Goal: Task Accomplishment & Management: Use online tool/utility

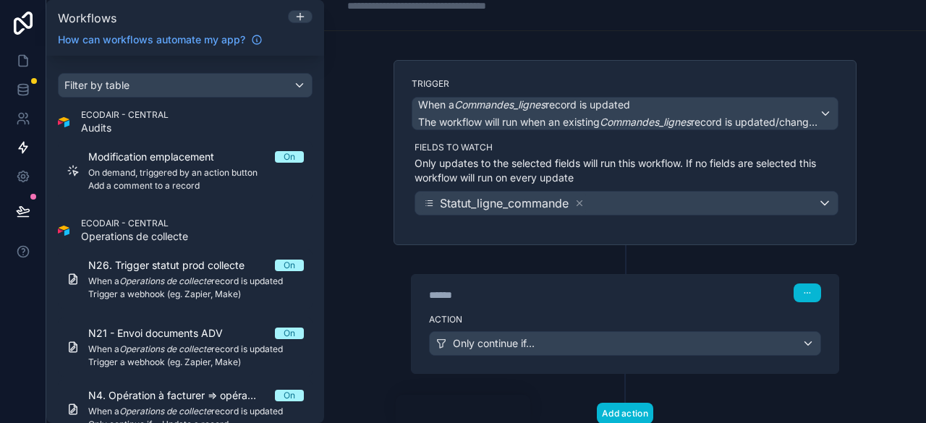
scroll to position [91, 0]
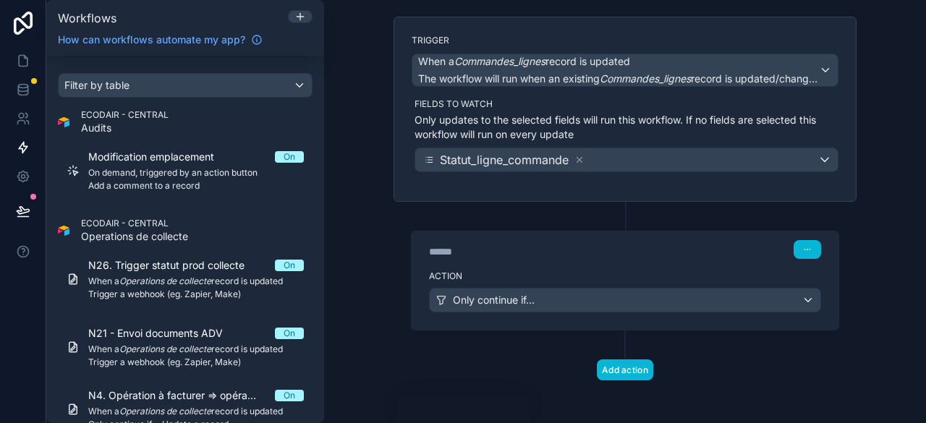
click at [538, 273] on label "Action" at bounding box center [625, 277] width 392 height 12
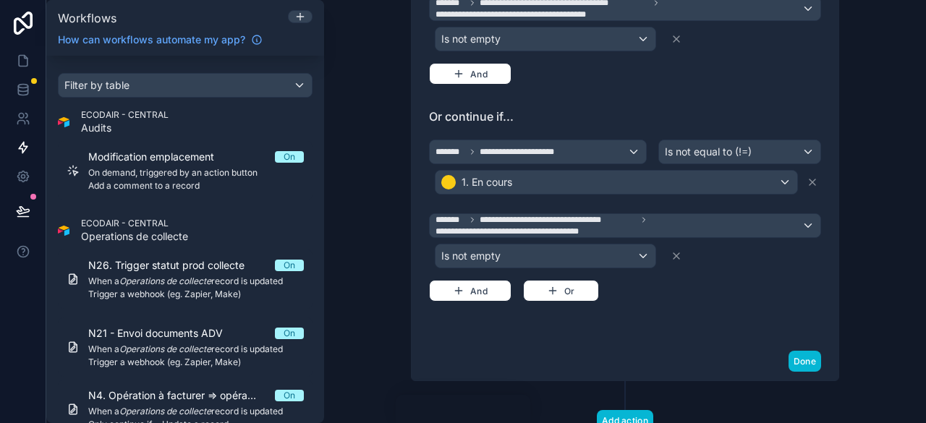
scroll to position [591, 0]
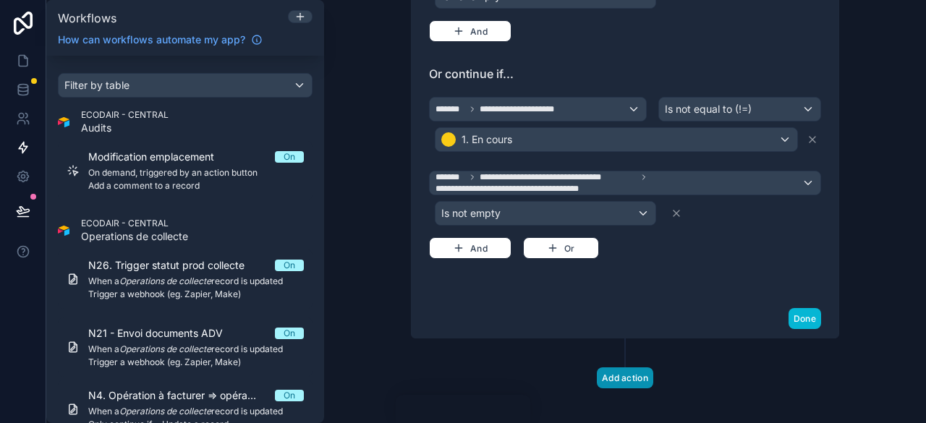
click at [628, 368] on button "Add action" at bounding box center [625, 378] width 56 height 21
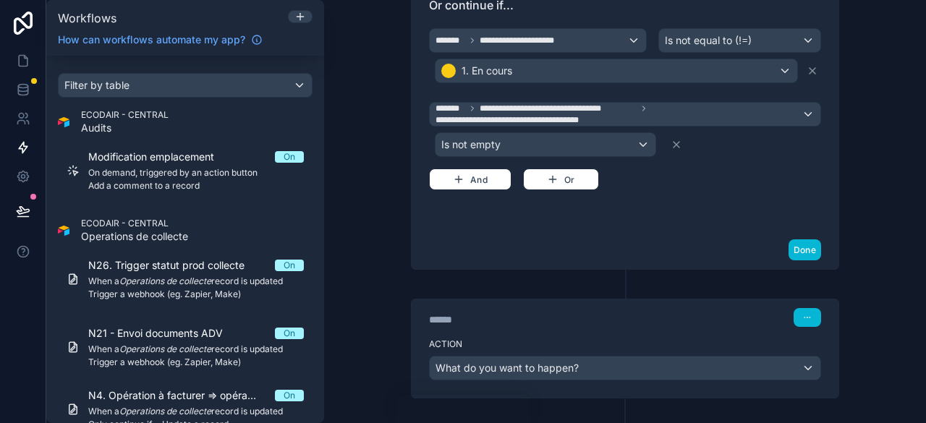
scroll to position [719, 0]
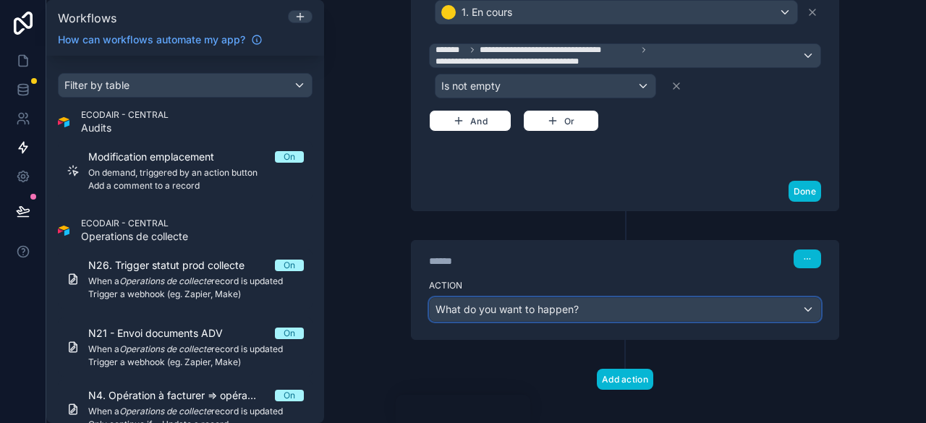
click at [617, 300] on div "What do you want to happen?" at bounding box center [625, 309] width 391 height 23
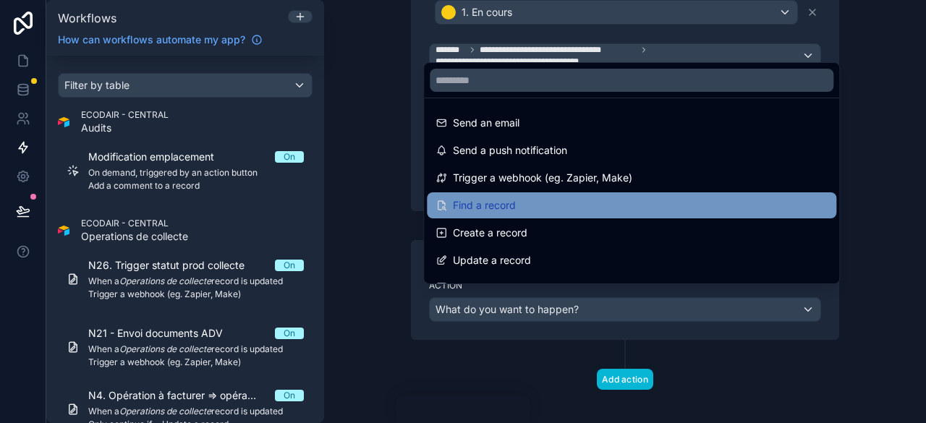
click at [549, 205] on div "Find a record" at bounding box center [632, 205] width 392 height 17
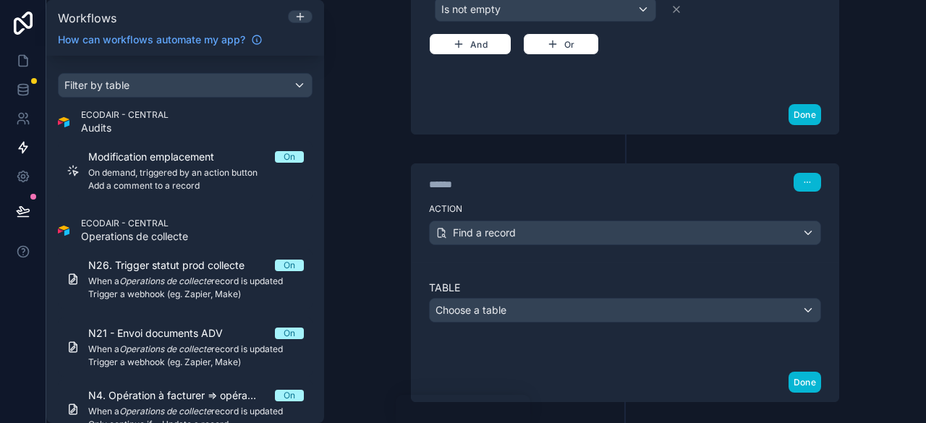
scroll to position [857, 0]
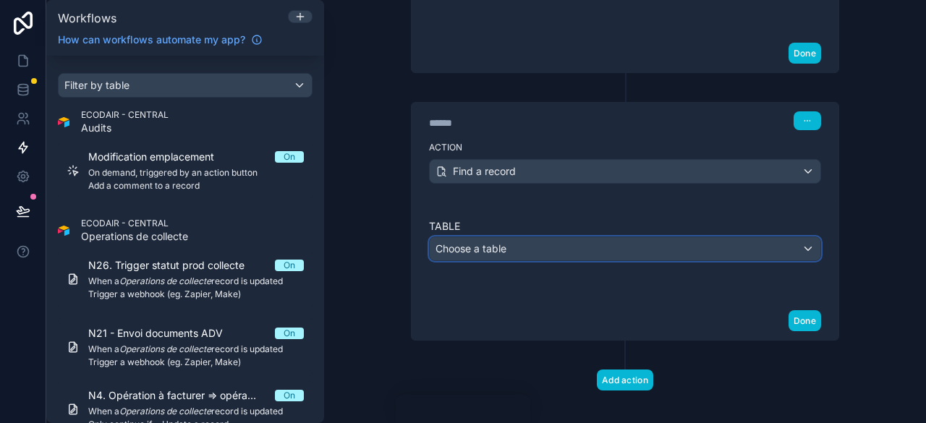
click at [560, 237] on div "Choose a table" at bounding box center [625, 248] width 391 height 23
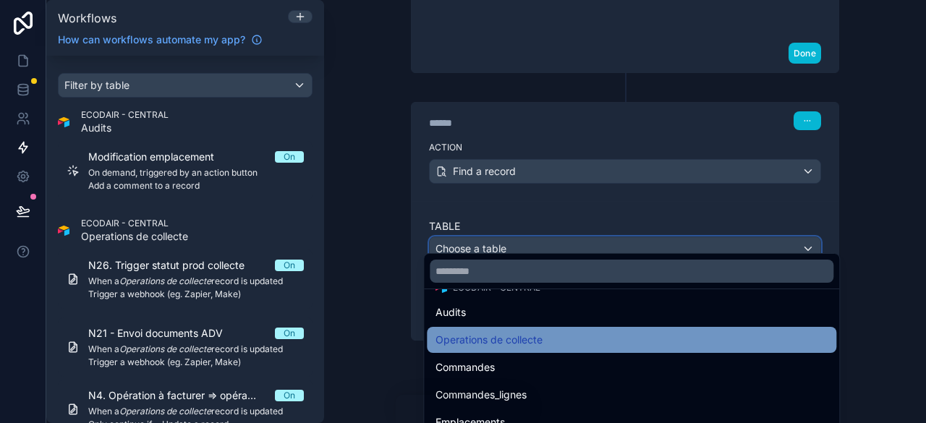
scroll to position [145, 0]
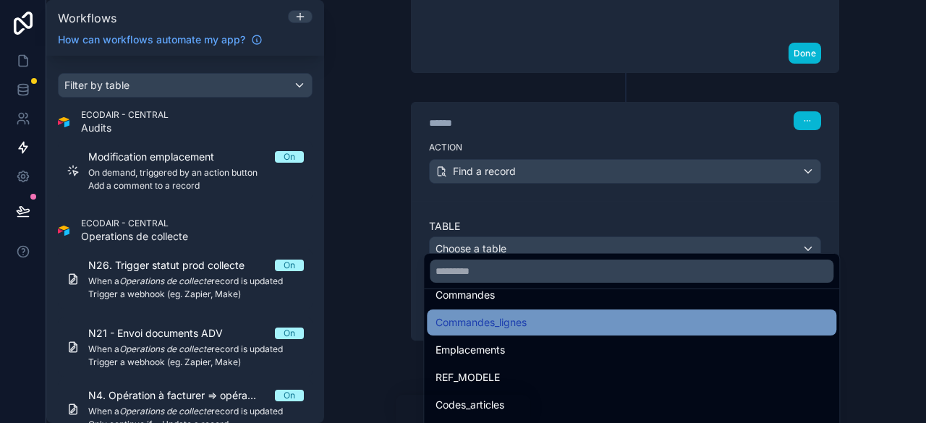
click at [536, 326] on div "Commandes_lignes" at bounding box center [632, 322] width 392 height 17
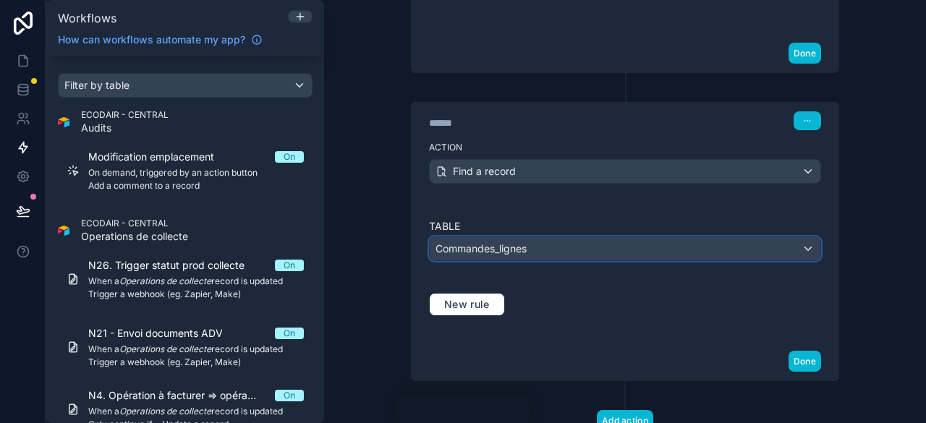
click at [572, 241] on div "Commandes_lignes" at bounding box center [625, 248] width 391 height 23
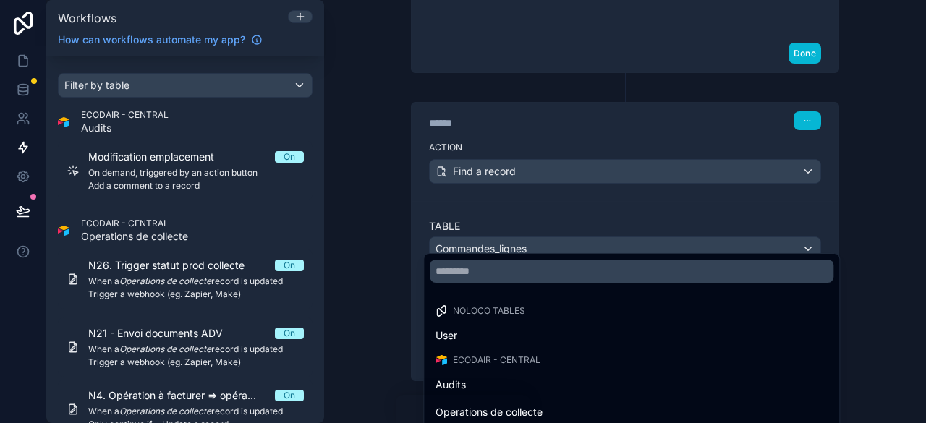
click at [409, 224] on div at bounding box center [463, 211] width 926 height 423
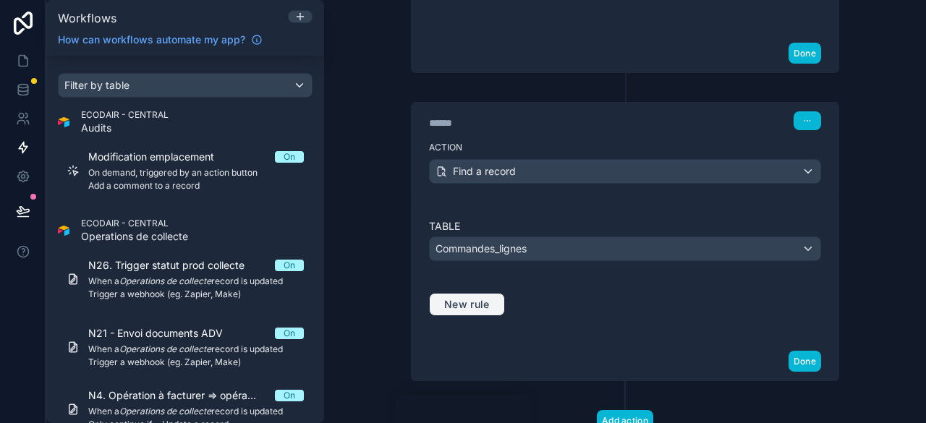
click at [494, 293] on button "New rule" at bounding box center [467, 304] width 76 height 23
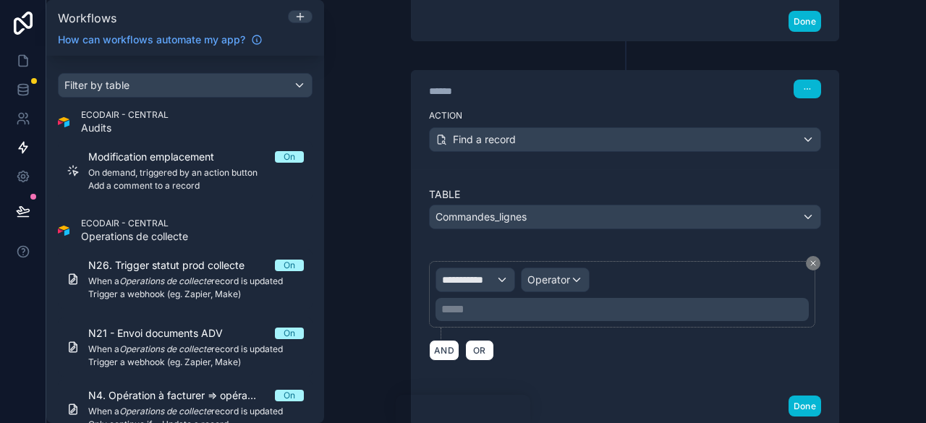
scroll to position [828, 0]
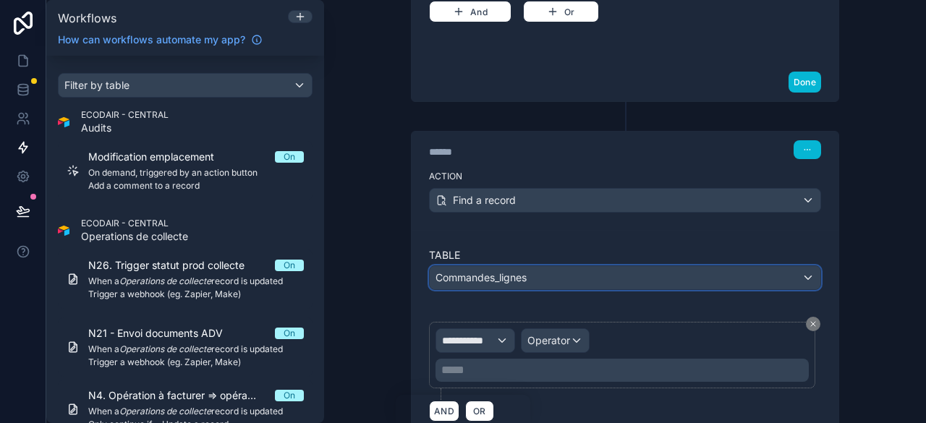
click at [708, 273] on div "Commandes_lignes" at bounding box center [625, 277] width 391 height 23
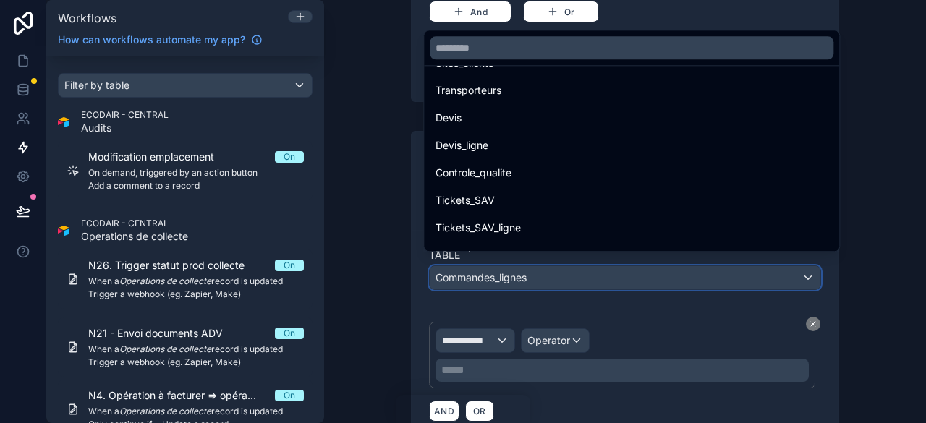
scroll to position [1081, 0]
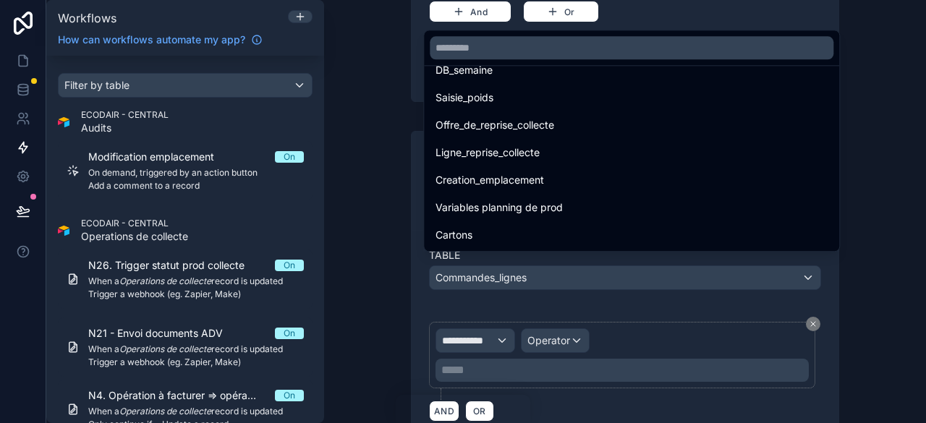
click at [373, 190] on div at bounding box center [463, 211] width 926 height 423
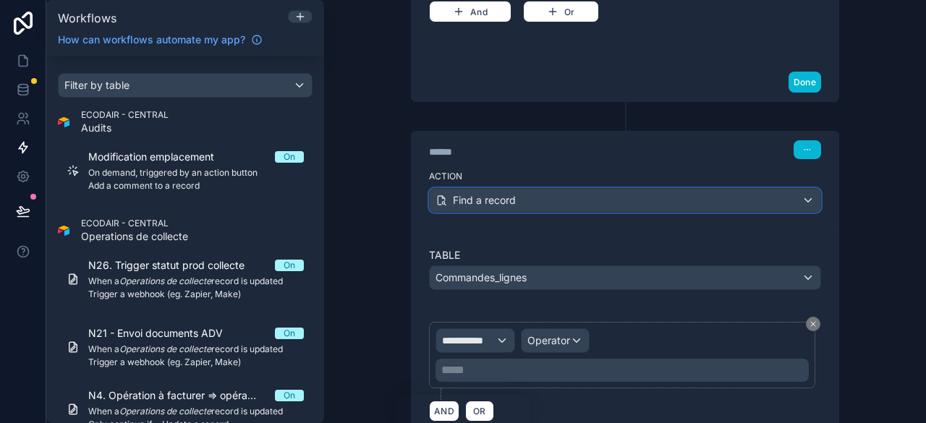
click at [521, 189] on div "Find a record" at bounding box center [625, 200] width 391 height 23
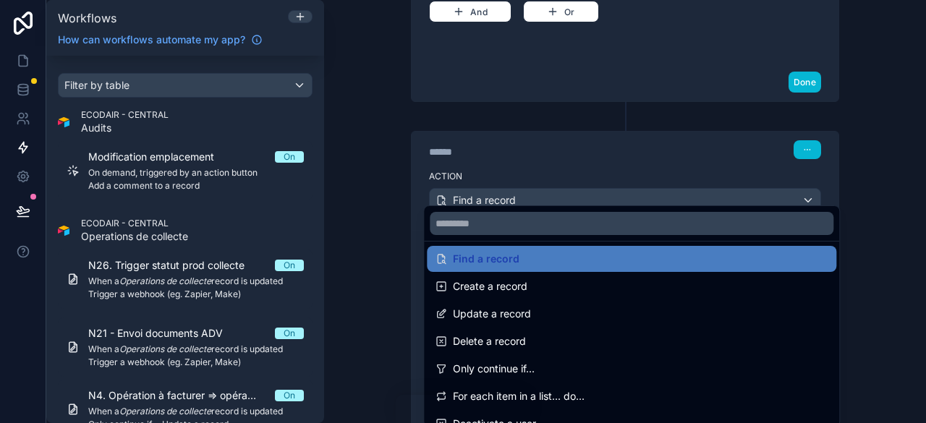
scroll to position [51, 0]
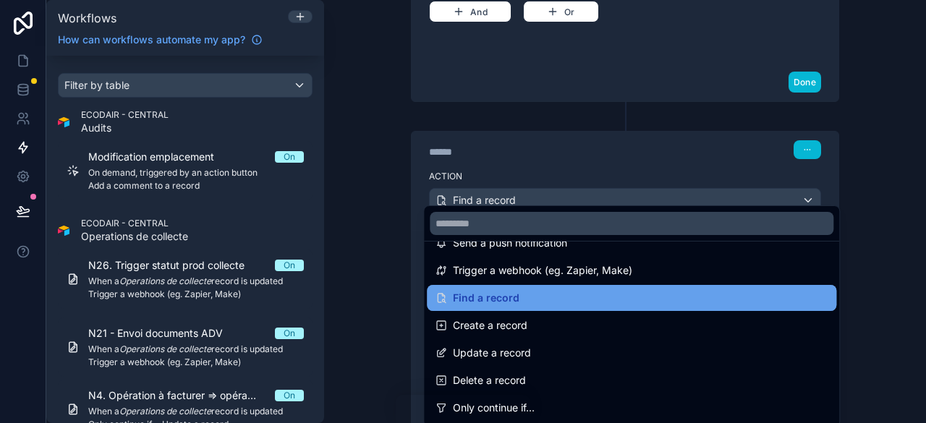
click at [519, 302] on div "Find a record" at bounding box center [632, 298] width 392 height 17
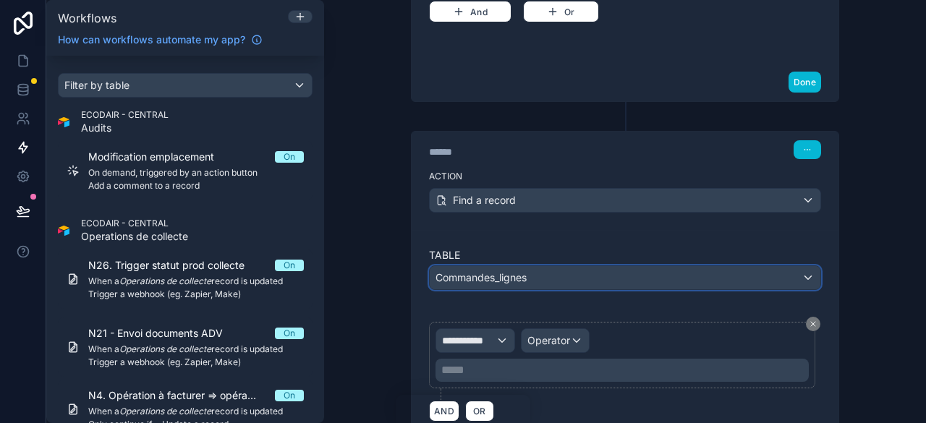
click at [576, 266] on div "Commandes_lignes" at bounding box center [625, 277] width 391 height 23
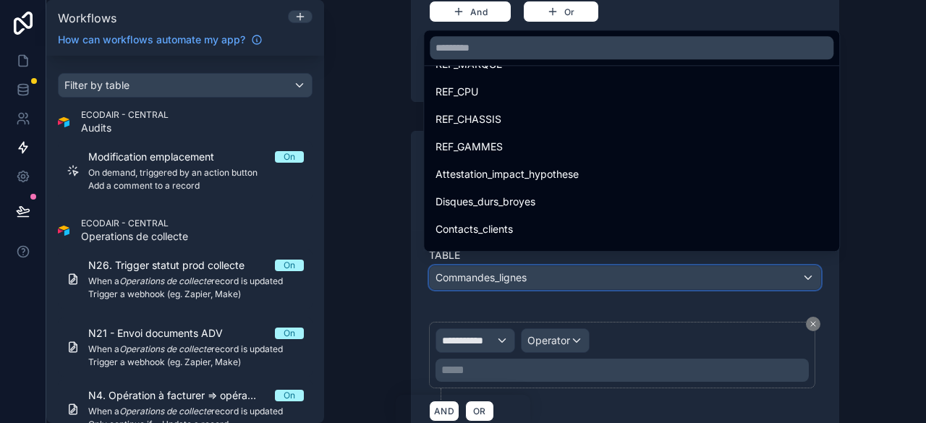
scroll to position [358, 0]
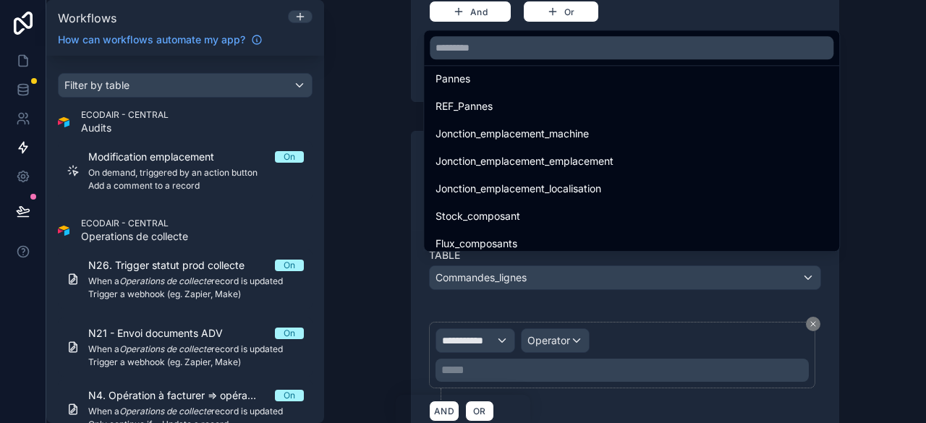
click at [857, 332] on div at bounding box center [463, 211] width 926 height 423
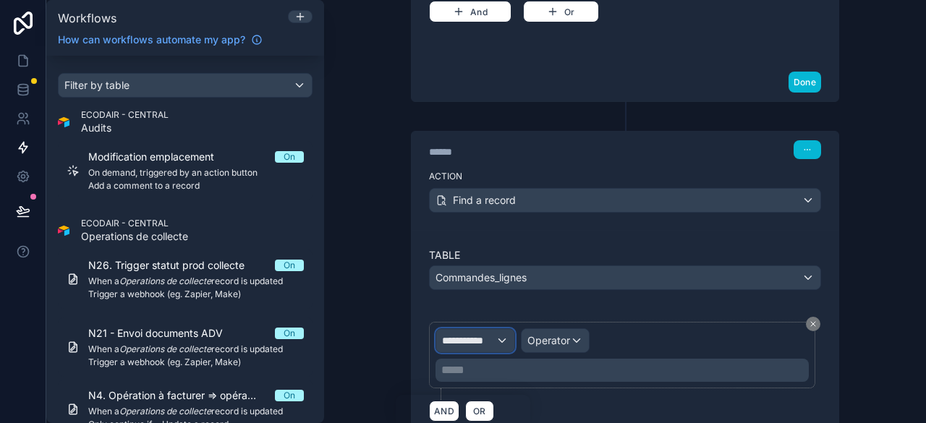
click at [471, 334] on span "**********" at bounding box center [469, 341] width 54 height 14
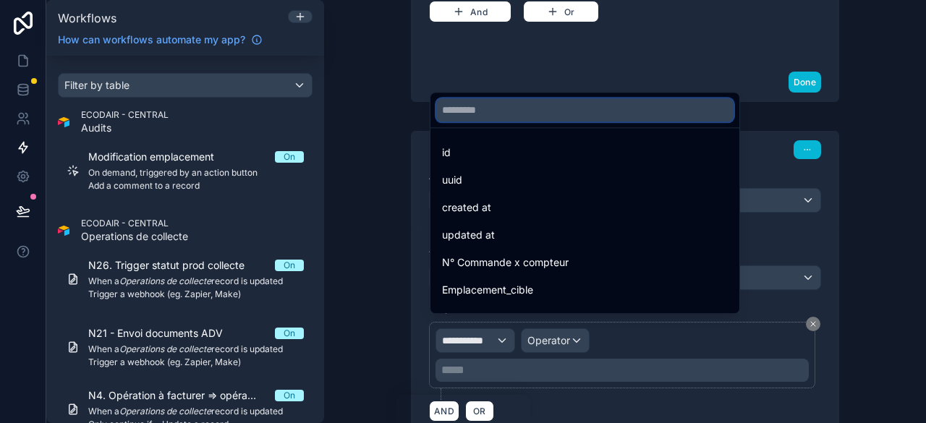
click at [489, 111] on input "text" at bounding box center [584, 109] width 297 height 23
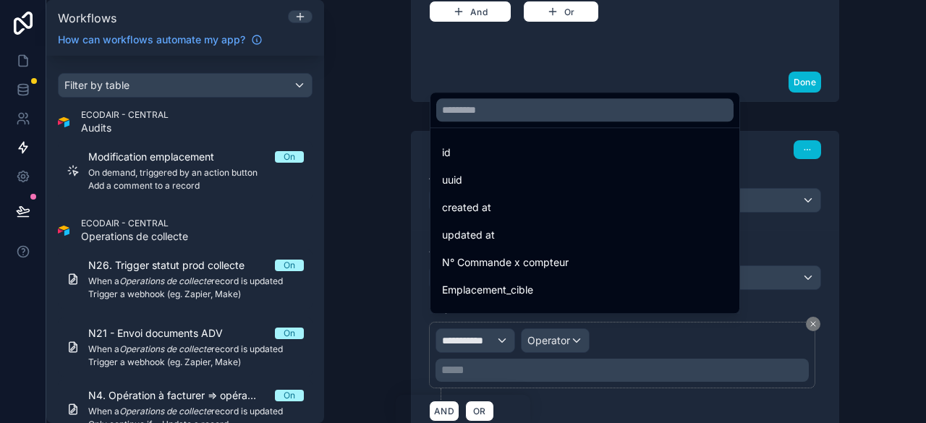
click at [399, 115] on div at bounding box center [463, 211] width 926 height 423
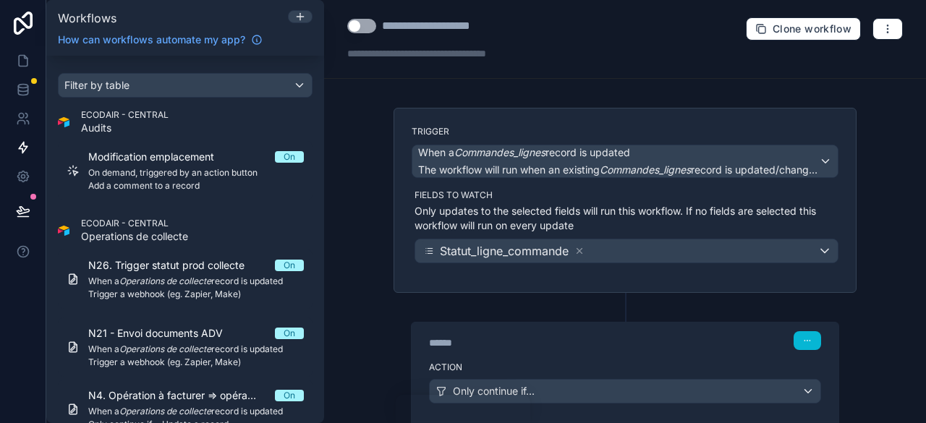
scroll to position [0, 0]
click at [442, 28] on div "**********" at bounding box center [441, 25] width 119 height 17
drag, startPoint x: 446, startPoint y: 28, endPoint x: 410, endPoint y: 32, distance: 36.4
click at [410, 32] on div "**********" at bounding box center [441, 25] width 119 height 17
type div "**********"
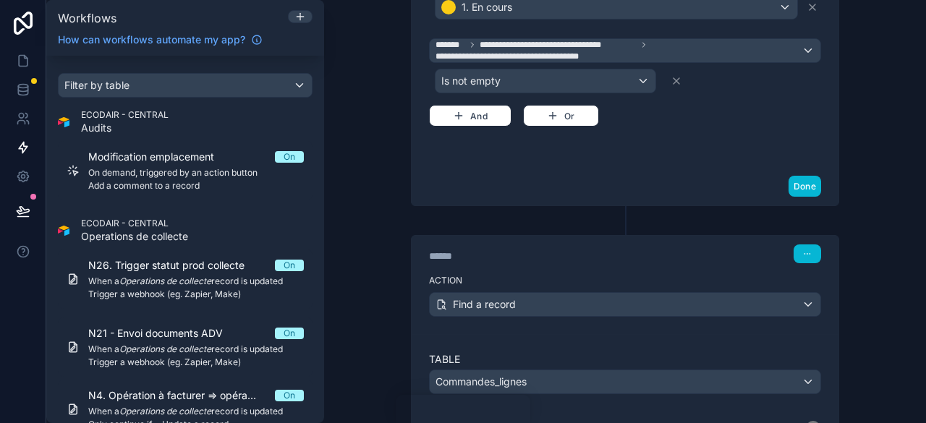
scroll to position [869, 0]
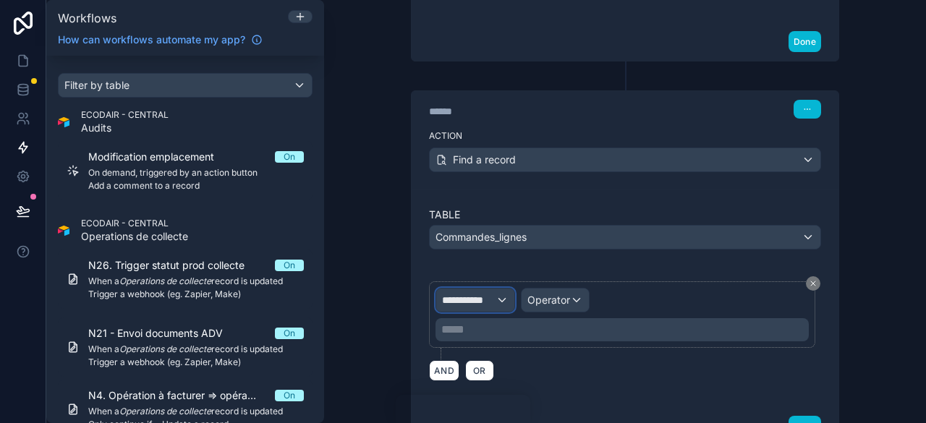
click at [495, 289] on div "**********" at bounding box center [475, 300] width 78 height 23
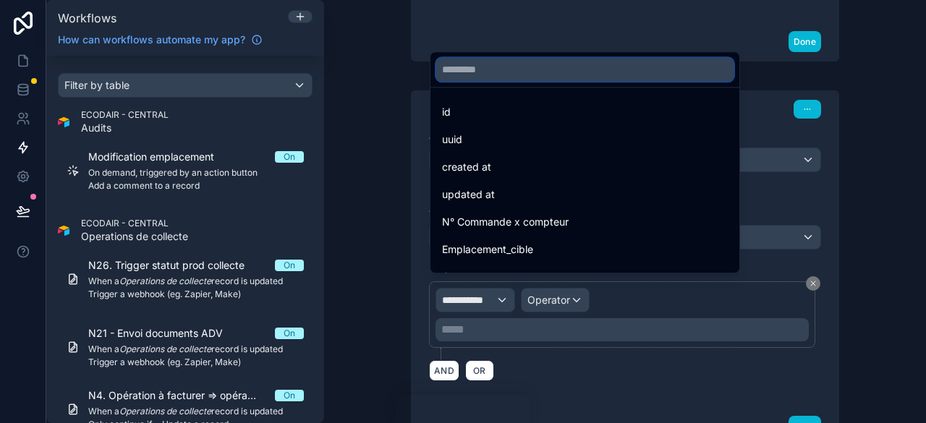
click at [481, 75] on input "text" at bounding box center [584, 69] width 297 height 23
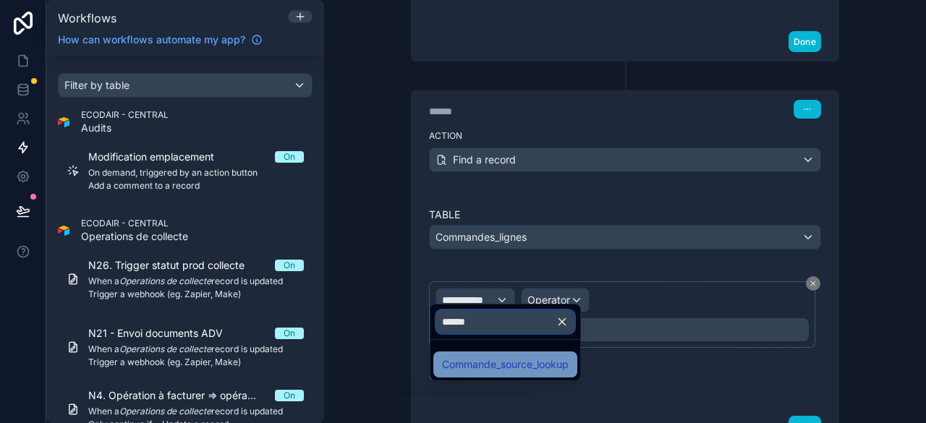
type input "******"
click at [534, 366] on span "Commande_source_lookup" at bounding box center [505, 364] width 127 height 17
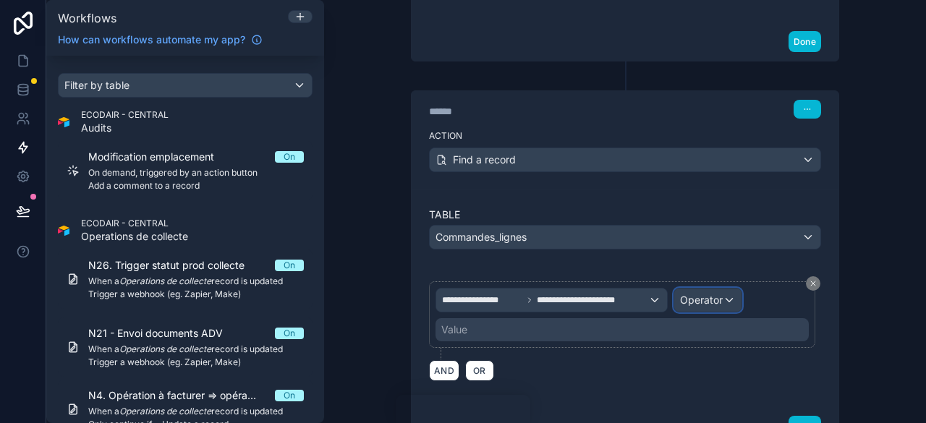
click at [705, 294] on span "Operator" at bounding box center [701, 300] width 43 height 12
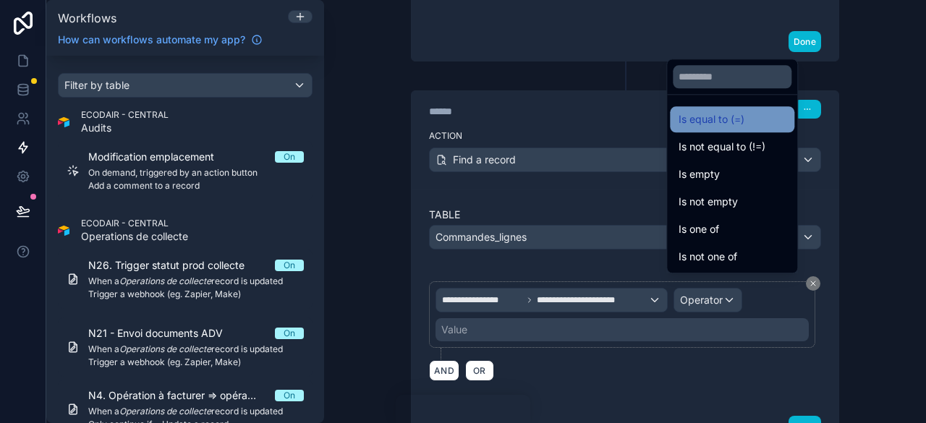
click at [724, 119] on span "Is equal to (=)" at bounding box center [712, 119] width 66 height 17
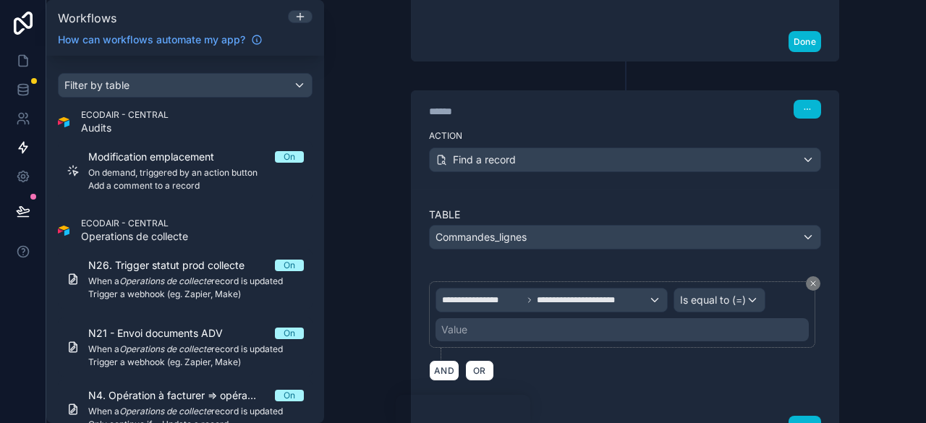
click at [515, 318] on div "Value" at bounding box center [622, 329] width 373 height 23
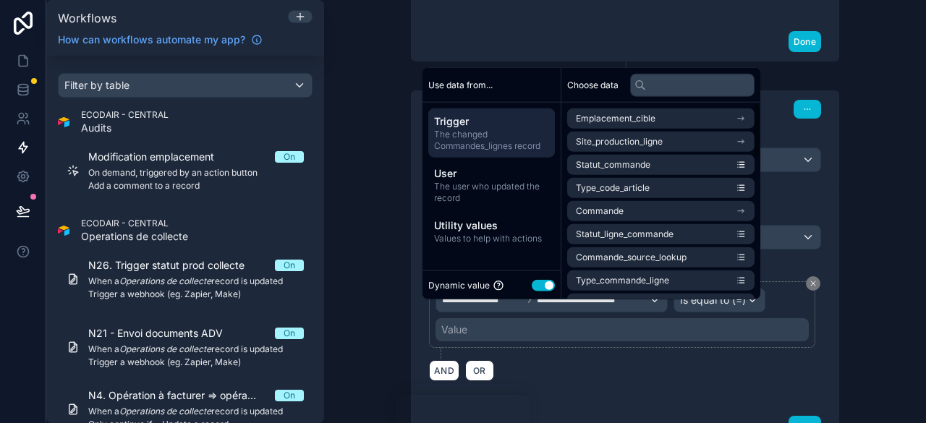
click at [547, 284] on button "Use setting" at bounding box center [543, 285] width 23 height 12
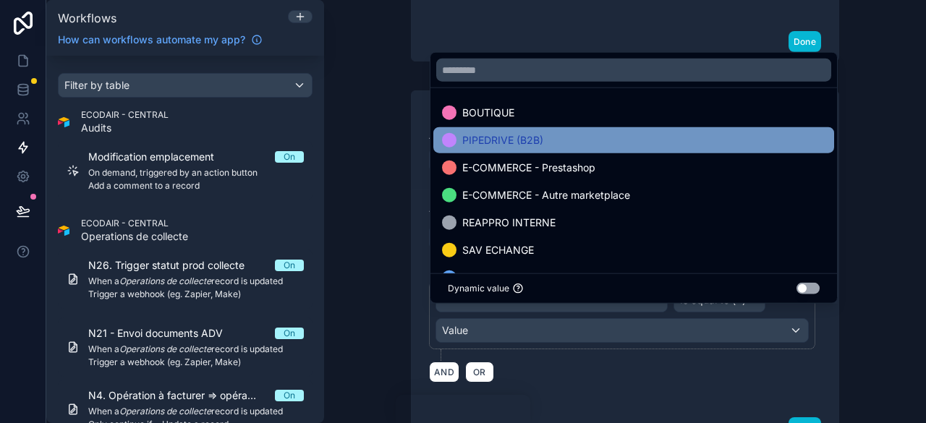
click at [528, 143] on span "PIPEDRIVE (B2B)" at bounding box center [503, 140] width 81 height 17
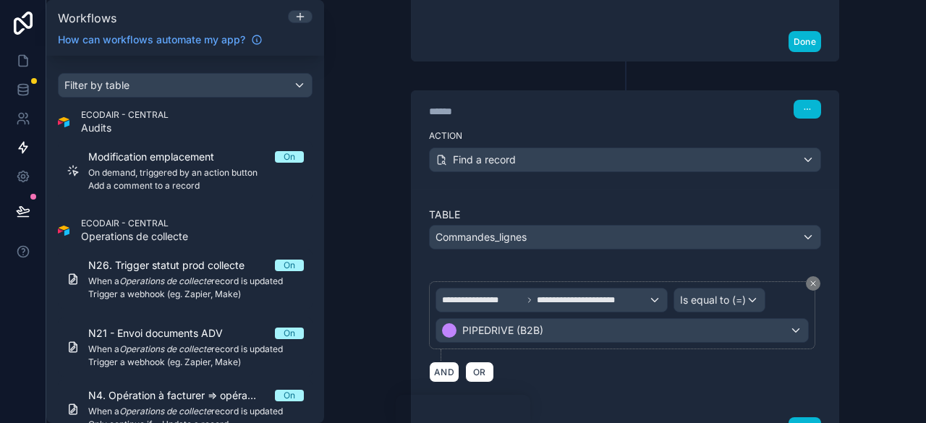
click at [537, 361] on div "AND OR" at bounding box center [625, 372] width 392 height 22
click at [440, 363] on button "AND" at bounding box center [444, 372] width 30 height 21
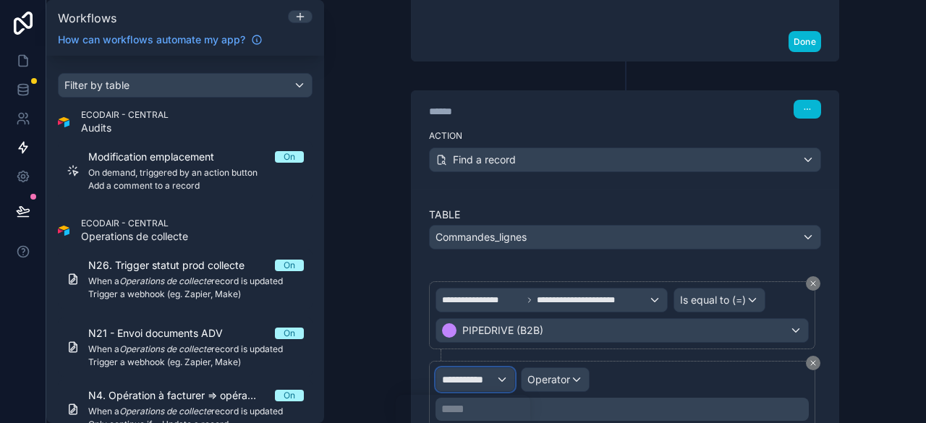
click at [492, 368] on div "**********" at bounding box center [475, 379] width 78 height 23
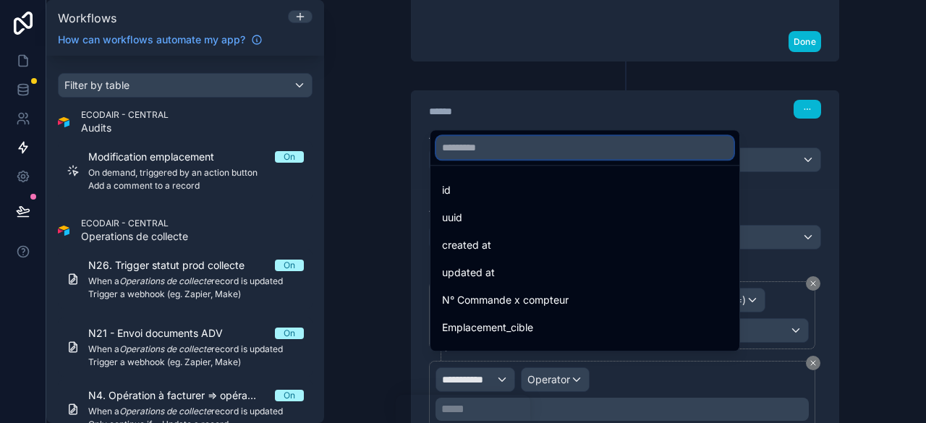
click at [473, 151] on input "text" at bounding box center [584, 147] width 297 height 23
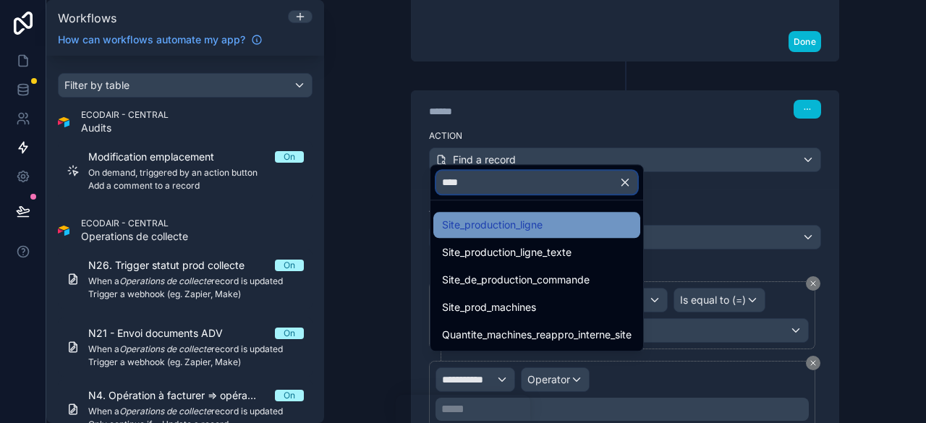
type input "****"
click at [543, 235] on div "Site_production_ligne" at bounding box center [537, 225] width 207 height 26
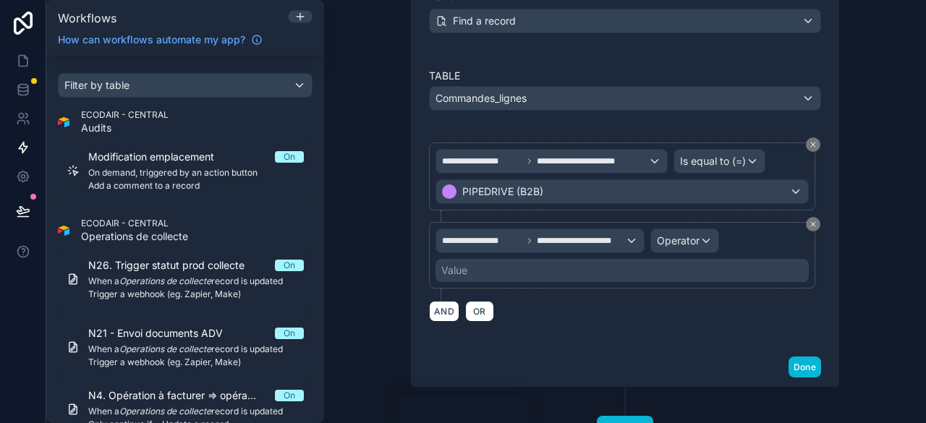
scroll to position [1013, 0]
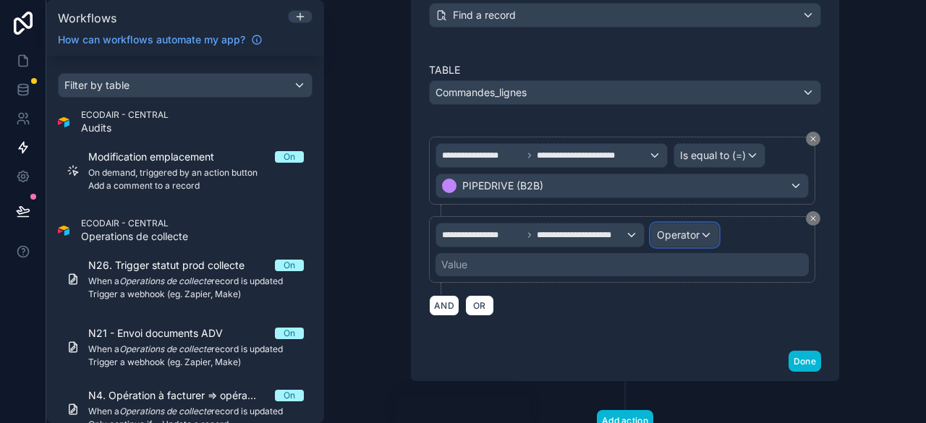
click at [683, 228] on span "Operator" at bounding box center [678, 235] width 43 height 14
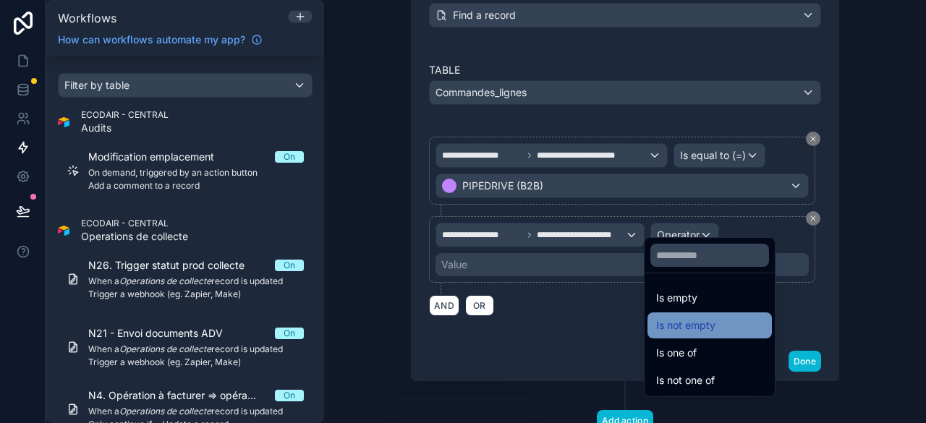
click at [699, 322] on span "Is not empty" at bounding box center [685, 325] width 59 height 17
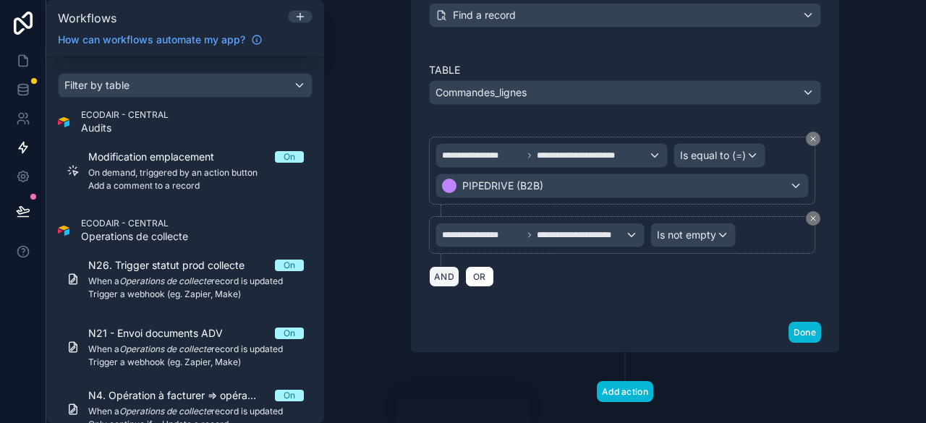
click at [447, 266] on button "AND" at bounding box center [444, 276] width 30 height 21
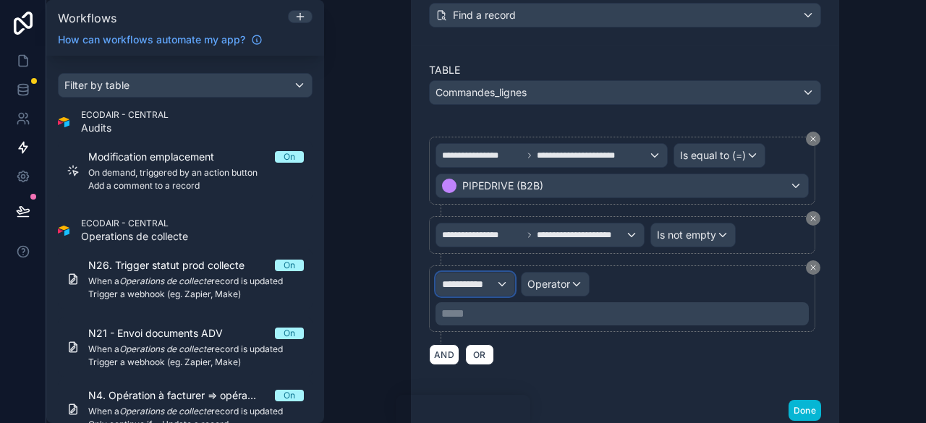
click at [486, 276] on div "**********" at bounding box center [475, 284] width 78 height 23
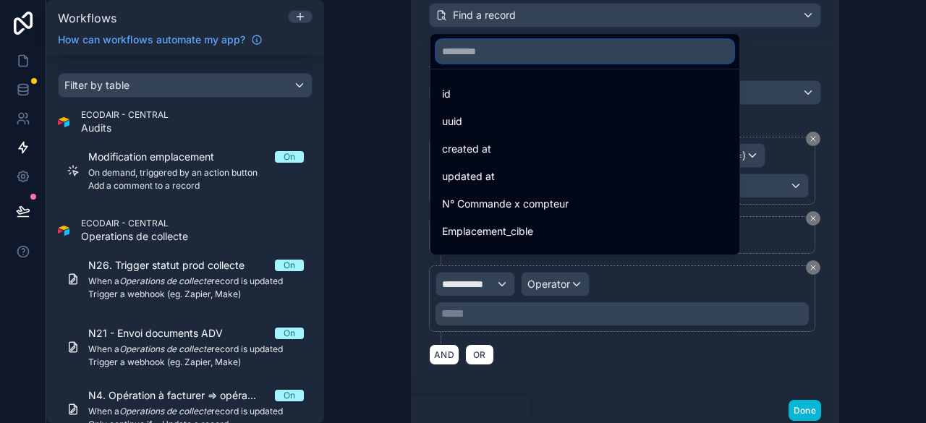
click at [476, 59] on input "text" at bounding box center [584, 51] width 297 height 23
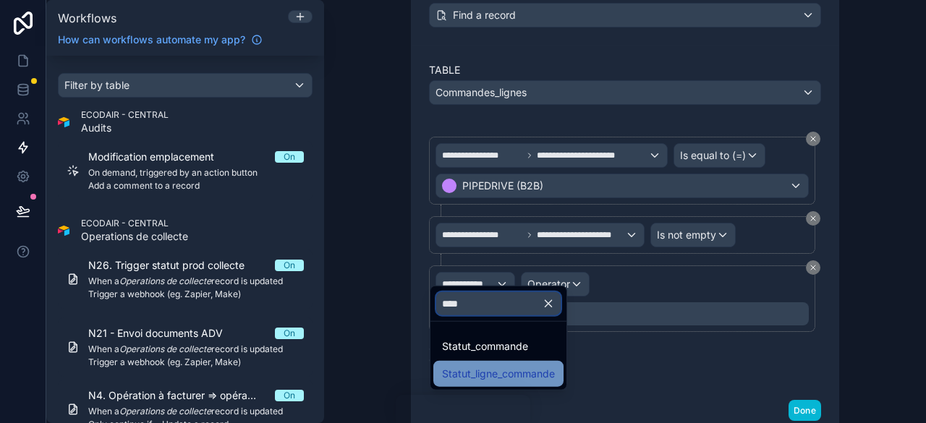
type input "****"
click at [510, 371] on span "Statut_ligne_commande" at bounding box center [498, 374] width 113 height 17
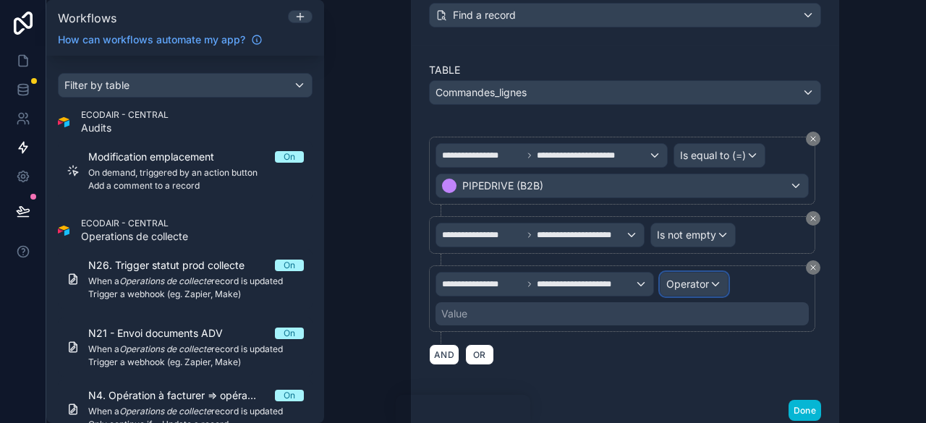
click at [693, 278] on span "Operator" at bounding box center [688, 284] width 43 height 12
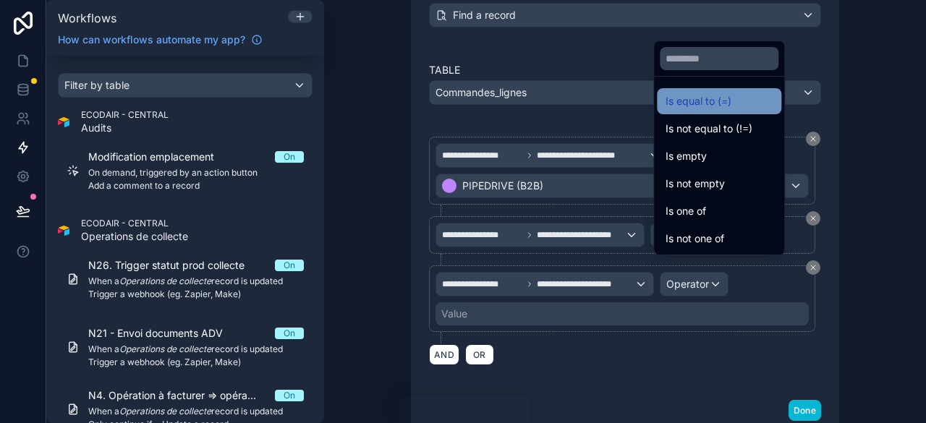
click at [705, 101] on span "Is equal to (=)" at bounding box center [699, 101] width 66 height 17
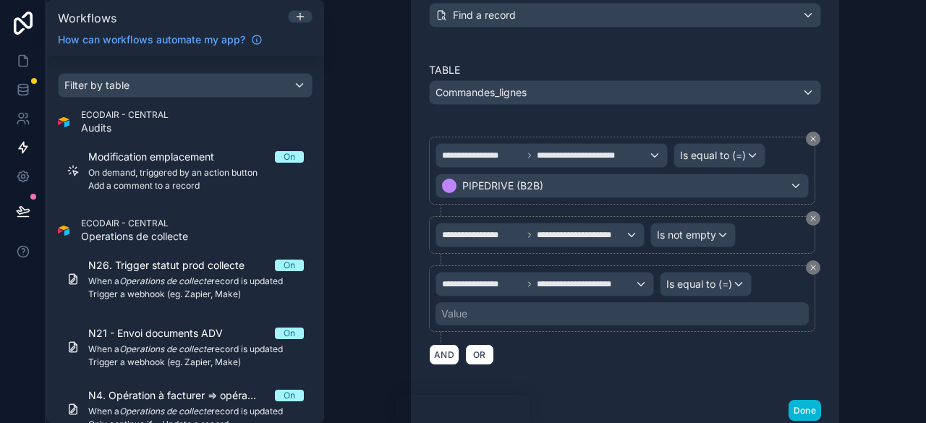
click at [525, 303] on div "Value" at bounding box center [622, 314] width 373 height 23
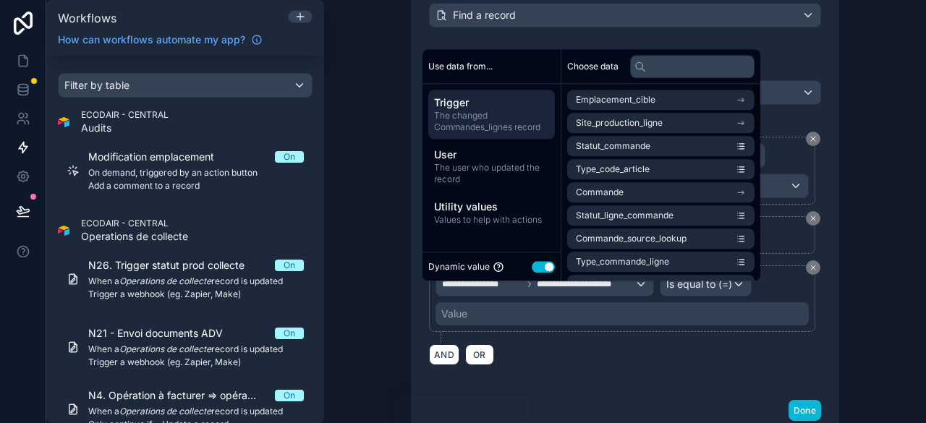
click at [536, 267] on button "Use setting" at bounding box center [543, 267] width 23 height 12
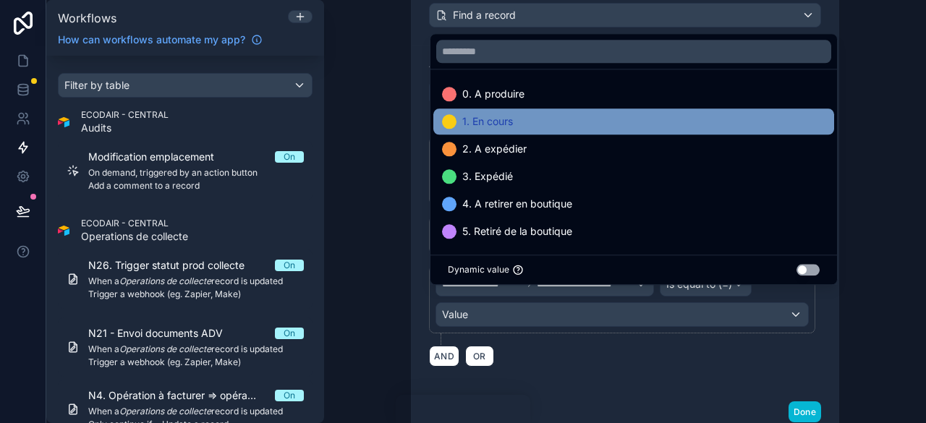
click at [505, 128] on span "1. En cours" at bounding box center [488, 121] width 51 height 17
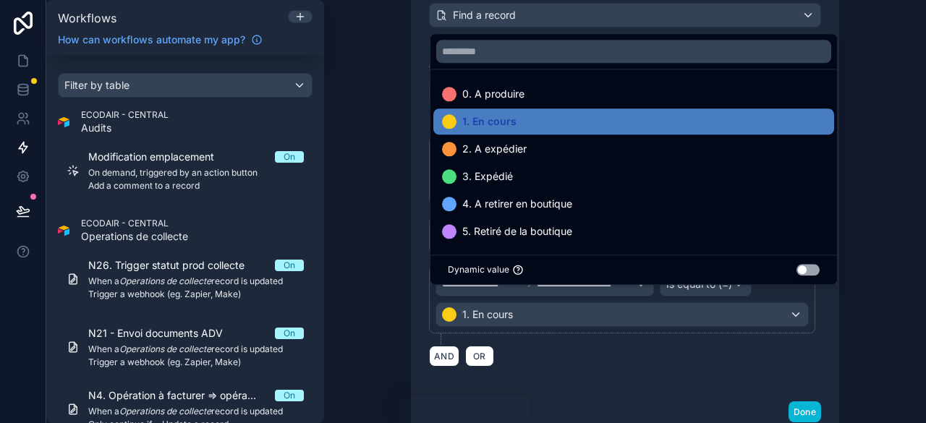
click at [544, 345] on div "AND OR" at bounding box center [625, 356] width 392 height 22
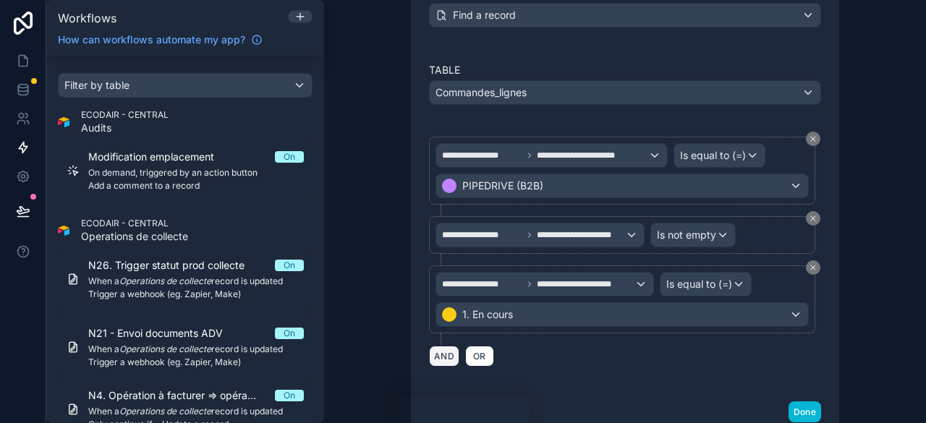
click at [436, 346] on button "AND" at bounding box center [444, 356] width 30 height 21
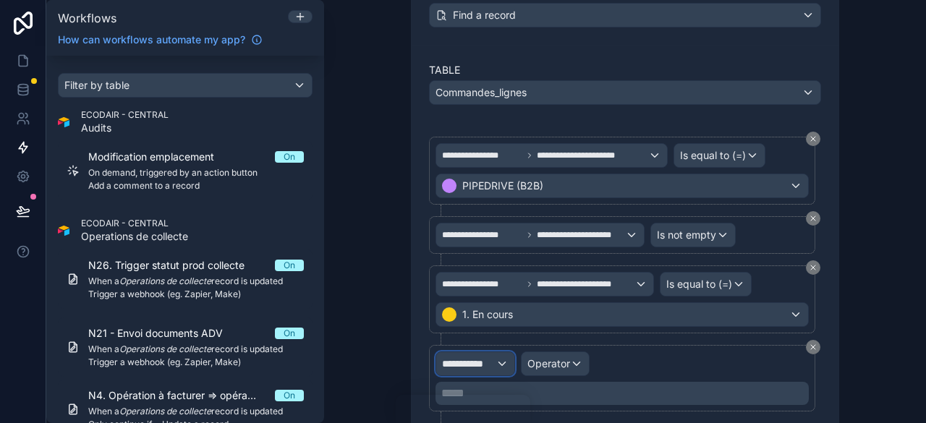
click at [492, 352] on div "**********" at bounding box center [475, 363] width 78 height 23
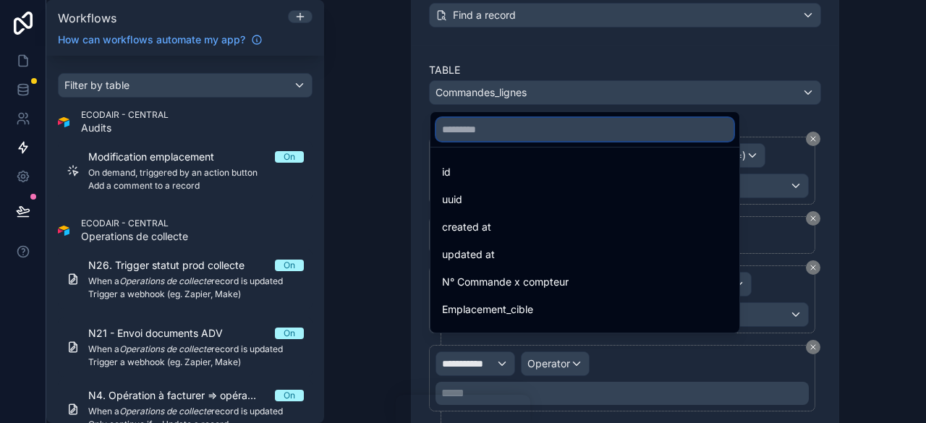
click at [478, 133] on input "text" at bounding box center [584, 129] width 297 height 23
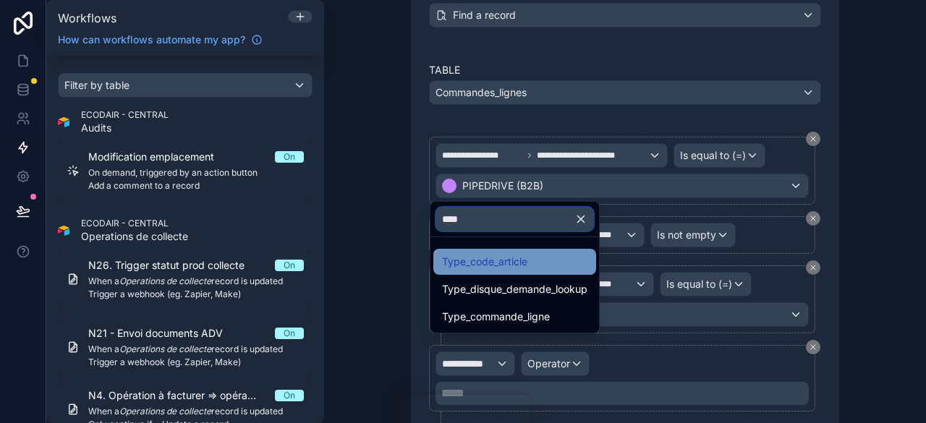
type input "****"
click at [538, 270] on div "Type_code_article" at bounding box center [514, 261] width 145 height 17
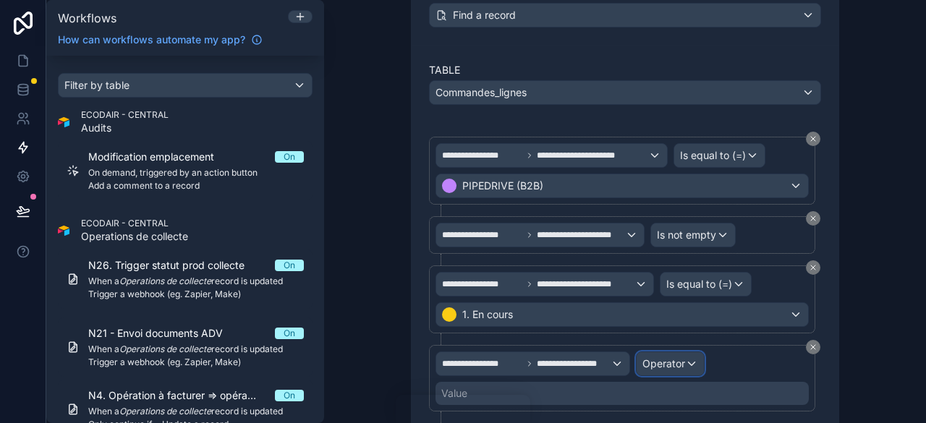
click at [646, 358] on span "Operator" at bounding box center [664, 364] width 43 height 12
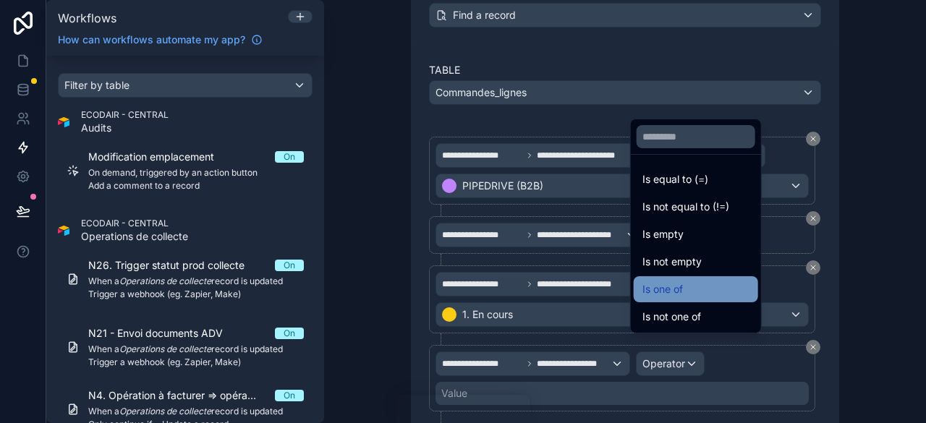
click at [678, 300] on div "Is one of" at bounding box center [696, 289] width 124 height 26
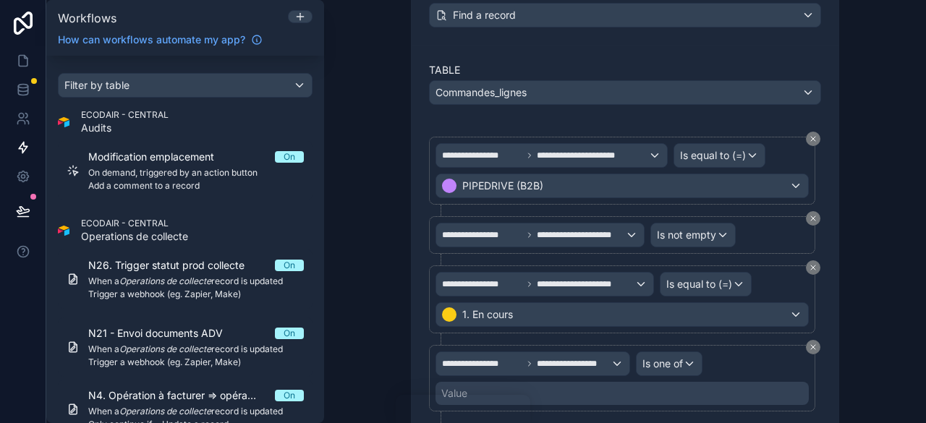
click at [550, 382] on div "Value" at bounding box center [622, 393] width 373 height 23
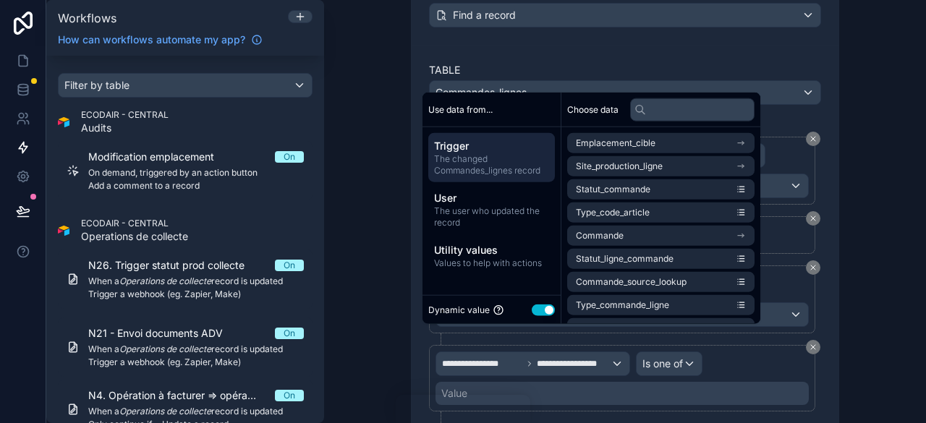
scroll to position [1158, 0]
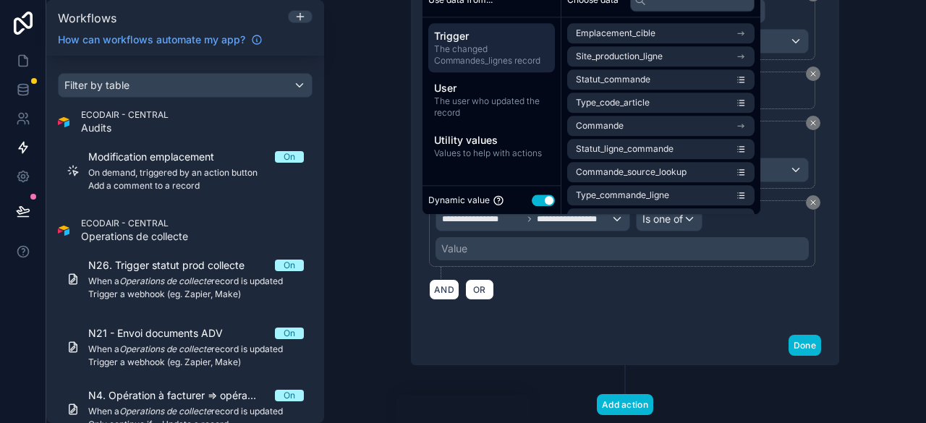
click at [543, 202] on button "Use setting" at bounding box center [543, 201] width 23 height 12
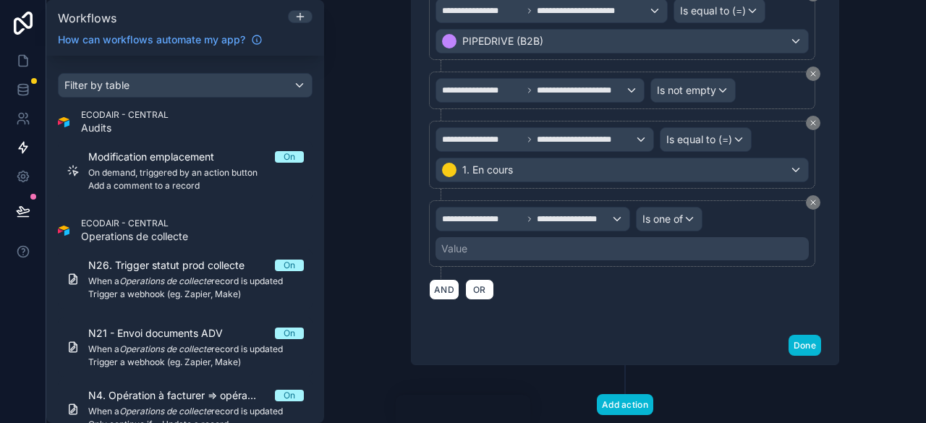
click at [495, 240] on div "Value" at bounding box center [622, 248] width 373 height 23
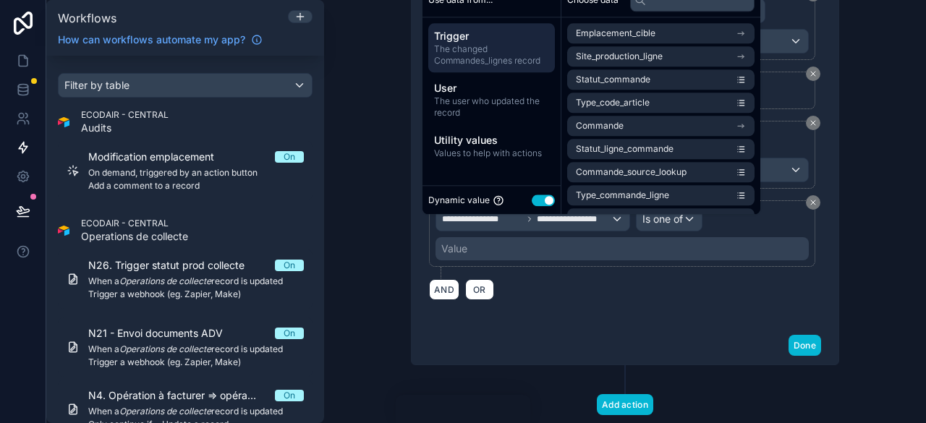
click at [546, 206] on button "Use setting" at bounding box center [543, 201] width 23 height 12
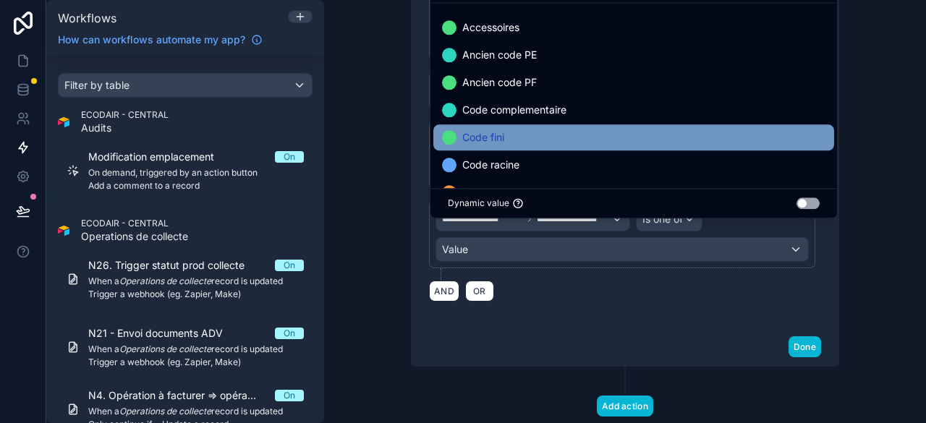
click at [495, 127] on div "Code fini" at bounding box center [634, 137] width 401 height 26
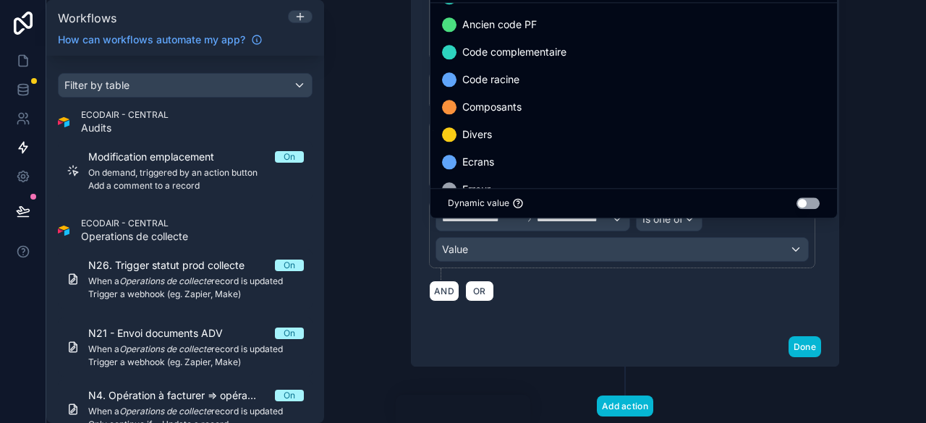
scroll to position [0, 0]
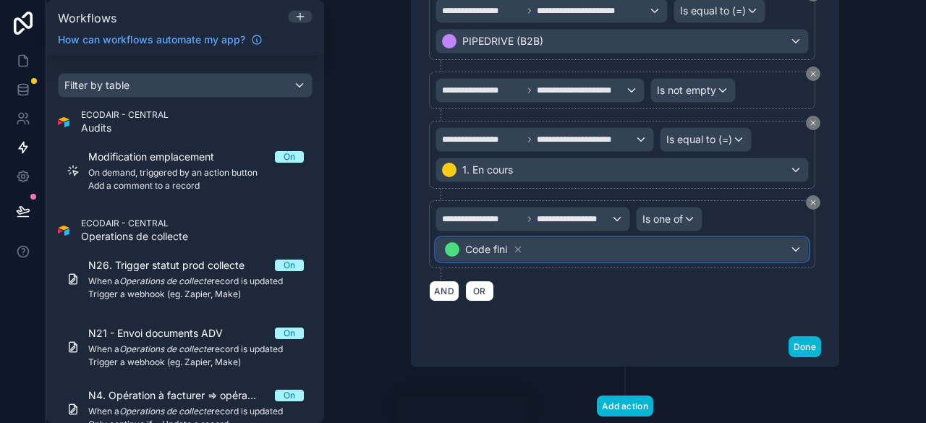
click at [566, 238] on div "Code fini" at bounding box center [622, 249] width 372 height 23
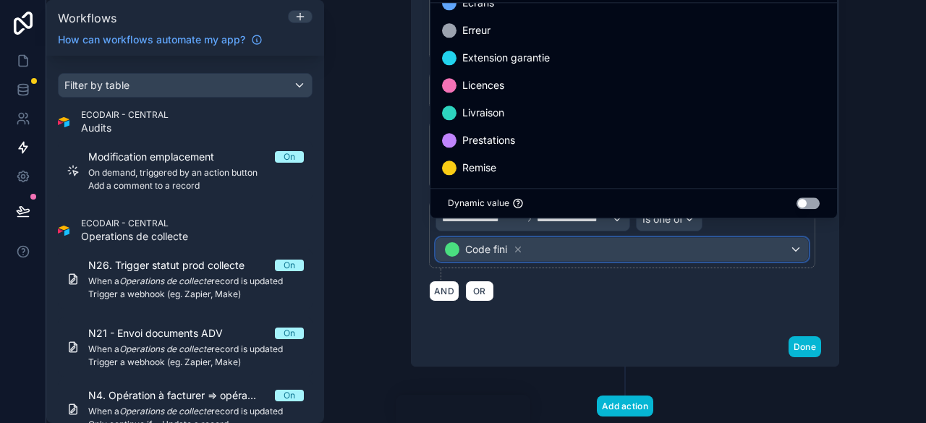
scroll to position [249, 0]
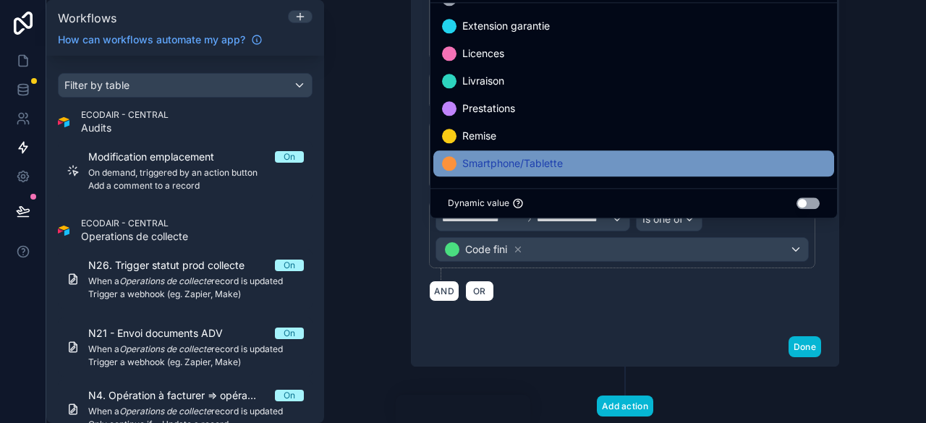
click at [518, 167] on span "Smartphone/Tablette" at bounding box center [513, 163] width 101 height 17
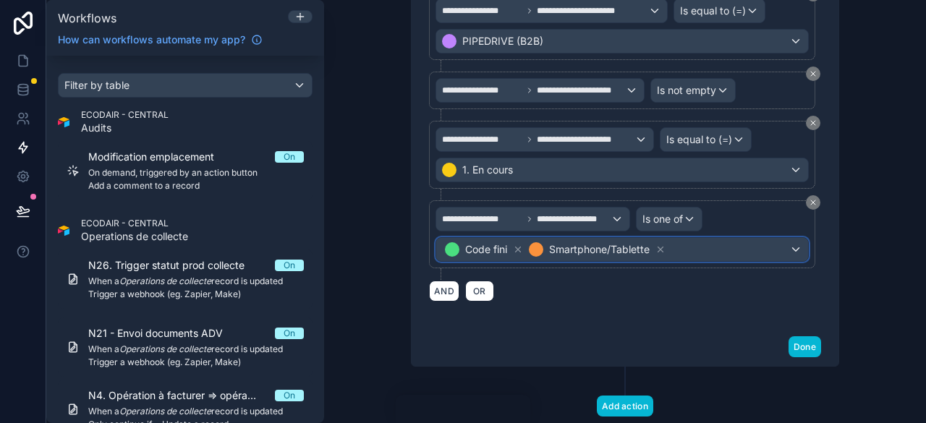
click at [689, 238] on div "Code fini Smartphone/Tablette" at bounding box center [622, 249] width 372 height 23
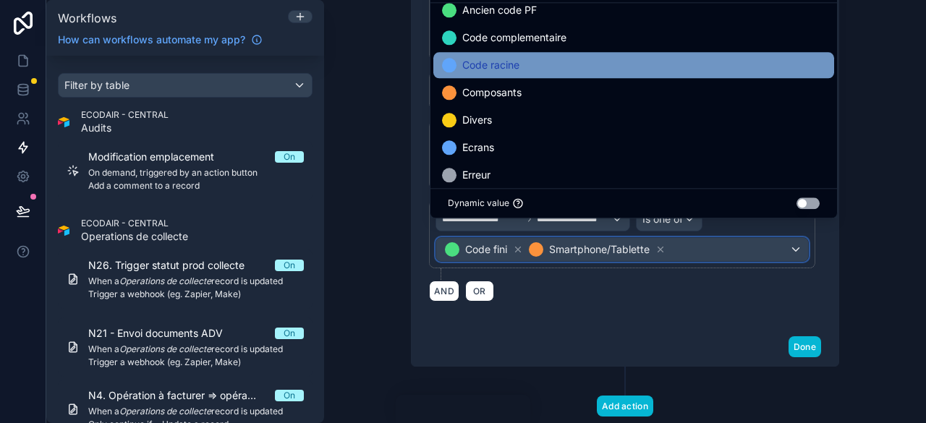
scroll to position [145, 0]
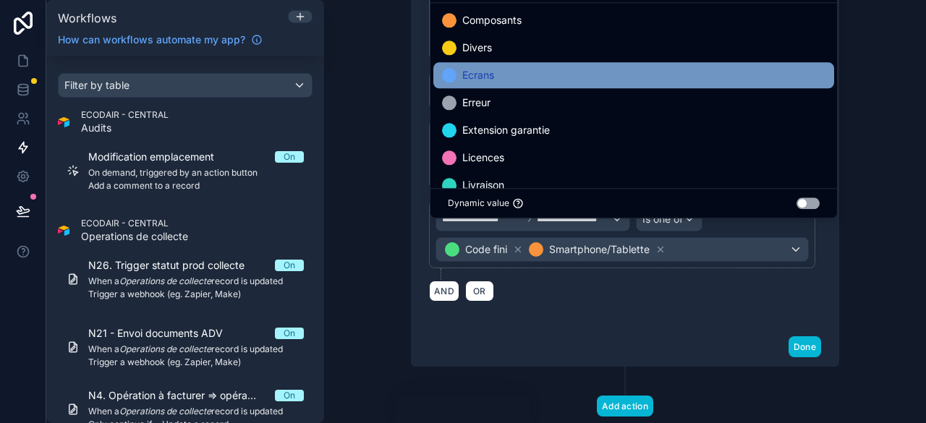
click at [497, 79] on div "Ecrans" at bounding box center [634, 75] width 384 height 17
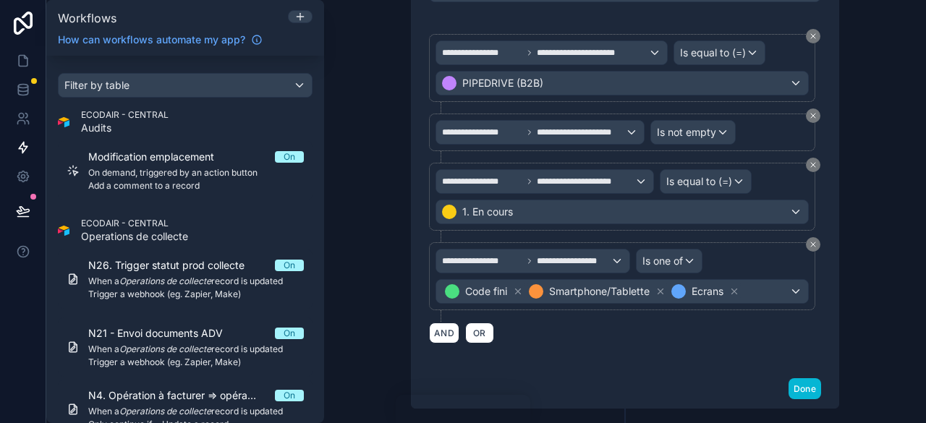
scroll to position [1086, 0]
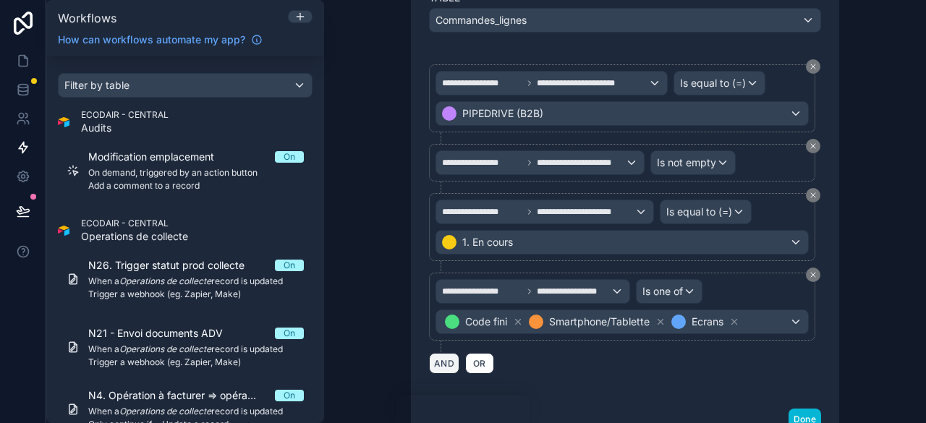
click at [440, 353] on button "AND" at bounding box center [444, 363] width 30 height 21
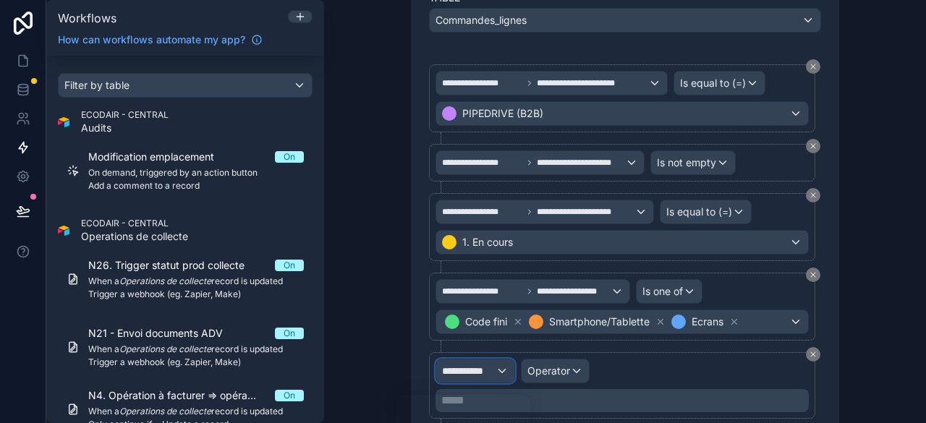
click at [492, 360] on div "**********" at bounding box center [475, 371] width 78 height 23
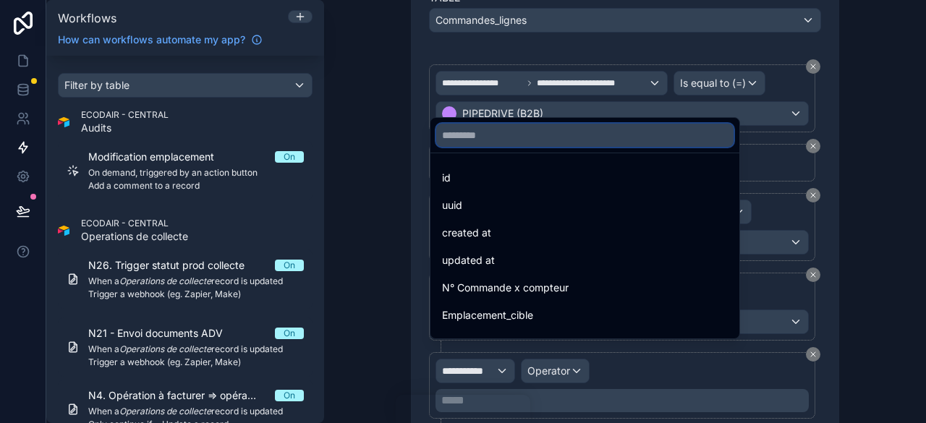
click at [478, 134] on input "text" at bounding box center [584, 135] width 297 height 23
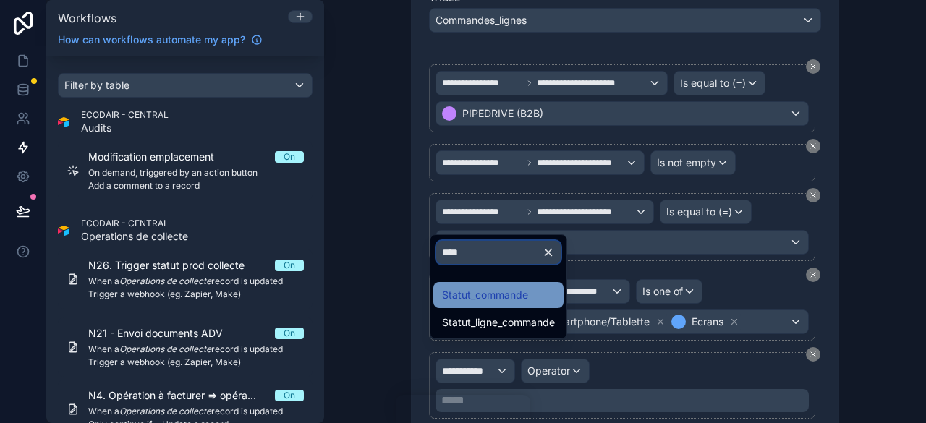
type input "****"
click at [510, 296] on span "Statut_commande" at bounding box center [485, 295] width 86 height 17
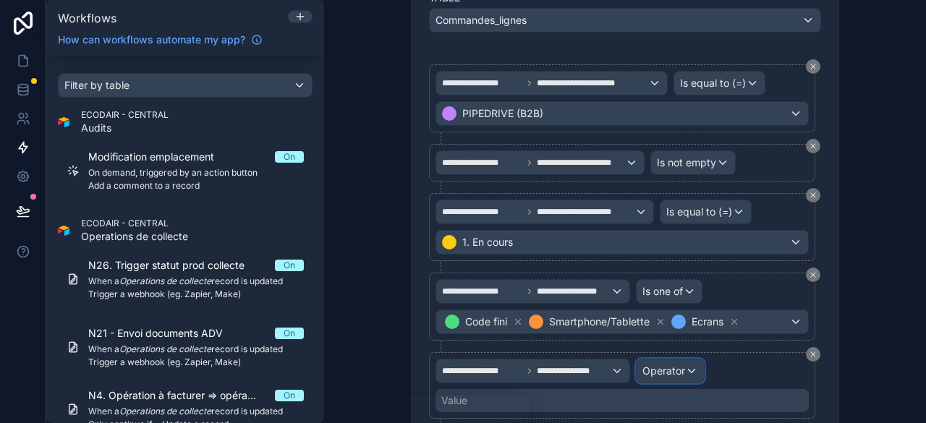
click at [673, 365] on span "Operator" at bounding box center [664, 371] width 43 height 12
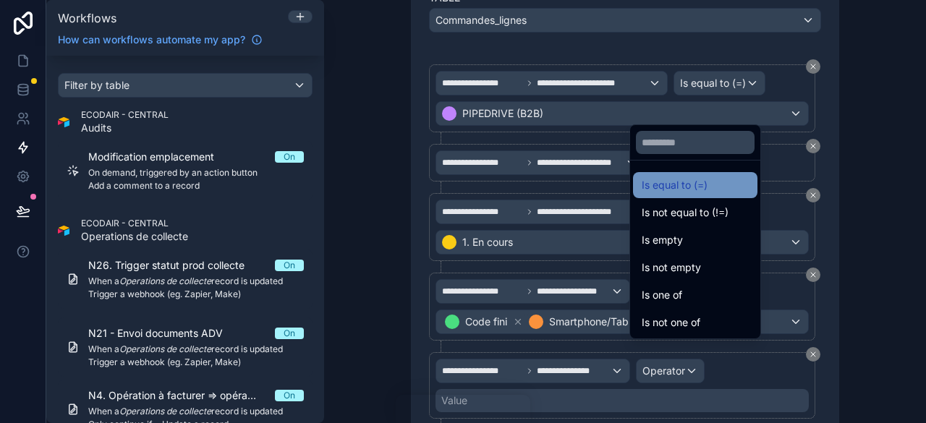
click at [679, 189] on span "Is equal to (=)" at bounding box center [675, 185] width 66 height 17
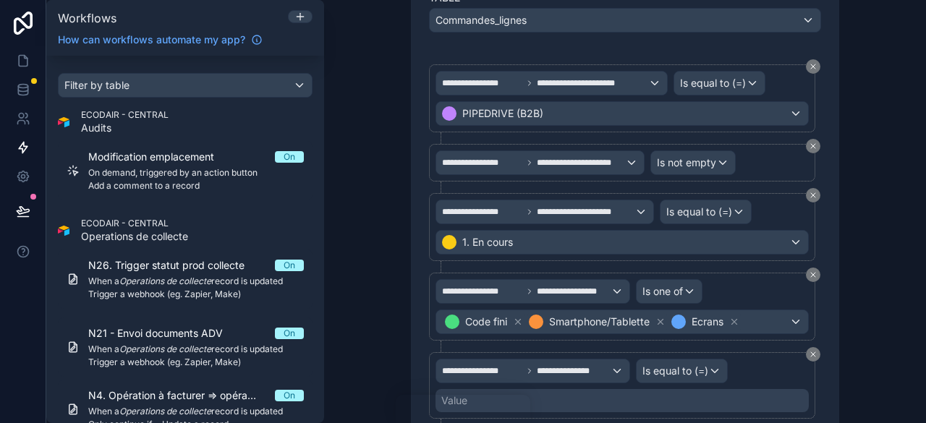
click at [541, 389] on div "Value" at bounding box center [622, 400] width 373 height 23
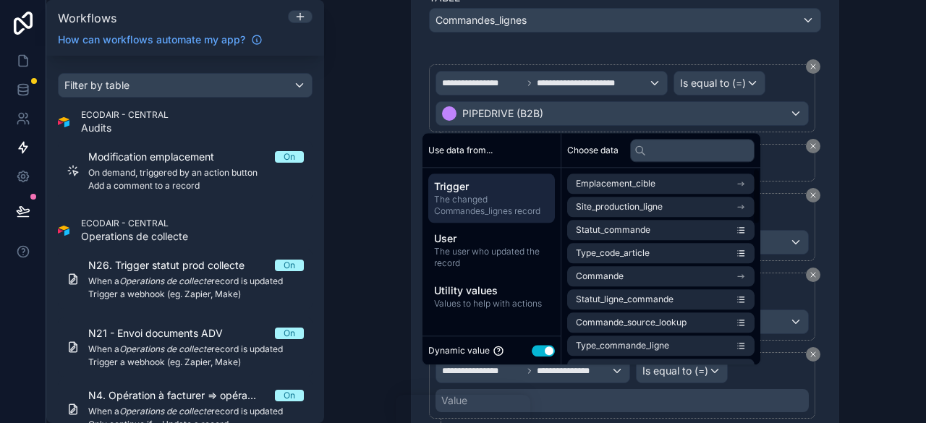
click at [544, 350] on button "Use setting" at bounding box center [543, 351] width 23 height 12
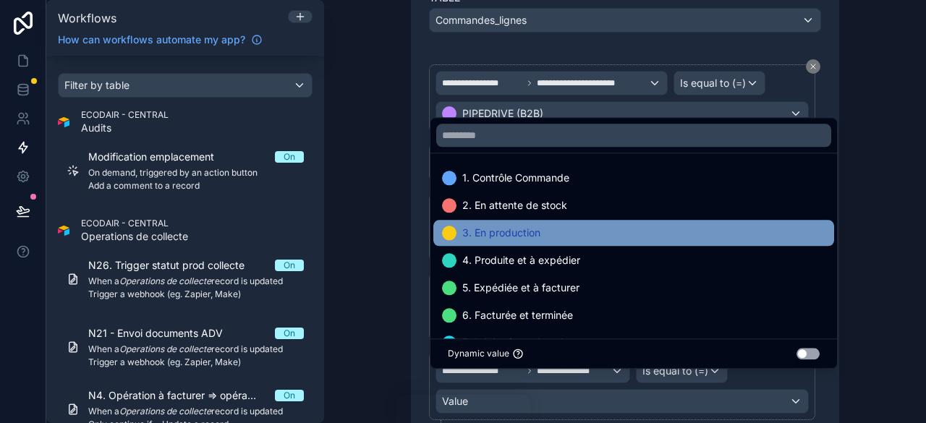
click at [533, 230] on span "3. En production" at bounding box center [502, 232] width 78 height 17
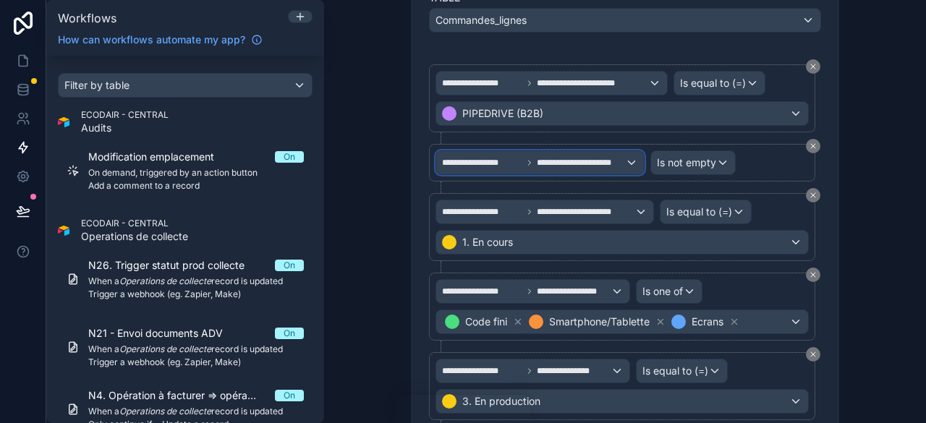
click at [624, 151] on div "**********" at bounding box center [540, 162] width 208 height 23
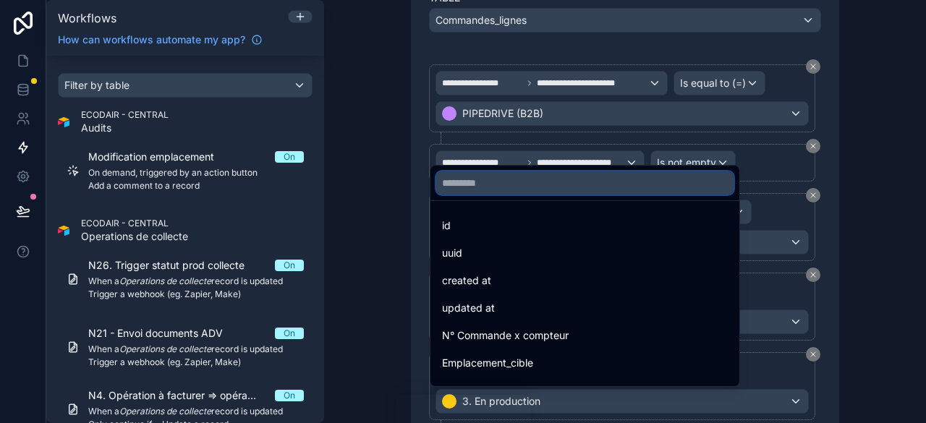
click at [540, 182] on input "text" at bounding box center [584, 183] width 297 height 23
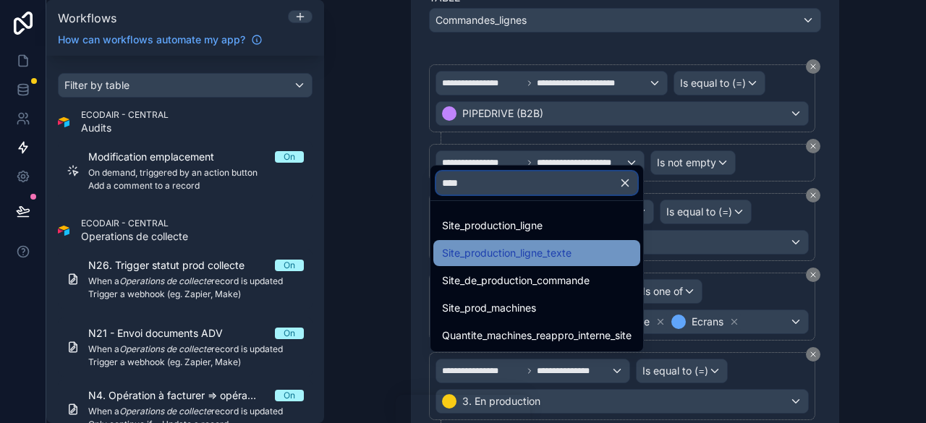
type input "****"
click at [554, 245] on span "Site_production_ligne_texte" at bounding box center [507, 253] width 130 height 17
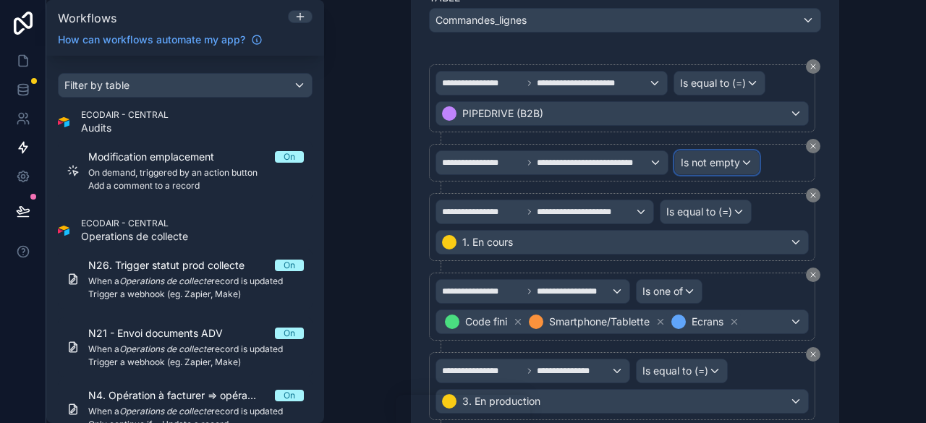
click at [732, 156] on span "Is not empty" at bounding box center [710, 163] width 59 height 14
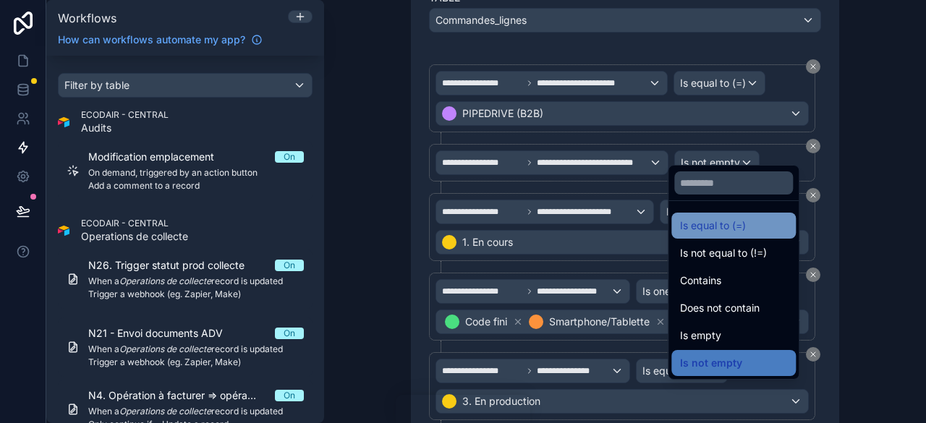
click at [736, 222] on span "Is equal to (=)" at bounding box center [713, 225] width 66 height 17
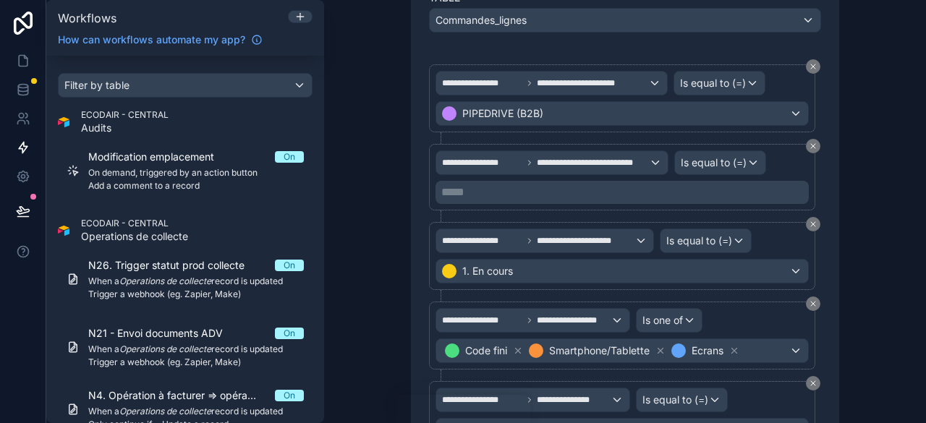
click at [553, 184] on p "***** ﻿" at bounding box center [624, 192] width 365 height 17
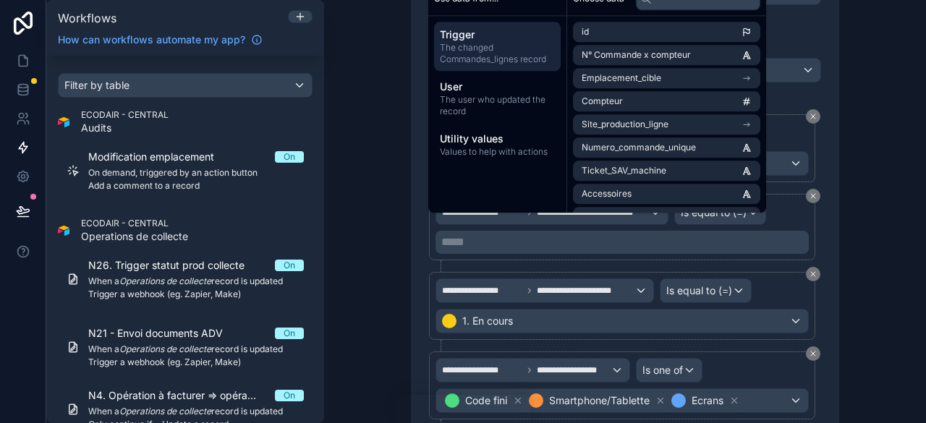
scroll to position [1013, 0]
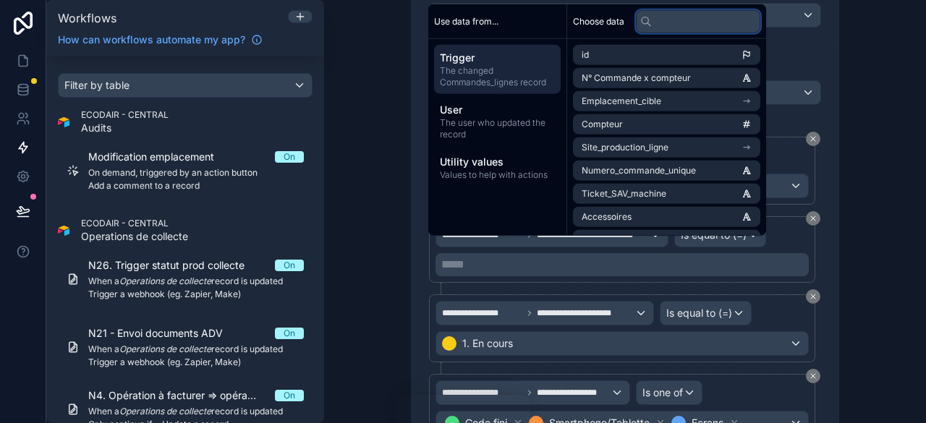
click at [669, 21] on input "text" at bounding box center [698, 20] width 124 height 23
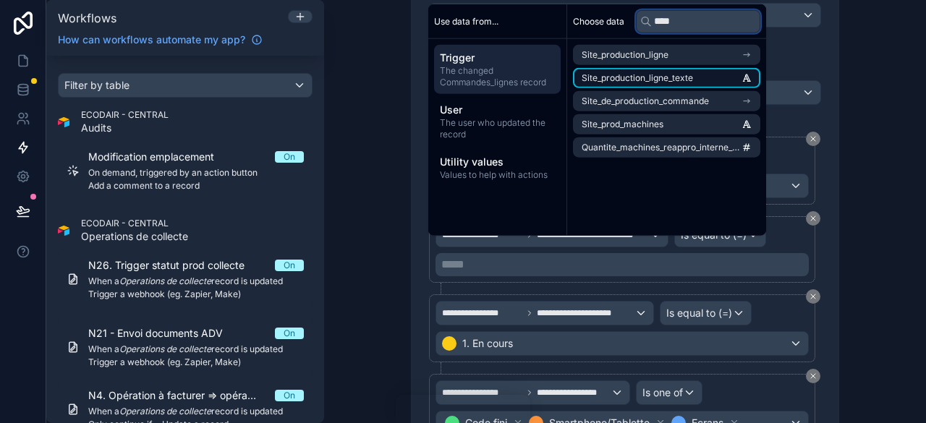
type input "****"
click at [688, 79] on span "Site_production_ligne_texte" at bounding box center [637, 78] width 111 height 12
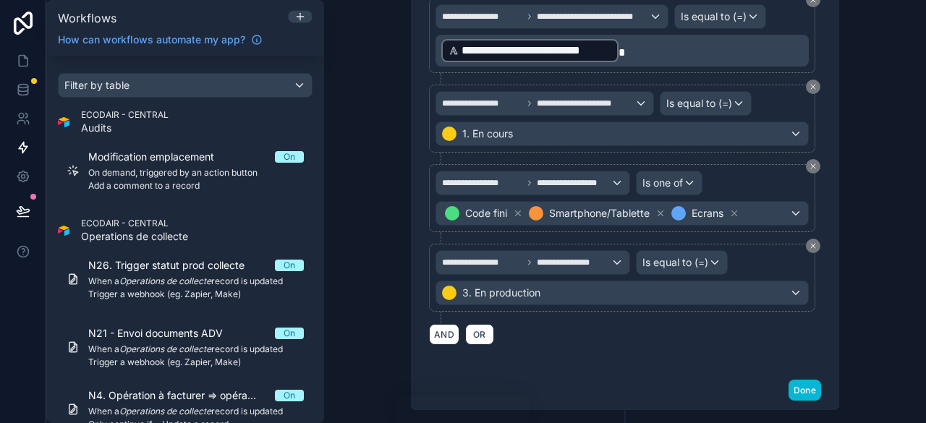
scroll to position [1294, 0]
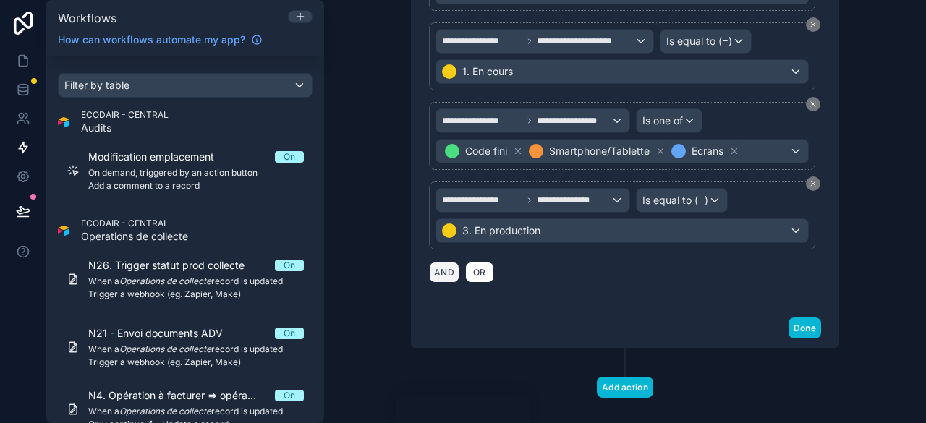
click at [439, 262] on button "AND" at bounding box center [444, 272] width 30 height 21
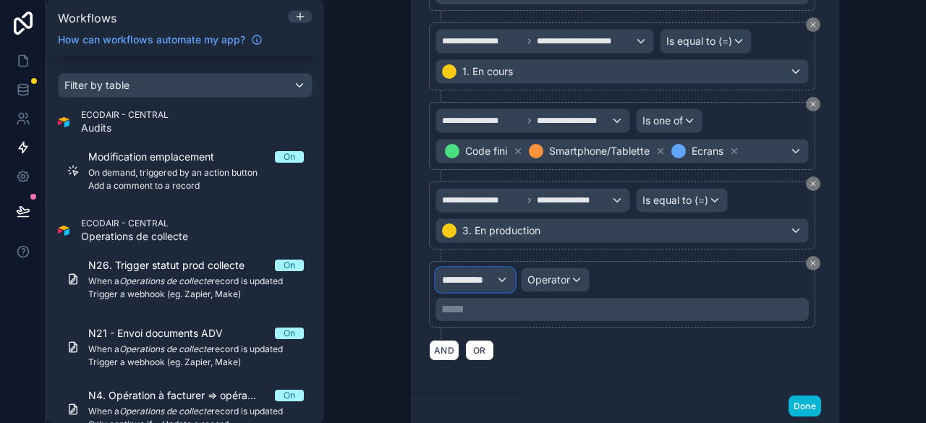
click at [494, 269] on div "**********" at bounding box center [475, 280] width 78 height 23
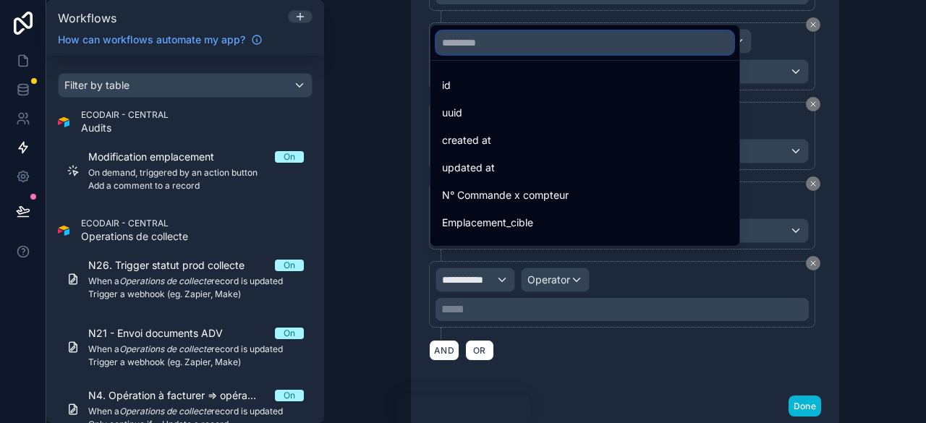
click at [454, 46] on input "text" at bounding box center [584, 42] width 297 height 23
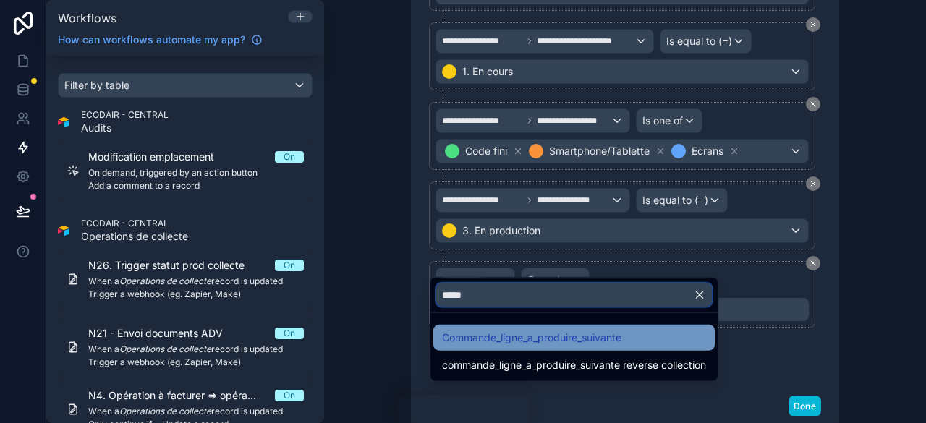
type input "*****"
click at [620, 329] on span "Commande_ligne_a_produire_suivante" at bounding box center [531, 337] width 179 height 17
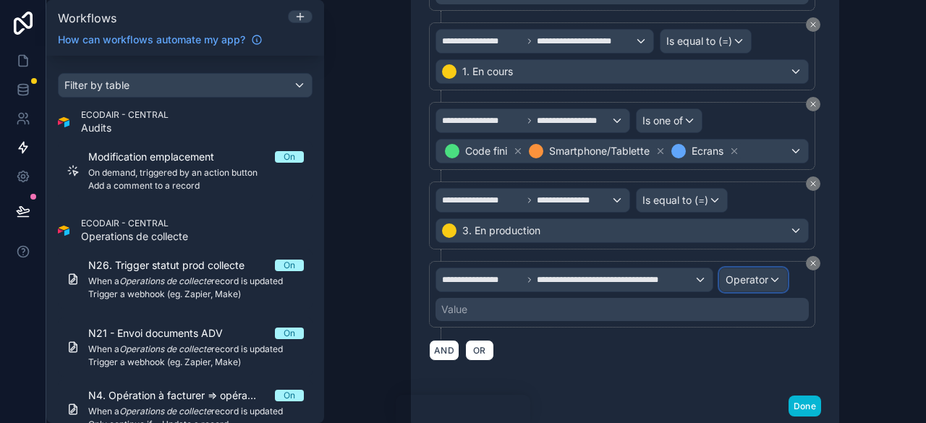
click at [745, 274] on span "Operator" at bounding box center [747, 280] width 43 height 12
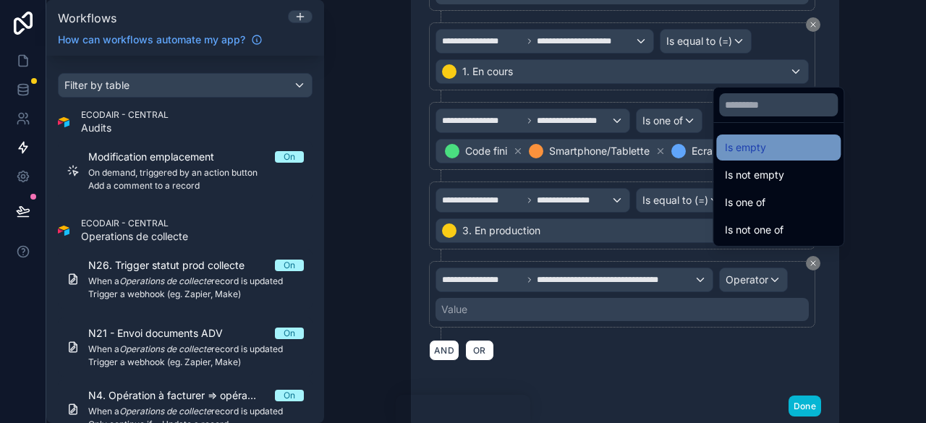
click at [746, 154] on span "Is empty" at bounding box center [745, 147] width 41 height 17
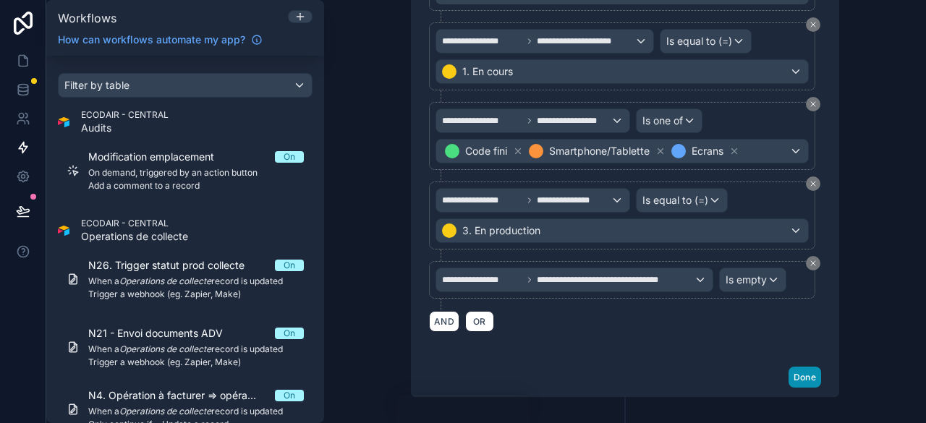
click at [790, 367] on button "Done" at bounding box center [805, 377] width 33 height 21
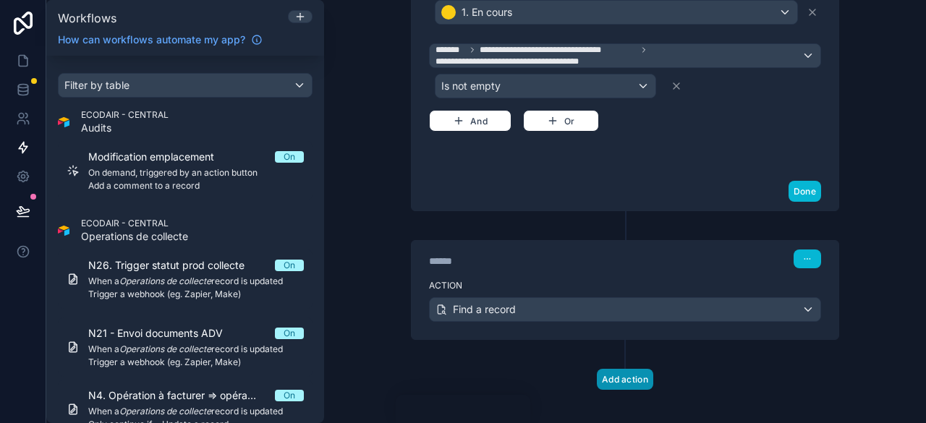
click at [604, 369] on button "Add action" at bounding box center [625, 379] width 56 height 21
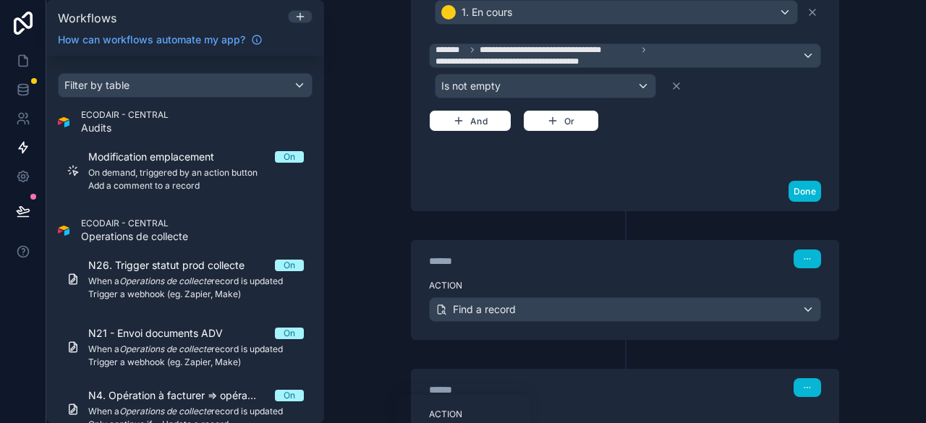
scroll to position [846, 0]
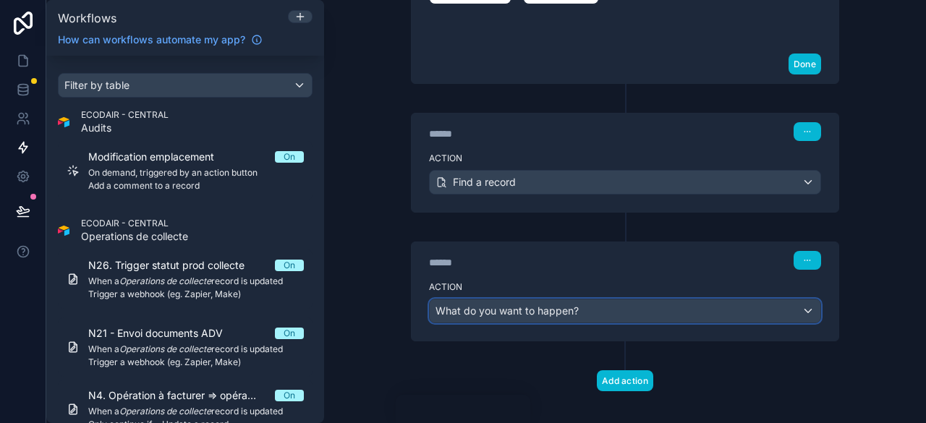
click at [569, 305] on span "What do you want to happen?" at bounding box center [507, 311] width 143 height 12
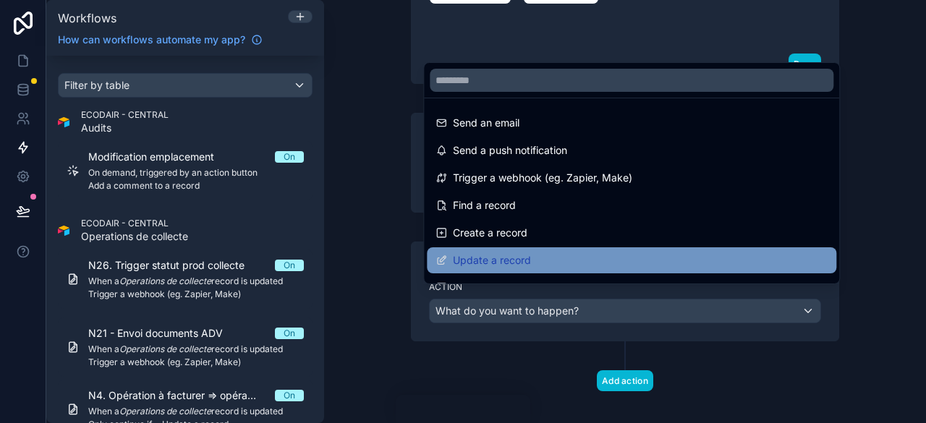
click at [511, 260] on span "Update a record" at bounding box center [492, 260] width 78 height 17
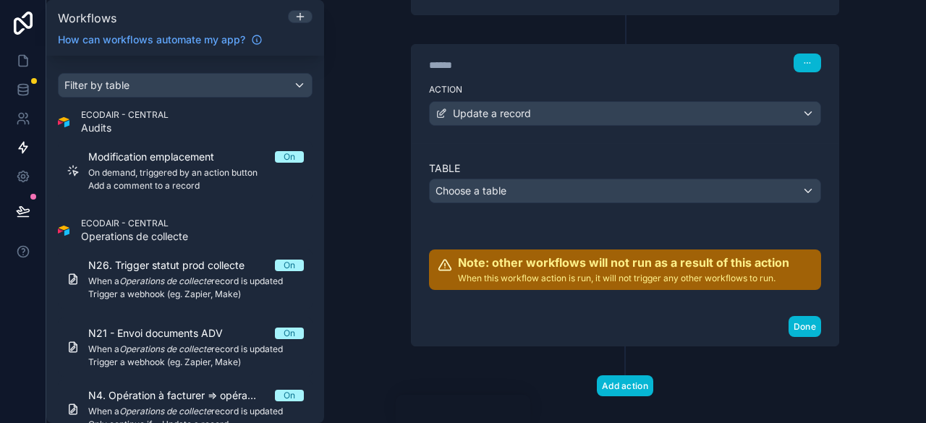
scroll to position [1048, 0]
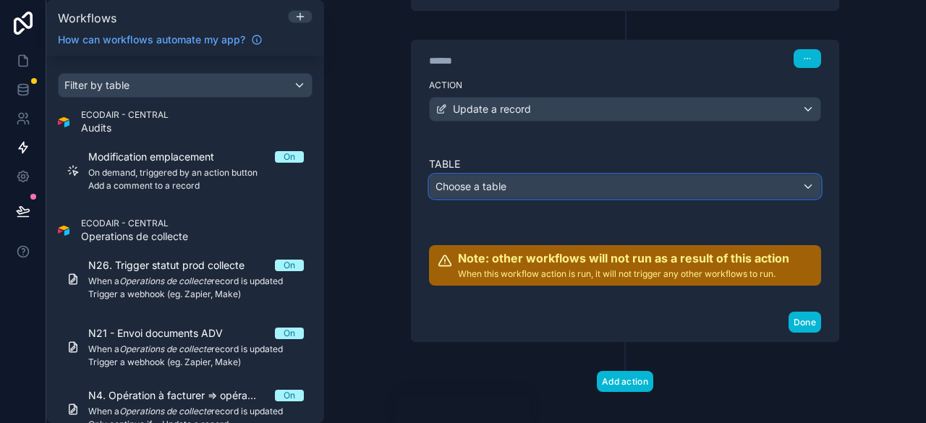
click at [512, 179] on div "Choose a table" at bounding box center [625, 186] width 391 height 23
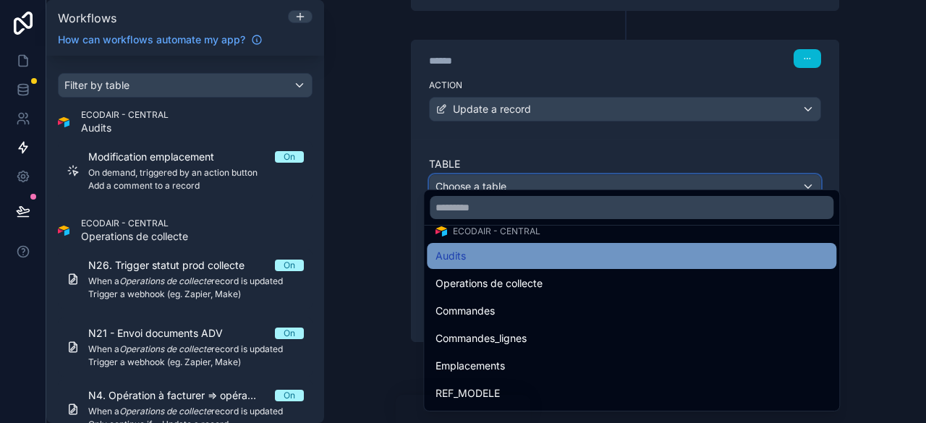
scroll to position [145, 0]
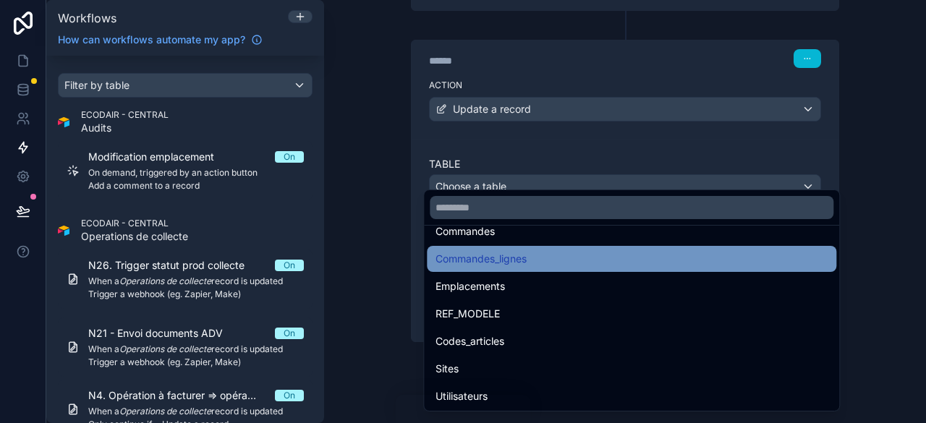
click at [496, 269] on div "Commandes_lignes" at bounding box center [632, 259] width 410 height 26
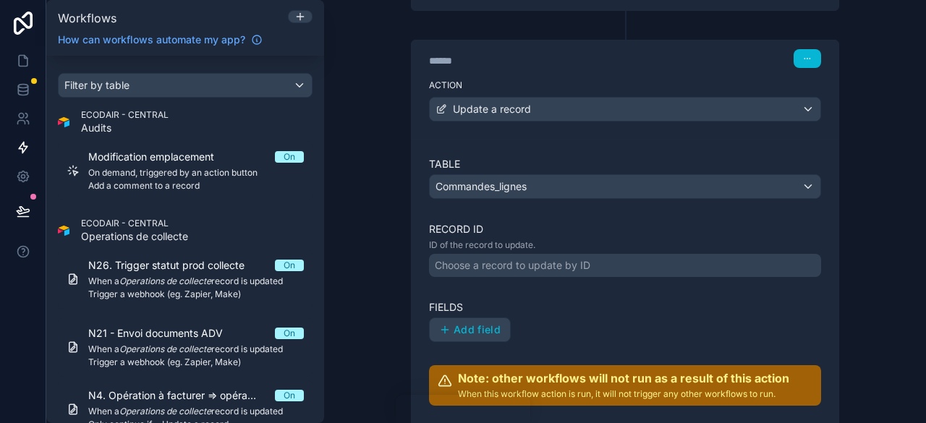
click at [470, 259] on div "Choose a record to update by ID" at bounding box center [625, 265] width 392 height 23
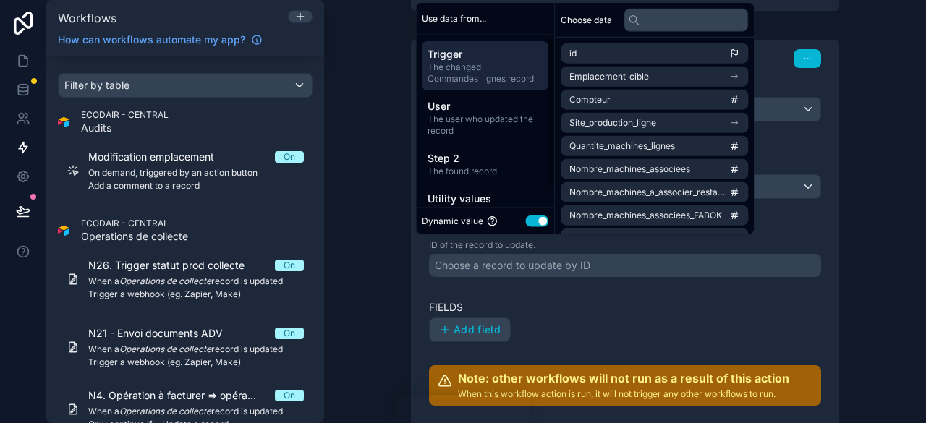
click at [504, 63] on span "The changed Commandes_lignes record" at bounding box center [485, 72] width 115 height 23
click at [604, 56] on li "id" at bounding box center [654, 53] width 187 height 20
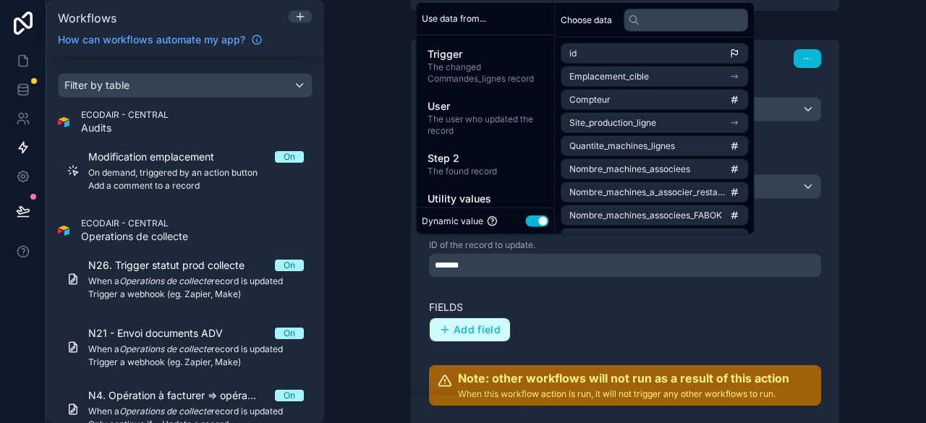
click at [472, 324] on span "Add field" at bounding box center [477, 330] width 47 height 13
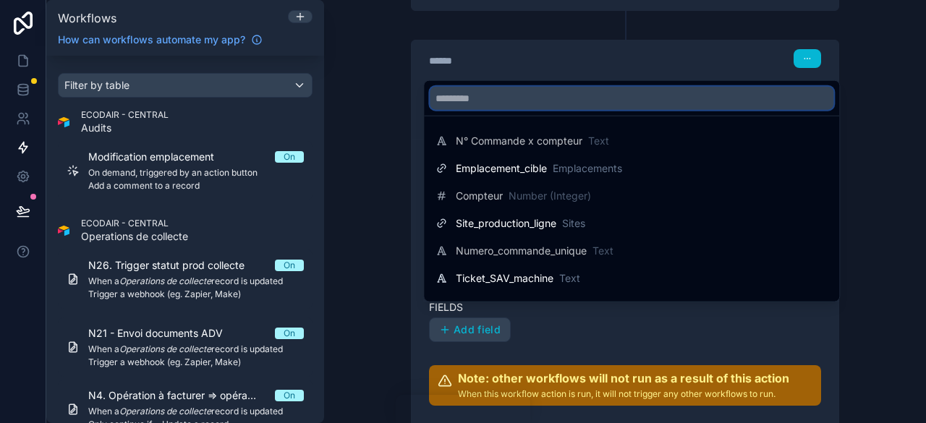
click at [500, 101] on input "text" at bounding box center [632, 98] width 404 height 23
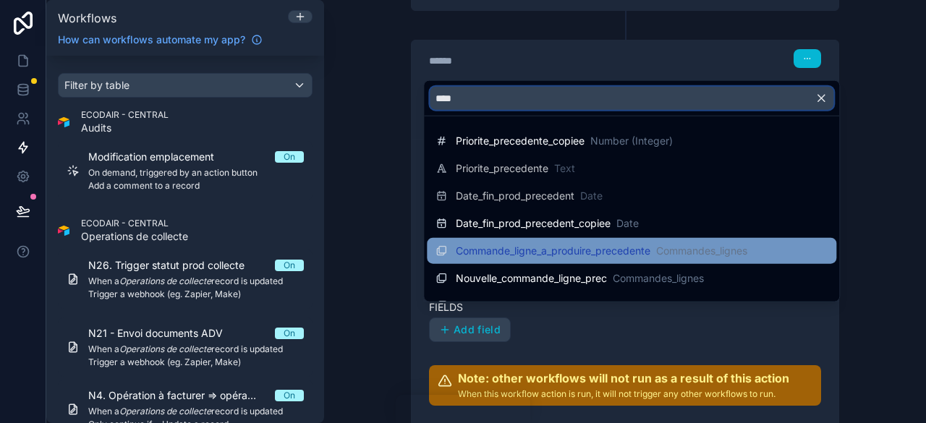
type input "****"
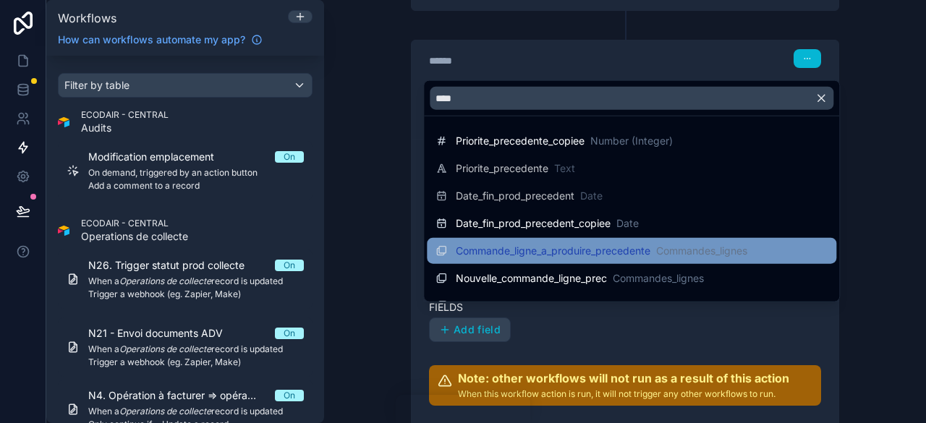
click at [591, 255] on span "Commande_ligne_a_produire_precedente" at bounding box center [553, 251] width 195 height 14
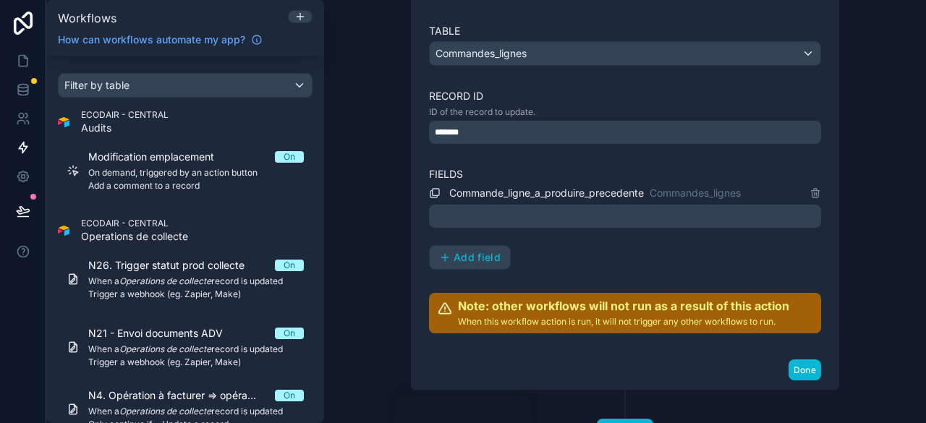
scroll to position [1193, 0]
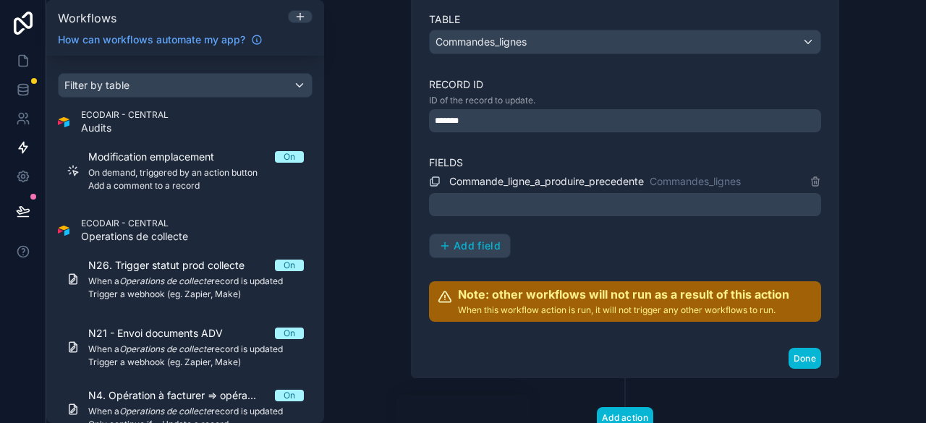
click at [661, 193] on div at bounding box center [625, 204] width 392 height 23
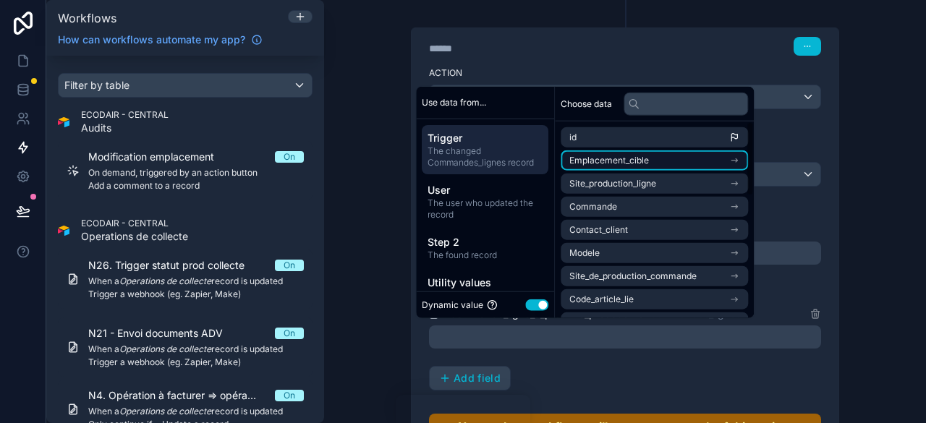
scroll to position [1048, 0]
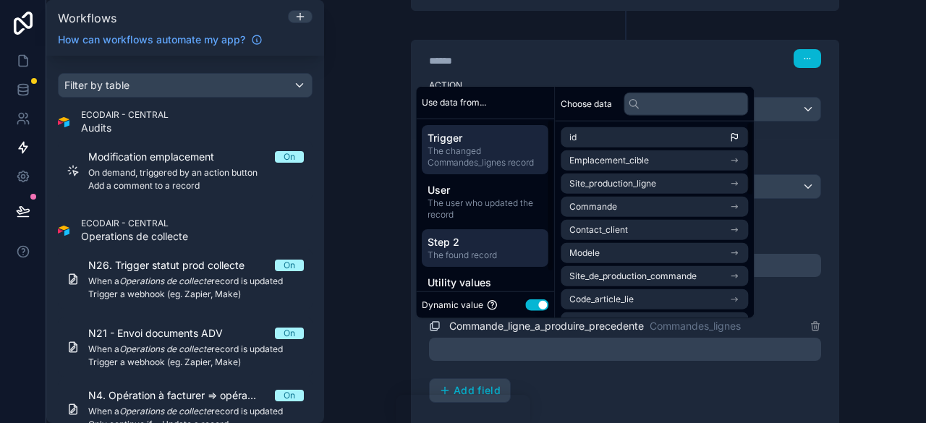
click at [478, 242] on span "Step 2" at bounding box center [485, 242] width 115 height 14
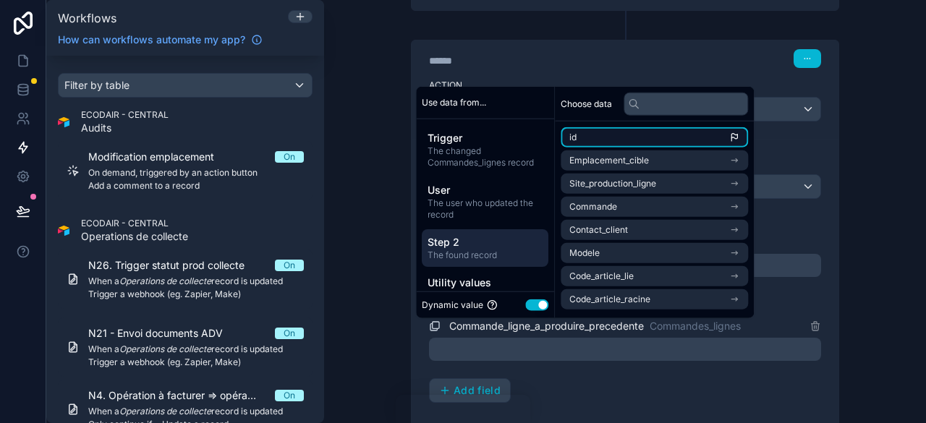
click at [662, 135] on li "id" at bounding box center [654, 137] width 187 height 20
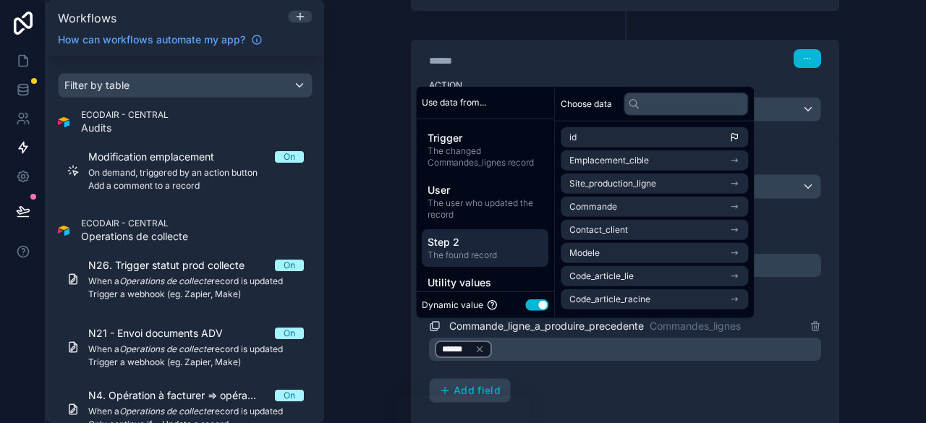
click at [570, 369] on div "Commande_ligne_a_produire_precedente Commandes_lignes ****** Add field" at bounding box center [625, 360] width 392 height 85
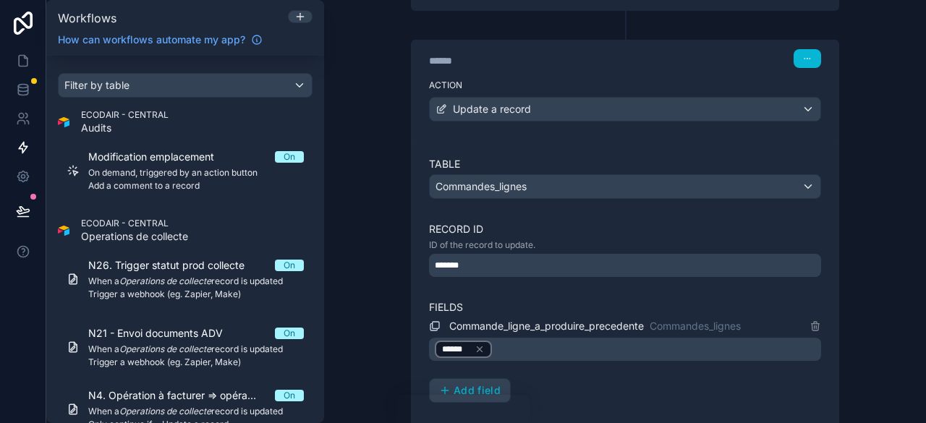
scroll to position [1193, 0]
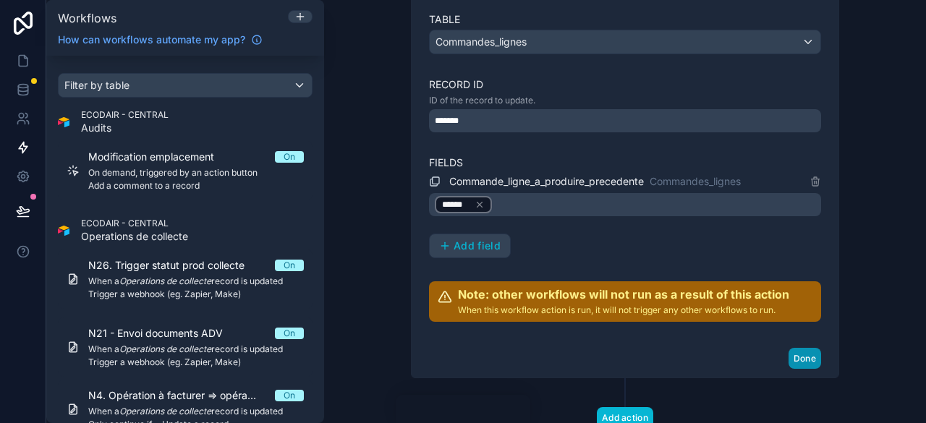
click at [800, 348] on button "Done" at bounding box center [805, 358] width 33 height 21
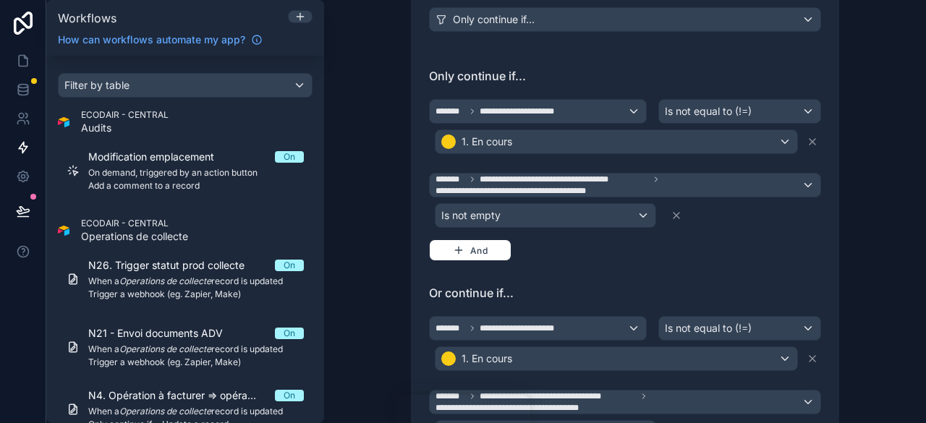
scroll to position [267, 0]
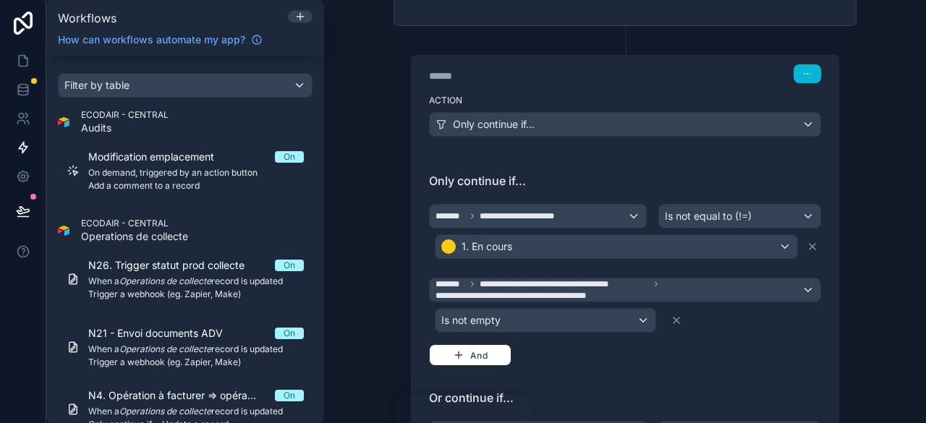
click at [437, 90] on div "Action Only continue if..." at bounding box center [625, 121] width 427 height 65
click at [622, 83] on div "****** Step 1" at bounding box center [625, 72] width 427 height 33
click at [803, 70] on icon "button" at bounding box center [807, 73] width 9 height 9
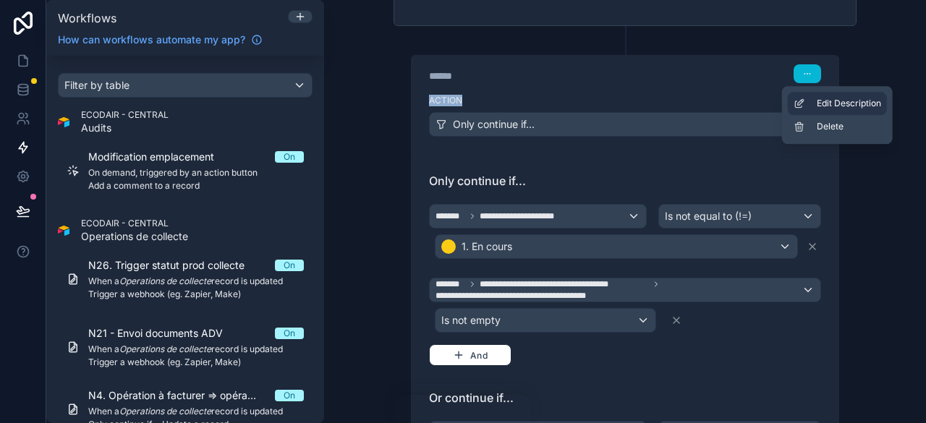
click at [850, 104] on span "Edit Description" at bounding box center [849, 104] width 64 height 12
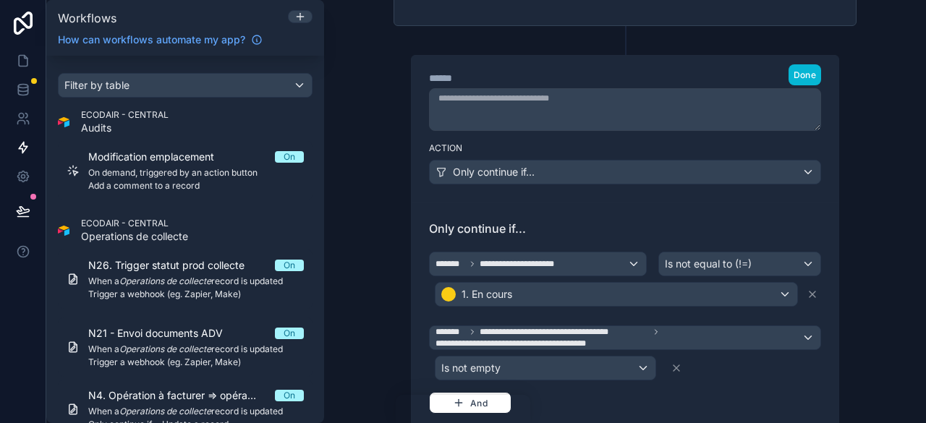
click at [876, 117] on div "**********" at bounding box center [625, 211] width 602 height 423
click at [795, 69] on span "Done" at bounding box center [805, 74] width 22 height 11
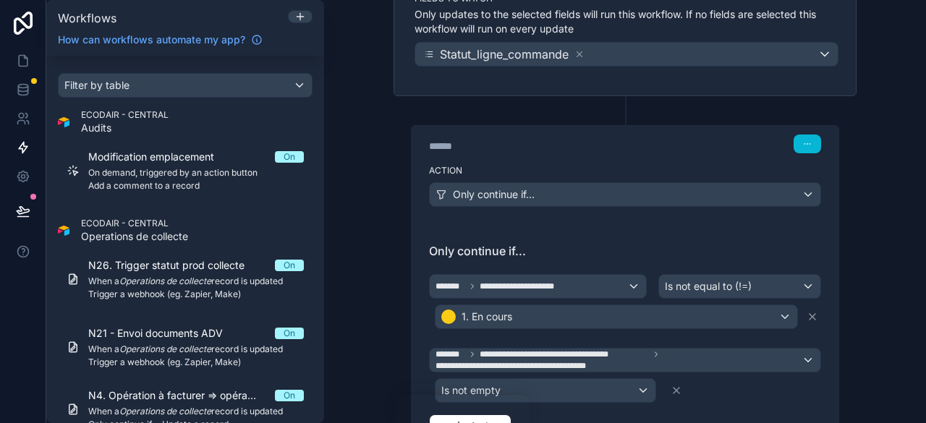
scroll to position [195, 0]
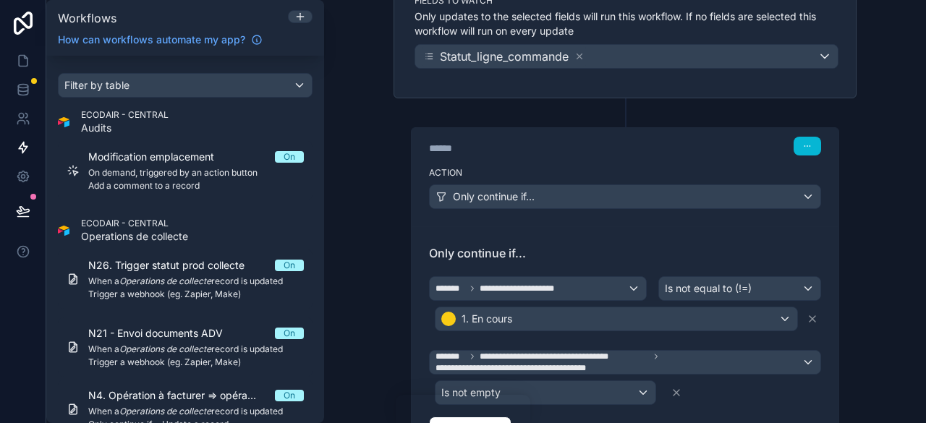
click at [559, 156] on div "****** Step 1" at bounding box center [625, 144] width 427 height 33
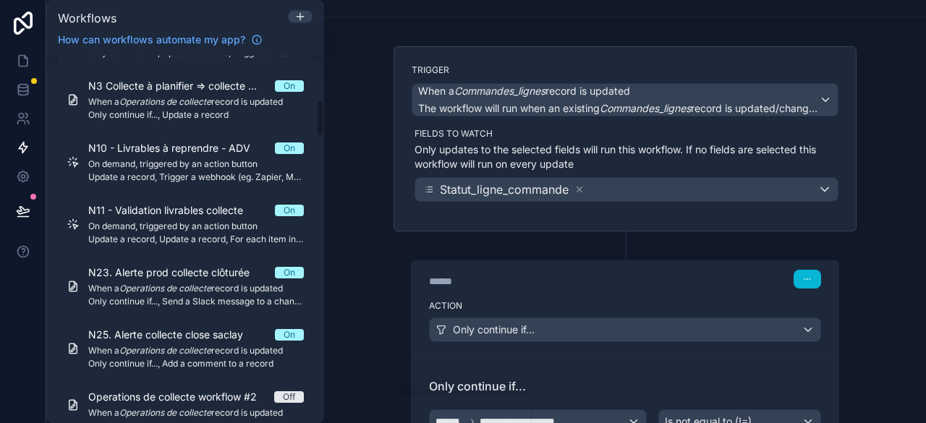
scroll to position [0, 0]
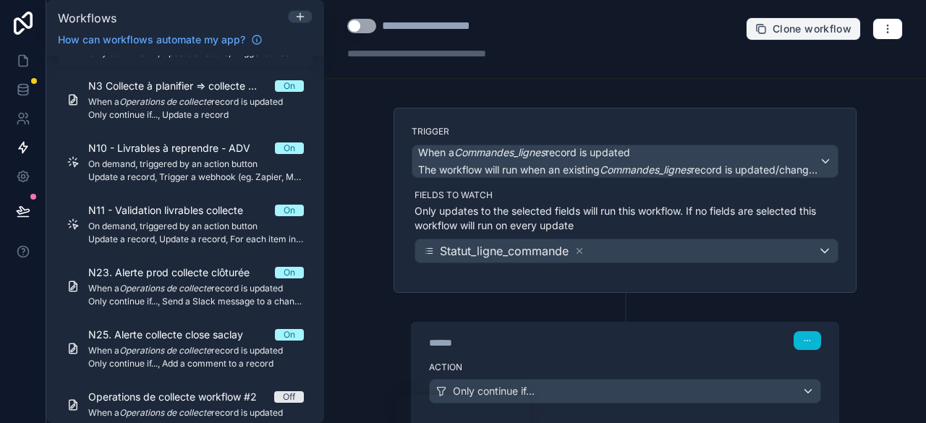
click at [823, 25] on span "Clone workflow" at bounding box center [812, 28] width 79 height 13
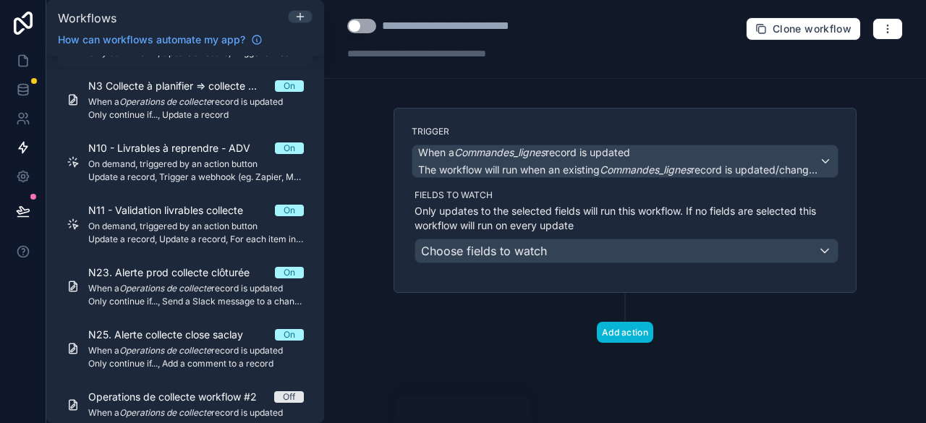
click at [442, 15] on div "**********" at bounding box center [625, 39] width 602 height 79
click at [449, 20] on div "**********" at bounding box center [465, 25] width 166 height 17
drag, startPoint x: 492, startPoint y: 28, endPoint x: 369, endPoint y: 43, distance: 124.0
click at [369, 43] on div "**********" at bounding box center [448, 38] width 203 height 43
type div "**********"
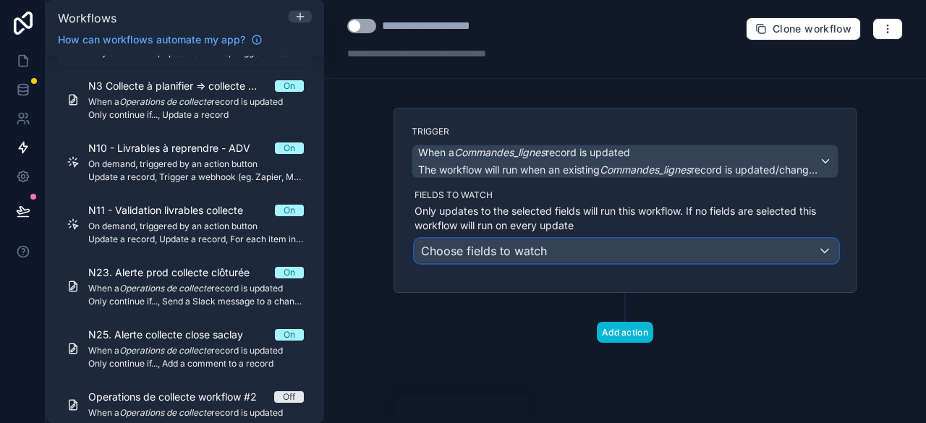
click at [545, 255] on span "Choose fields to watch" at bounding box center [484, 251] width 126 height 14
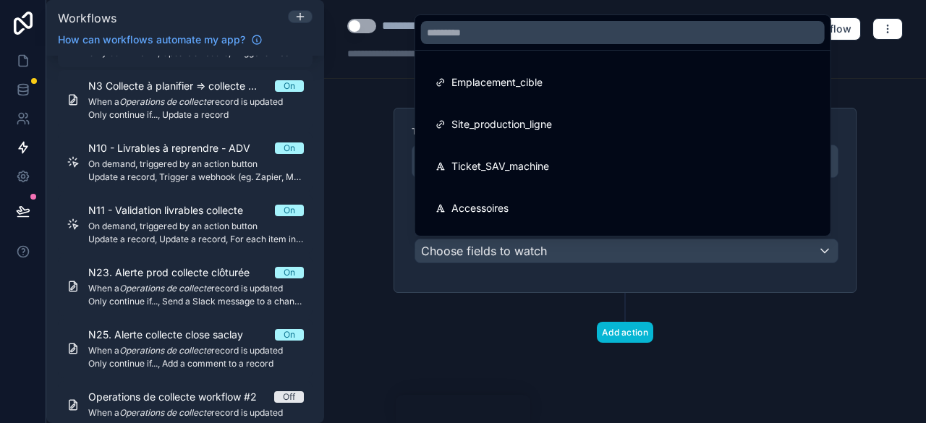
click at [486, 326] on div at bounding box center [463, 211] width 926 height 423
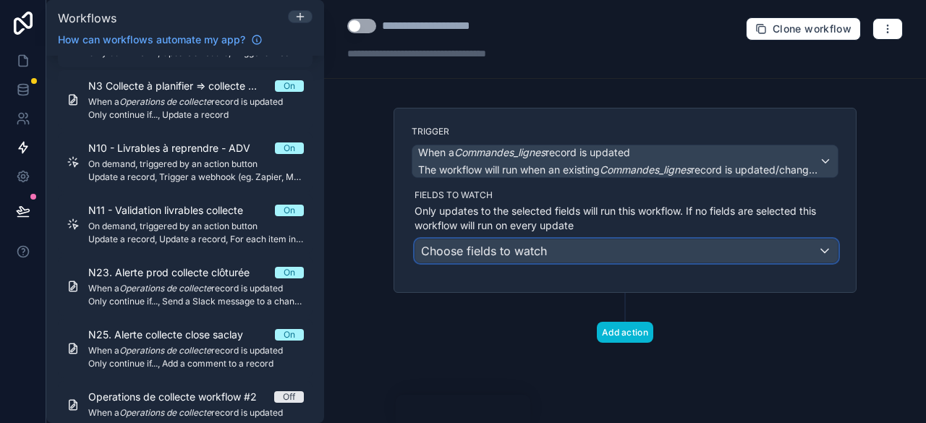
click at [609, 251] on div "Choose fields to watch" at bounding box center [626, 251] width 423 height 23
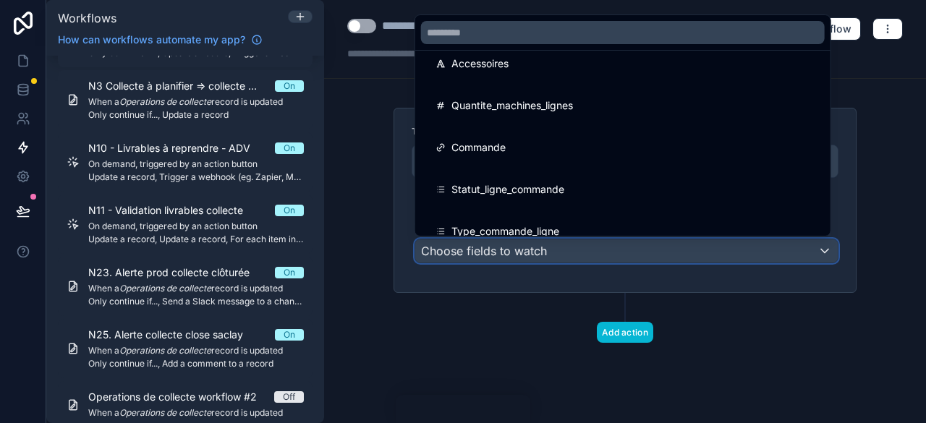
scroll to position [217, 0]
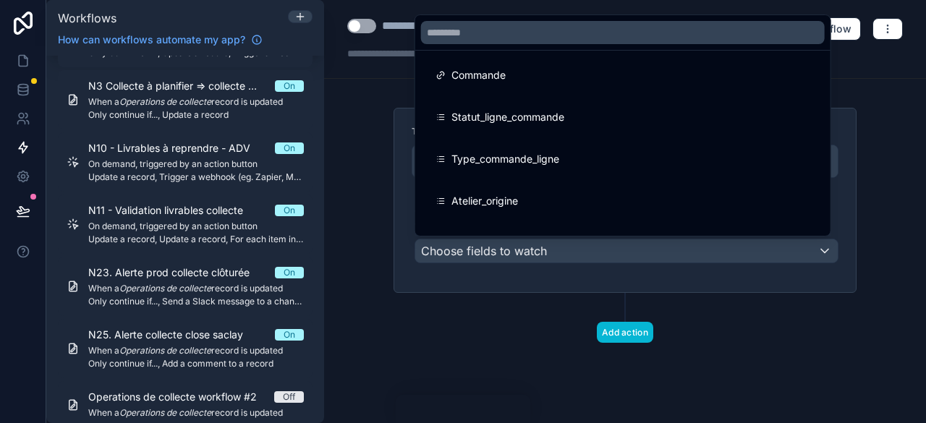
click at [907, 159] on div at bounding box center [463, 211] width 926 height 423
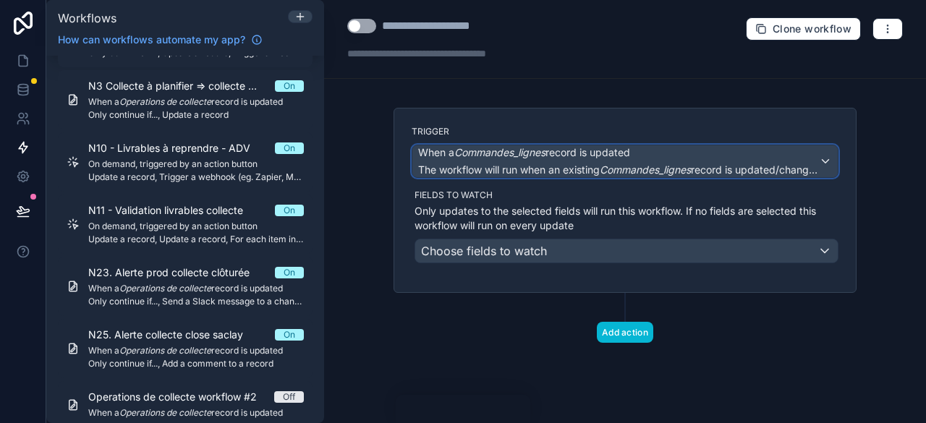
click at [742, 157] on span "When a Commandes_lignes record is updated" at bounding box center [618, 152] width 401 height 14
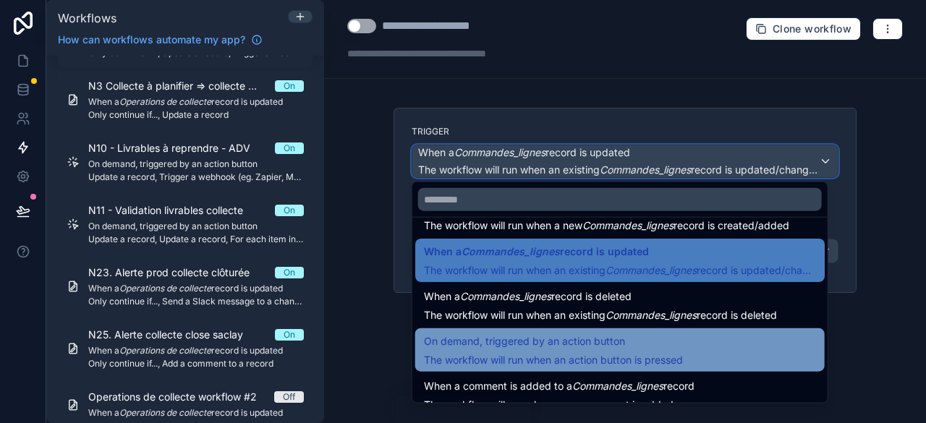
scroll to position [52, 0]
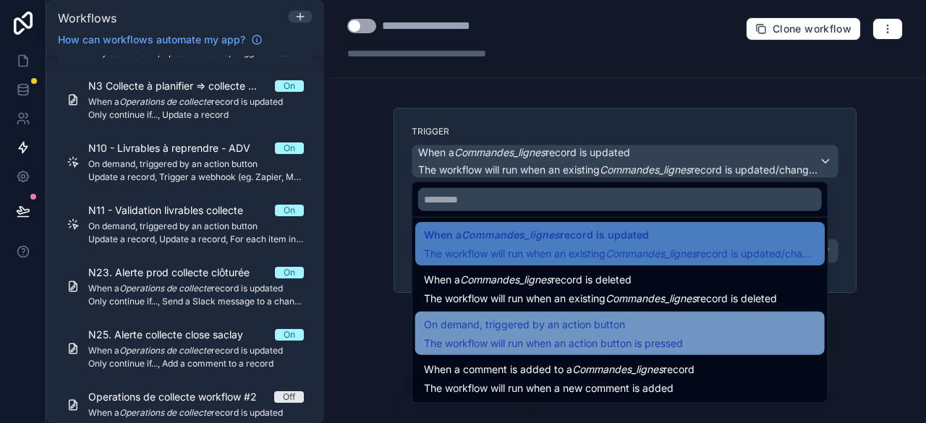
click at [627, 328] on span "On demand, triggered by an action button" at bounding box center [553, 324] width 259 height 17
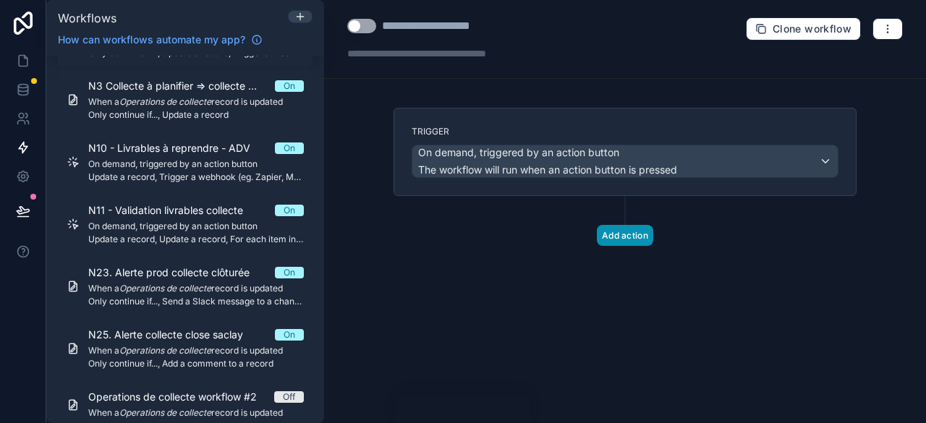
click at [635, 232] on button "Add action" at bounding box center [625, 235] width 56 height 21
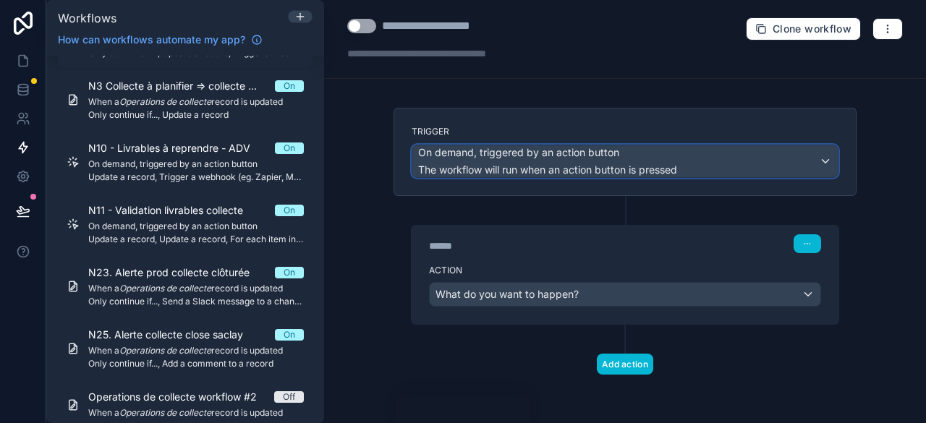
click at [705, 171] on div "On demand, triggered by an action button The workflow will run when an action b…" at bounding box center [626, 161] width 426 height 32
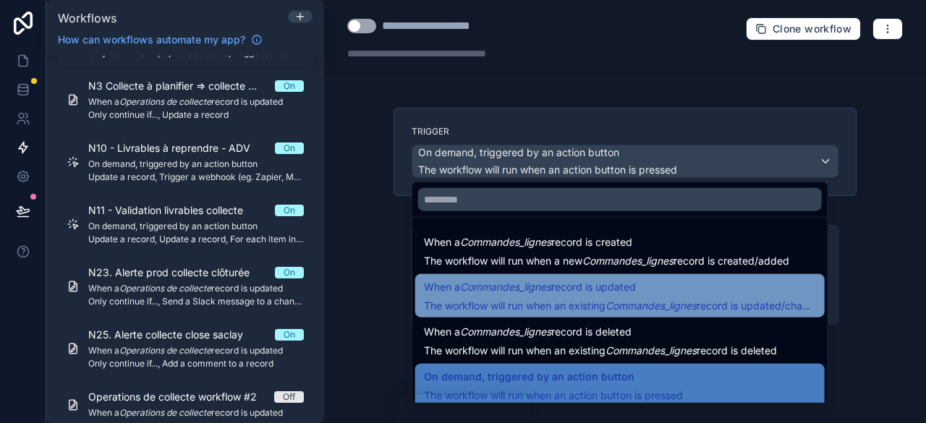
click at [626, 284] on span "When a Commandes_lignes record is updated" at bounding box center [530, 287] width 212 height 17
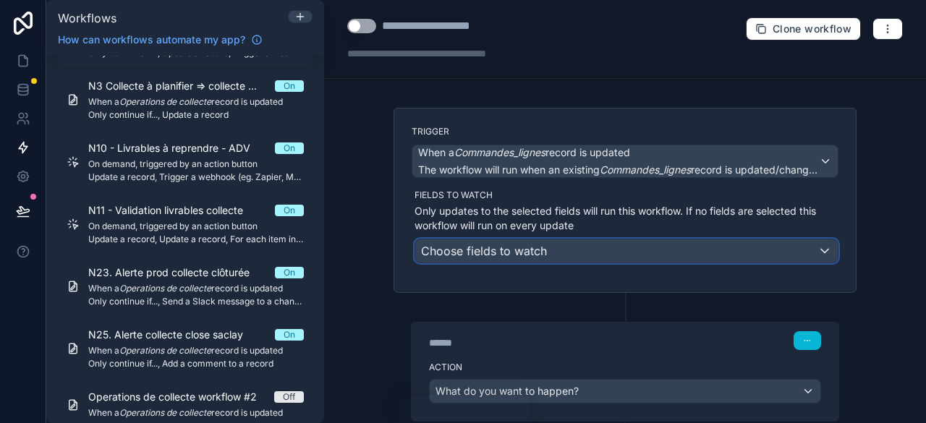
click at [557, 258] on div "Choose fields to watch" at bounding box center [626, 251] width 423 height 23
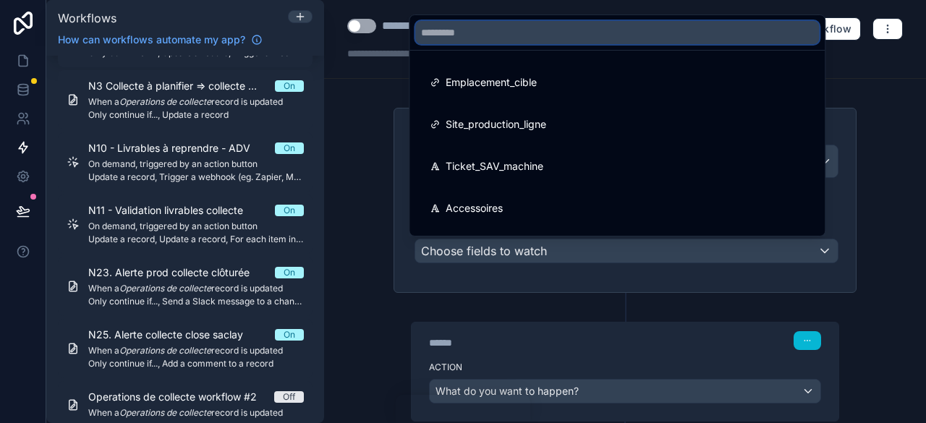
click at [502, 38] on input "text" at bounding box center [617, 32] width 404 height 23
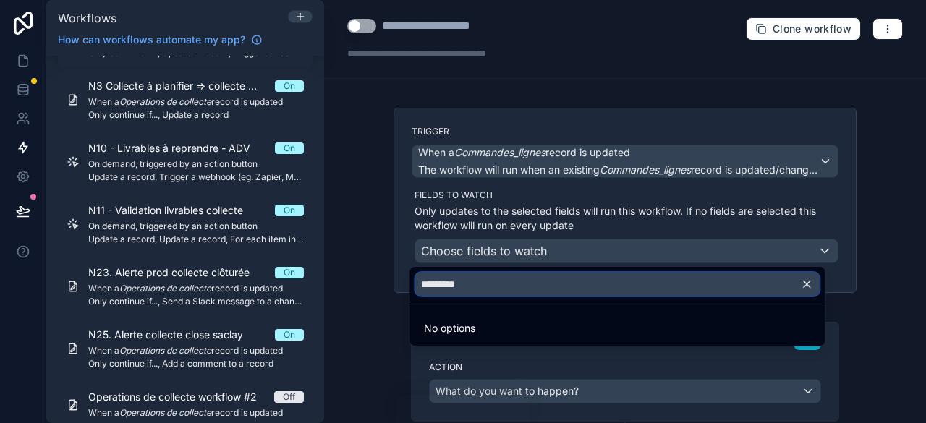
drag, startPoint x: 478, startPoint y: 282, endPoint x: 376, endPoint y: 283, distance: 102.8
click at [376, 283] on div "**********" at bounding box center [625, 211] width 602 height 423
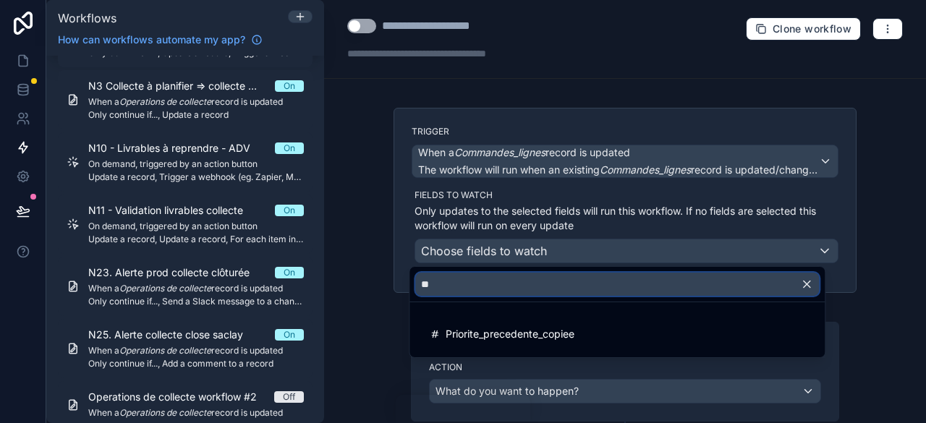
type input "*"
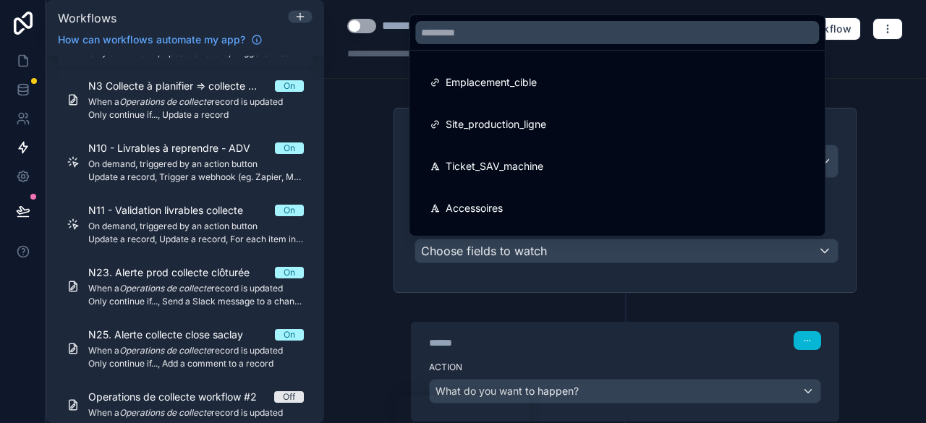
click at [867, 271] on div at bounding box center [463, 211] width 926 height 423
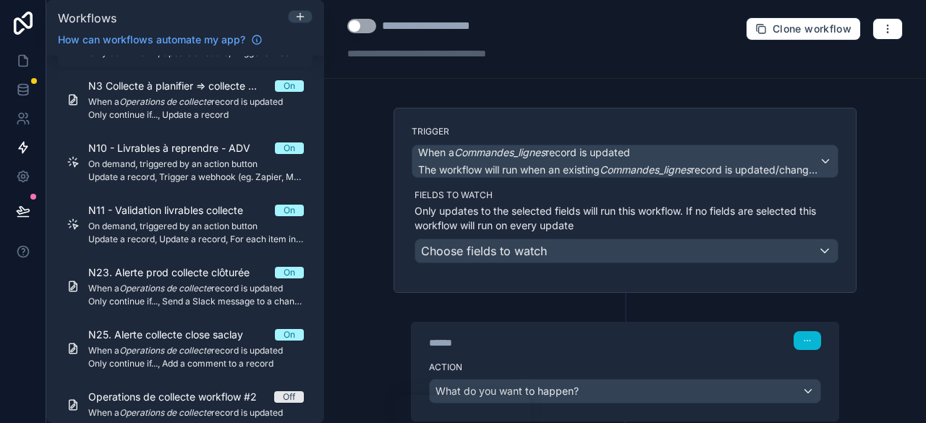
click at [861, 279] on div "Trigger When a Commandes_lignes record is updated The workflow will run when an…" at bounding box center [625, 313] width 486 height 410
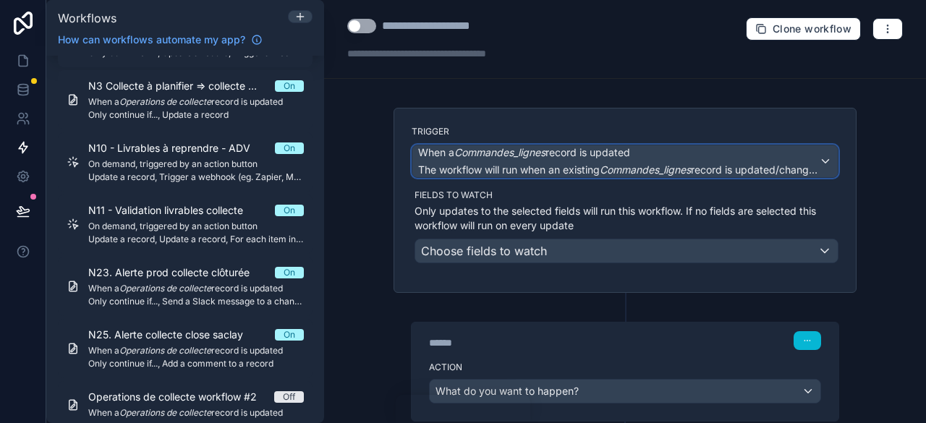
click at [651, 165] on em "Commandes_lignes" at bounding box center [645, 170] width 91 height 12
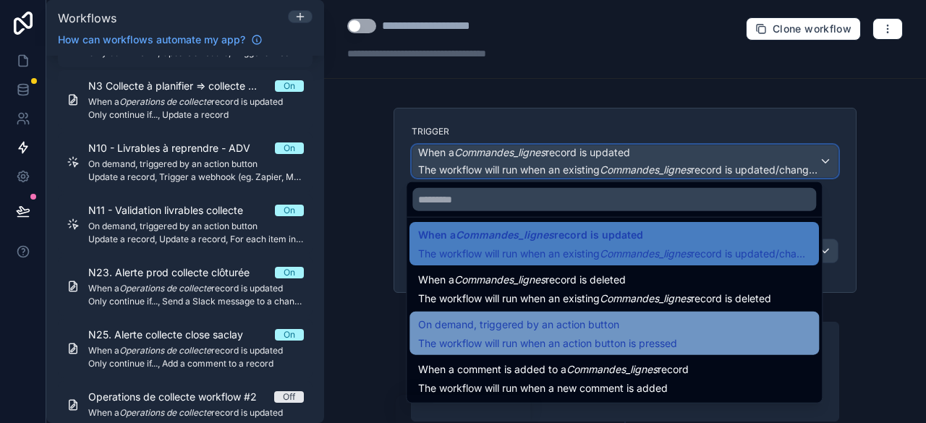
scroll to position [0, 0]
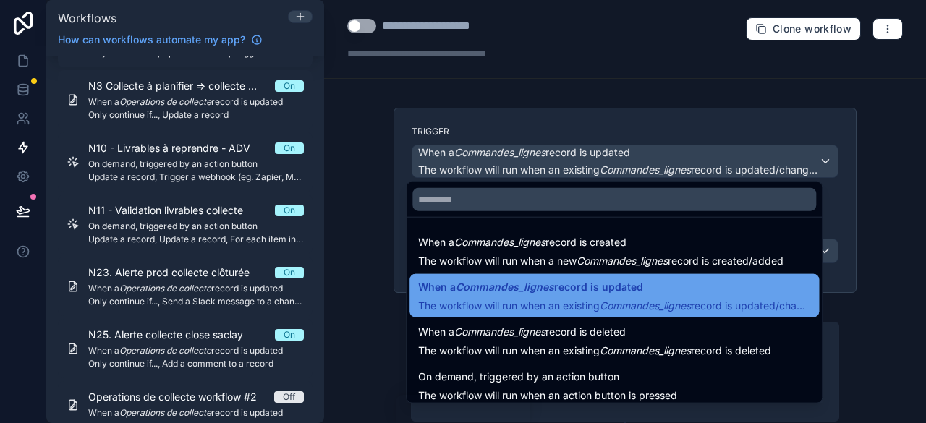
click at [647, 303] on em "Commandes_lignes" at bounding box center [645, 306] width 91 height 12
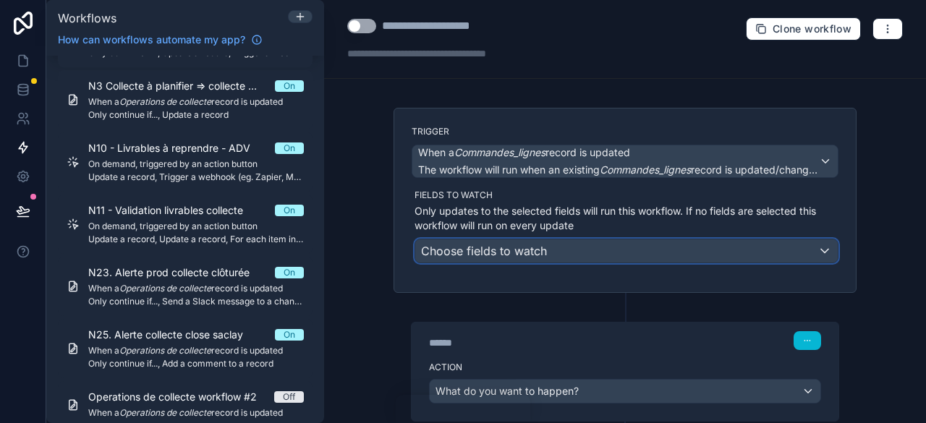
click at [558, 245] on div "Choose fields to watch" at bounding box center [626, 251] width 423 height 23
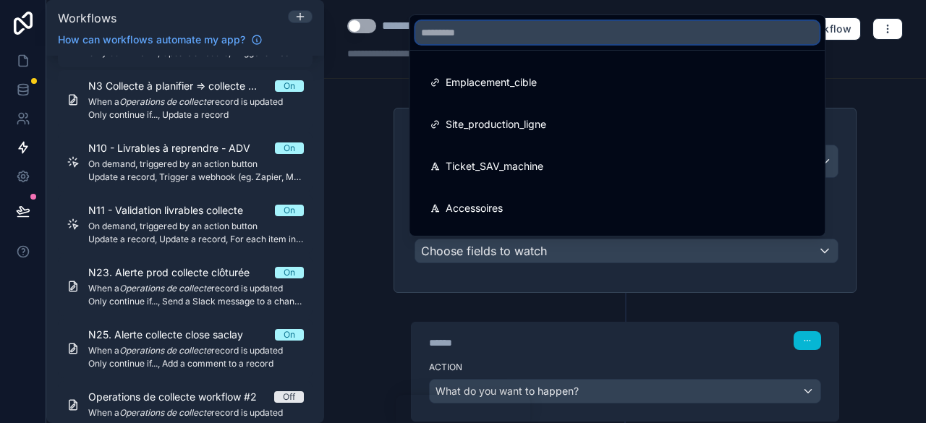
click at [496, 35] on input "text" at bounding box center [617, 32] width 404 height 23
click at [556, 324] on div at bounding box center [463, 211] width 926 height 423
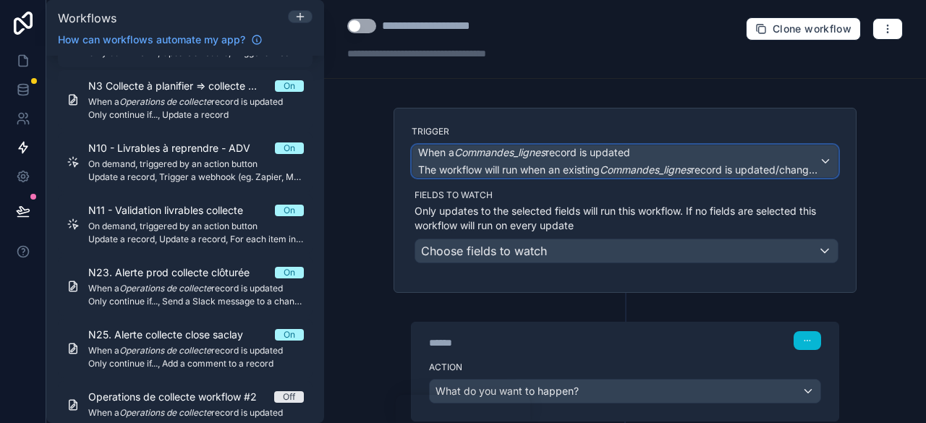
click at [656, 150] on span "When a Commandes_lignes record is updated" at bounding box center [618, 152] width 401 height 14
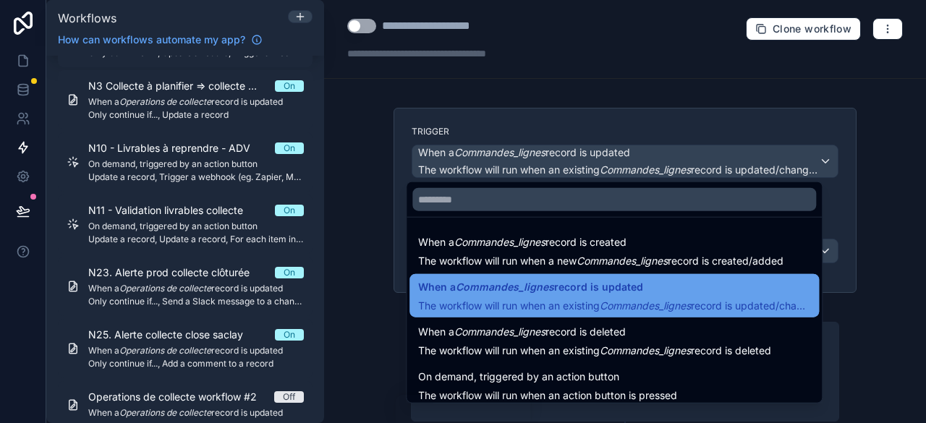
click at [633, 287] on span "When a Commandes_lignes record is updated" at bounding box center [530, 287] width 225 height 17
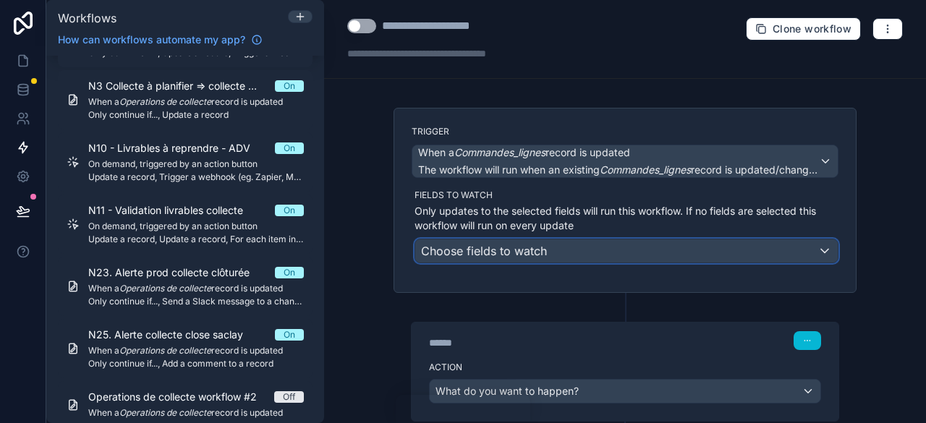
click at [489, 250] on span "Choose fields to watch" at bounding box center [484, 251] width 126 height 14
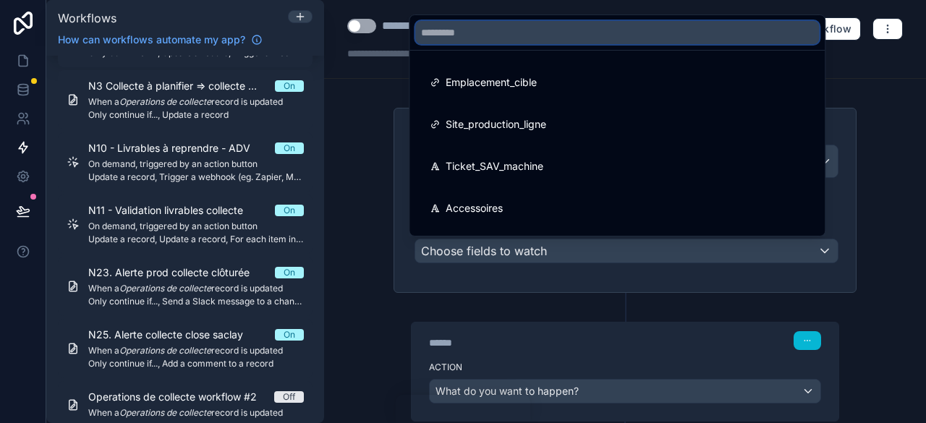
click at [490, 36] on input "text" at bounding box center [617, 32] width 404 height 23
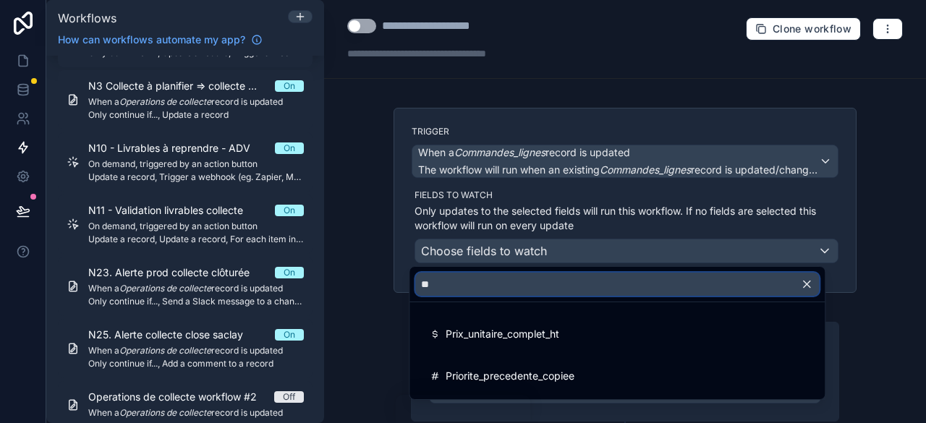
type input "*"
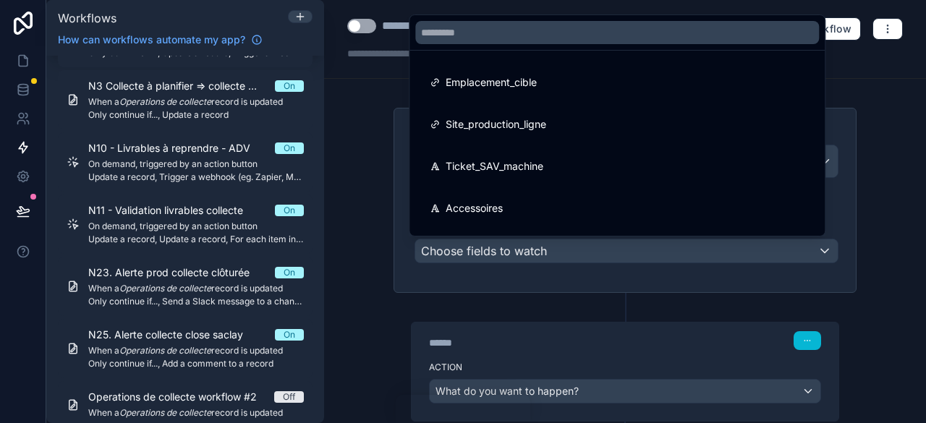
click at [869, 203] on div at bounding box center [463, 211] width 926 height 423
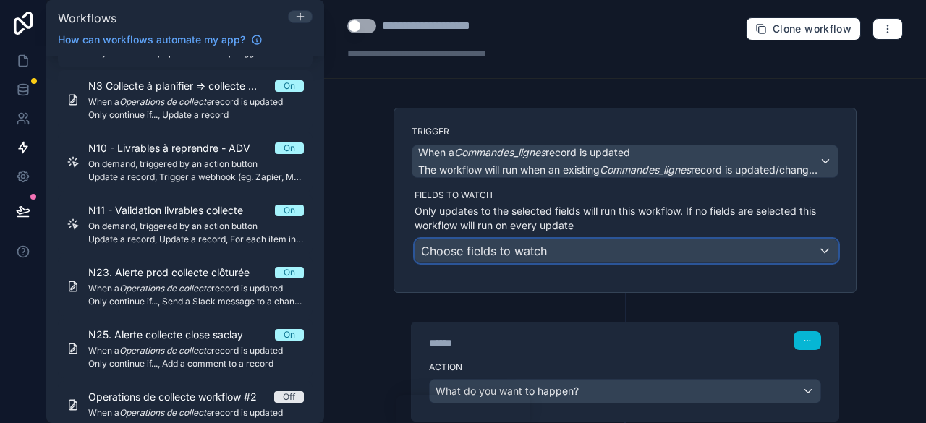
click at [722, 243] on div "Choose fields to watch" at bounding box center [626, 251] width 423 height 23
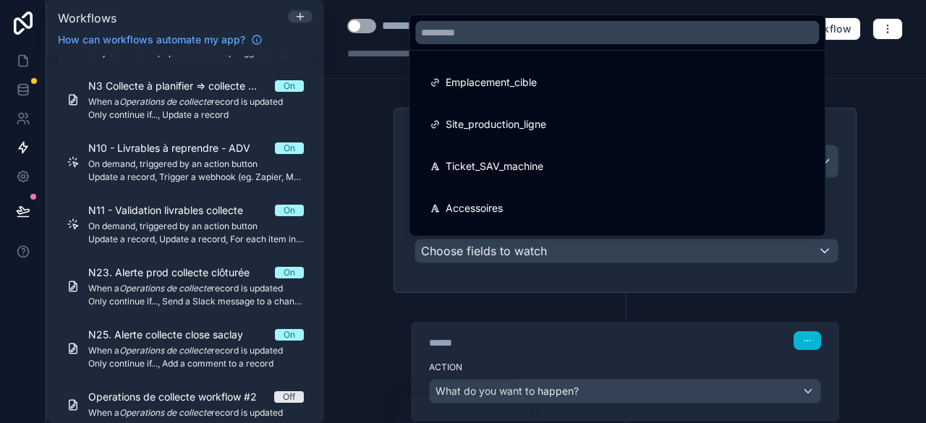
click at [867, 185] on div at bounding box center [463, 211] width 926 height 423
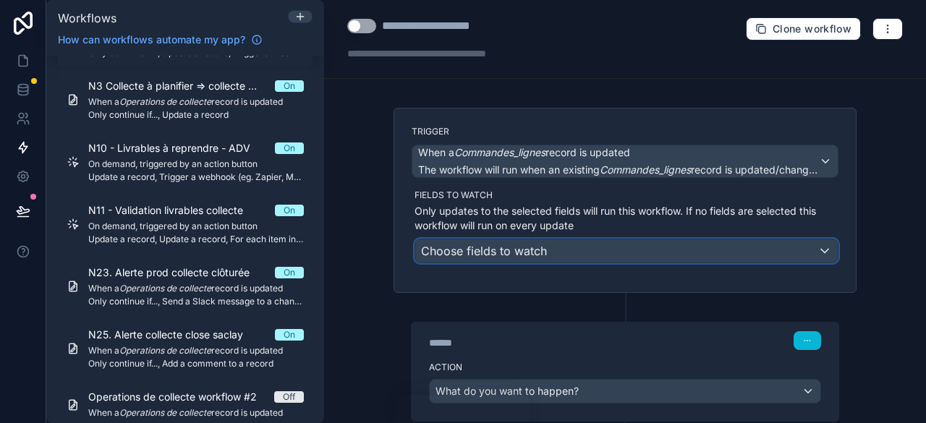
click at [586, 245] on div "Choose fields to watch" at bounding box center [626, 251] width 423 height 23
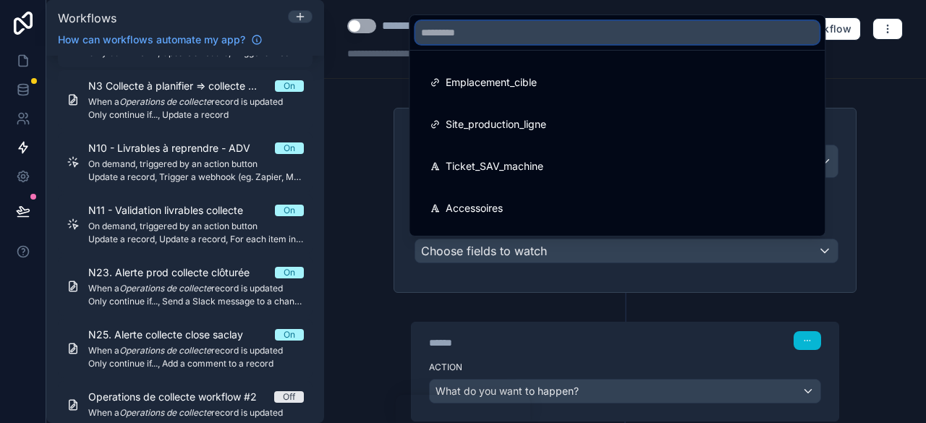
click at [465, 37] on input "text" at bounding box center [617, 32] width 404 height 23
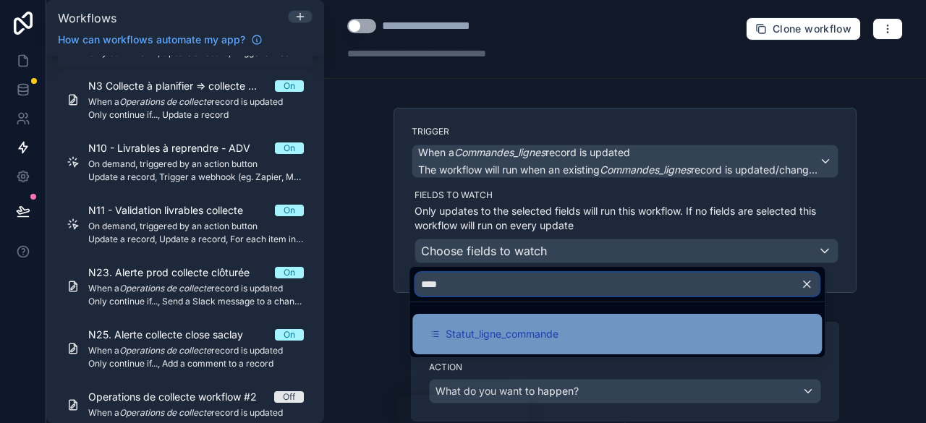
type input "****"
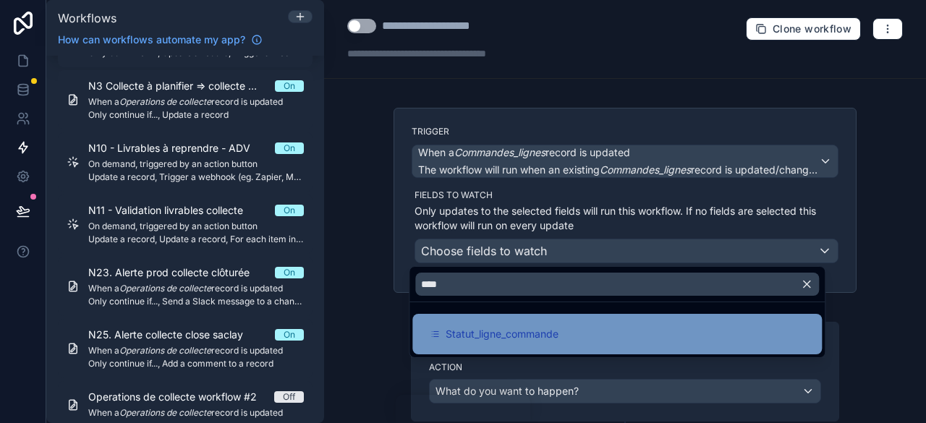
click at [514, 339] on span "Statut_ligne_commande" at bounding box center [502, 334] width 113 height 17
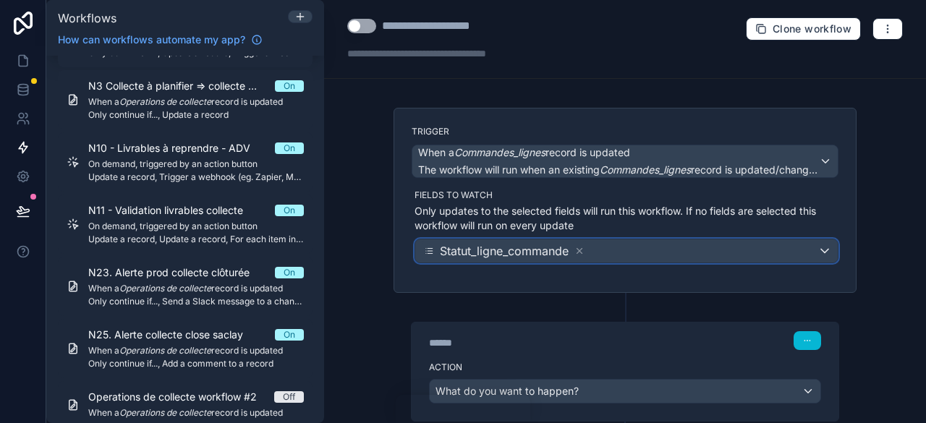
click at [612, 250] on div "Statut_ligne_commande" at bounding box center [626, 251] width 423 height 23
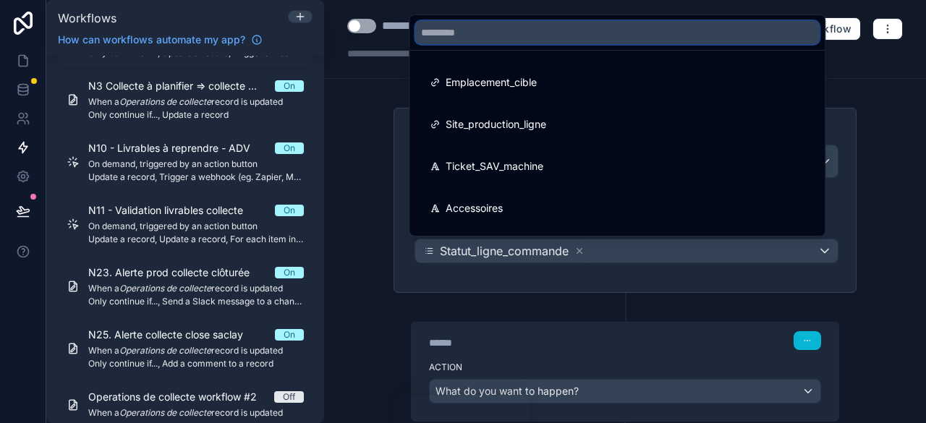
click at [454, 27] on input "text" at bounding box center [617, 32] width 404 height 23
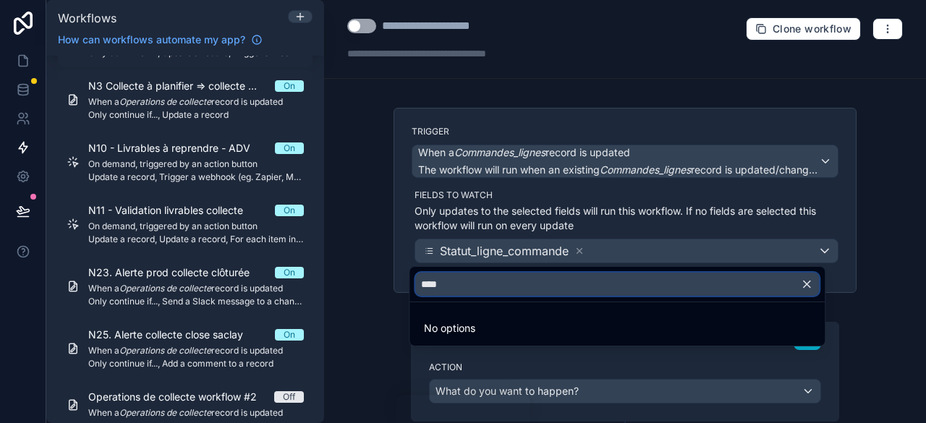
drag, startPoint x: 485, startPoint y: 285, endPoint x: 389, endPoint y: 297, distance: 97.0
click at [389, 297] on div "**********" at bounding box center [625, 211] width 602 height 423
drag, startPoint x: 461, startPoint y: 287, endPoint x: 397, endPoint y: 287, distance: 64.4
click at [397, 287] on div "**********" at bounding box center [625, 211] width 602 height 423
type input "*"
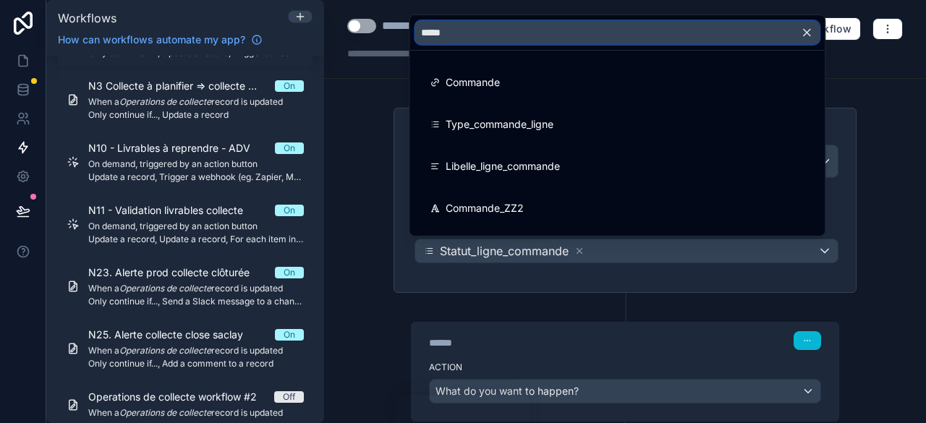
type input "*****"
click at [580, 299] on div at bounding box center [463, 211] width 926 height 423
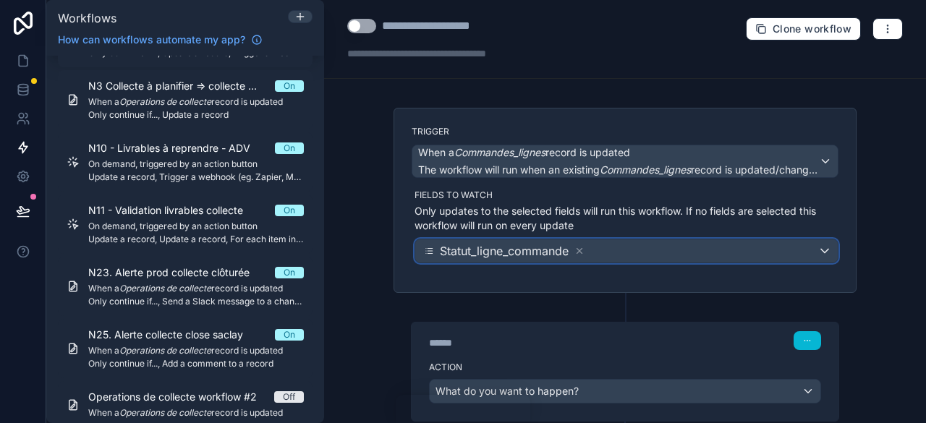
click at [631, 247] on div "Statut_ligne_commande" at bounding box center [626, 251] width 423 height 23
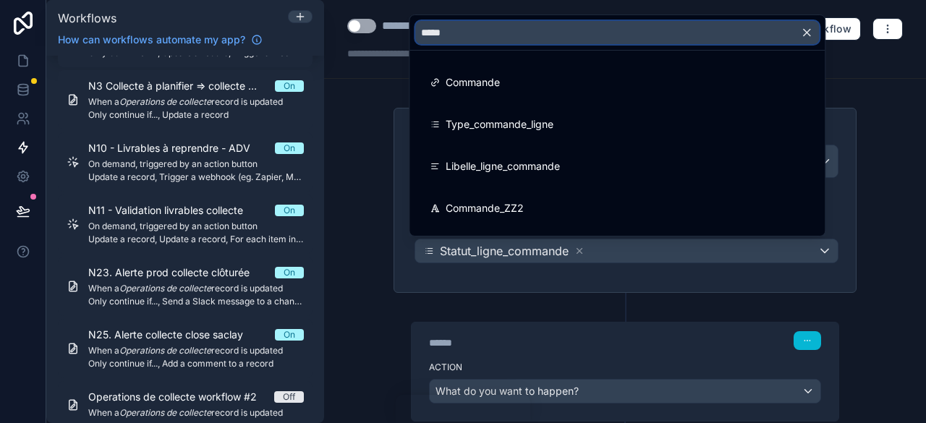
drag, startPoint x: 475, startPoint y: 33, endPoint x: 394, endPoint y: 38, distance: 81.3
click at [394, 38] on div "**********" at bounding box center [625, 211] width 602 height 423
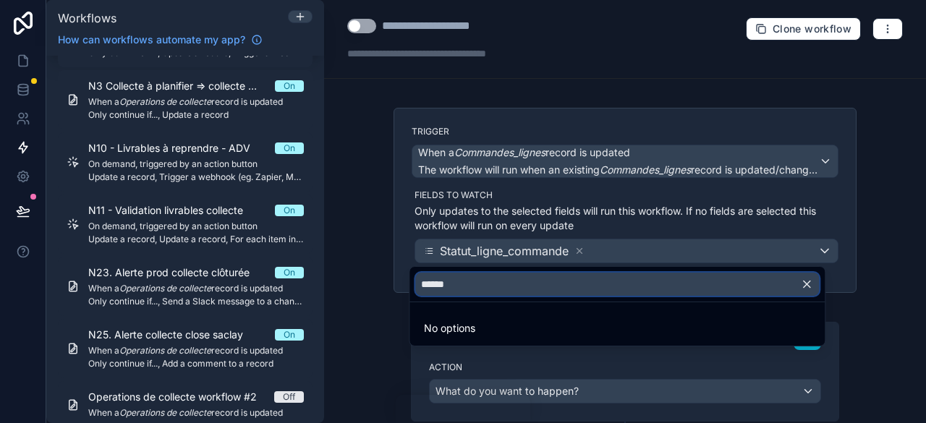
drag, startPoint x: 476, startPoint y: 283, endPoint x: 384, endPoint y: 297, distance: 92.3
click at [384, 297] on div "**********" at bounding box center [625, 211] width 602 height 423
drag, startPoint x: 507, startPoint y: 273, endPoint x: 447, endPoint y: 274, distance: 60.1
click at [447, 274] on input "******" at bounding box center [617, 284] width 404 height 23
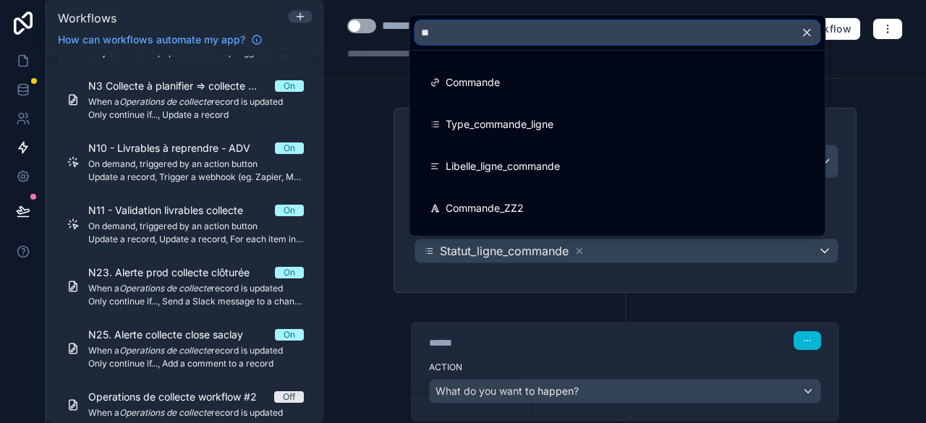
type input "*"
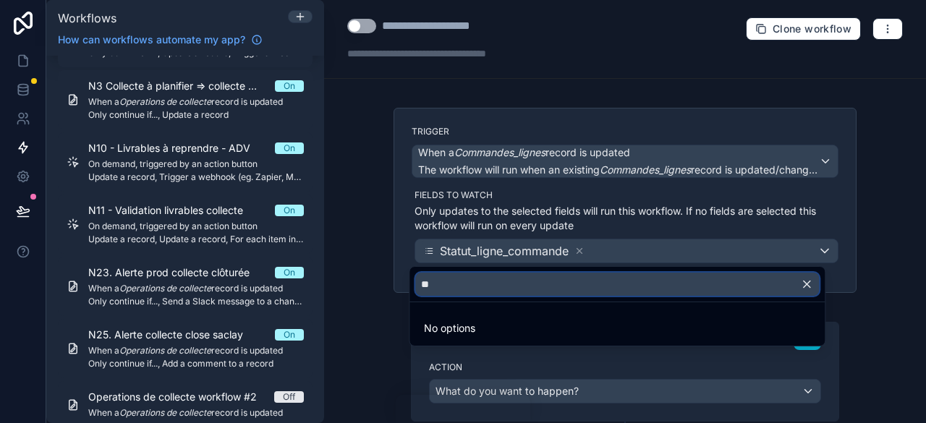
type input "*"
type input "****"
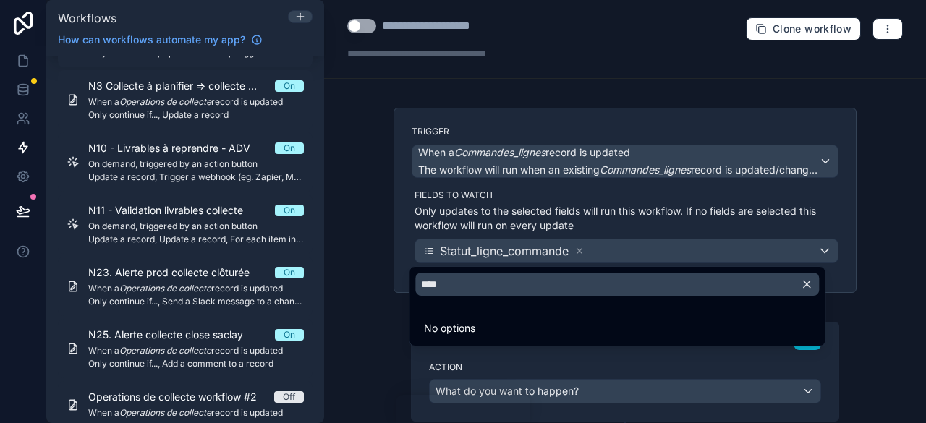
click at [809, 290] on icon "button" at bounding box center [807, 284] width 13 height 13
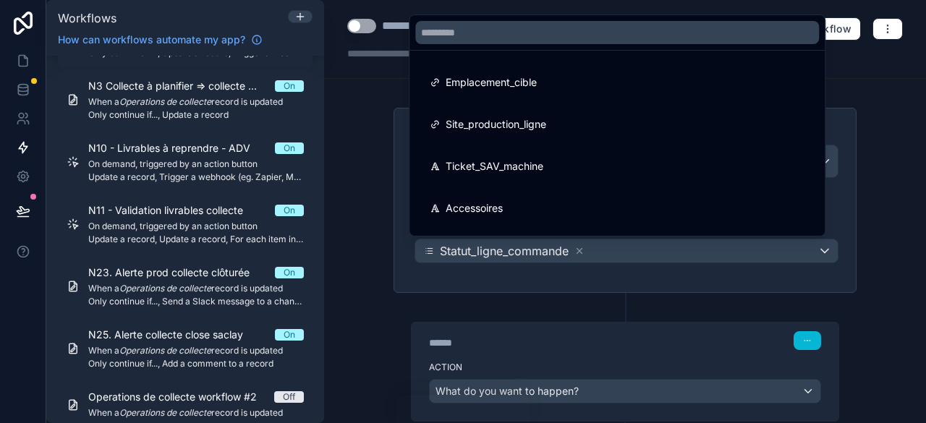
click at [881, 276] on div at bounding box center [463, 211] width 926 height 423
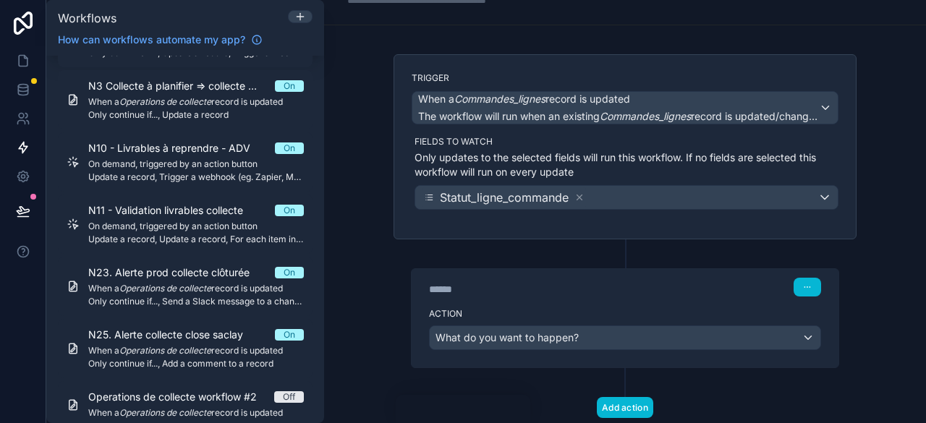
scroll to position [72, 0]
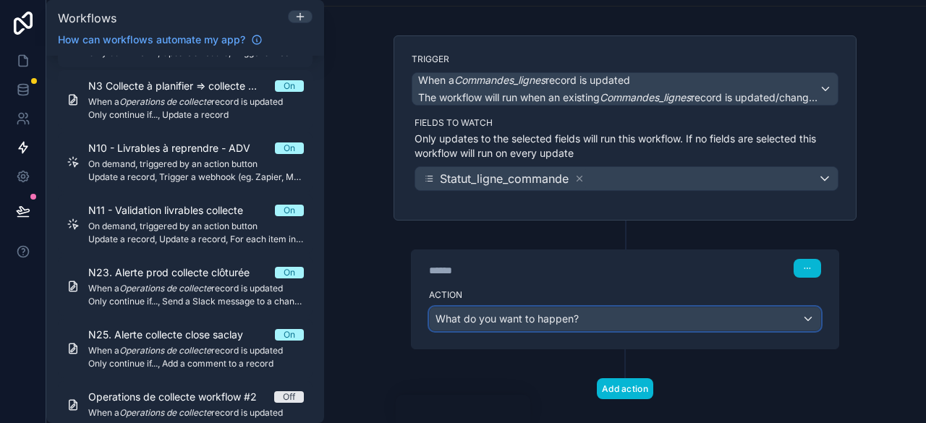
click at [586, 322] on div "What do you want to happen?" at bounding box center [625, 319] width 391 height 23
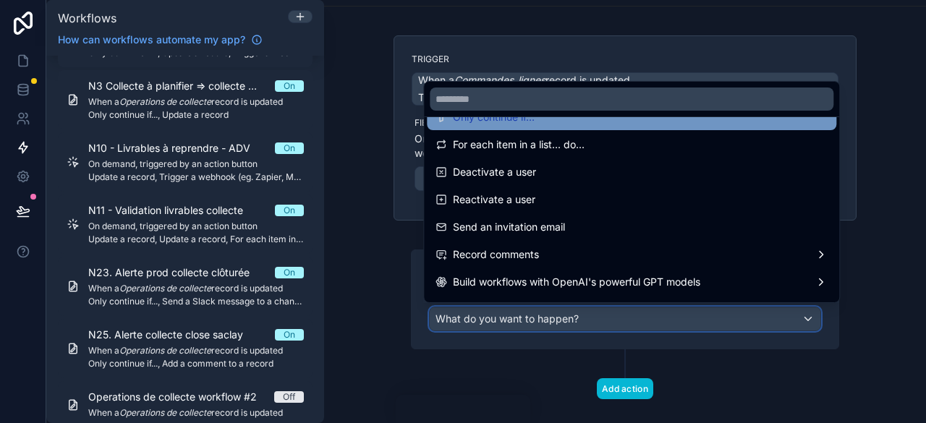
scroll to position [145, 0]
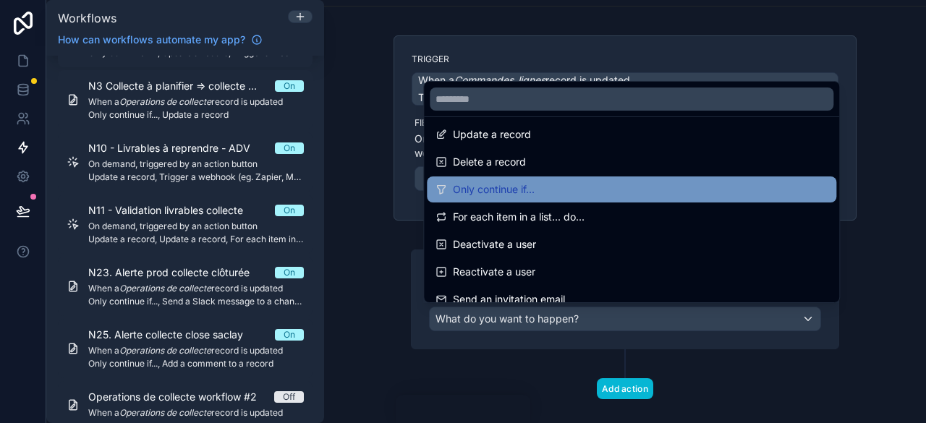
click at [541, 186] on div "Only continue if..." at bounding box center [632, 189] width 392 height 17
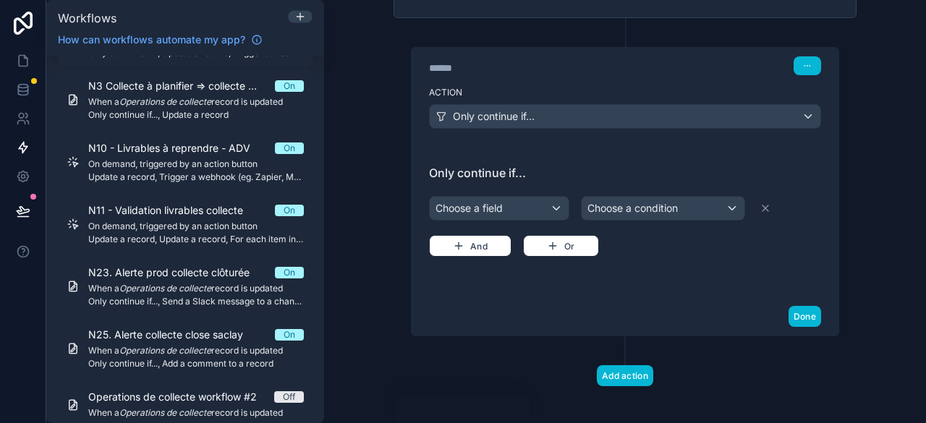
scroll to position [279, 0]
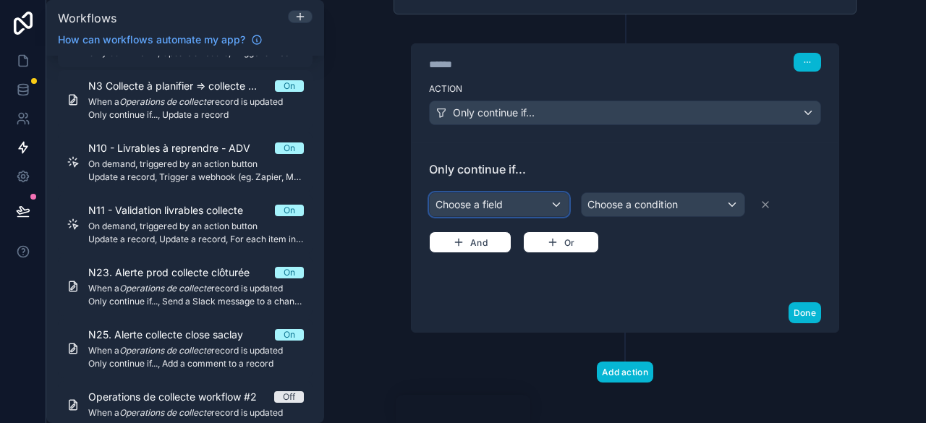
click at [544, 205] on div "Choose a field" at bounding box center [499, 204] width 139 height 23
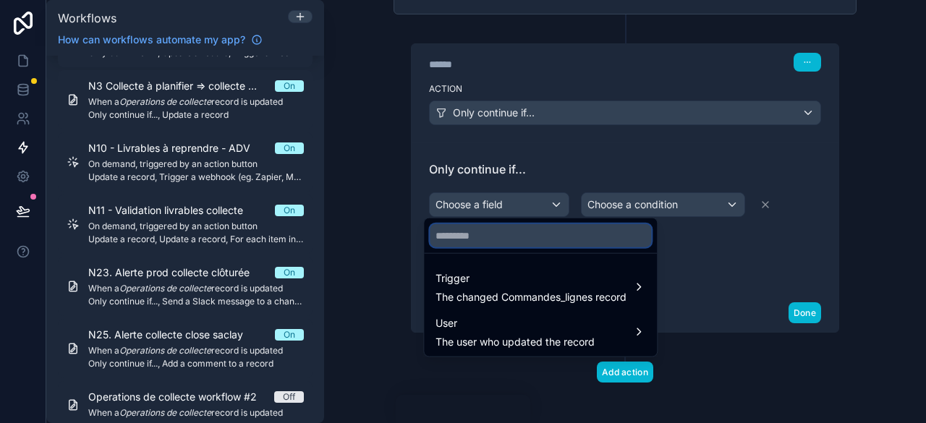
click at [468, 241] on input "text" at bounding box center [540, 235] width 221 height 23
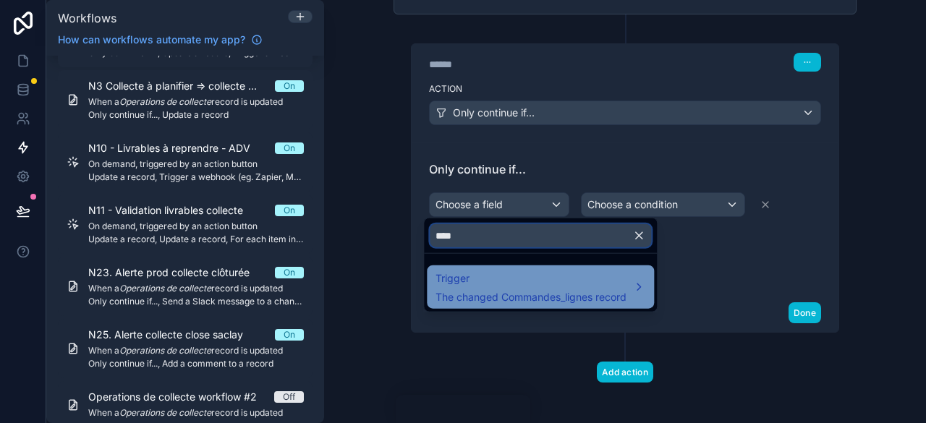
type input "****"
click at [529, 286] on span "Trigger" at bounding box center [531, 278] width 191 height 17
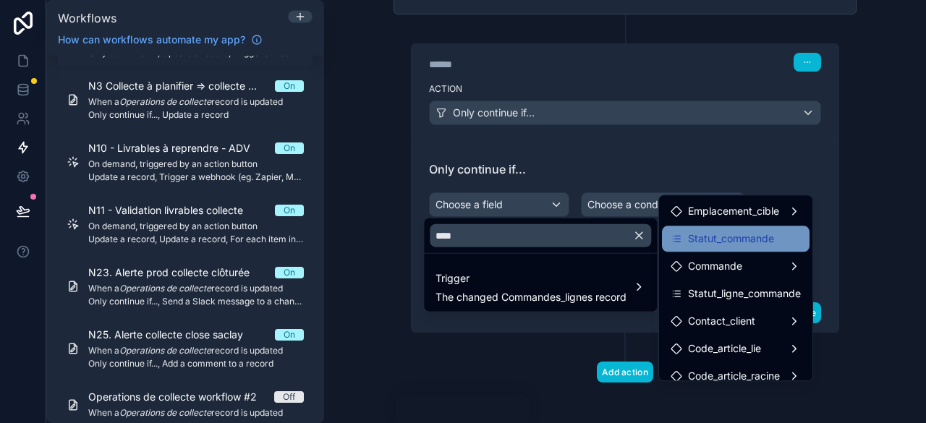
click at [736, 234] on span "Statut_commande" at bounding box center [731, 238] width 86 height 17
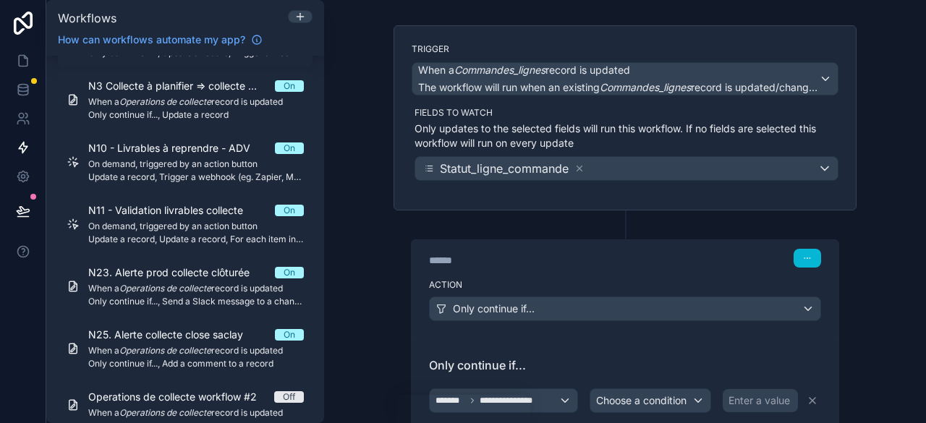
scroll to position [62, 0]
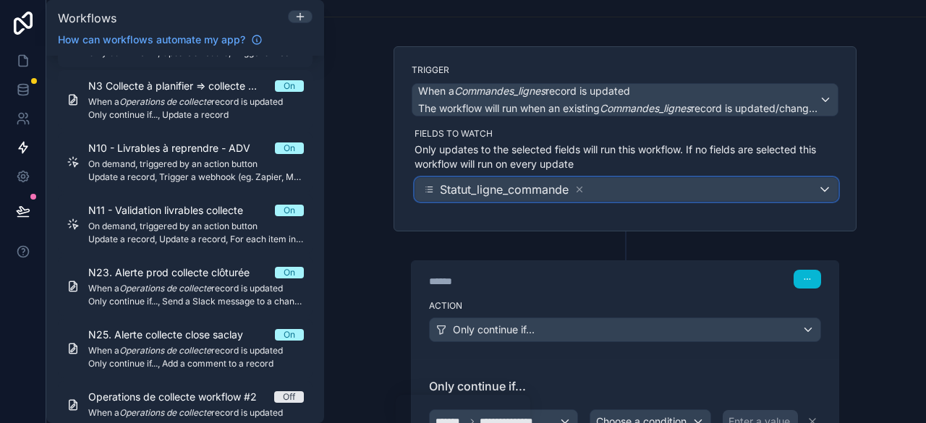
click at [591, 189] on div "Statut_ligne_commande" at bounding box center [626, 189] width 423 height 23
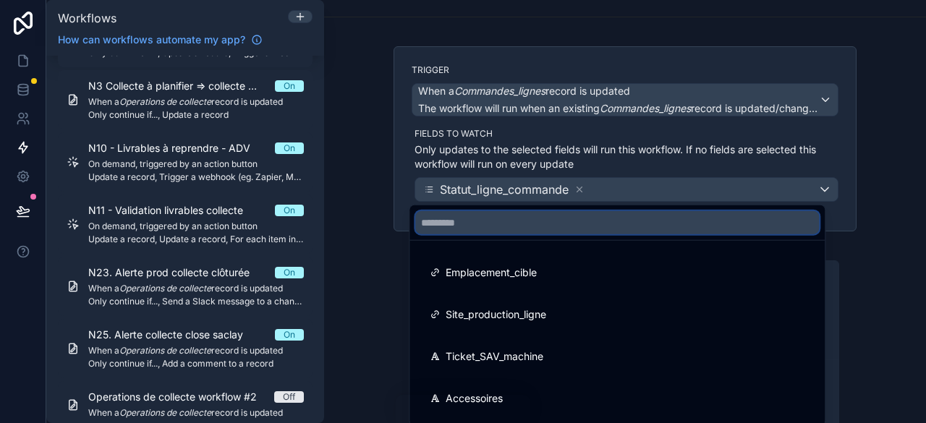
click at [468, 229] on input "text" at bounding box center [617, 222] width 404 height 23
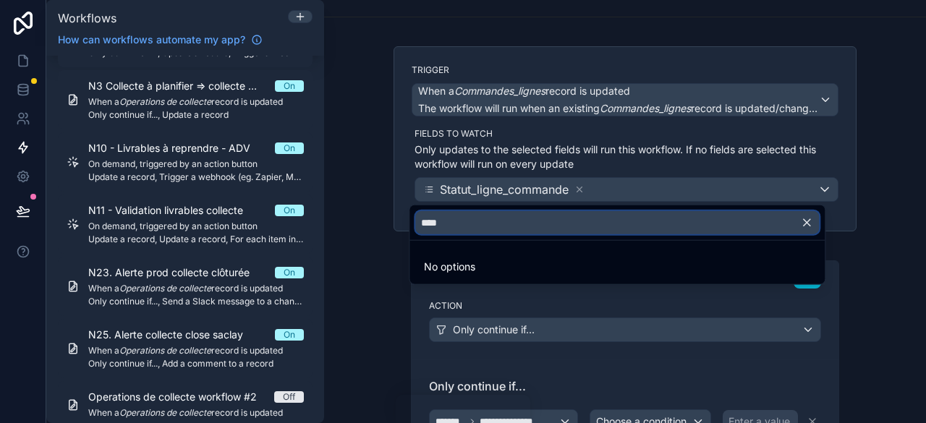
drag, startPoint x: 468, startPoint y: 228, endPoint x: 350, endPoint y: 227, distance: 117.3
click at [350, 227] on div "**********" at bounding box center [625, 211] width 602 height 423
type input "*"
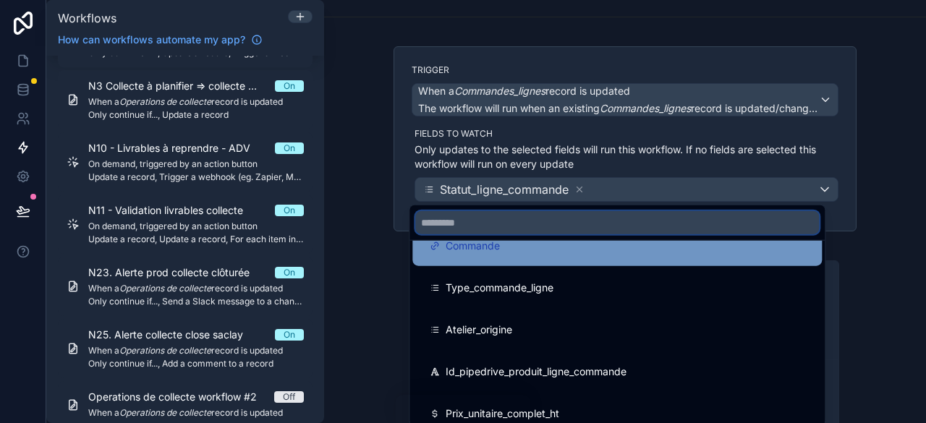
scroll to position [290, 0]
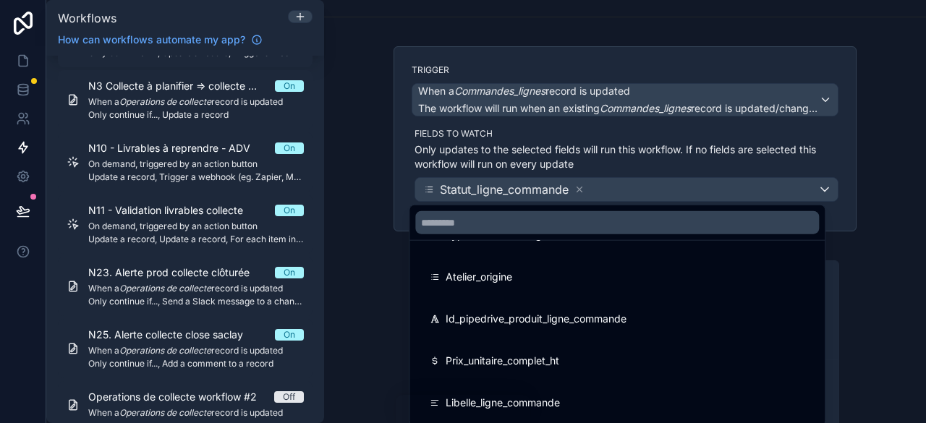
click at [856, 242] on div at bounding box center [463, 211] width 926 height 423
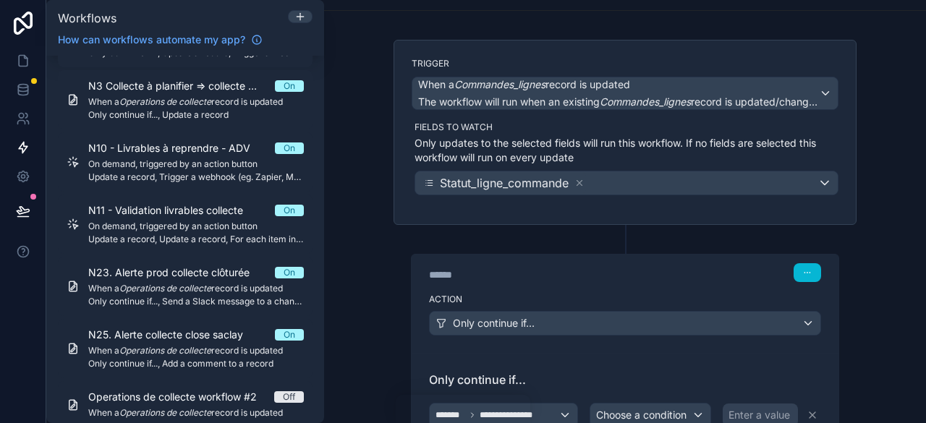
scroll to position [62, 0]
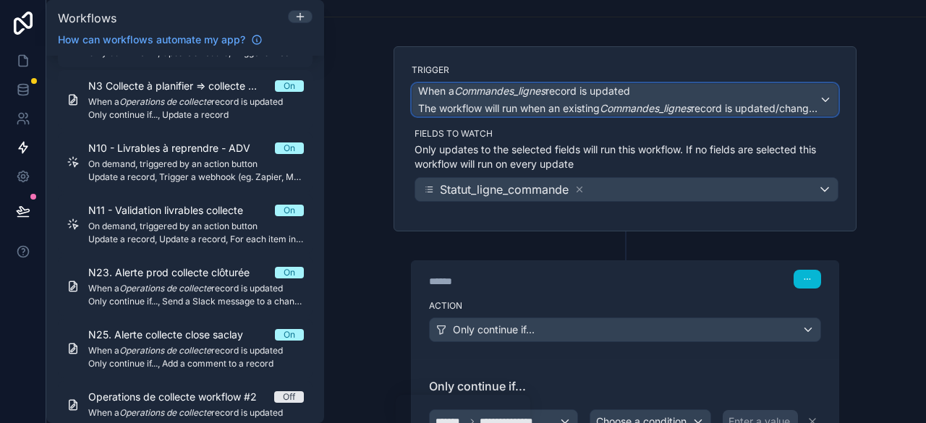
click at [656, 92] on span "When a Commandes_lignes record is updated" at bounding box center [618, 91] width 401 height 14
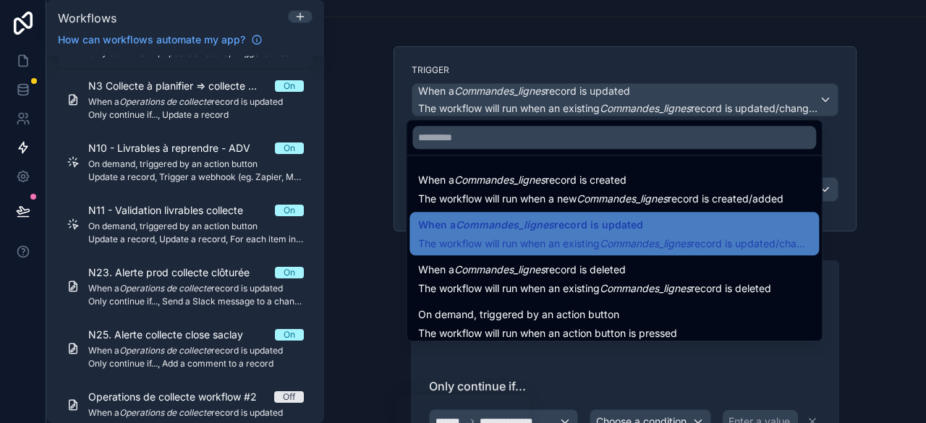
click at [867, 200] on div at bounding box center [463, 211] width 926 height 423
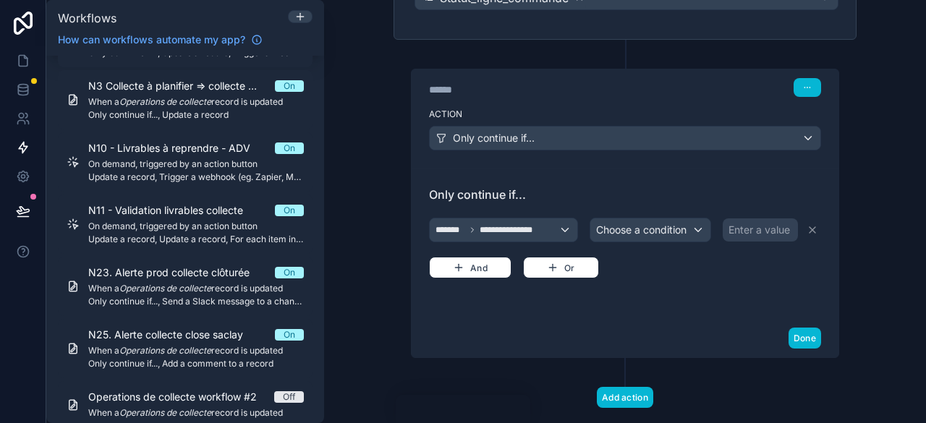
scroll to position [279, 0]
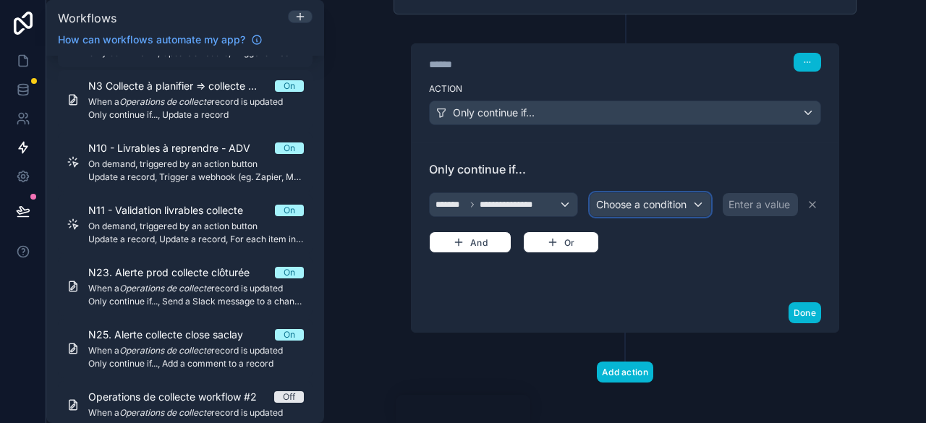
click at [672, 208] on div "Choose a condition" at bounding box center [651, 204] width 120 height 23
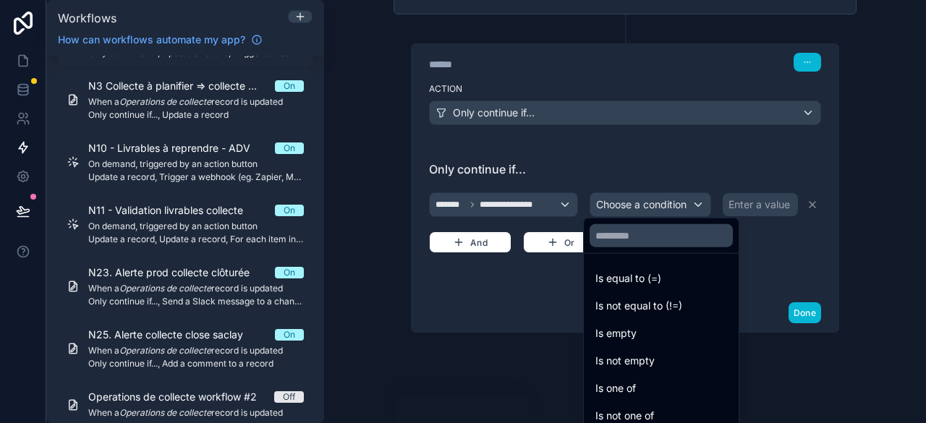
click at [825, 147] on div at bounding box center [463, 211] width 926 height 423
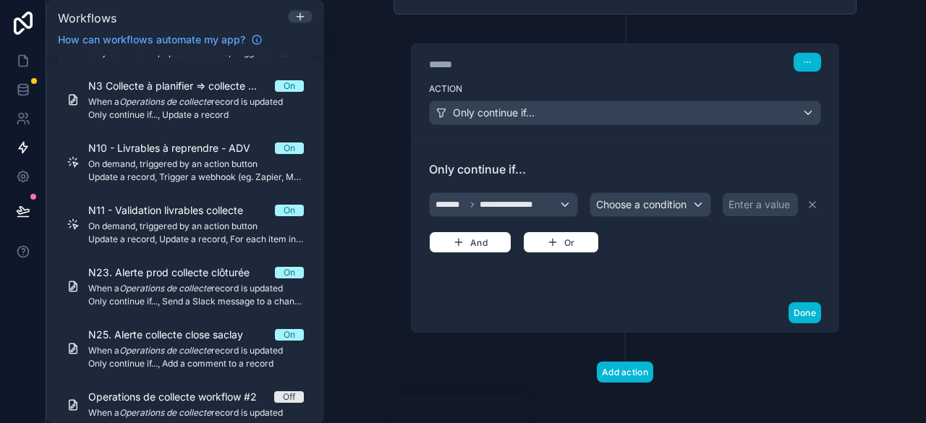
scroll to position [0, 0]
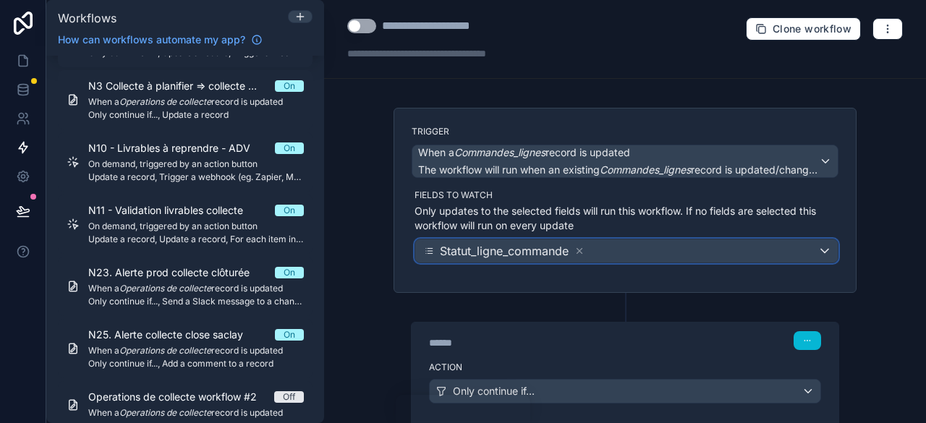
click at [625, 250] on div "Statut_ligne_commande" at bounding box center [626, 251] width 423 height 23
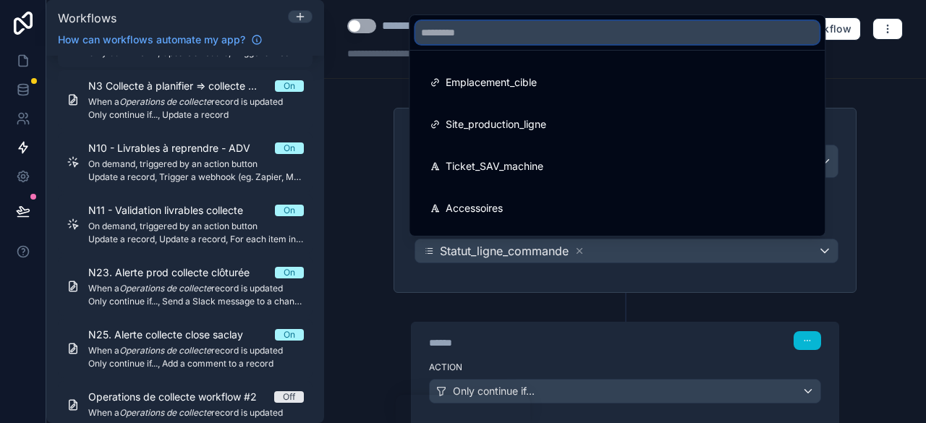
click at [485, 41] on input "text" at bounding box center [617, 32] width 404 height 23
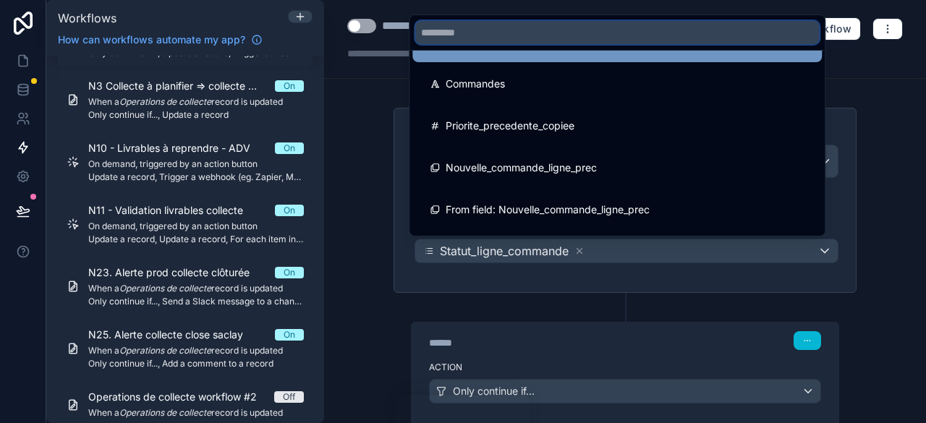
scroll to position [877, 0]
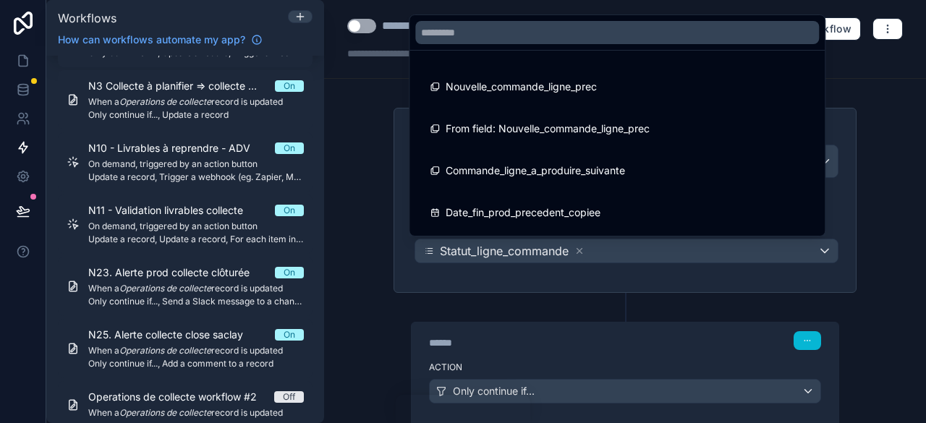
click at [897, 170] on div at bounding box center [463, 211] width 926 height 423
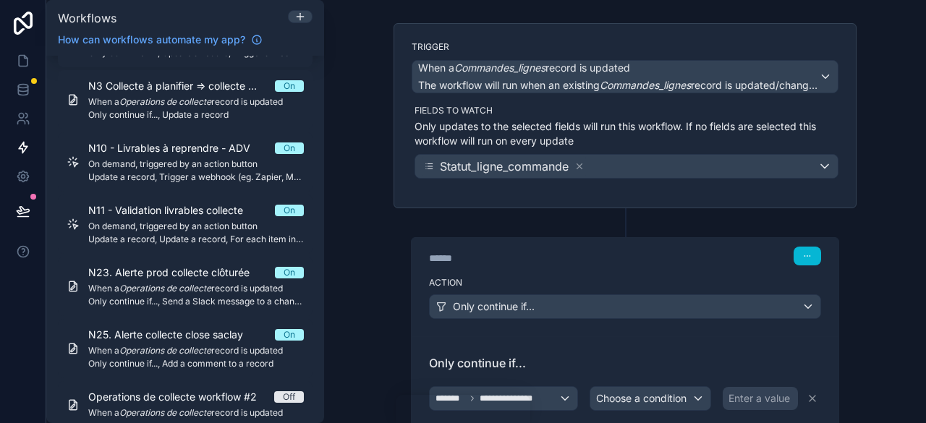
scroll to position [217, 0]
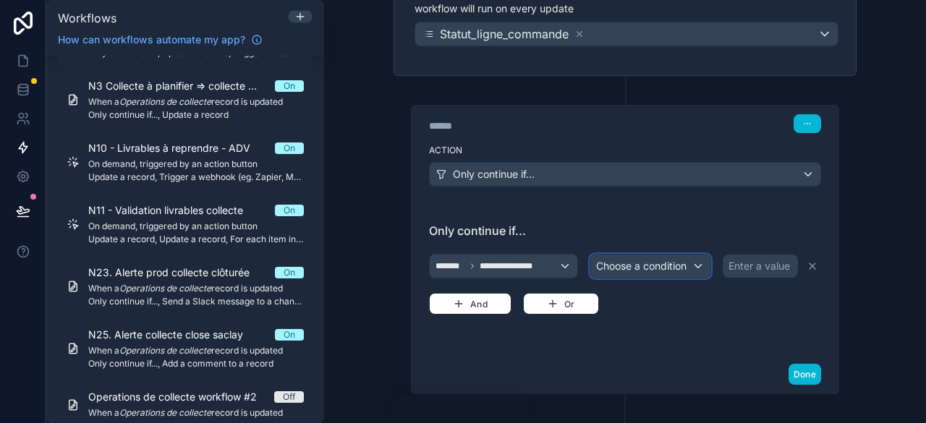
click at [677, 261] on span "Choose a condition" at bounding box center [641, 266] width 90 height 12
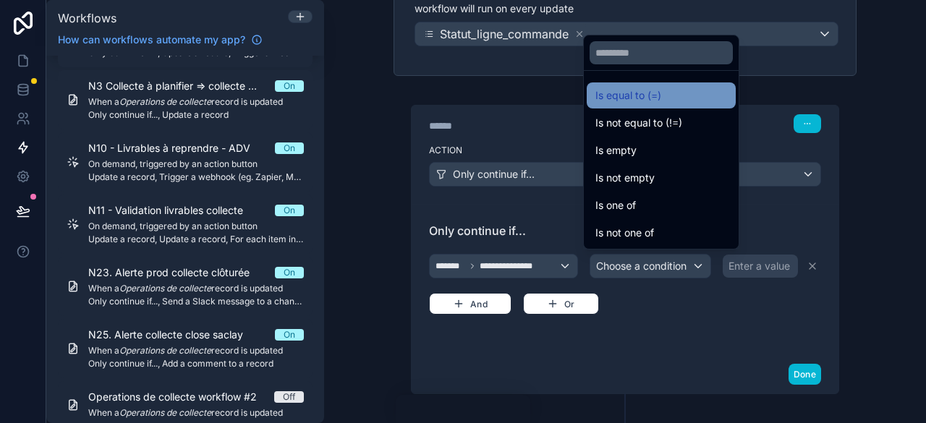
click at [660, 94] on span "Is equal to (=)" at bounding box center [629, 95] width 66 height 17
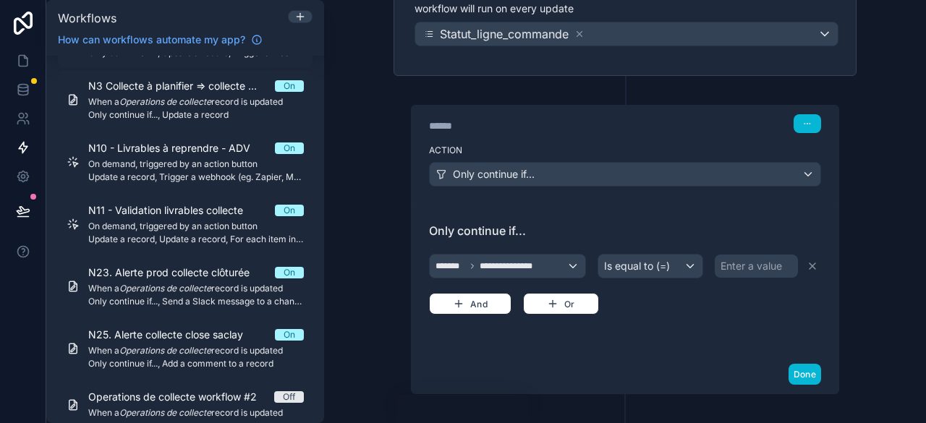
click at [739, 261] on div "Enter a value" at bounding box center [752, 266] width 62 height 14
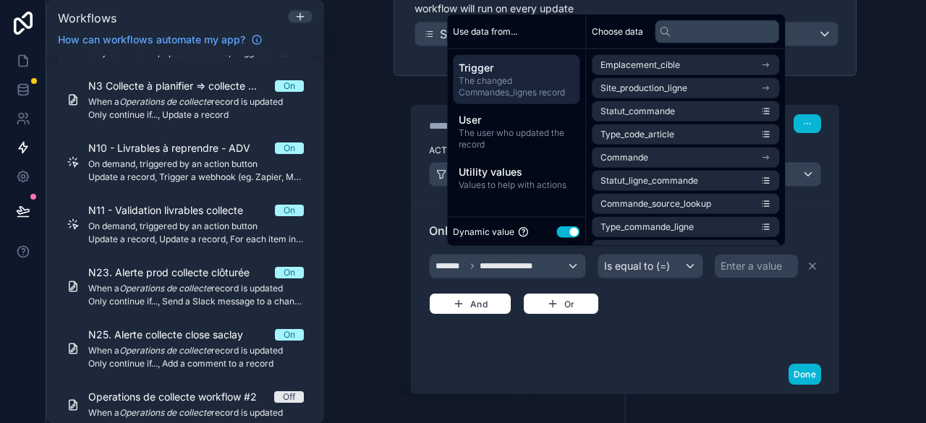
click at [566, 231] on button "Use setting" at bounding box center [568, 232] width 23 height 12
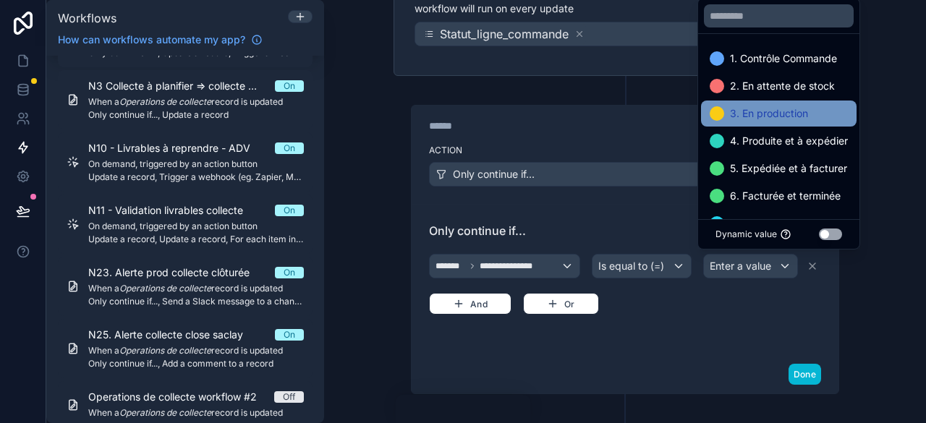
click at [771, 112] on span "3. En production" at bounding box center [769, 113] width 78 height 17
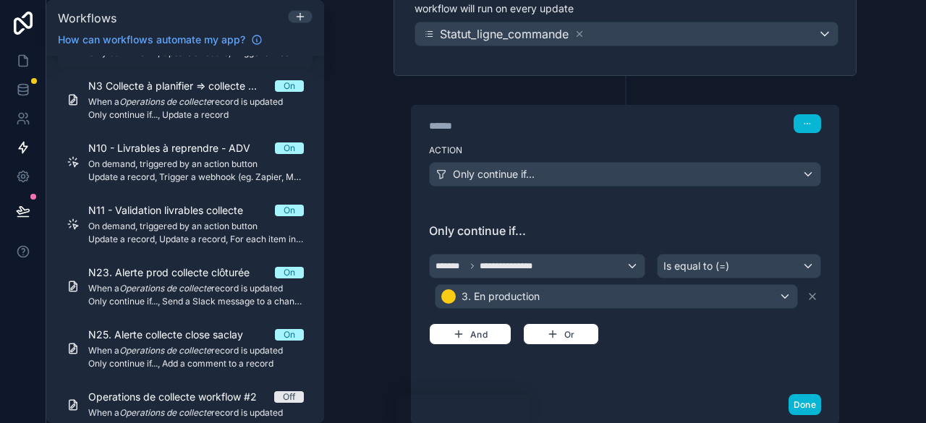
drag, startPoint x: 706, startPoint y: 341, endPoint x: 502, endPoint y: 333, distance: 204.3
click at [706, 342] on div "**********" at bounding box center [625, 295] width 392 height 146
click at [457, 324] on button "And" at bounding box center [470, 335] width 83 height 22
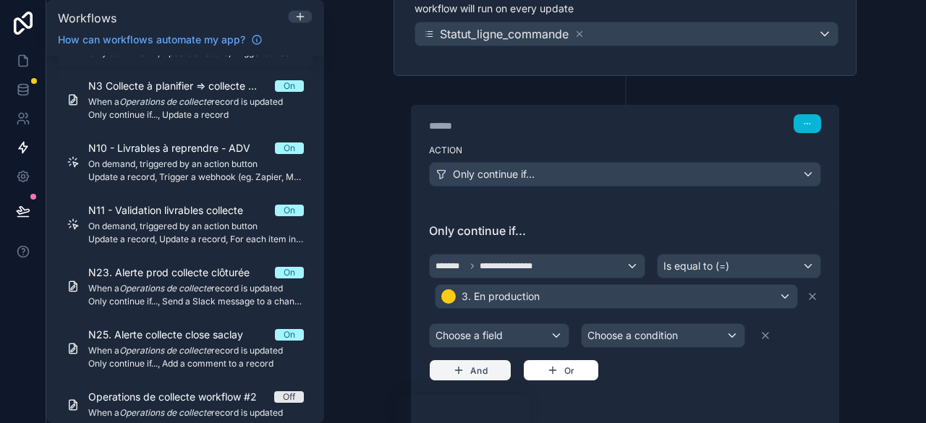
scroll to position [290, 0]
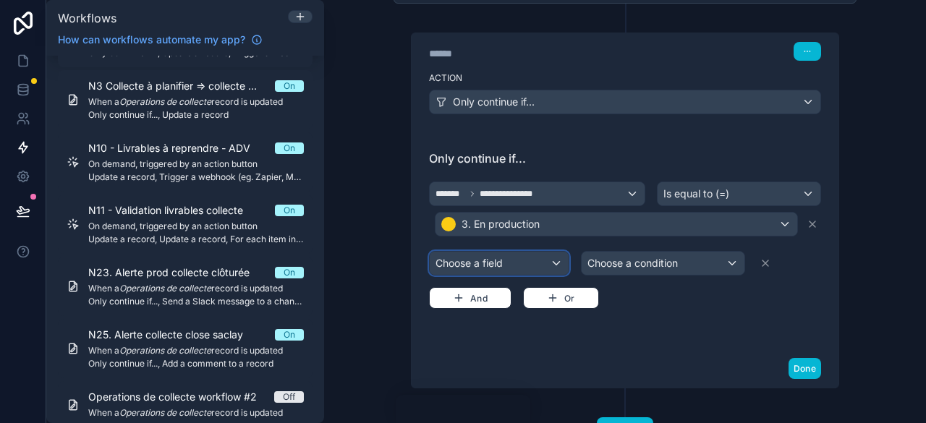
click at [557, 264] on div "Choose a field" at bounding box center [499, 263] width 139 height 23
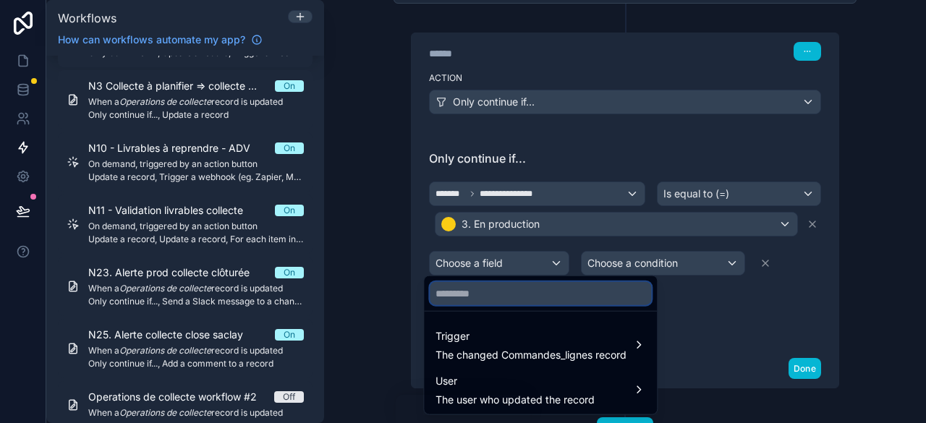
click at [476, 299] on input "text" at bounding box center [540, 293] width 221 height 23
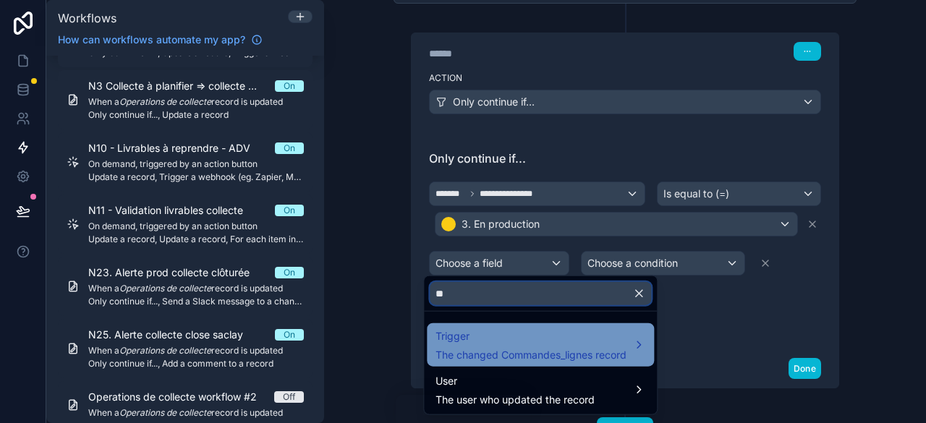
type input "**"
click at [551, 337] on span "Trigger" at bounding box center [531, 336] width 191 height 17
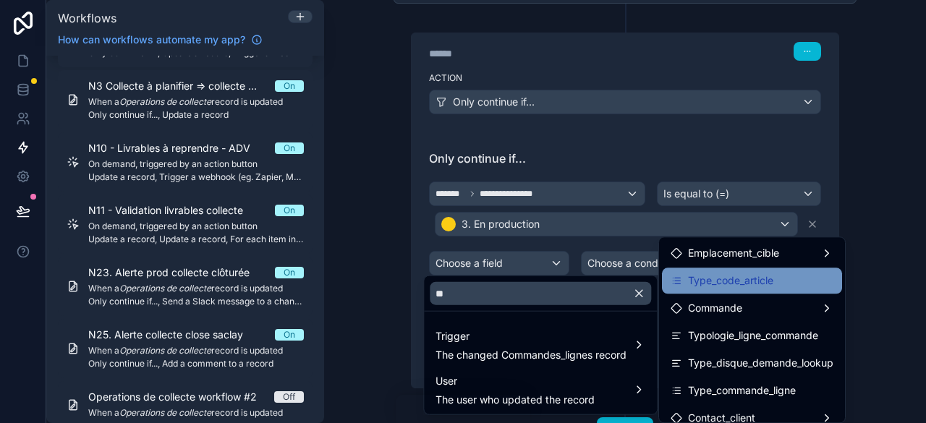
click at [744, 280] on span "Type_code_article" at bounding box center [730, 280] width 85 height 17
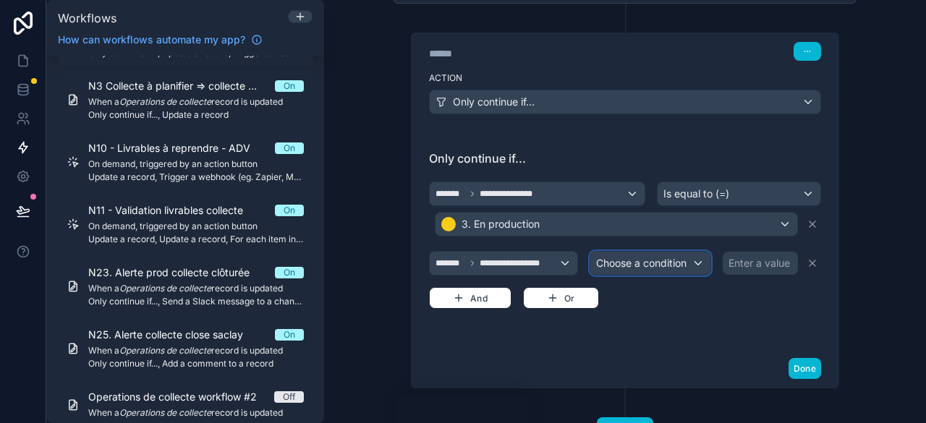
click at [672, 266] on span "Choose a condition" at bounding box center [641, 263] width 90 height 14
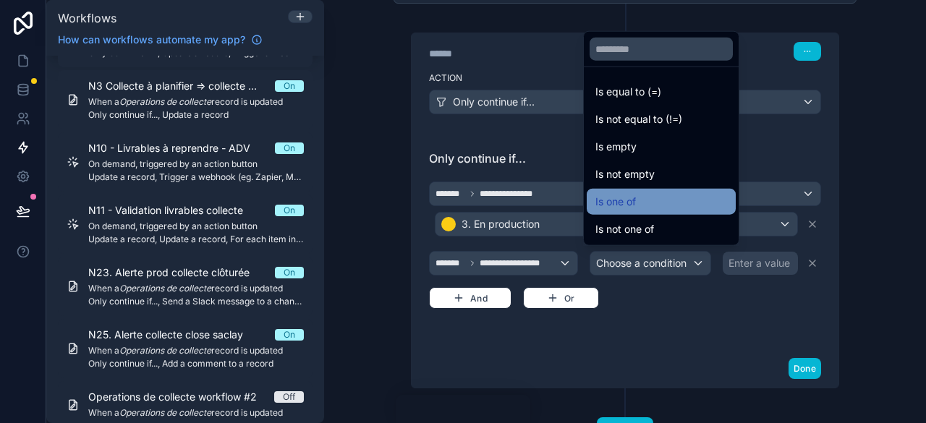
click at [646, 203] on div "Is one of" at bounding box center [662, 201] width 132 height 17
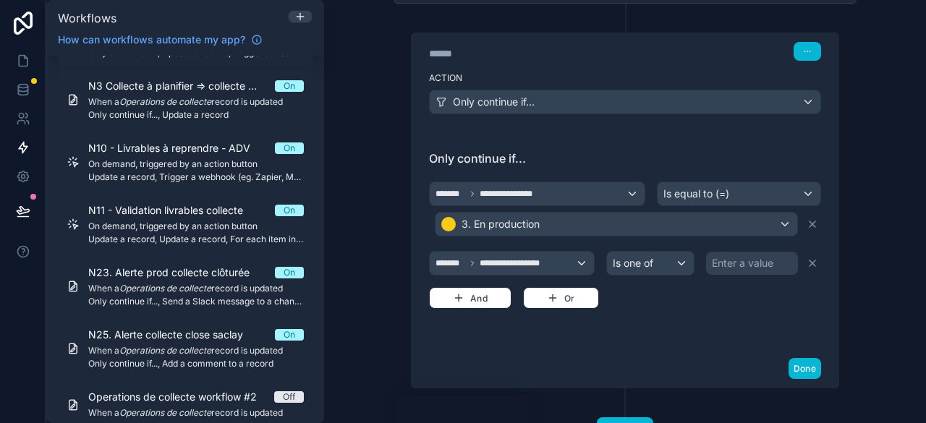
click at [728, 258] on div "Enter a value" at bounding box center [743, 263] width 62 height 14
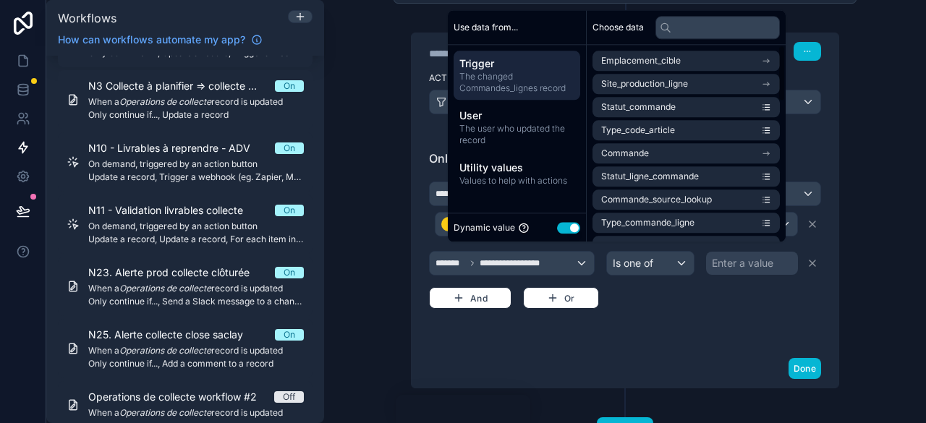
click at [570, 227] on button "Use setting" at bounding box center [568, 228] width 23 height 12
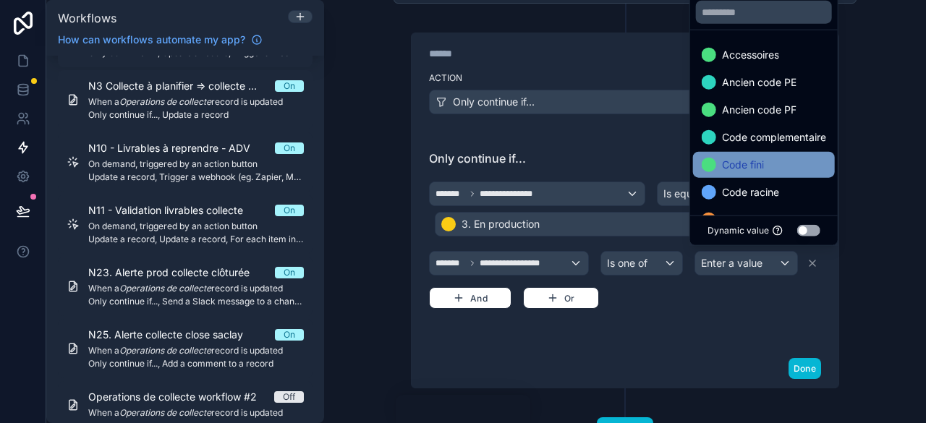
click at [752, 171] on span "Code fini" at bounding box center [743, 164] width 42 height 17
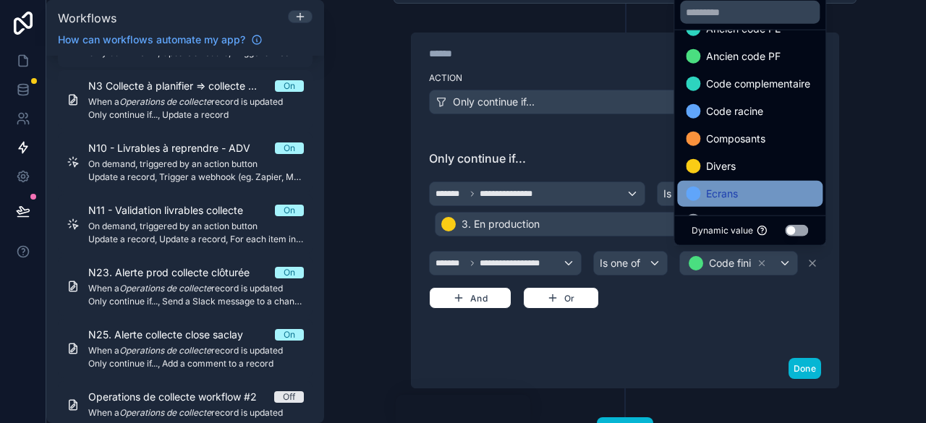
scroll to position [72, 0]
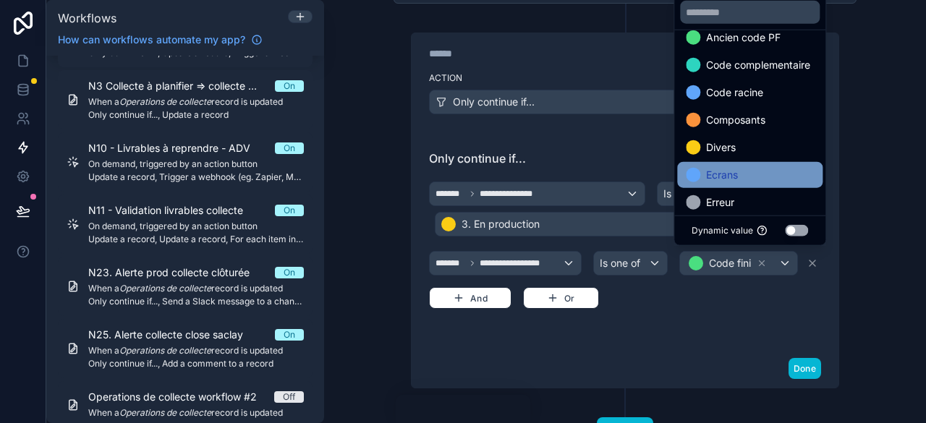
click at [748, 174] on div "Ecrans" at bounding box center [750, 174] width 128 height 17
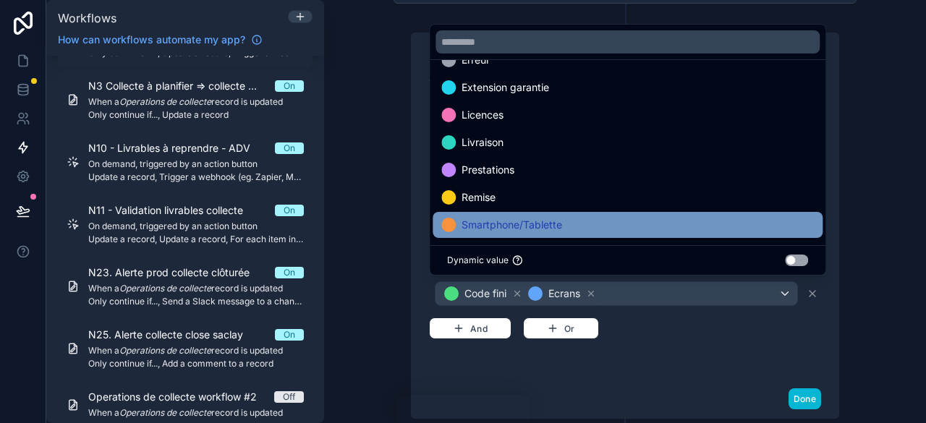
click at [572, 223] on div "Smartphone/Tablette" at bounding box center [628, 224] width 373 height 17
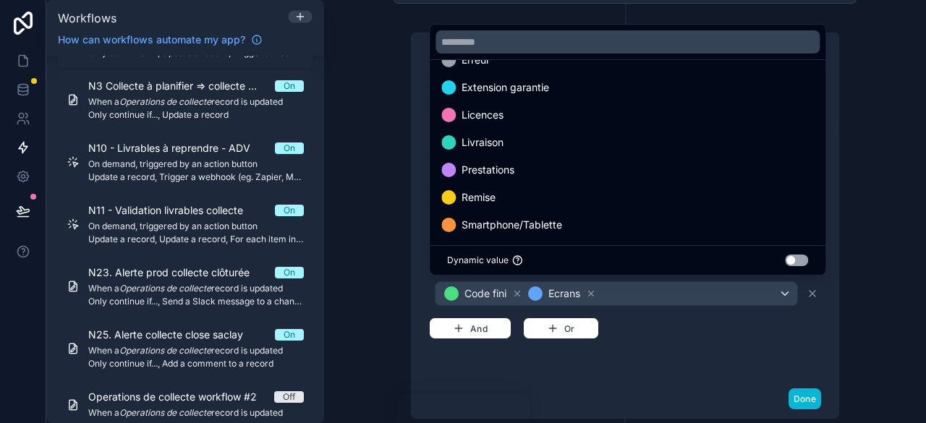
scroll to position [194, 0]
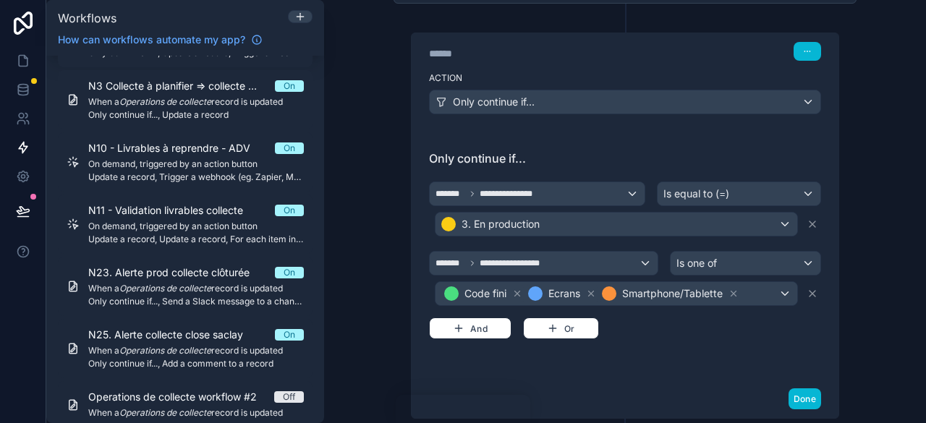
click at [695, 323] on div "**********" at bounding box center [625, 259] width 392 height 161
click at [486, 322] on button "And" at bounding box center [470, 329] width 83 height 22
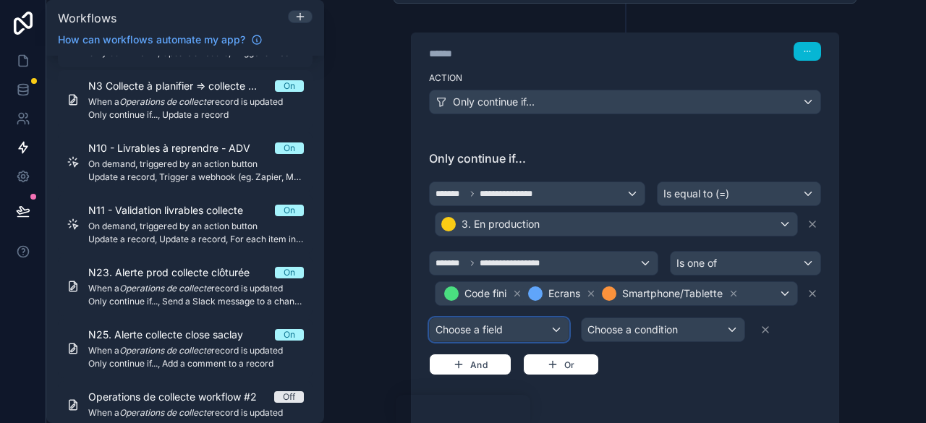
click at [495, 325] on div "Choose a field" at bounding box center [499, 329] width 139 height 23
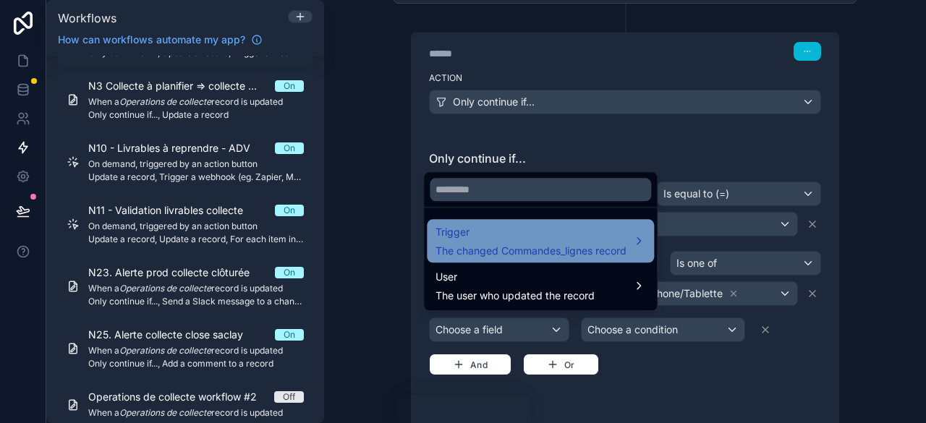
click at [515, 239] on span "Trigger" at bounding box center [531, 232] width 191 height 17
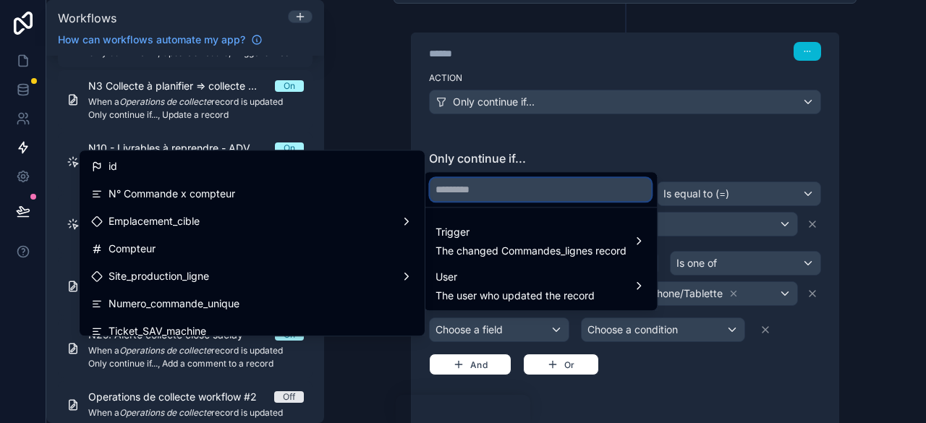
click at [521, 187] on input "text" at bounding box center [540, 189] width 221 height 23
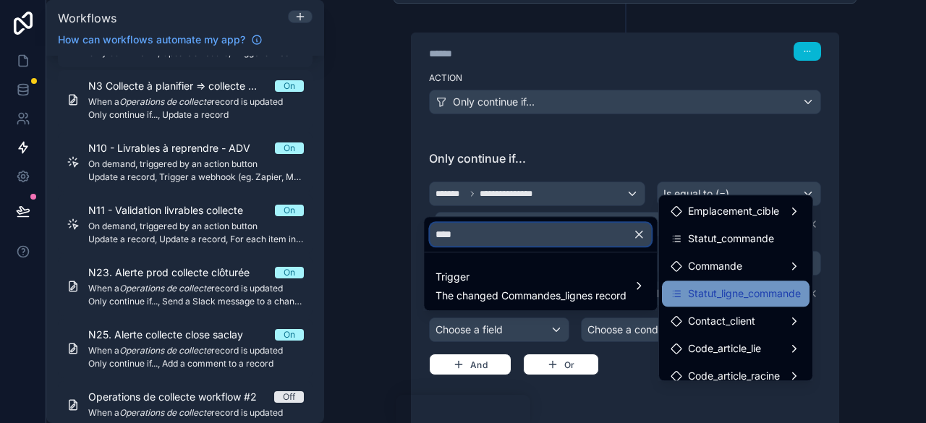
type input "****"
click at [748, 292] on span "Statut_ligne_commande" at bounding box center [744, 293] width 113 height 17
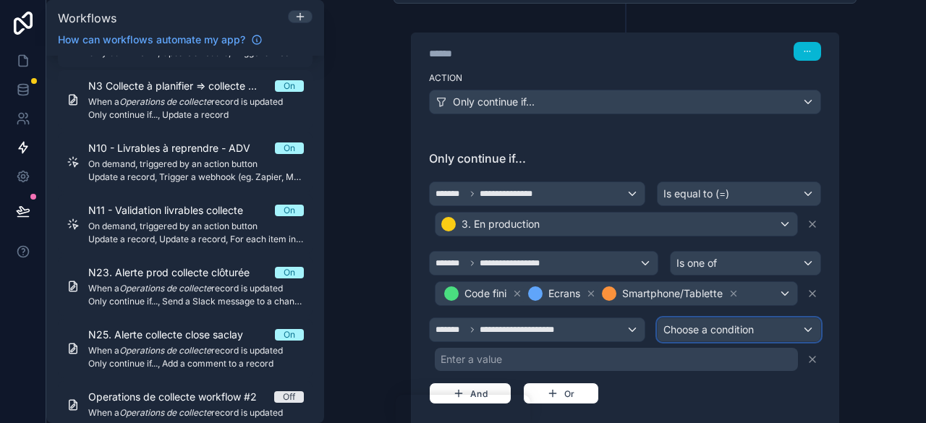
click at [690, 324] on span "Choose a condition" at bounding box center [709, 330] width 90 height 12
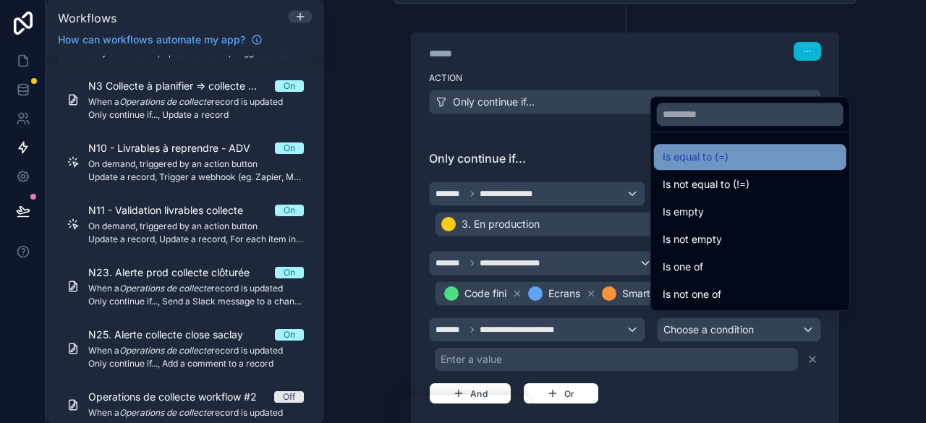
click at [696, 155] on span "Is equal to (=)" at bounding box center [696, 156] width 66 height 17
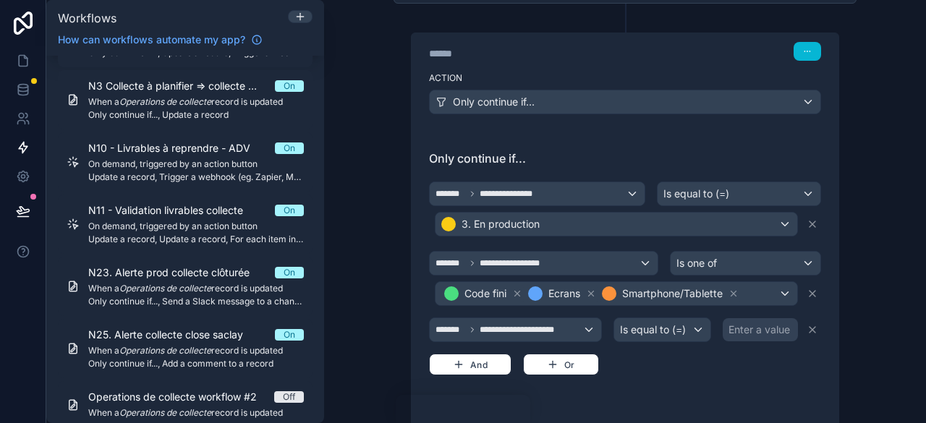
click at [774, 326] on div "Enter a value" at bounding box center [760, 330] width 62 height 14
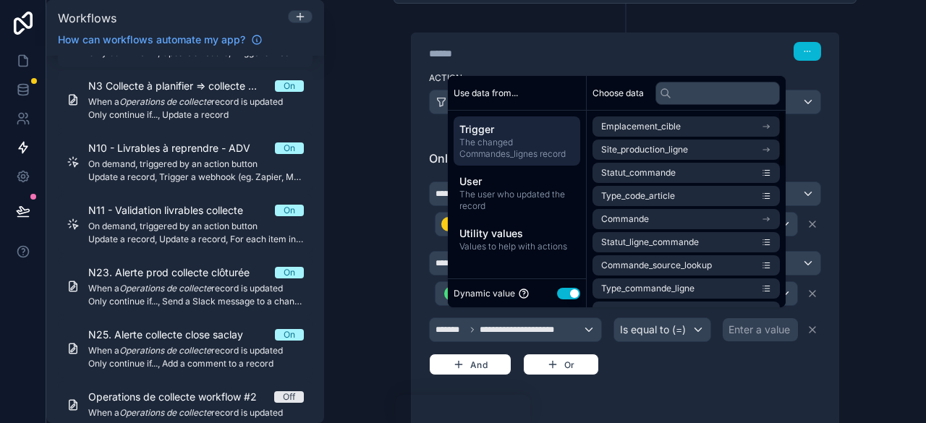
click at [572, 291] on button "Use setting" at bounding box center [568, 294] width 23 height 12
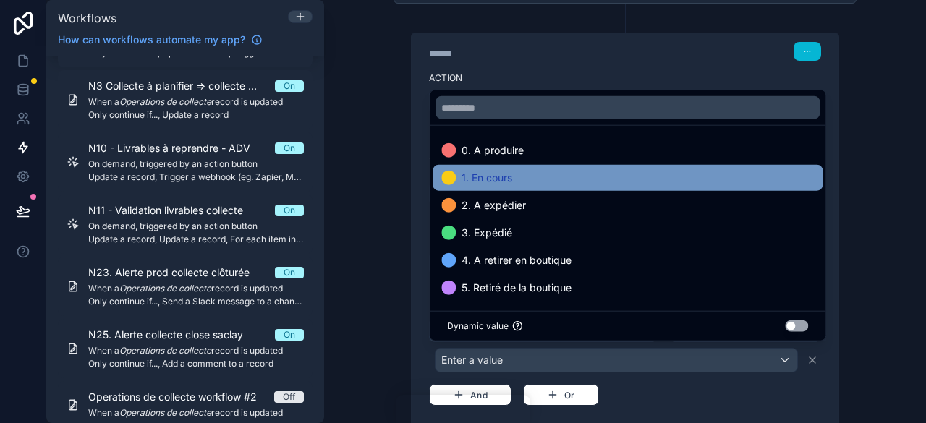
click at [517, 174] on div "1. En cours" at bounding box center [628, 177] width 373 height 17
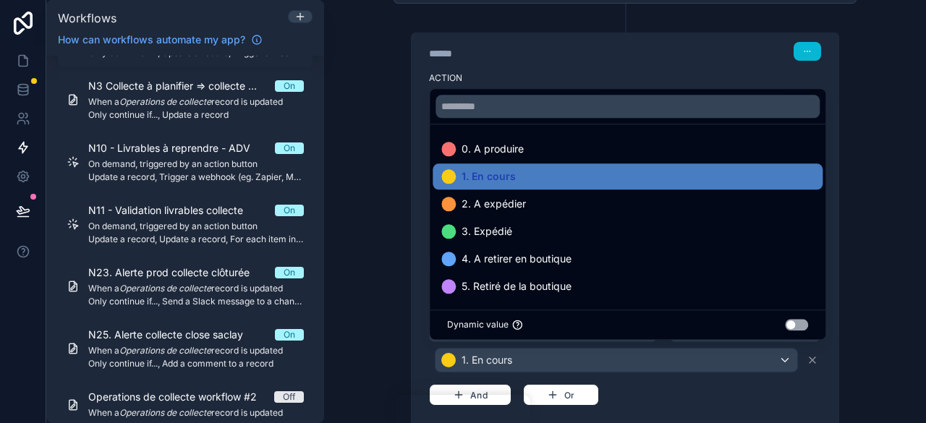
scroll to position [434, 0]
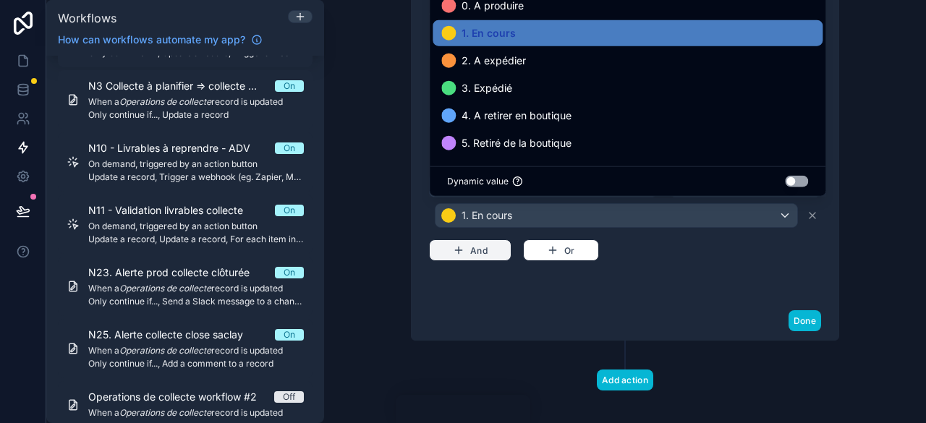
click at [459, 247] on icon "button" at bounding box center [459, 250] width 0 height 7
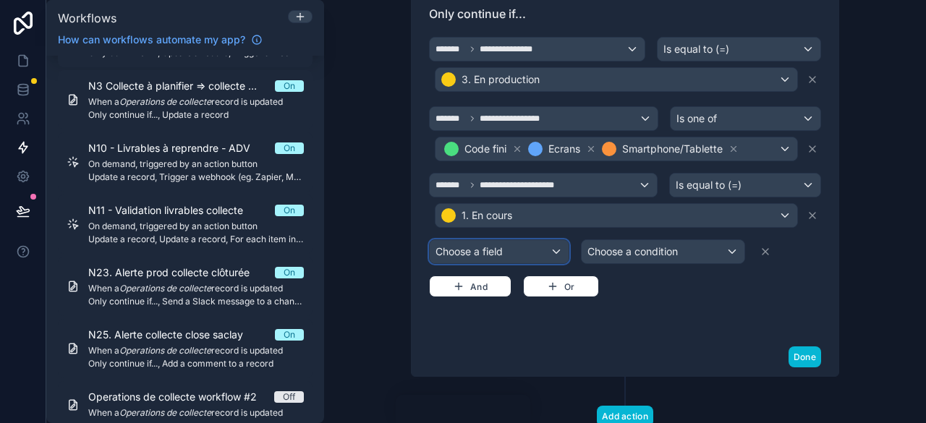
click at [498, 254] on div "Choose a field" at bounding box center [499, 251] width 139 height 23
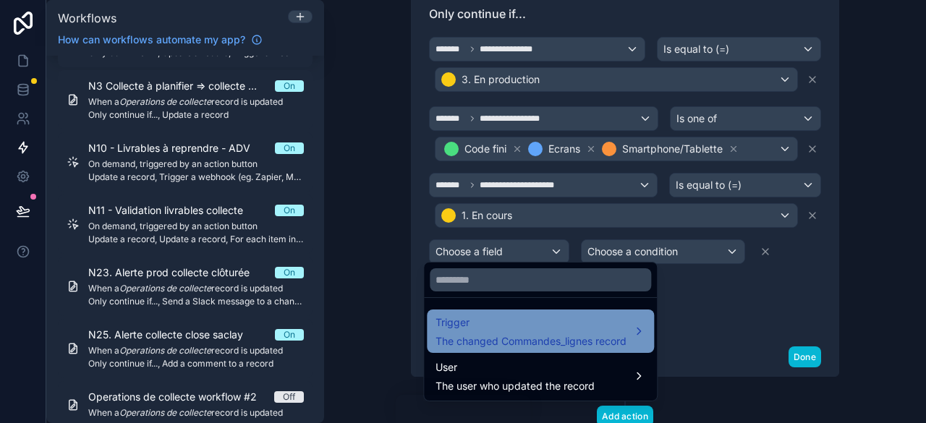
click at [525, 339] on span "The changed Commandes_lignes record" at bounding box center [531, 341] width 191 height 14
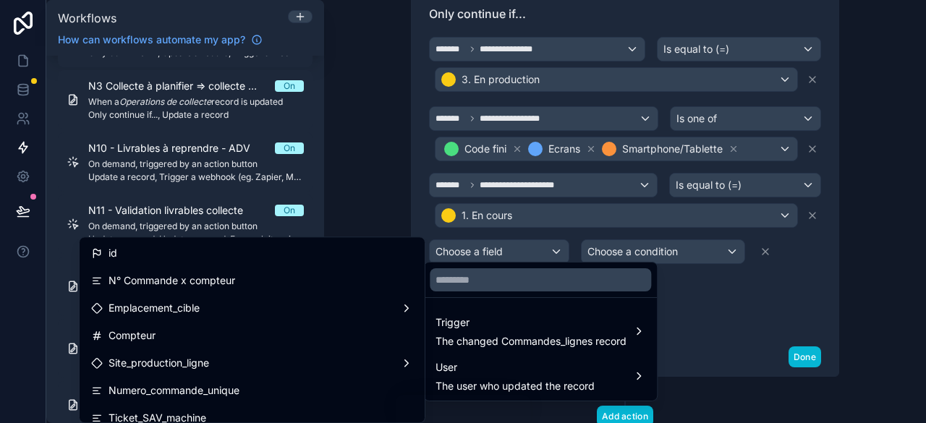
click at [805, 251] on div at bounding box center [463, 211] width 926 height 423
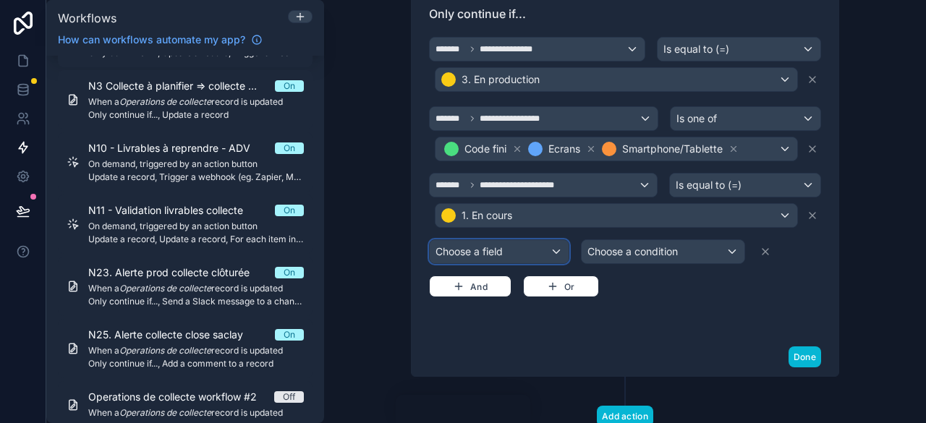
click at [531, 240] on div "Choose a field" at bounding box center [499, 251] width 139 height 23
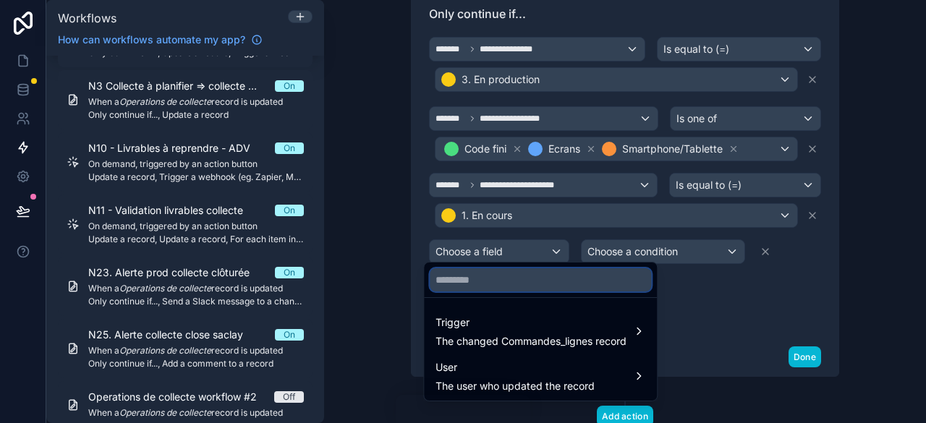
click at [518, 284] on input "text" at bounding box center [540, 280] width 221 height 23
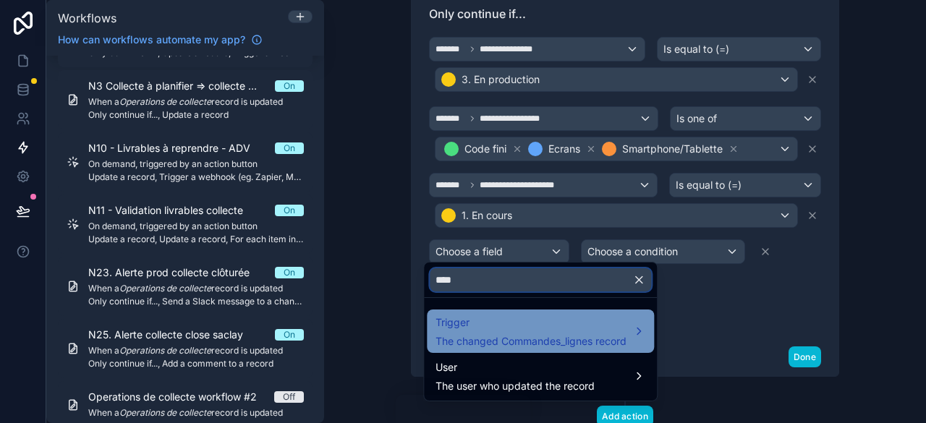
type input "****"
click at [582, 330] on span "Trigger" at bounding box center [531, 322] width 191 height 17
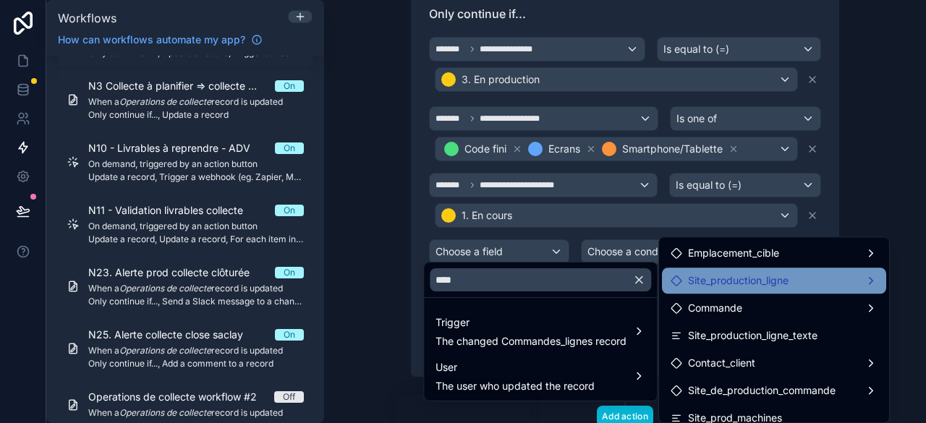
click at [720, 283] on span "Site_production_ligne" at bounding box center [738, 280] width 101 height 17
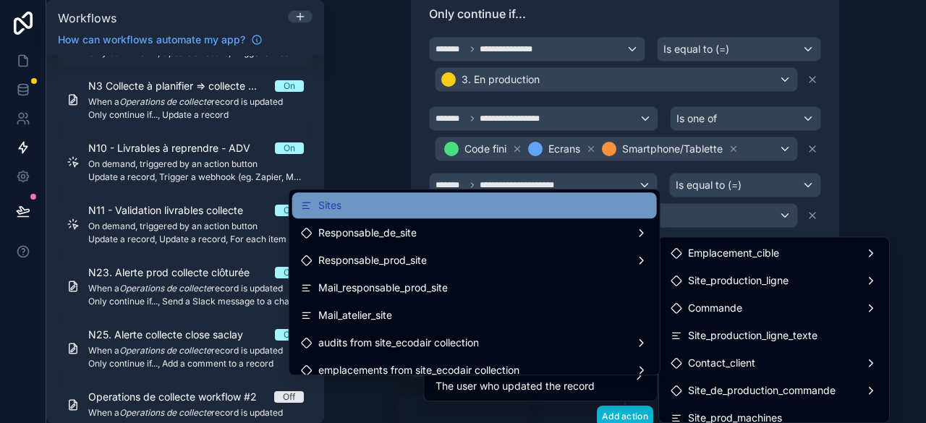
click at [543, 214] on div "Sites" at bounding box center [474, 205] width 347 height 17
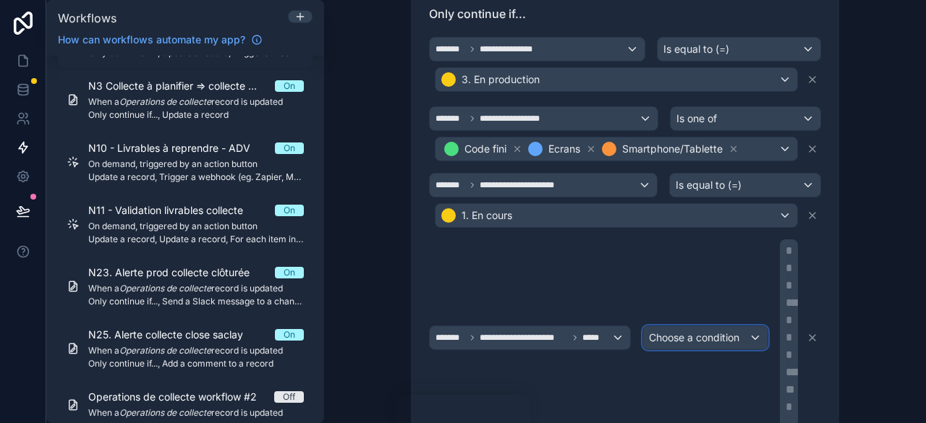
click at [724, 331] on span "Choose a condition" at bounding box center [694, 337] width 90 height 12
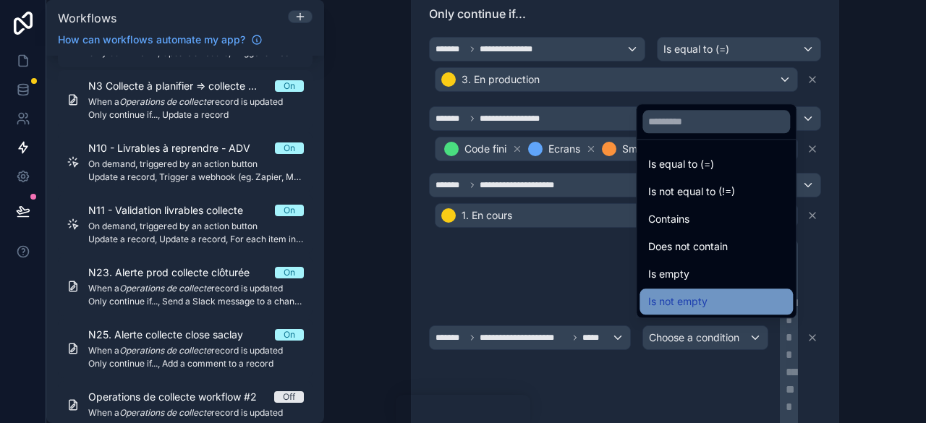
click at [706, 292] on div "Is not empty" at bounding box center [716, 302] width 153 height 26
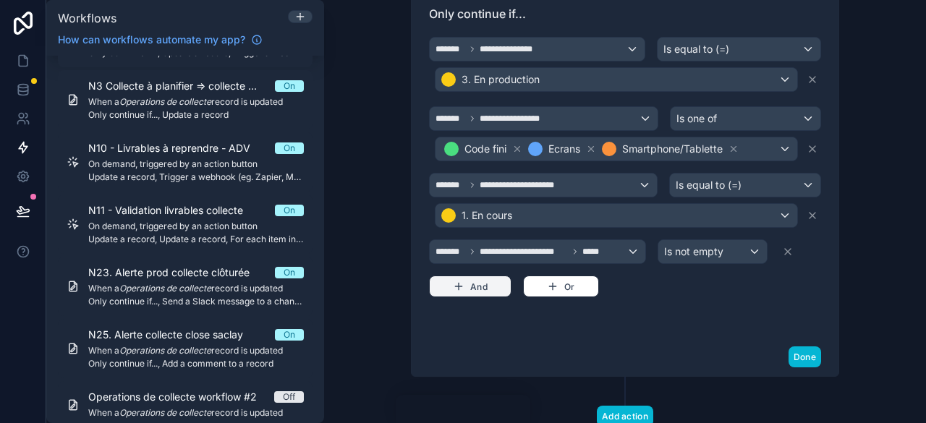
click at [473, 276] on button "And" at bounding box center [470, 287] width 83 height 22
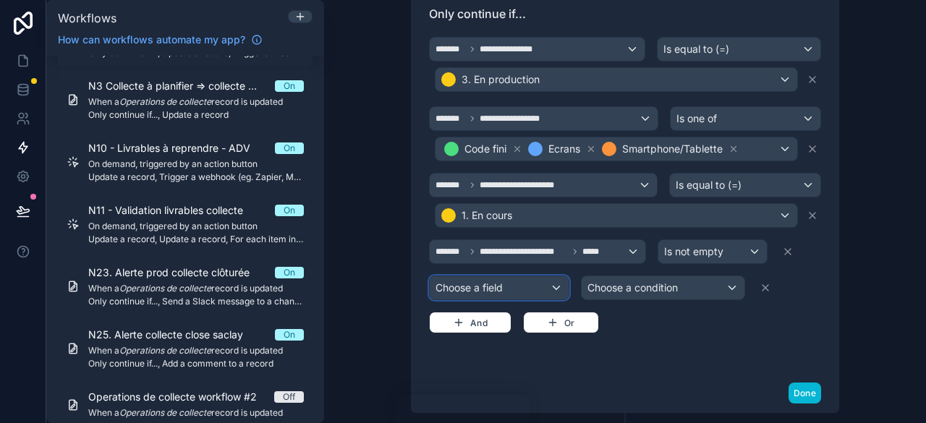
click at [516, 276] on div "Choose a field" at bounding box center [499, 287] width 139 height 23
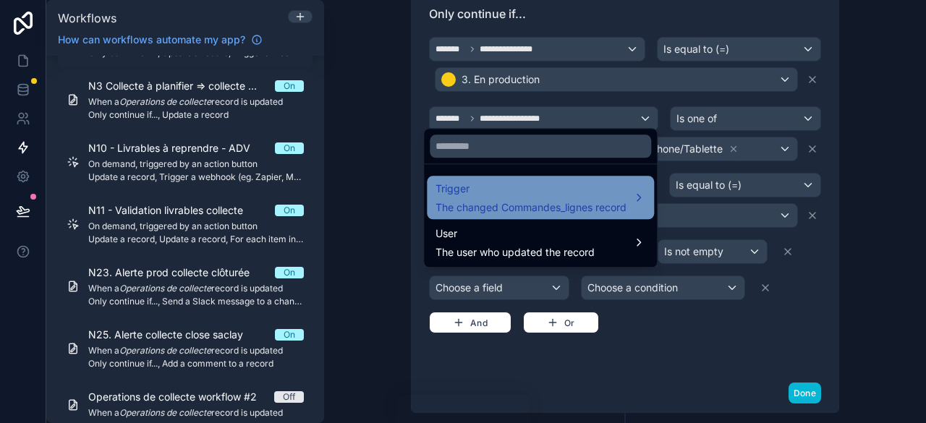
click at [532, 200] on div "Trigger The changed Commandes_lignes record" at bounding box center [531, 197] width 191 height 35
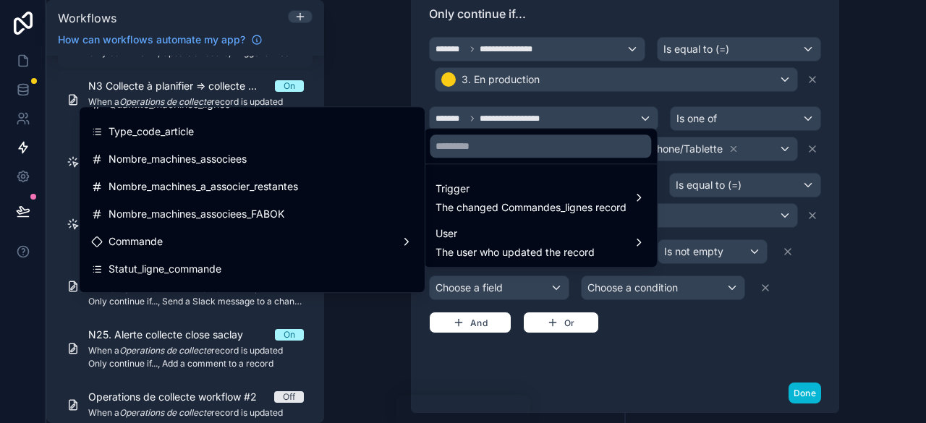
scroll to position [290, 0]
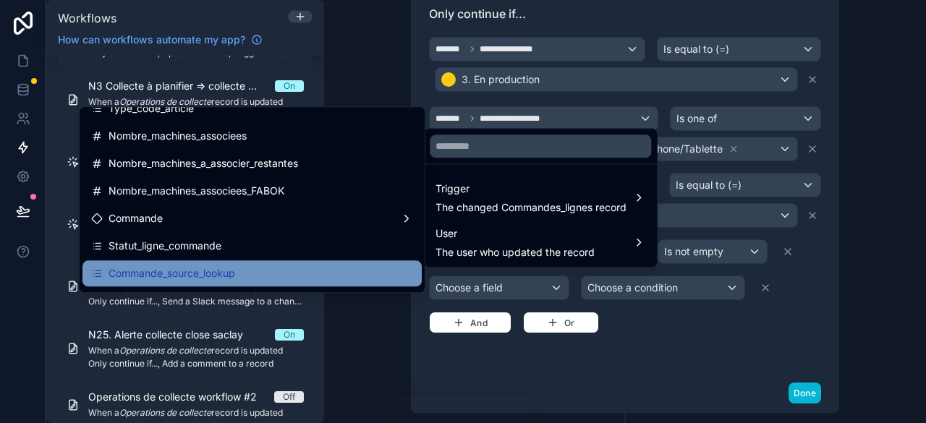
click at [281, 271] on div "Commande_source_lookup" at bounding box center [252, 273] width 322 height 17
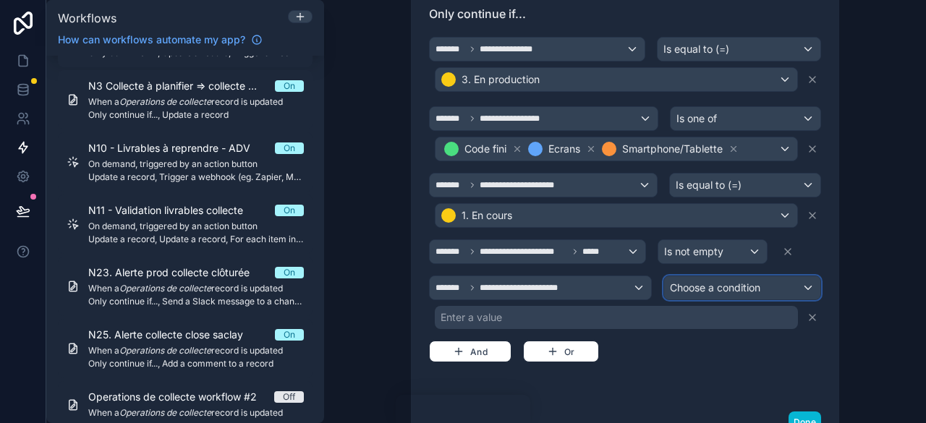
click at [711, 282] on span "Choose a condition" at bounding box center [715, 288] width 90 height 12
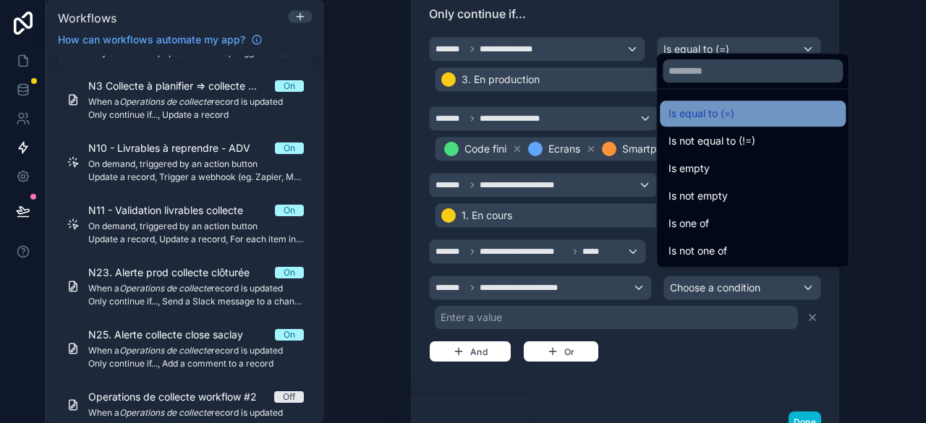
click at [712, 124] on div "Is equal to (=)" at bounding box center [753, 114] width 186 height 26
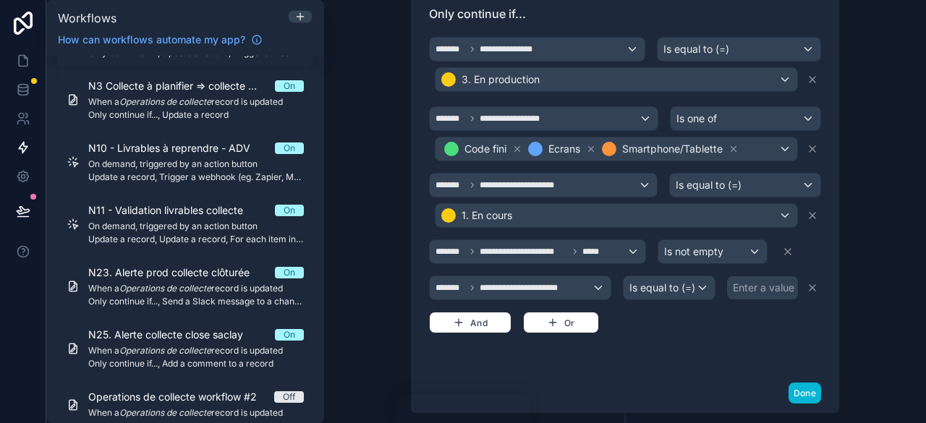
click at [752, 281] on div "Enter a value" at bounding box center [764, 288] width 62 height 14
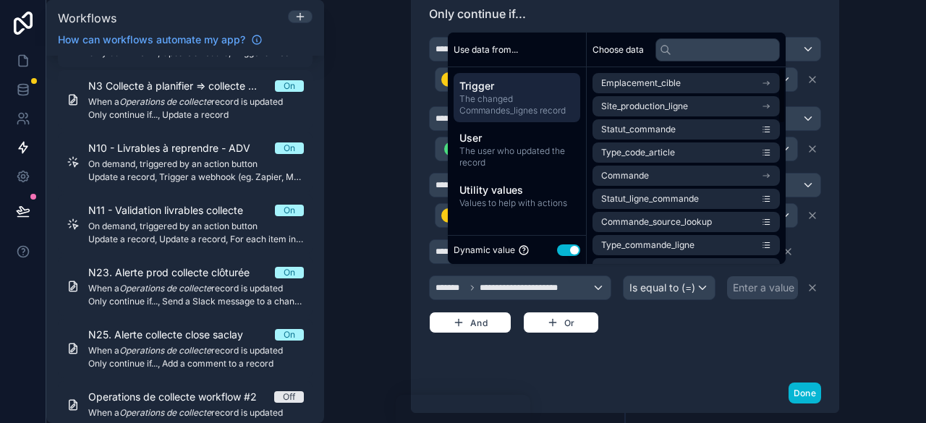
click at [566, 250] on button "Use setting" at bounding box center [568, 251] width 23 height 12
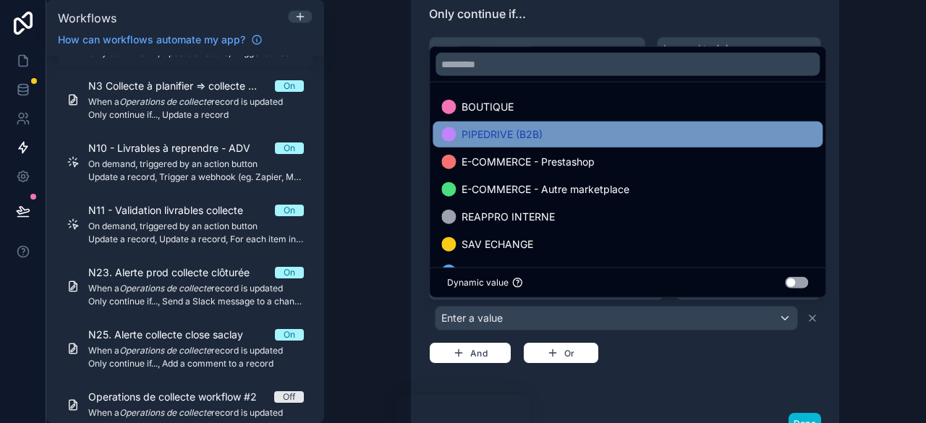
click at [561, 131] on div "PIPEDRIVE (B2B)" at bounding box center [628, 134] width 373 height 17
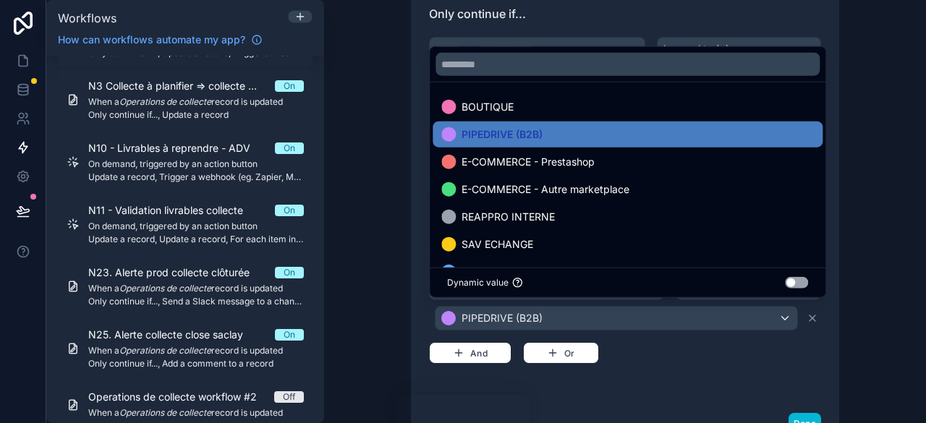
click at [654, 367] on div "**********" at bounding box center [625, 196] width 392 height 382
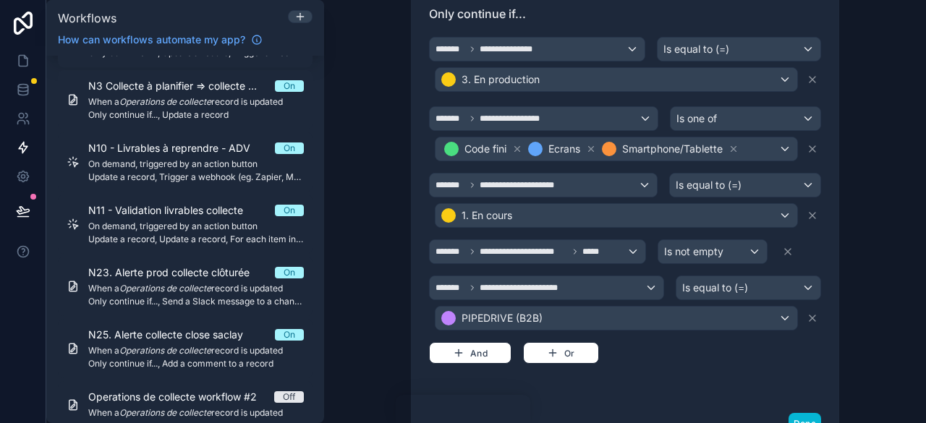
scroll to position [541, 0]
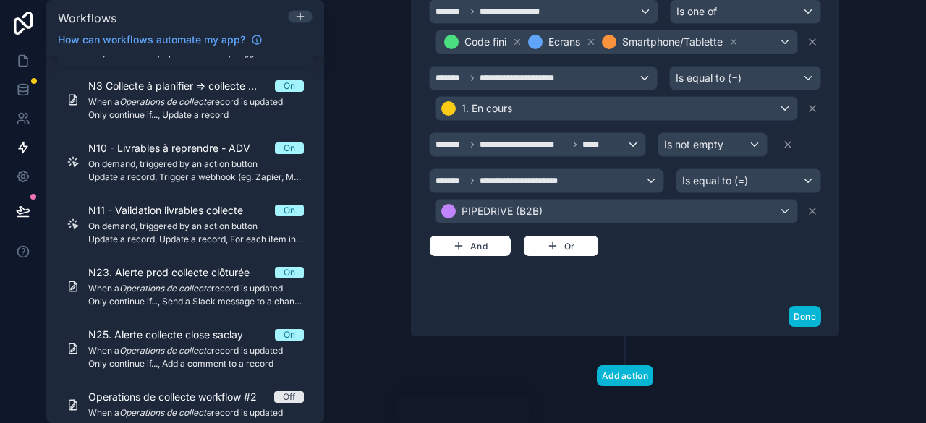
click at [795, 319] on div "Done" at bounding box center [625, 316] width 427 height 38
click at [795, 306] on button "Done" at bounding box center [805, 316] width 33 height 21
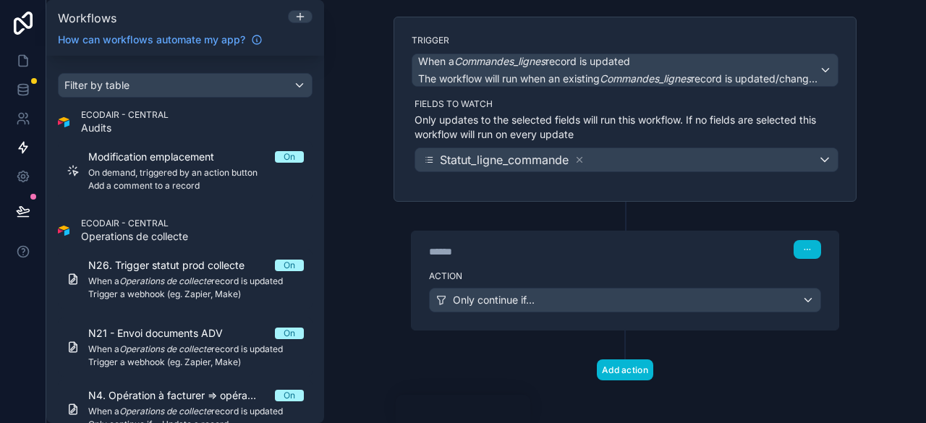
scroll to position [2840, 0]
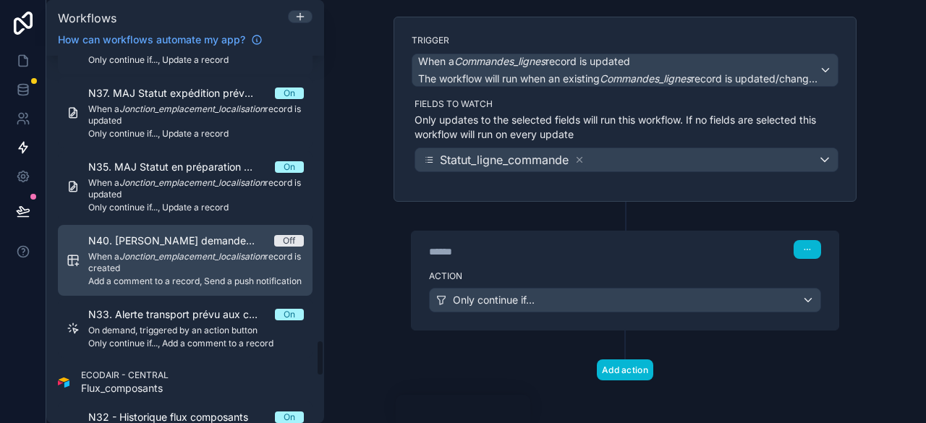
click at [217, 251] on span "When a Jonction_emplacement_localisation record is created" at bounding box center [196, 262] width 216 height 23
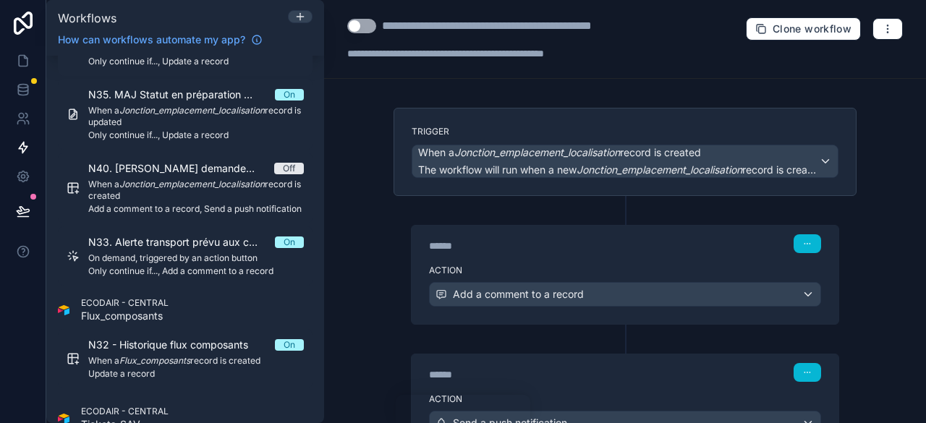
scroll to position [1668, 0]
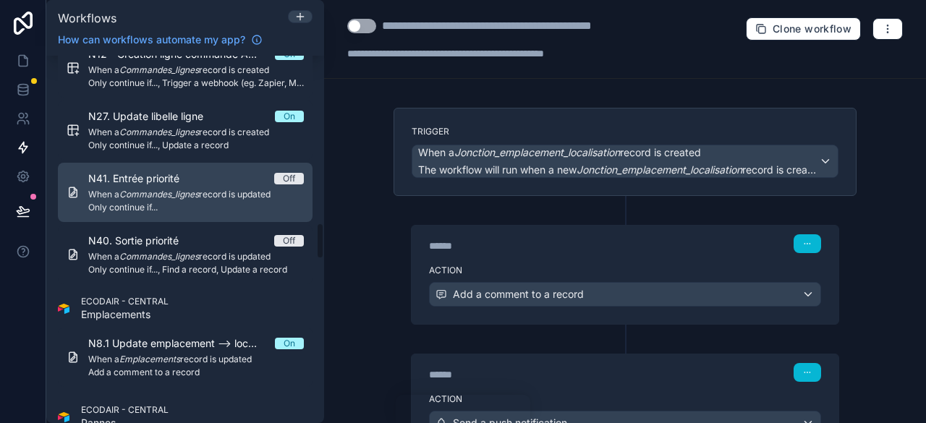
click at [158, 185] on div "N41. Entrée priorité Off When a Commandes_lignes record is updated Only continu…" at bounding box center [196, 193] width 216 height 42
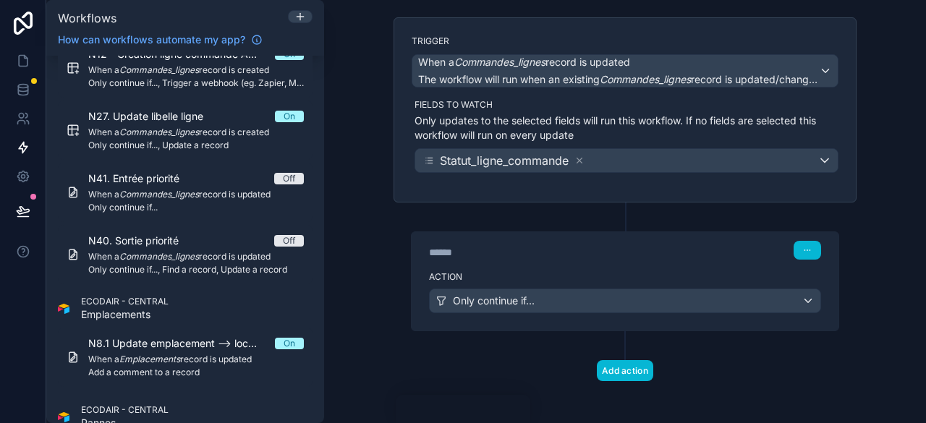
scroll to position [91, 0]
click at [628, 257] on div "****** Step 1" at bounding box center [625, 248] width 427 height 33
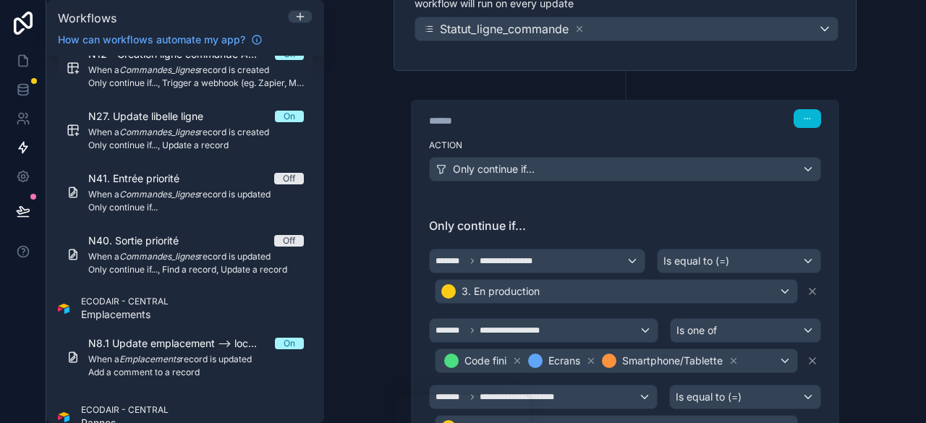
scroll to position [236, 0]
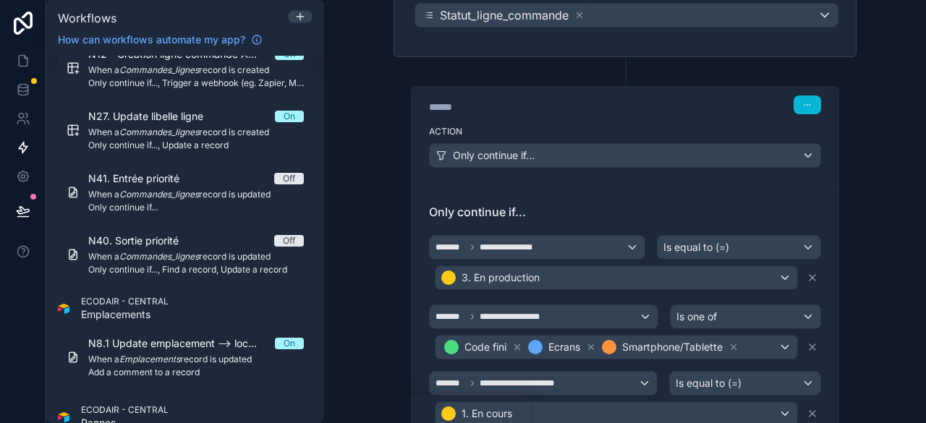
click at [883, 72] on div "**********" at bounding box center [625, 211] width 602 height 423
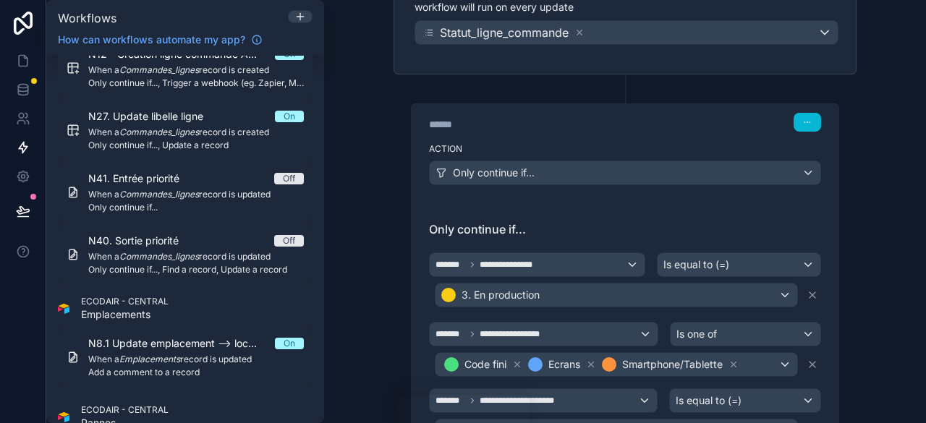
scroll to position [290, 0]
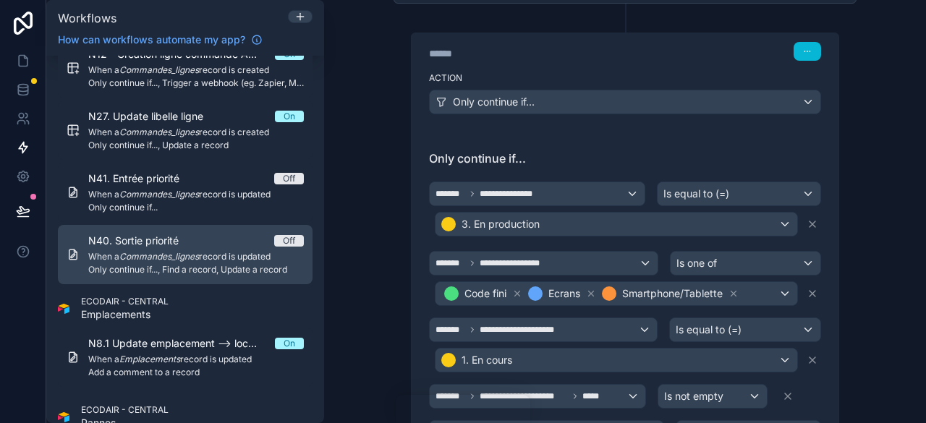
click at [201, 247] on div "N40. Sortie priorité Off" at bounding box center [196, 241] width 216 height 14
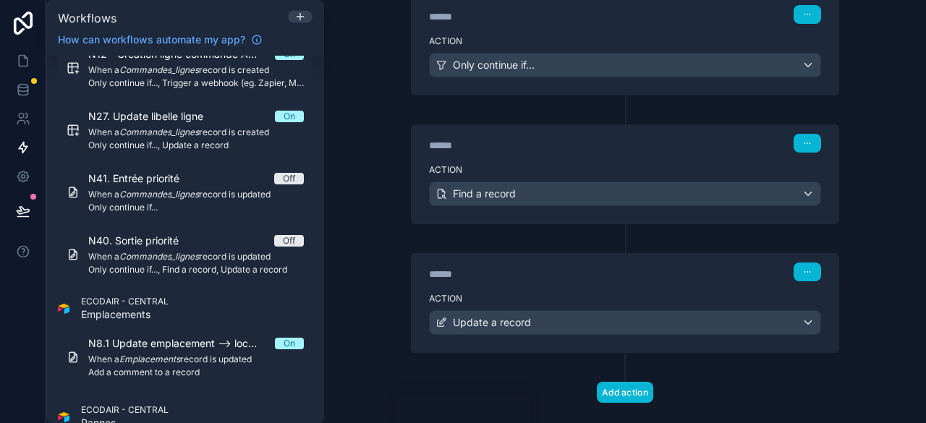
scroll to position [346, 0]
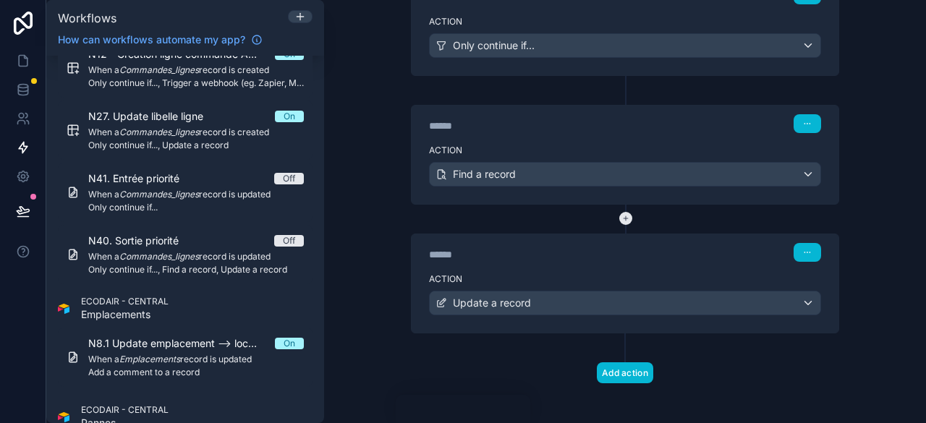
click at [618, 227] on div at bounding box center [625, 219] width 17 height 29
click at [623, 248] on div "******" at bounding box center [537, 255] width 217 height 14
click at [704, 261] on div "****** Step 3" at bounding box center [625, 251] width 427 height 33
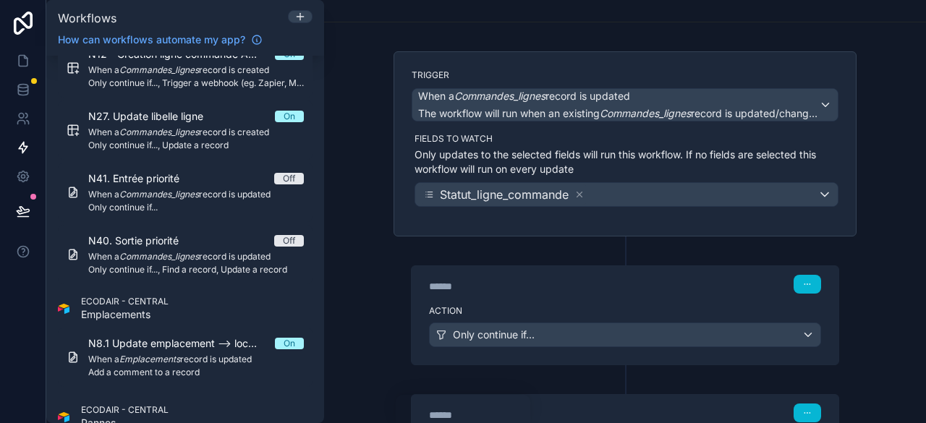
scroll to position [56, 0]
click at [662, 290] on div "****** Step 1" at bounding box center [625, 284] width 392 height 19
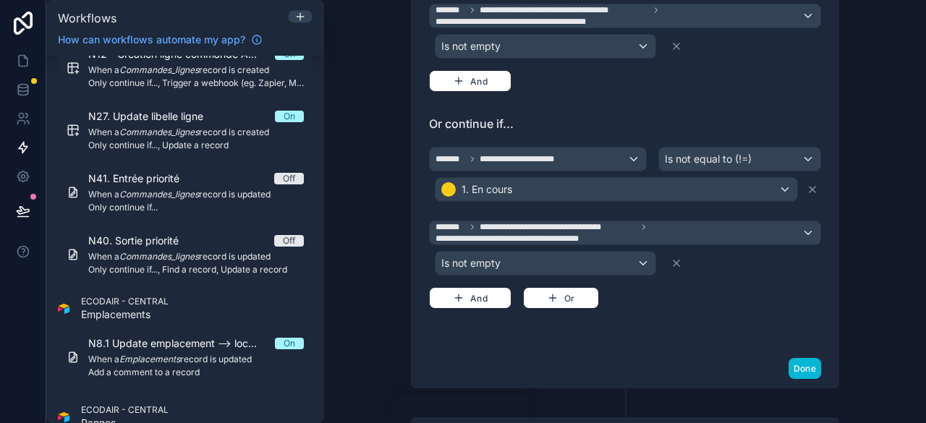
scroll to position [563, 0]
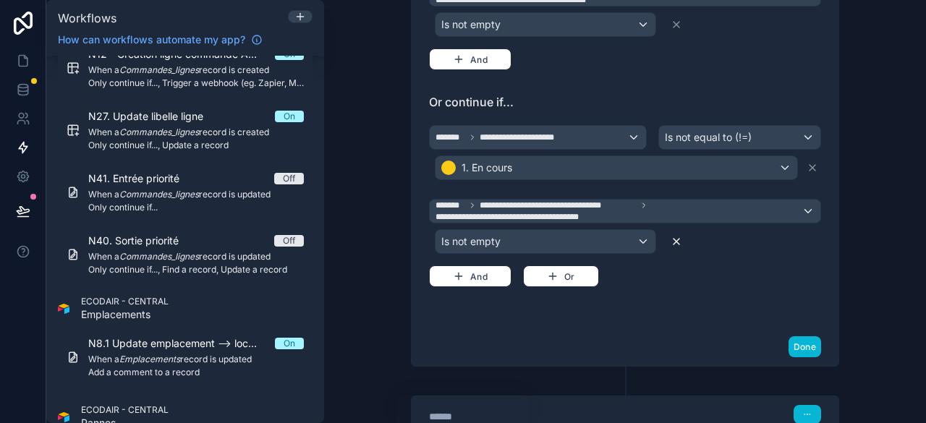
click at [674, 239] on icon at bounding box center [677, 242] width 6 height 6
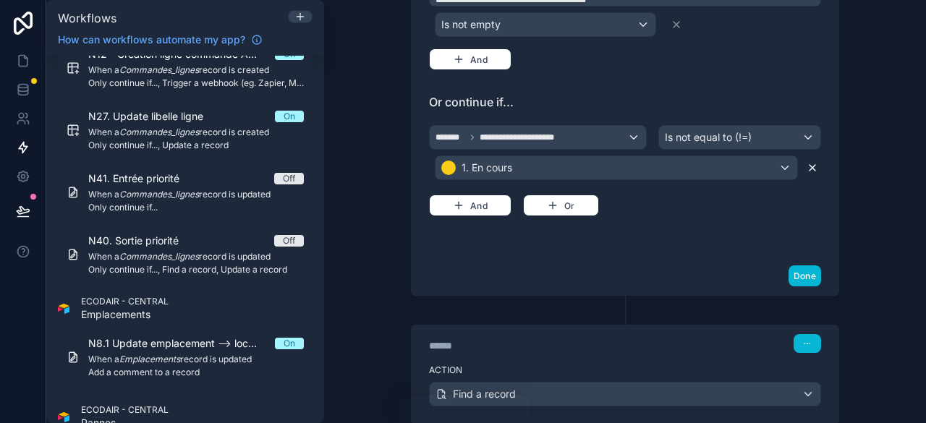
click at [811, 166] on icon at bounding box center [813, 168] width 12 height 12
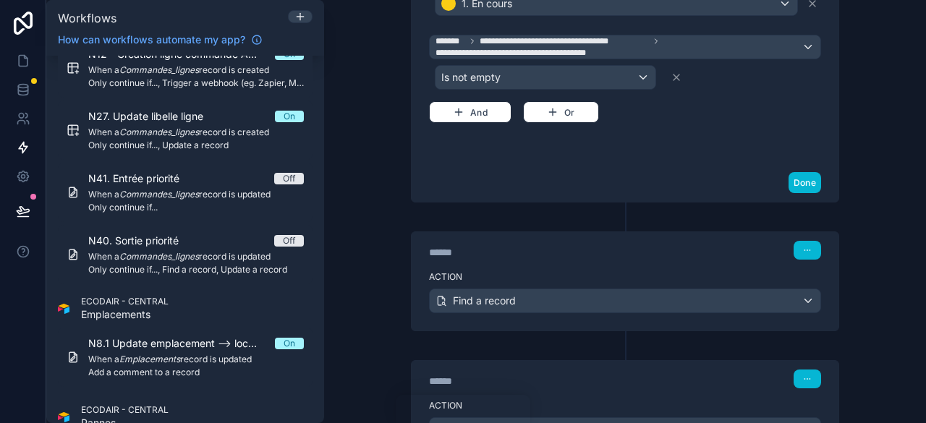
scroll to position [418, 0]
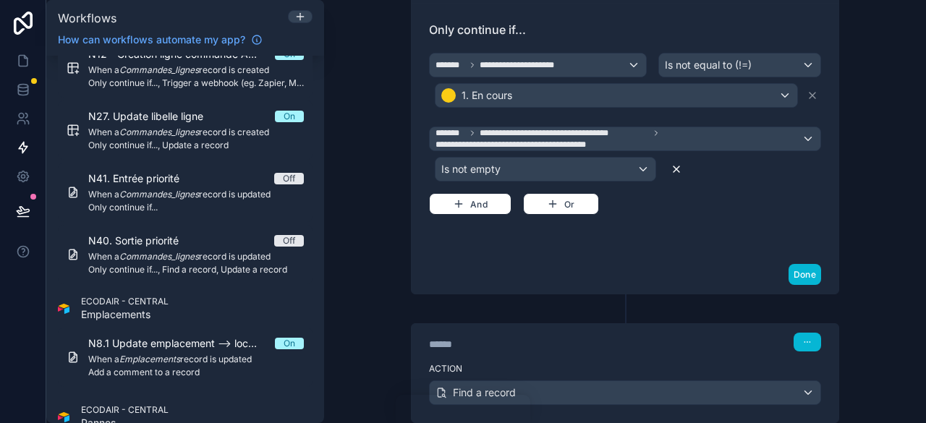
click at [675, 164] on icon at bounding box center [677, 170] width 12 height 12
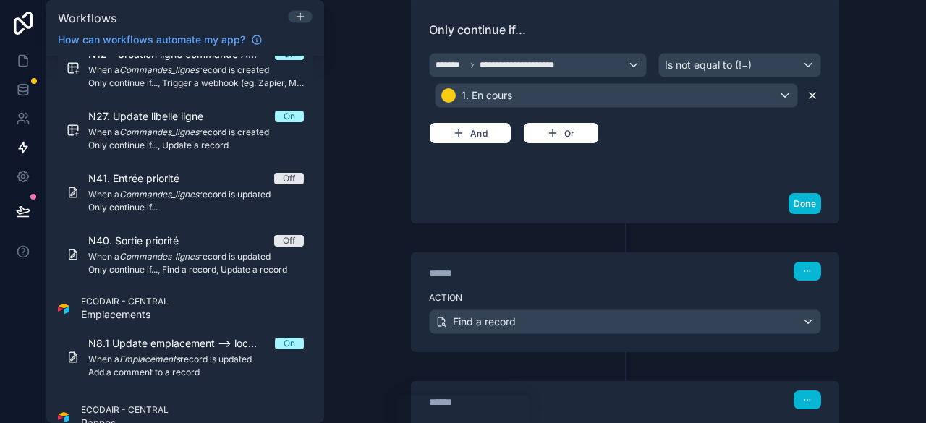
click at [810, 93] on icon at bounding box center [813, 96] width 6 height 6
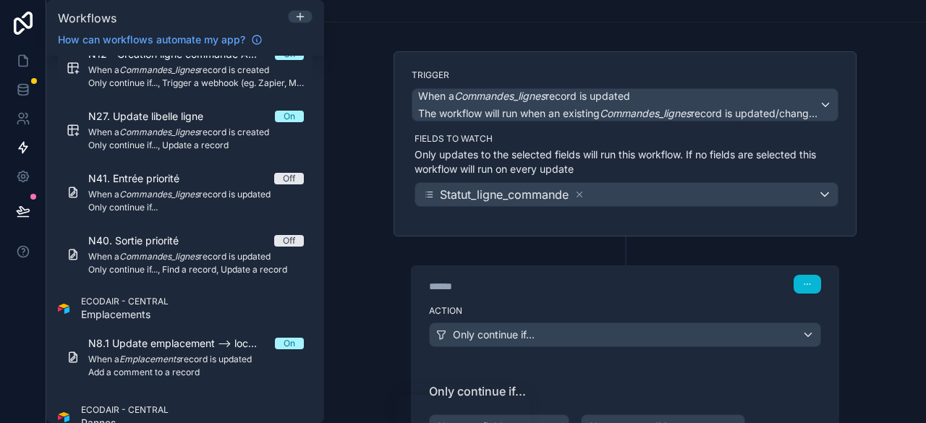
scroll to position [0, 0]
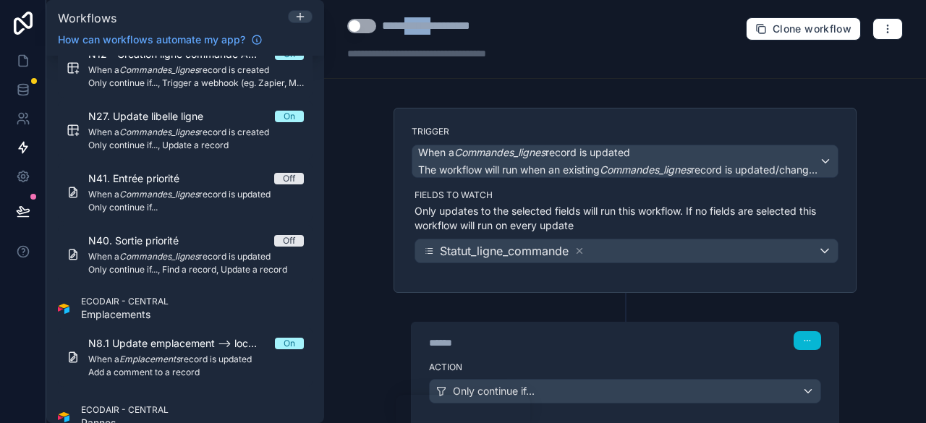
drag, startPoint x: 444, startPoint y: 25, endPoint x: 413, endPoint y: 20, distance: 31.7
click at [413, 20] on div "**********" at bounding box center [440, 25] width 116 height 17
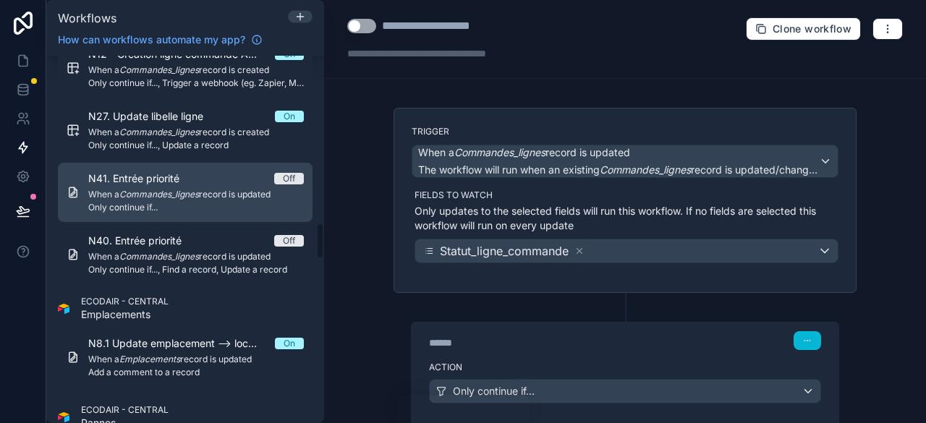
click at [197, 192] on em "Commandes_lignes" at bounding box center [159, 194] width 80 height 11
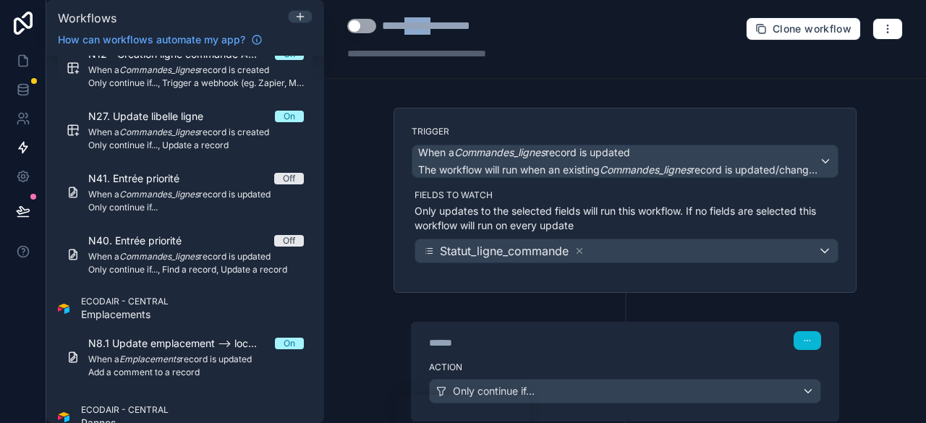
drag, startPoint x: 444, startPoint y: 25, endPoint x: 412, endPoint y: 25, distance: 32.6
click at [412, 25] on div "**********" at bounding box center [440, 25] width 117 height 17
type div "**********"
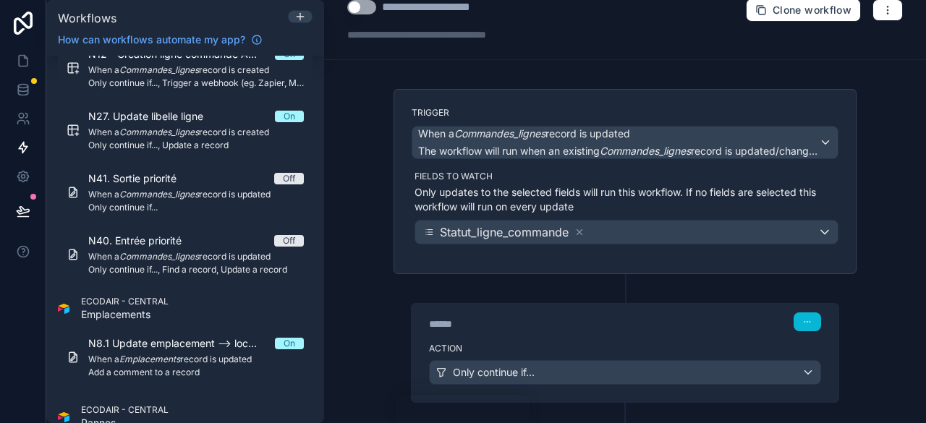
scroll to position [91, 0]
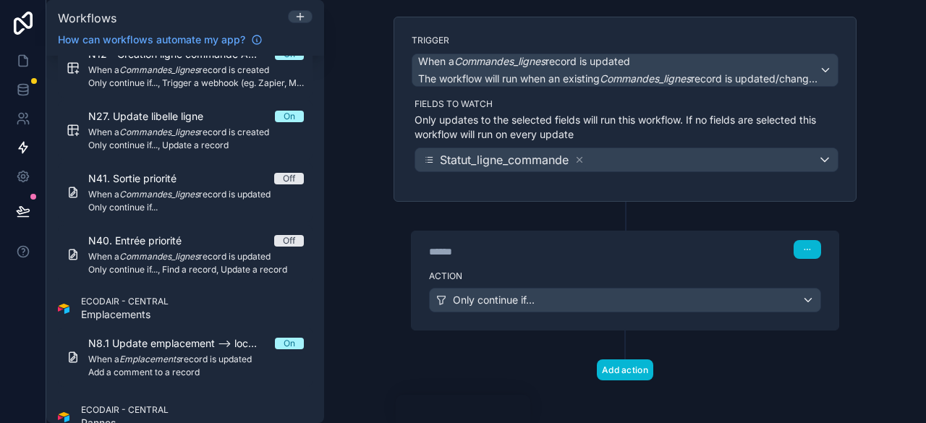
click at [637, 253] on div "******" at bounding box center [537, 252] width 217 height 14
click at [781, 296] on div "Only continue if..." at bounding box center [625, 300] width 391 height 23
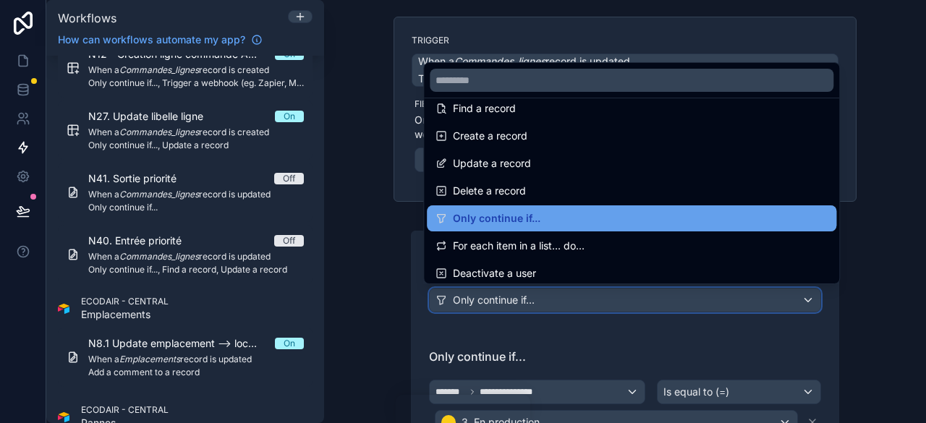
scroll to position [217, 0]
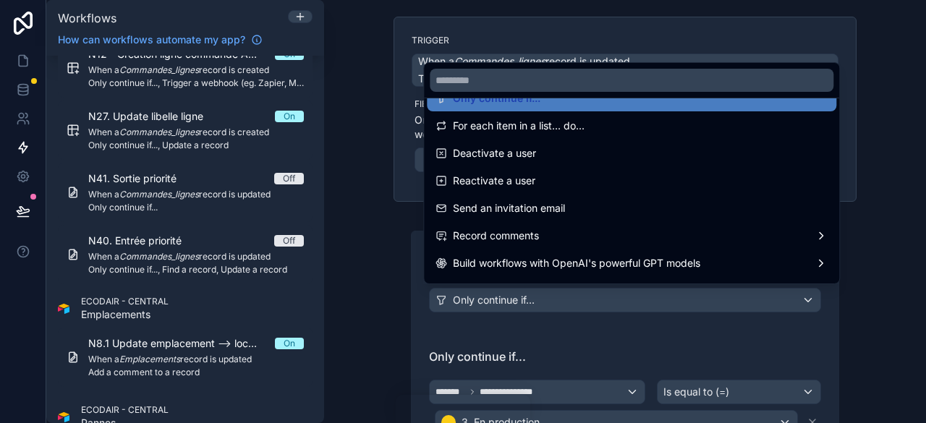
click at [811, 350] on div at bounding box center [463, 211] width 926 height 423
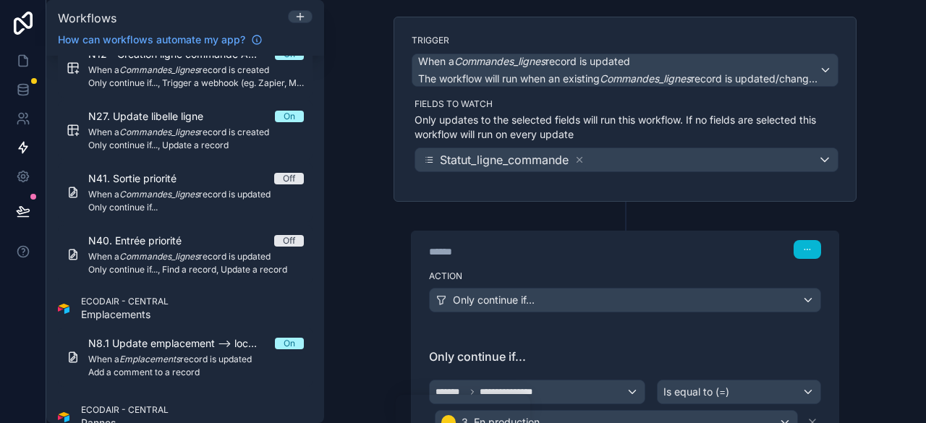
scroll to position [453, 0]
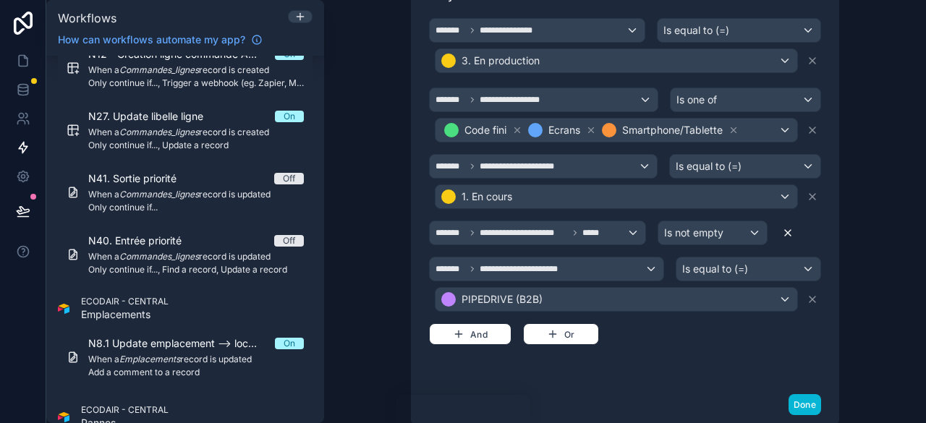
click at [811, 294] on icon at bounding box center [813, 300] width 12 height 12
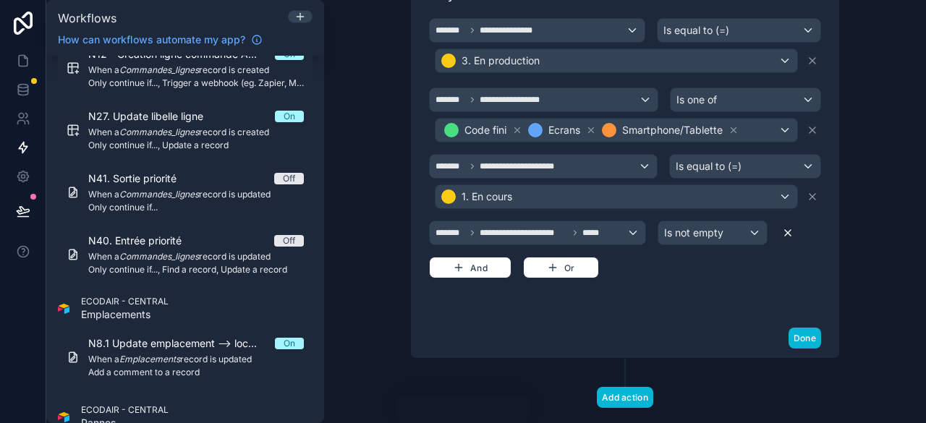
click at [782, 229] on icon at bounding box center [788, 233] width 12 height 12
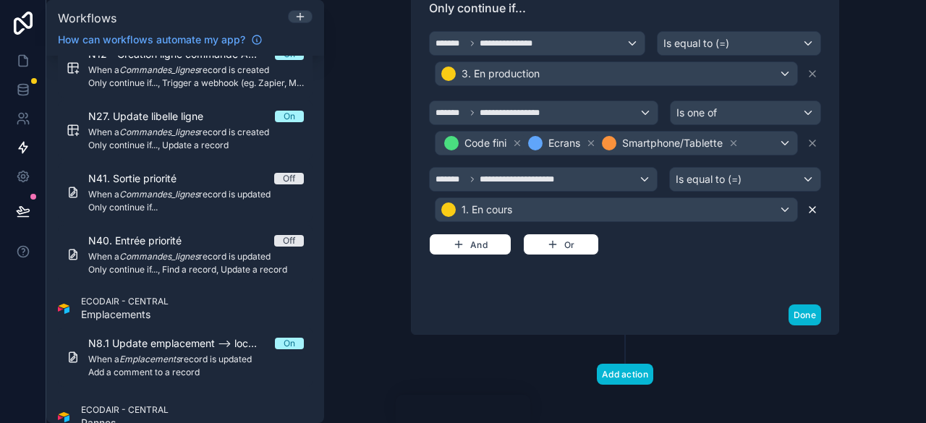
click at [808, 204] on icon at bounding box center [813, 210] width 12 height 12
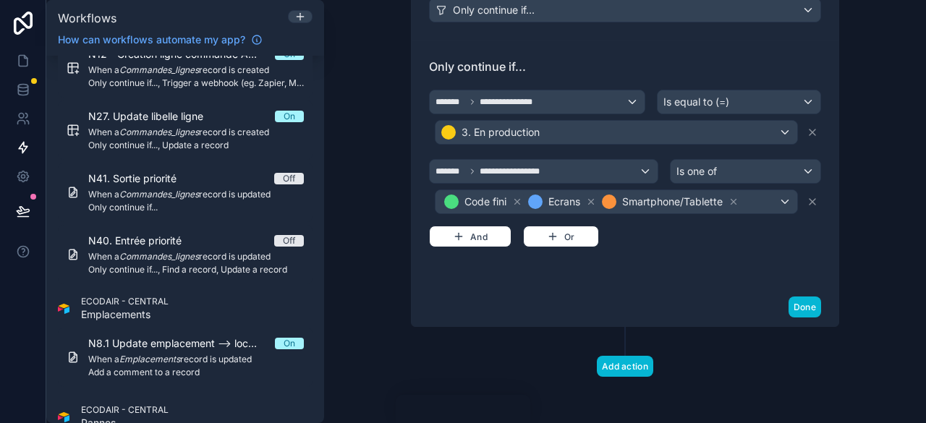
scroll to position [374, 0]
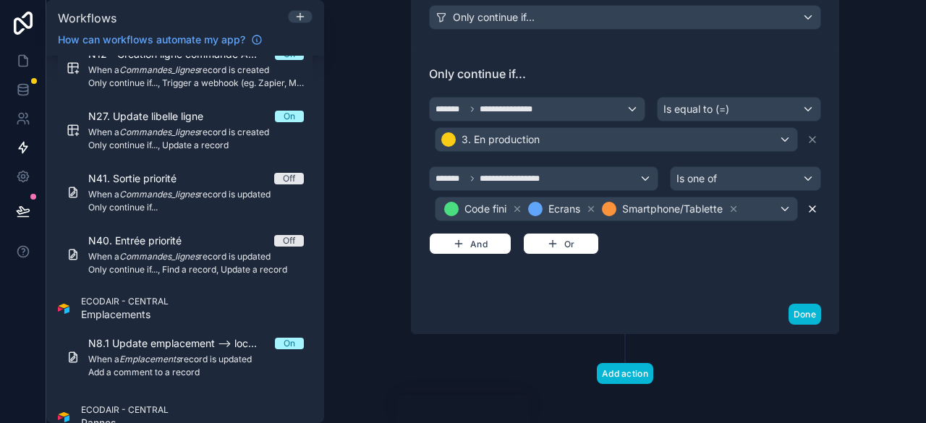
click at [811, 203] on icon at bounding box center [813, 209] width 12 height 12
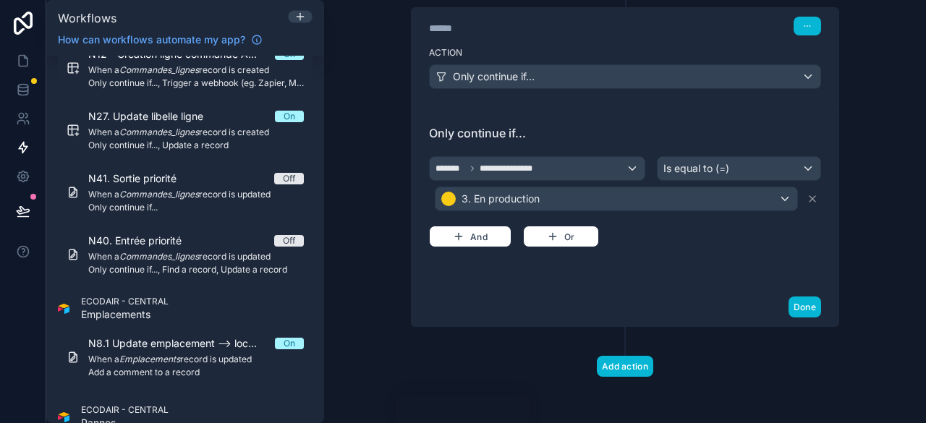
scroll to position [308, 0]
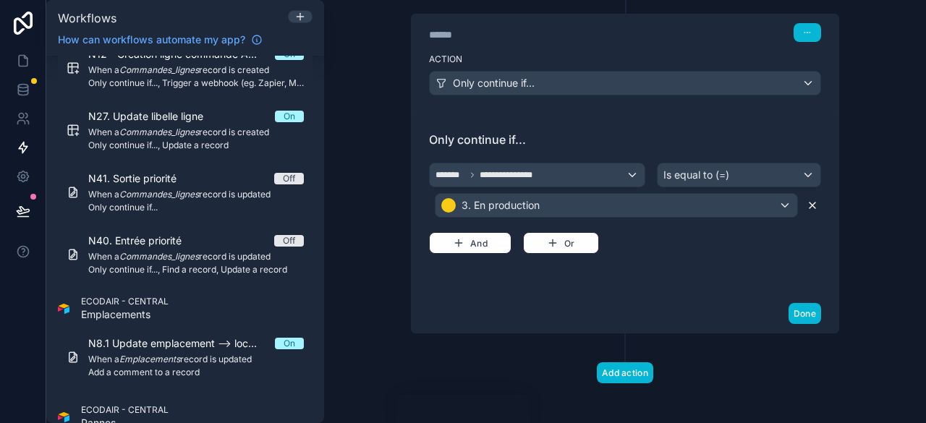
click at [808, 205] on icon at bounding box center [813, 206] width 12 height 12
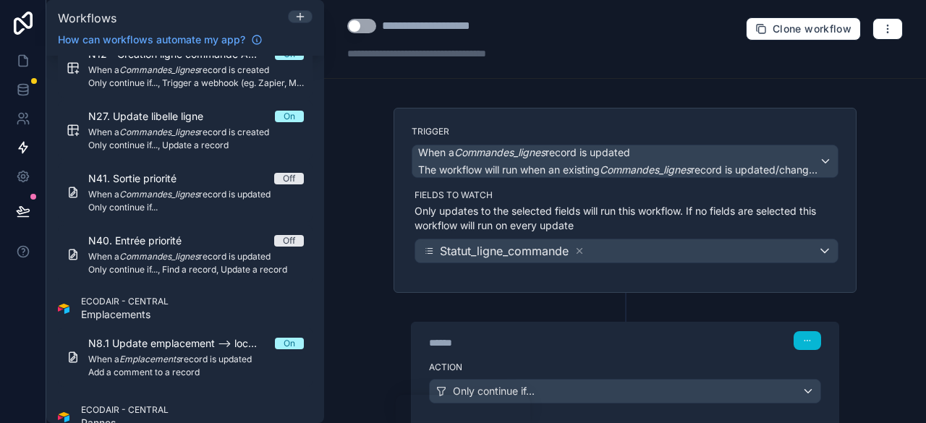
scroll to position [279, 0]
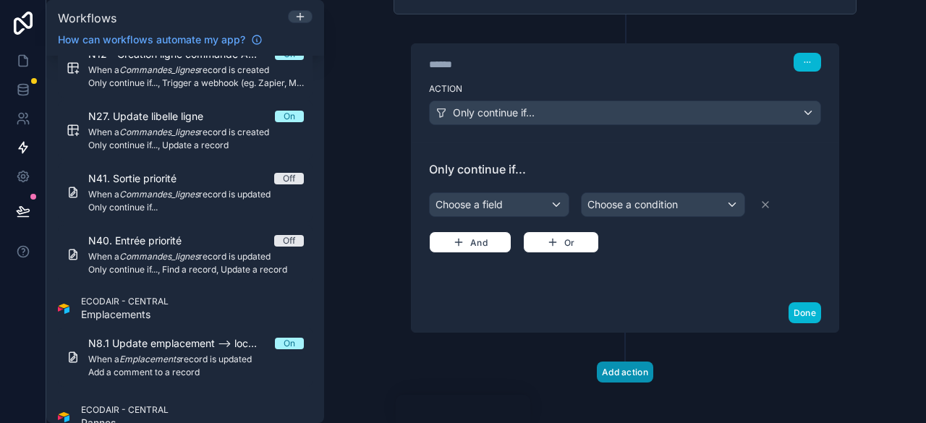
click at [617, 368] on button "Add action" at bounding box center [625, 372] width 56 height 21
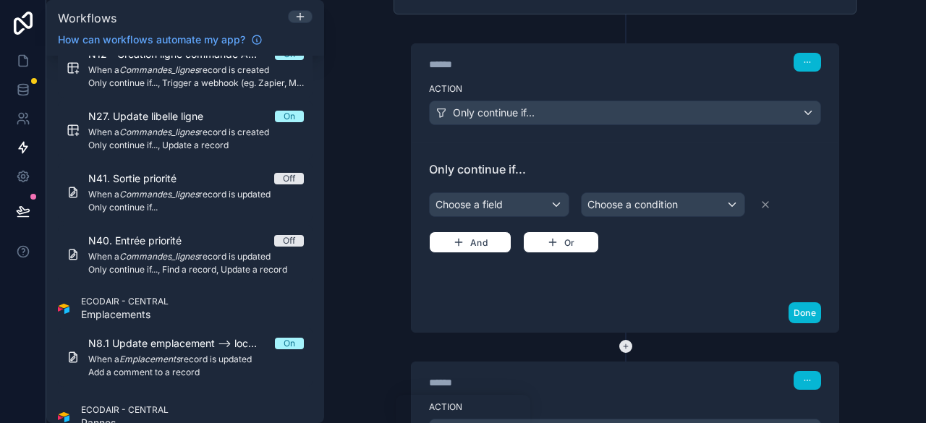
scroll to position [406, 0]
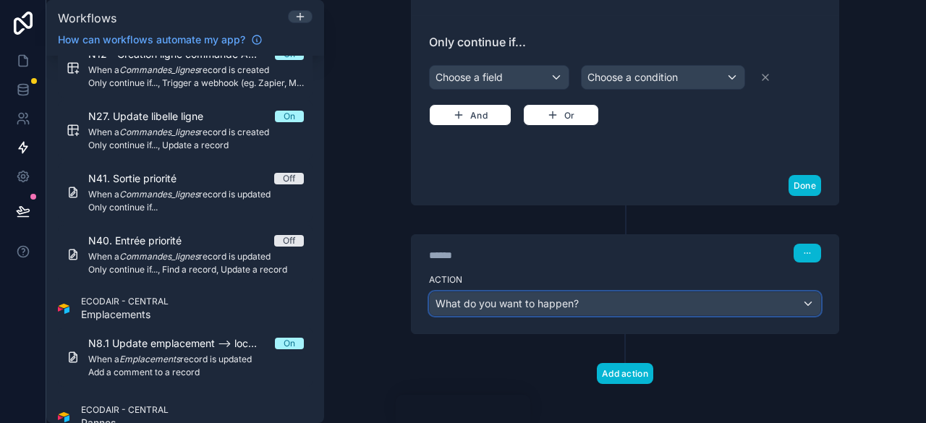
click at [594, 303] on div "What do you want to happen?" at bounding box center [625, 303] width 391 height 23
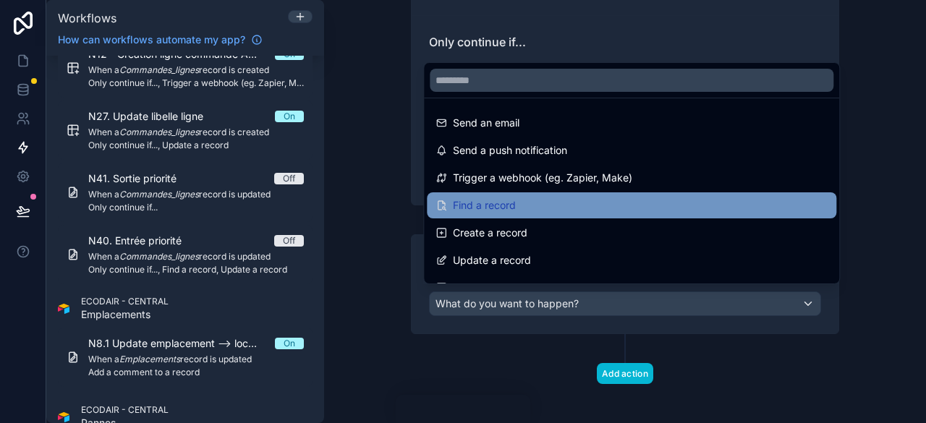
click at [566, 204] on div "Find a record" at bounding box center [632, 205] width 392 height 17
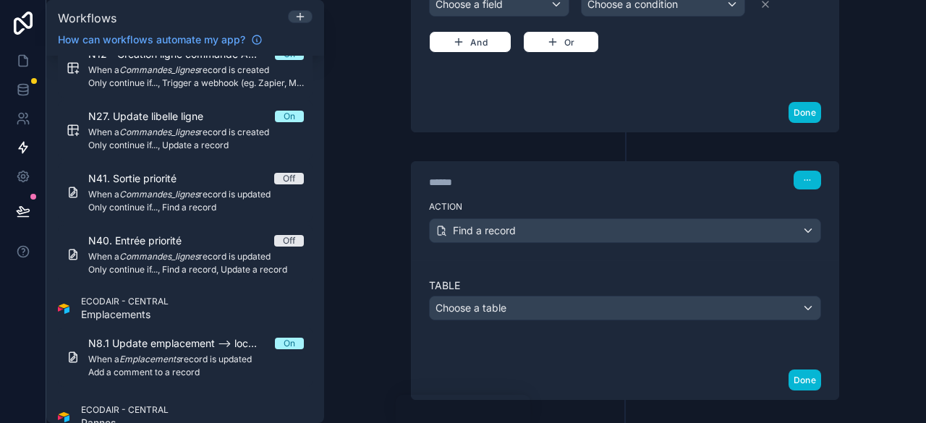
scroll to position [544, 0]
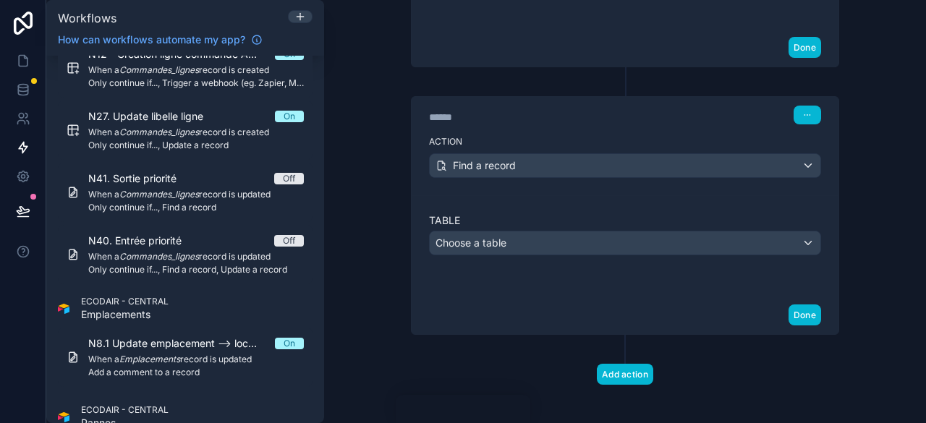
click at [604, 248] on div "Table Choose a table" at bounding box center [625, 246] width 392 height 65
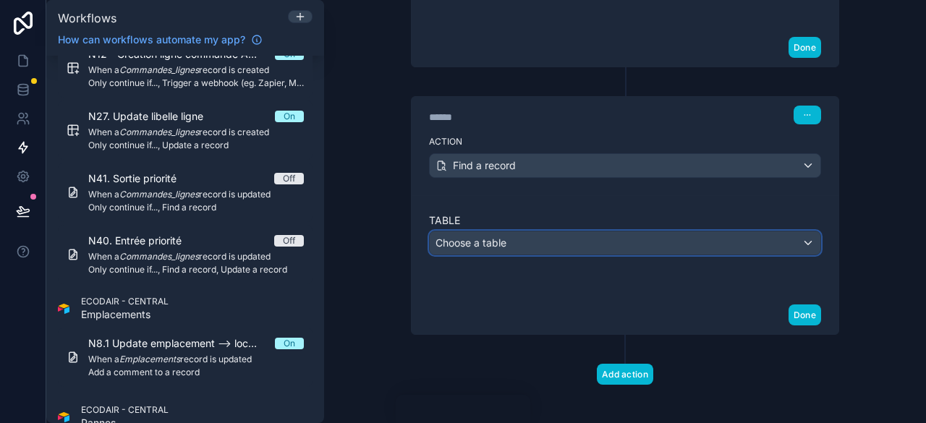
click at [602, 232] on div "Choose a table" at bounding box center [625, 243] width 391 height 23
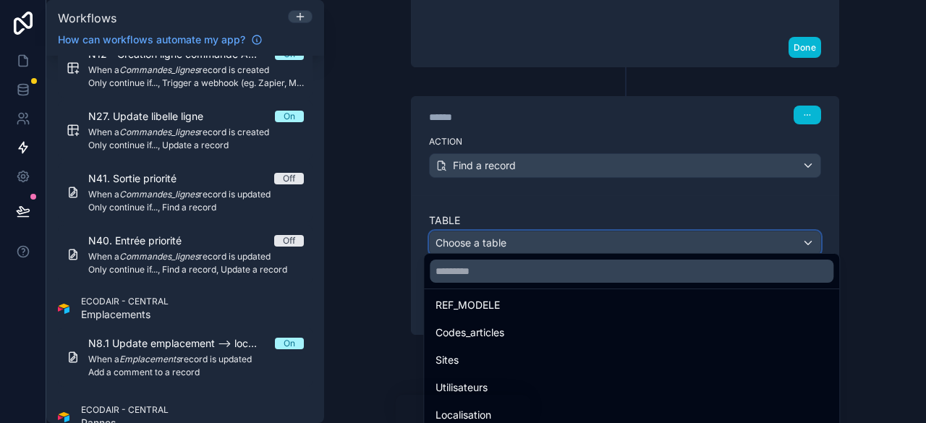
scroll to position [0, 0]
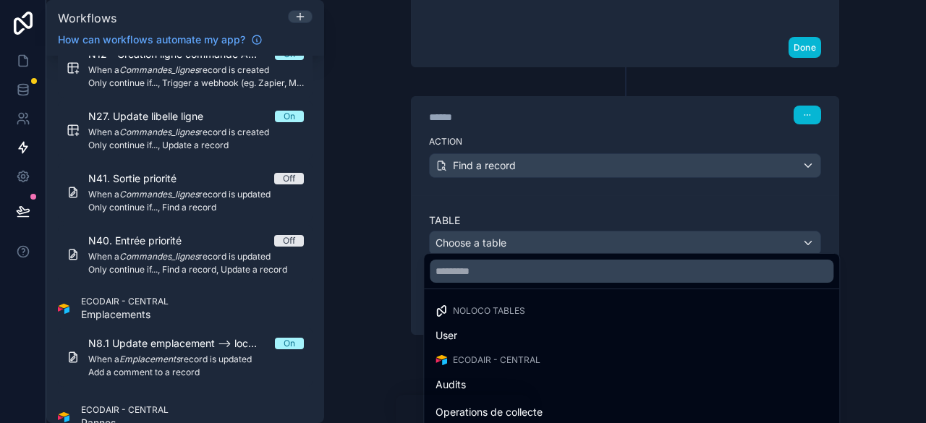
click at [180, 189] on div at bounding box center [463, 211] width 926 height 423
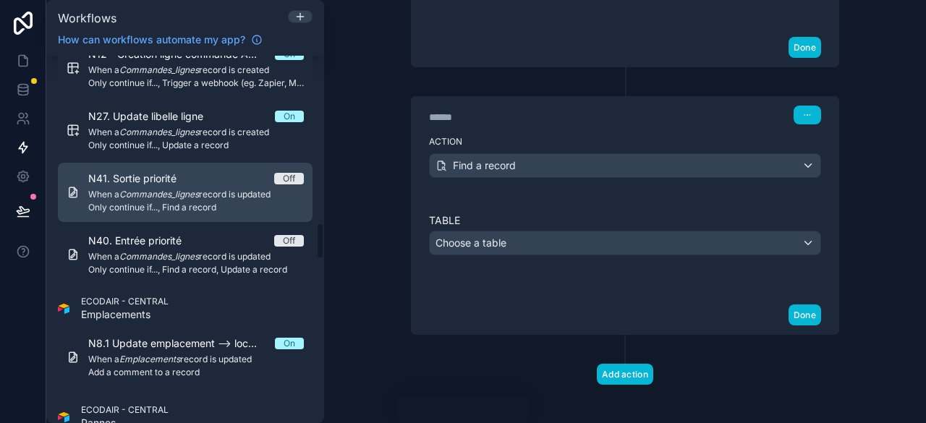
click at [180, 189] on em "Commandes_lignes" at bounding box center [159, 194] width 80 height 11
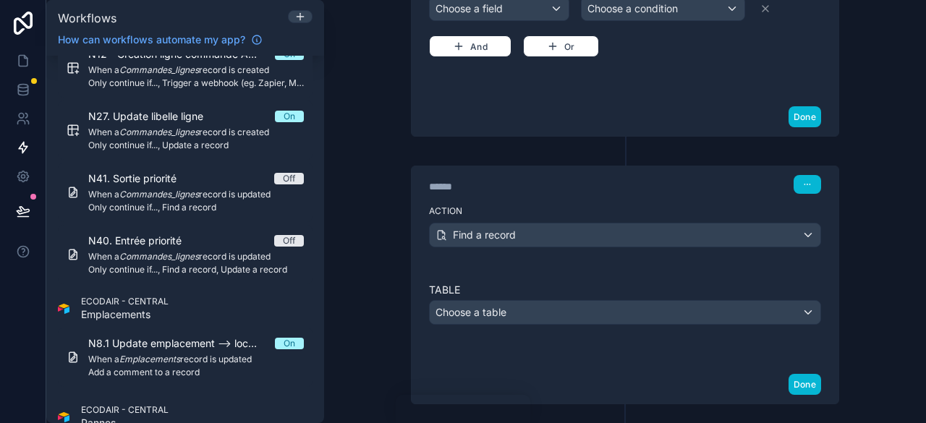
scroll to position [544, 0]
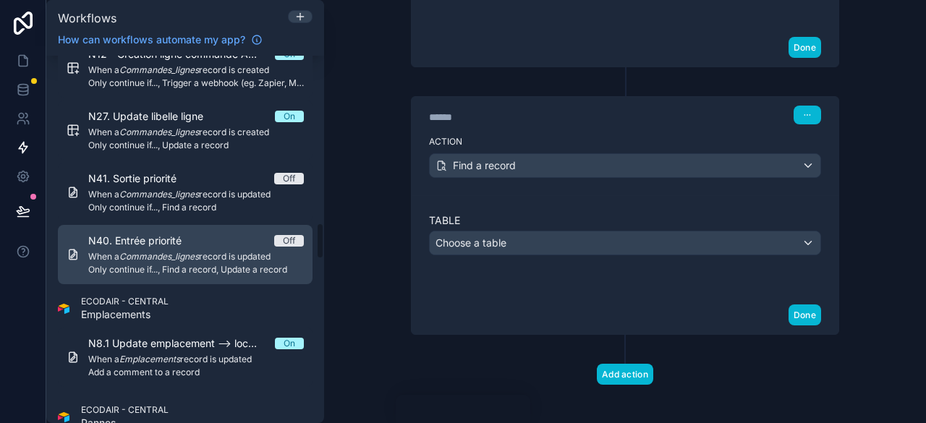
click at [153, 242] on span "N40. Entrée priorité" at bounding box center [143, 241] width 111 height 14
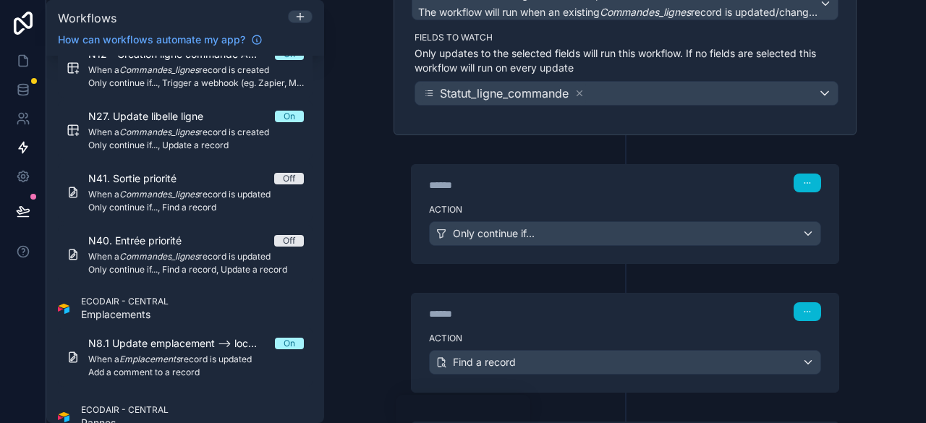
scroll to position [129, 0]
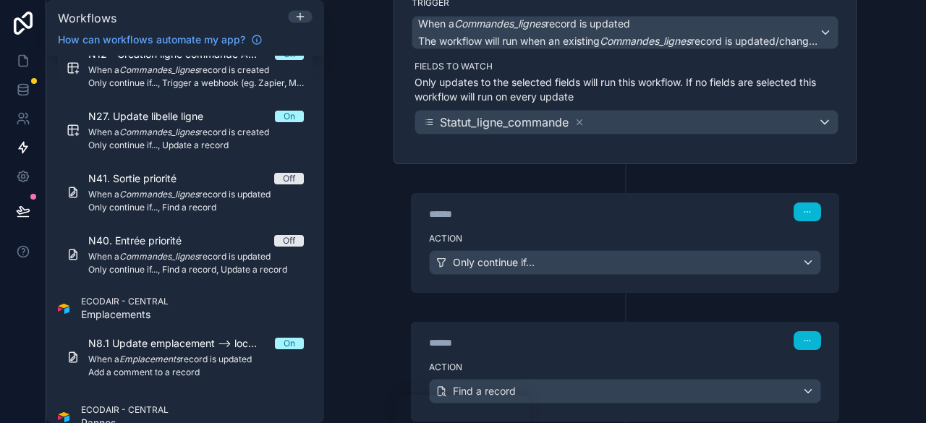
click at [596, 215] on div "******" at bounding box center [537, 214] width 217 height 14
click at [777, 253] on div "Only continue if..." at bounding box center [625, 262] width 391 height 23
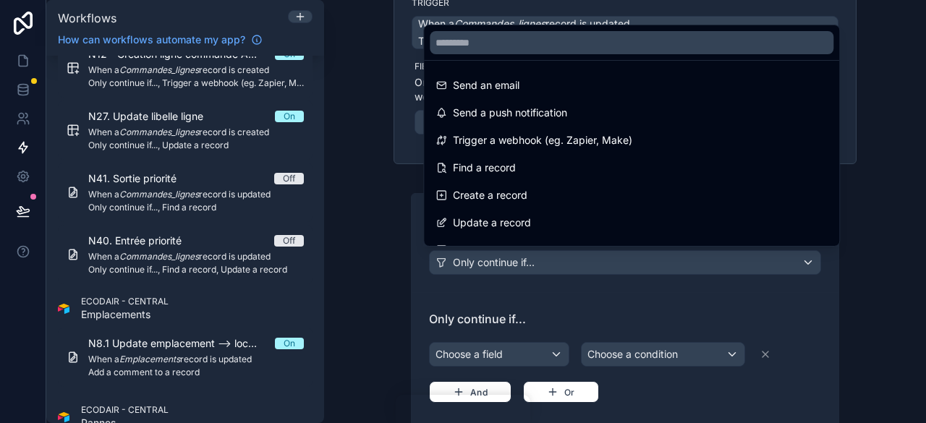
click at [776, 321] on div at bounding box center [463, 211] width 926 height 423
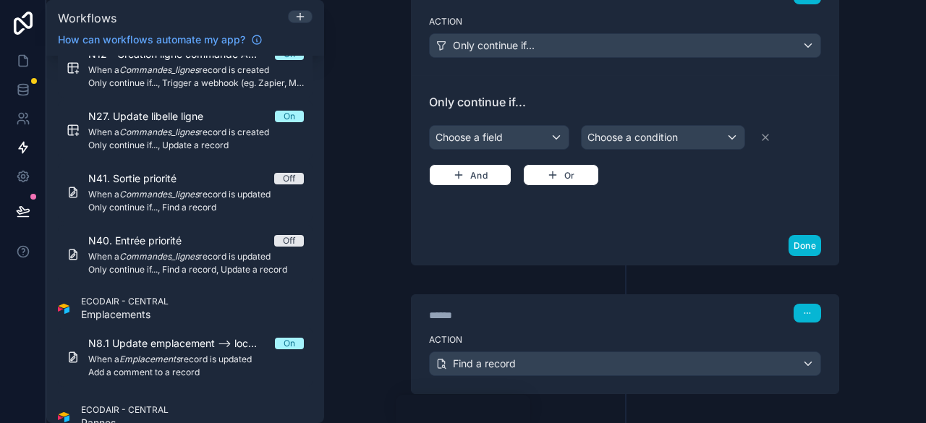
scroll to position [56, 0]
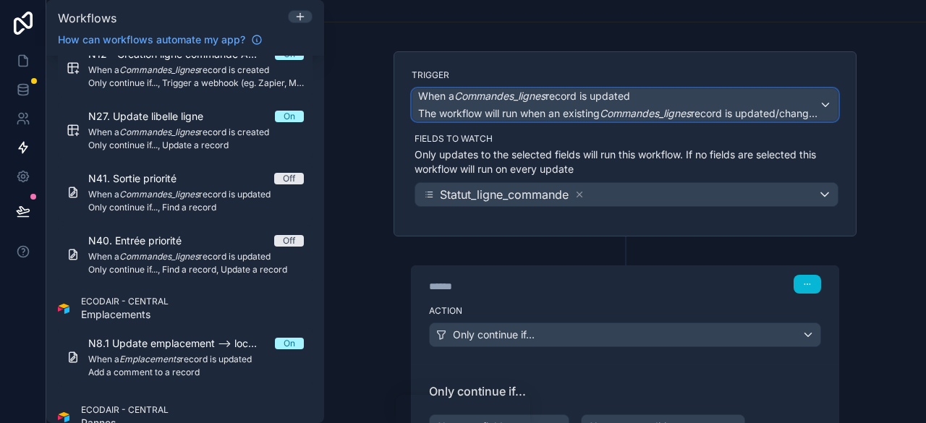
click at [595, 104] on div "When a Commandes_lignes record is updated The workflow will run when an existin…" at bounding box center [618, 105] width 401 height 32
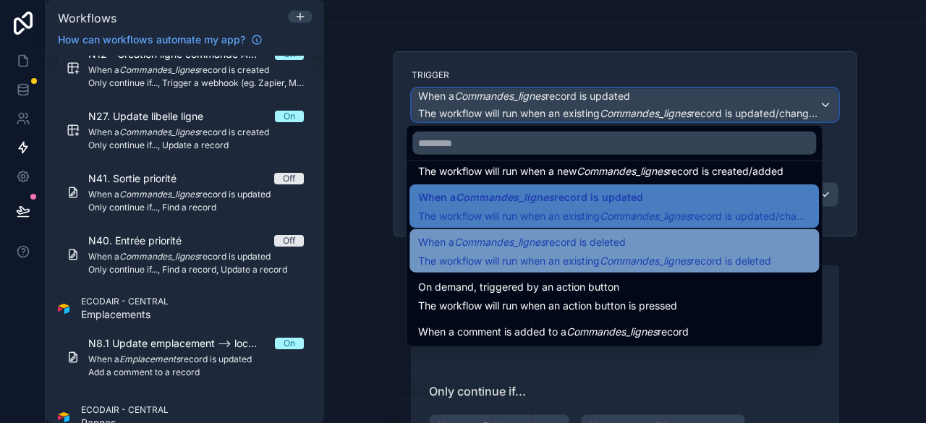
scroll to position [52, 0]
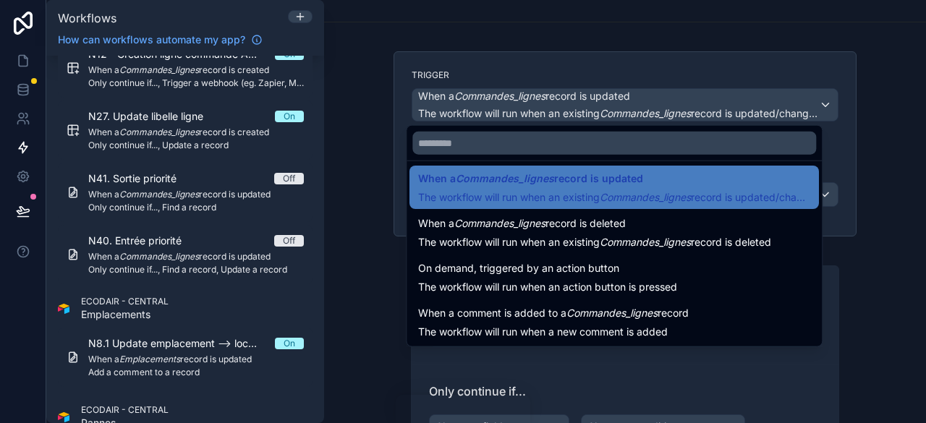
click at [900, 176] on div at bounding box center [463, 211] width 926 height 423
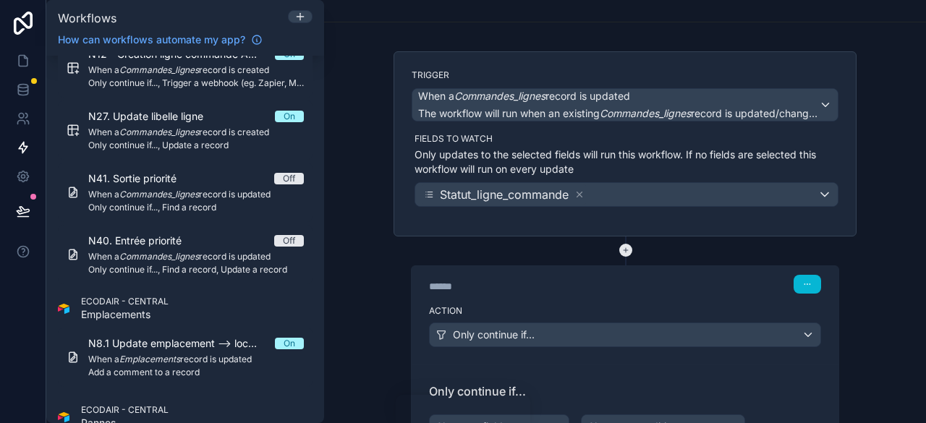
scroll to position [346, 0]
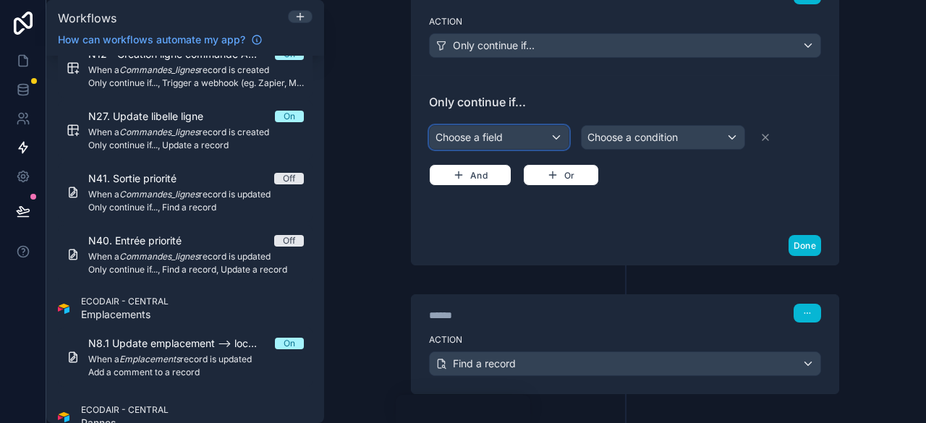
click at [534, 131] on div "Choose a field" at bounding box center [499, 137] width 139 height 23
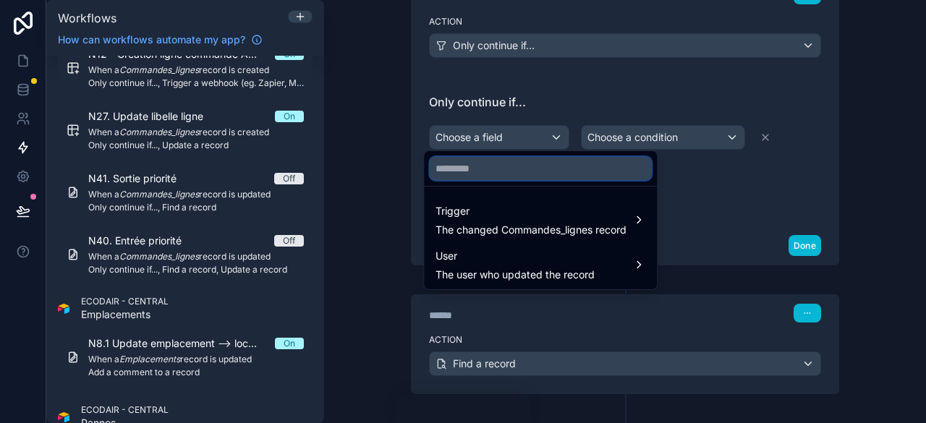
click at [466, 175] on input "text" at bounding box center [540, 168] width 221 height 23
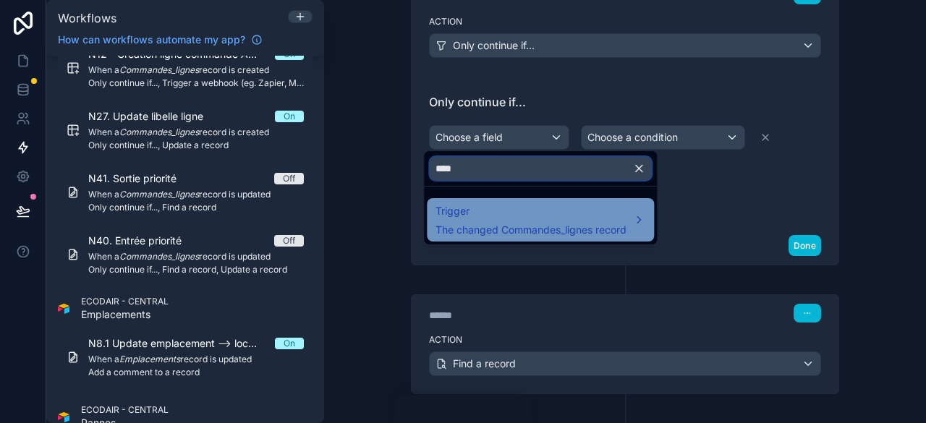
type input "****"
click at [500, 215] on span "Trigger" at bounding box center [531, 211] width 191 height 17
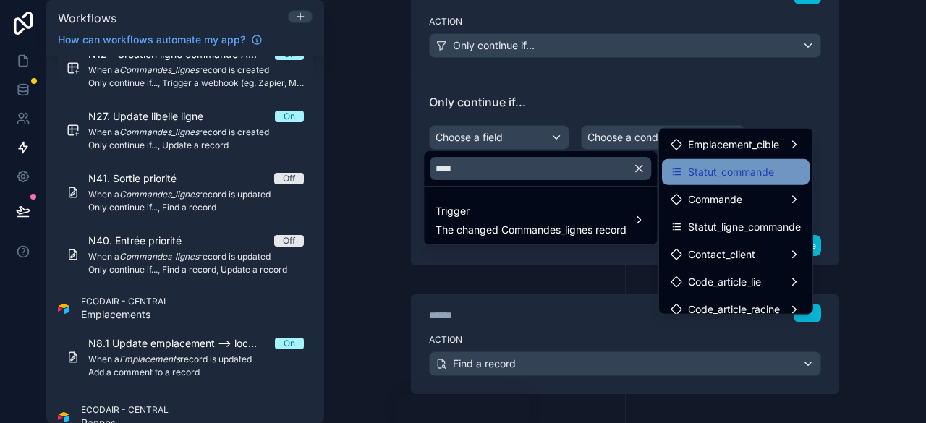
click at [735, 167] on span "Statut_commande" at bounding box center [731, 172] width 86 height 17
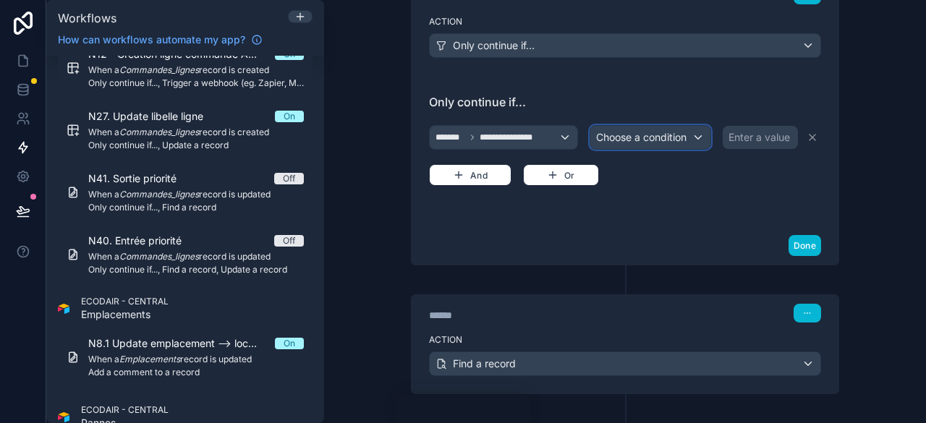
click at [667, 137] on span "Choose a condition" at bounding box center [641, 137] width 90 height 12
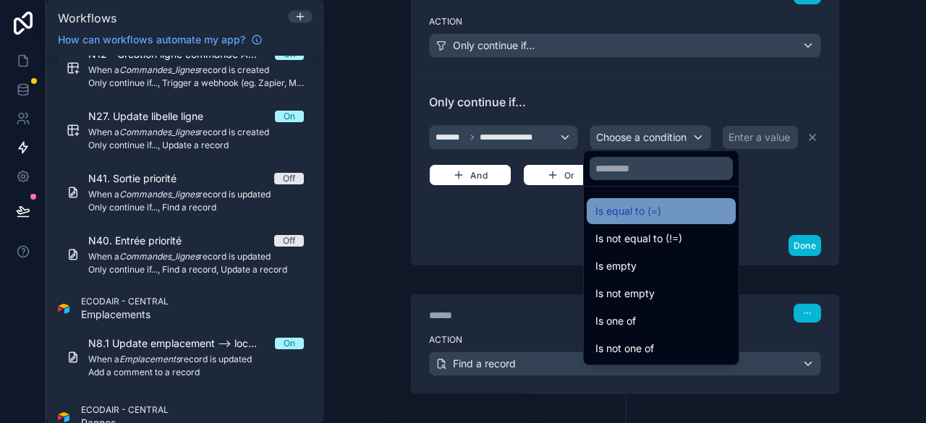
click at [641, 214] on span "Is equal to (=)" at bounding box center [629, 211] width 66 height 17
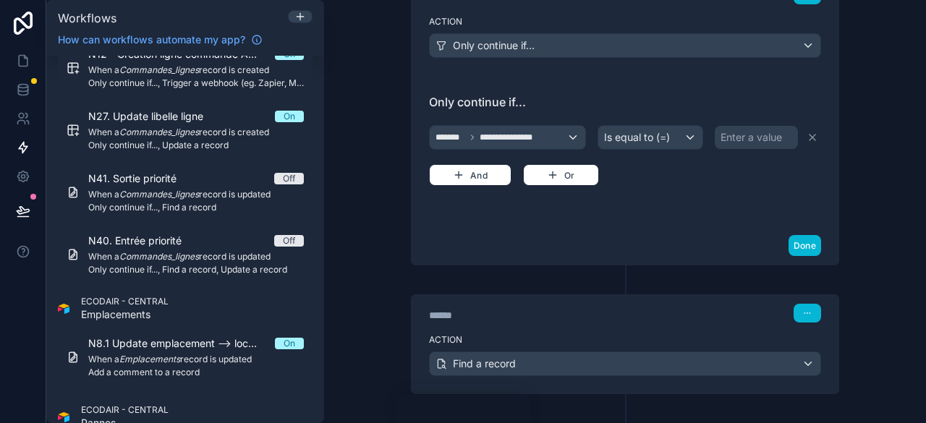
click at [737, 135] on div "Enter a value" at bounding box center [752, 137] width 62 height 14
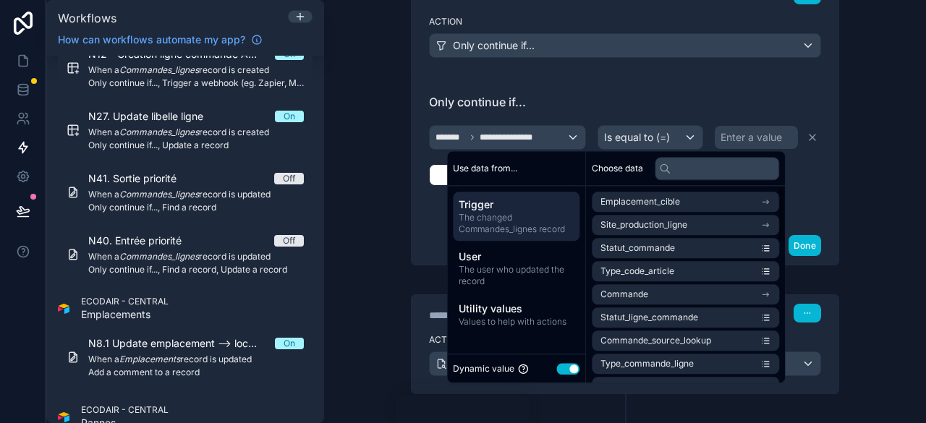
click at [557, 367] on button "Use setting" at bounding box center [568, 369] width 23 height 12
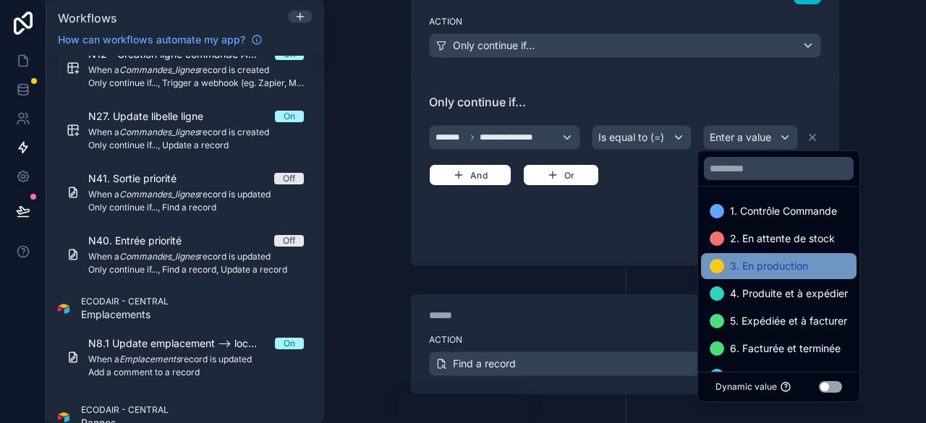
click at [730, 264] on span "3. En production" at bounding box center [769, 266] width 78 height 17
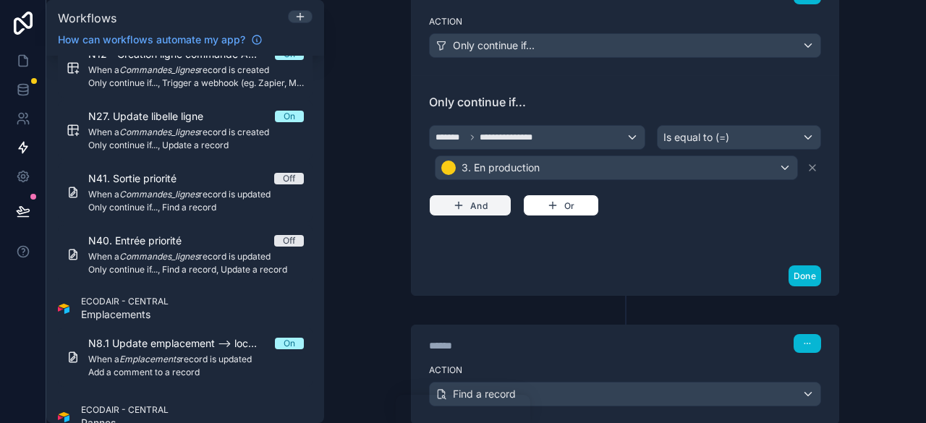
click at [502, 206] on button "And" at bounding box center [470, 206] width 83 height 22
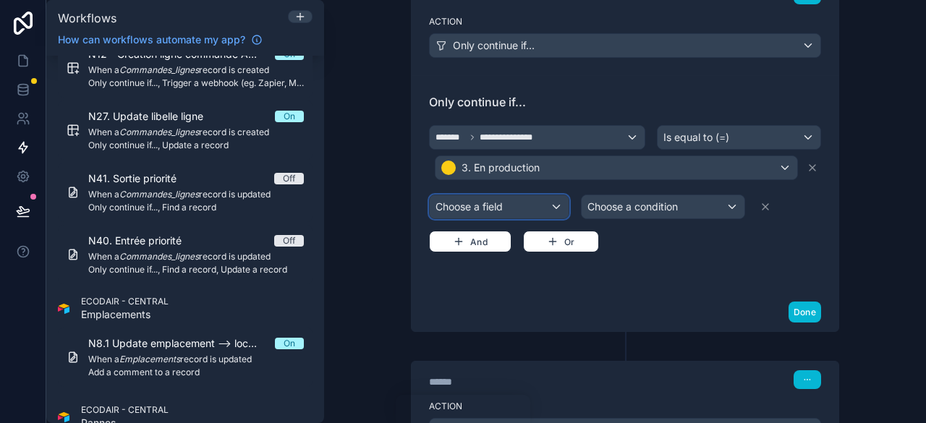
click at [488, 200] on div "Choose a field" at bounding box center [499, 206] width 139 height 23
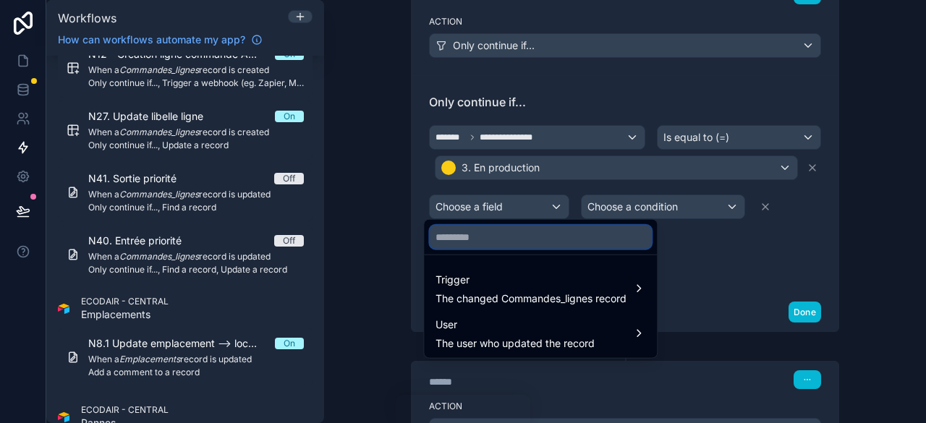
click at [468, 236] on input "text" at bounding box center [540, 237] width 221 height 23
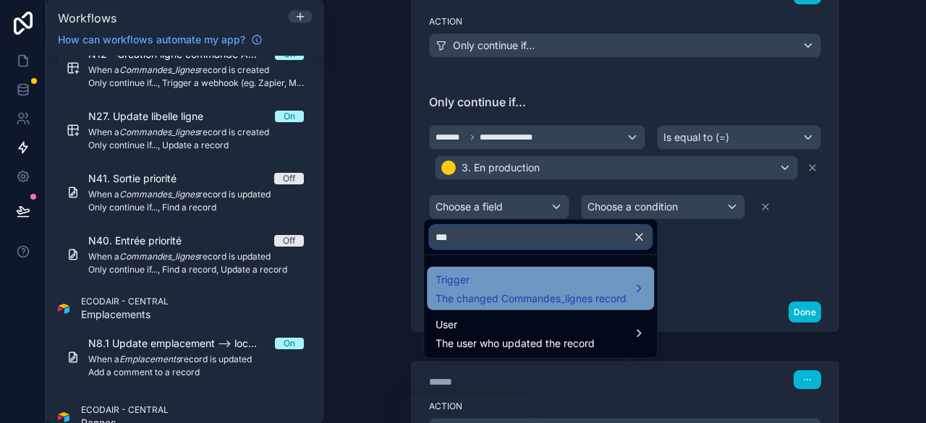
type input "***"
click at [510, 294] on span "The changed Commandes_lignes record" at bounding box center [531, 299] width 191 height 14
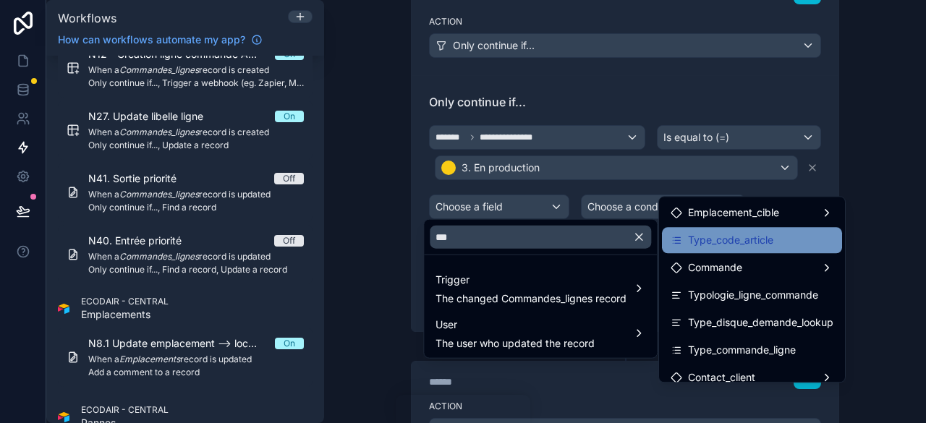
click at [730, 244] on span "Type_code_article" at bounding box center [730, 240] width 85 height 17
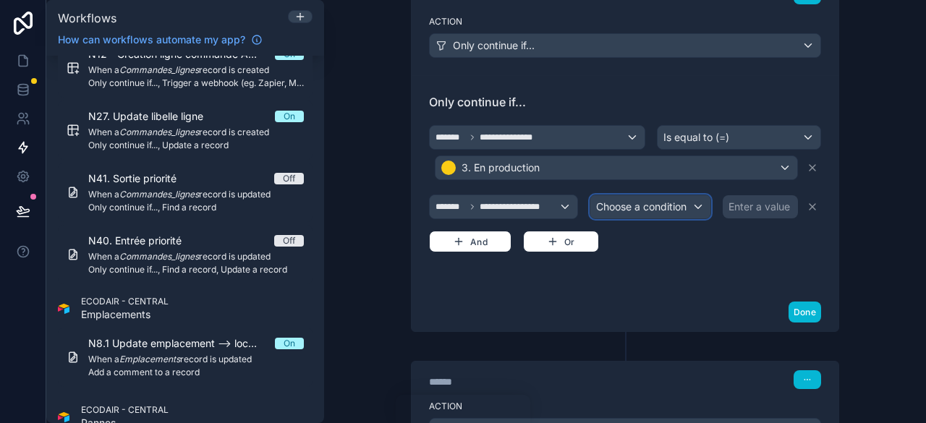
click at [667, 206] on span "Choose a condition" at bounding box center [641, 206] width 90 height 12
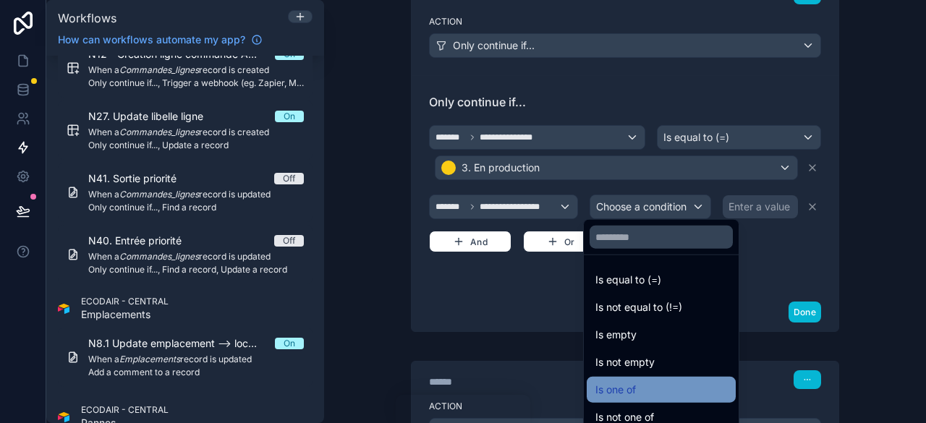
click at [646, 381] on div "Is one of" at bounding box center [662, 389] width 132 height 17
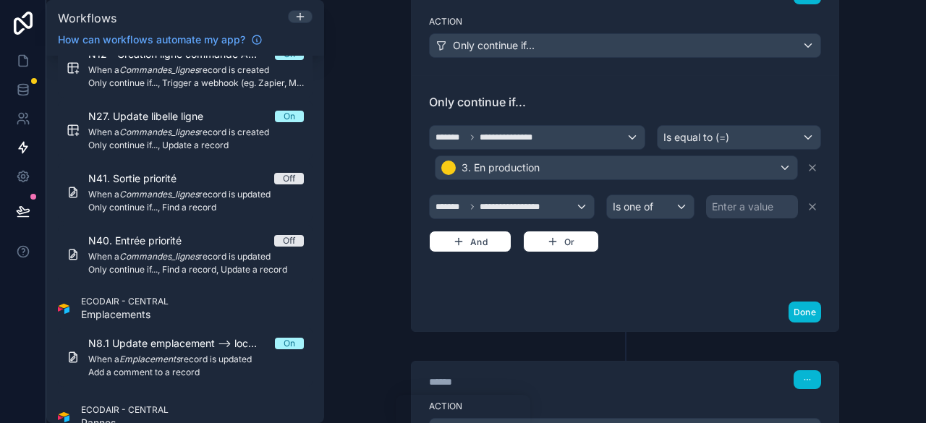
click at [746, 203] on div "Enter a value" at bounding box center [743, 207] width 62 height 14
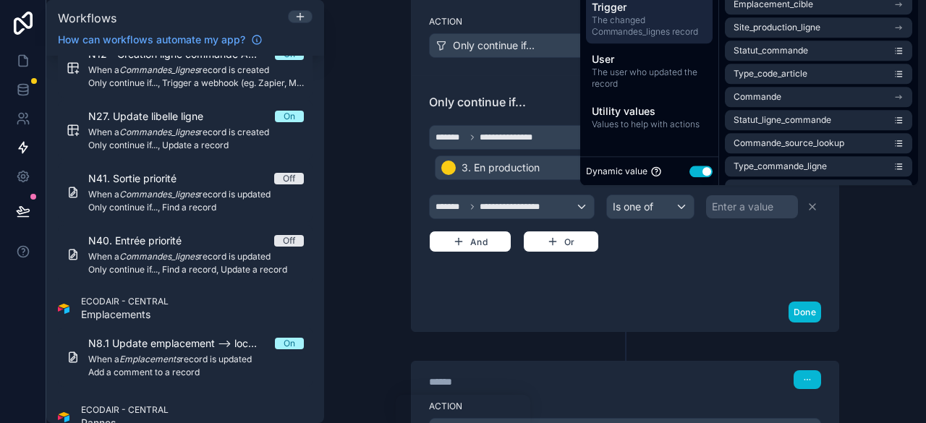
click at [706, 179] on div "Dynamic value Use setting" at bounding box center [649, 171] width 127 height 17
click at [704, 174] on button "Use setting" at bounding box center [701, 172] width 23 height 12
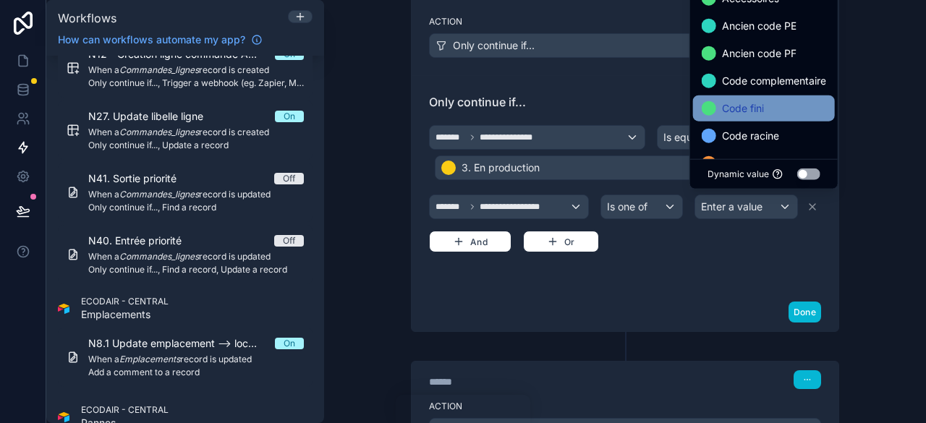
click at [751, 115] on span "Code fini" at bounding box center [743, 108] width 42 height 17
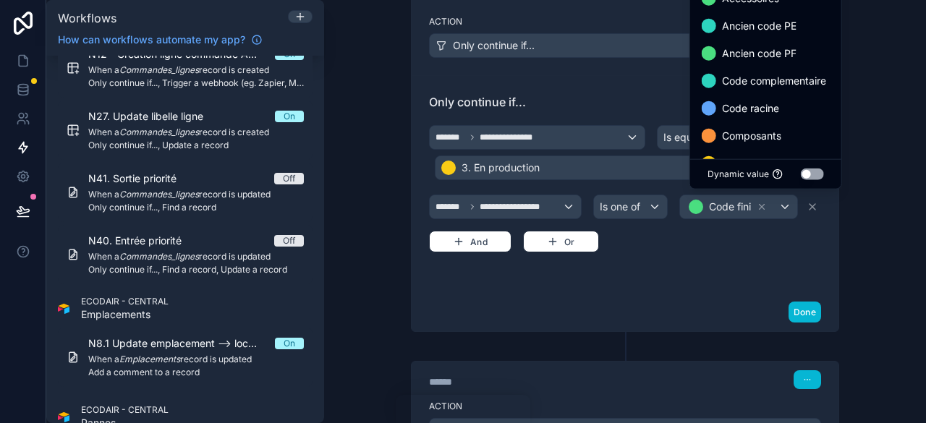
scroll to position [72, 0]
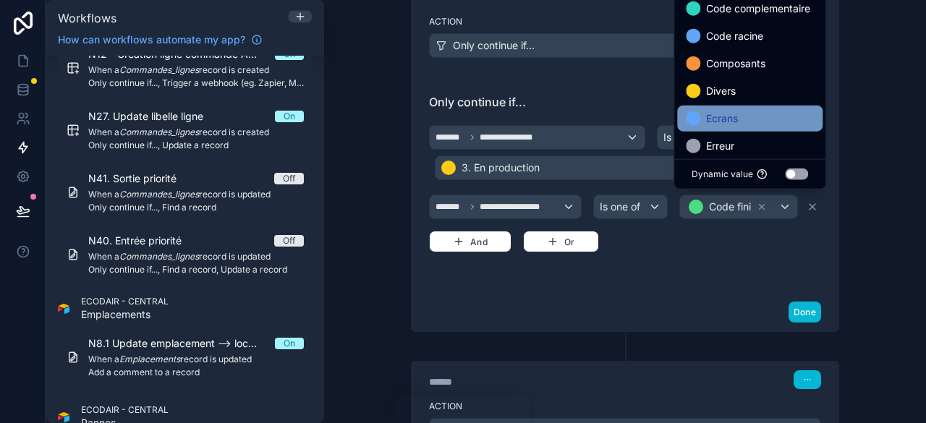
click at [751, 115] on div "Ecrans" at bounding box center [750, 118] width 128 height 17
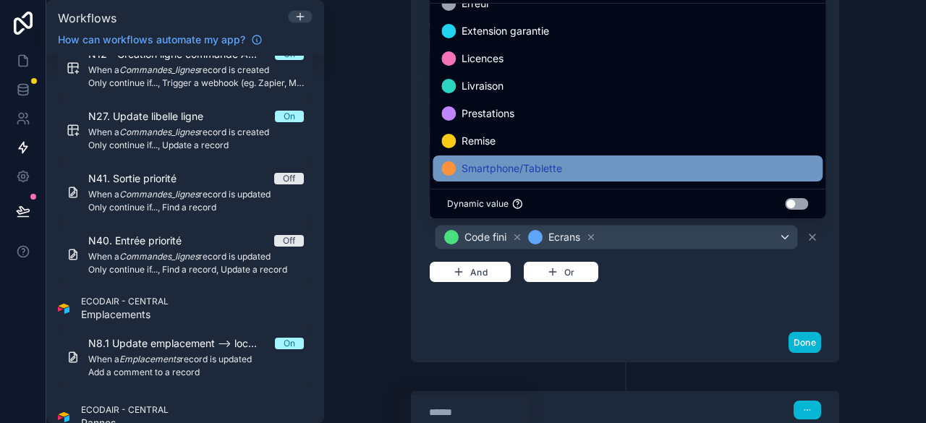
click at [536, 166] on span "Smartphone/Tablette" at bounding box center [512, 168] width 101 height 17
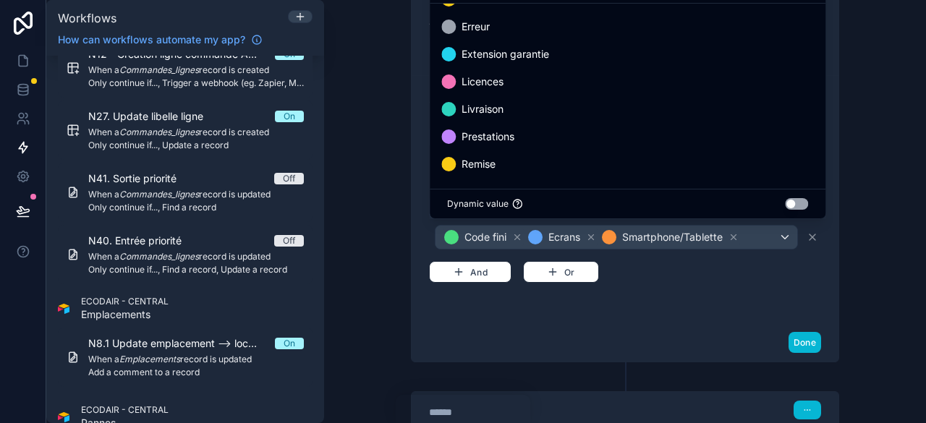
scroll to position [194, 0]
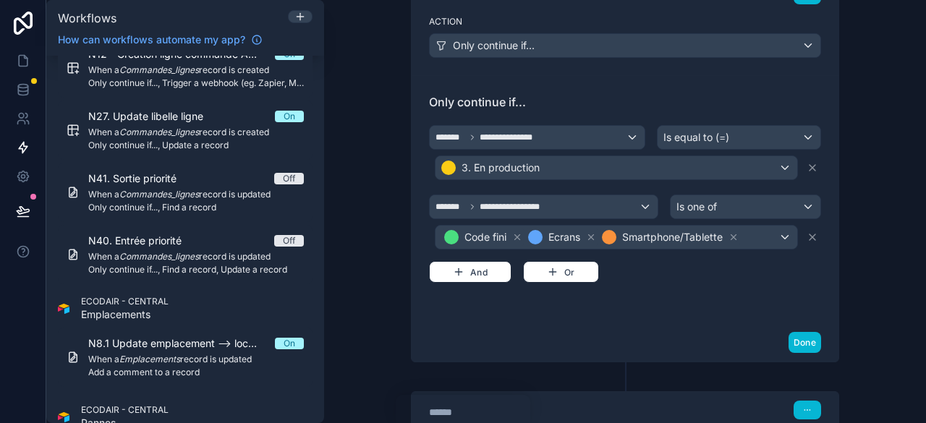
click at [659, 311] on div "**********" at bounding box center [625, 199] width 427 height 248
click at [485, 266] on button "And" at bounding box center [470, 272] width 83 height 22
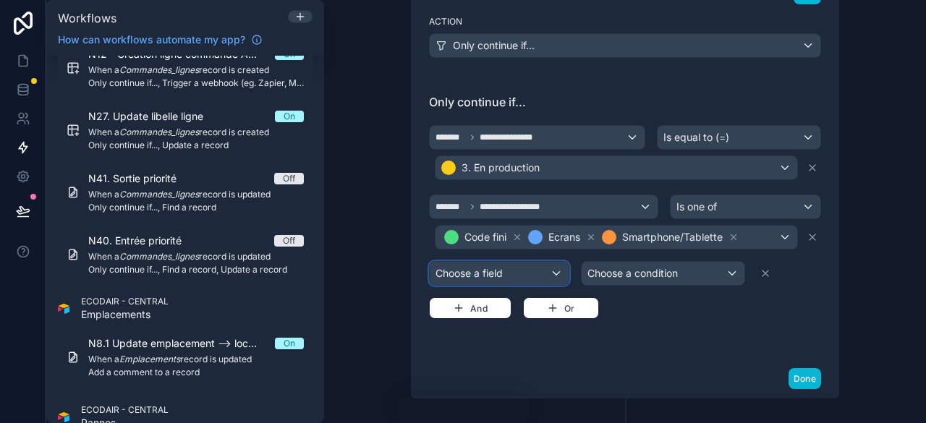
click at [512, 274] on div "Choose a field" at bounding box center [499, 273] width 139 height 23
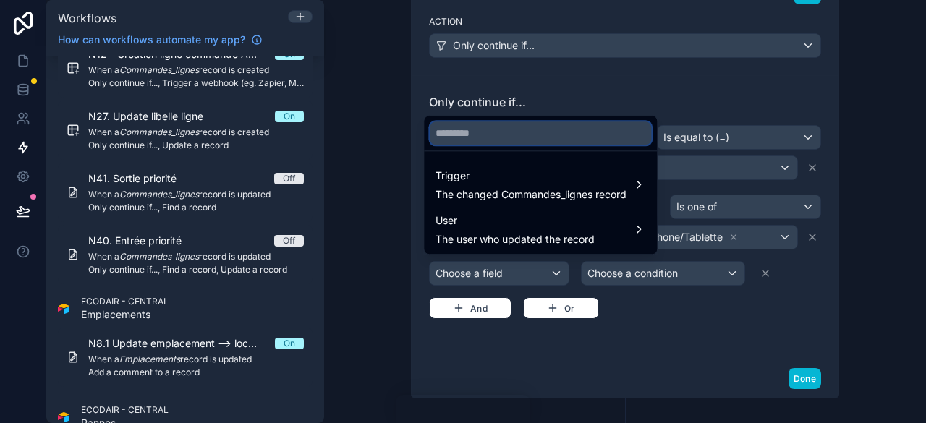
click at [485, 131] on input "text" at bounding box center [540, 133] width 221 height 23
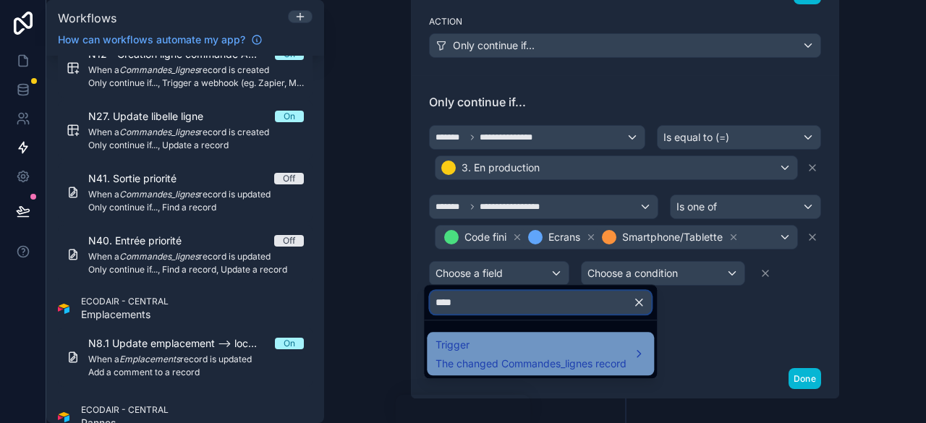
type input "****"
click at [536, 352] on span "Trigger" at bounding box center [531, 345] width 191 height 17
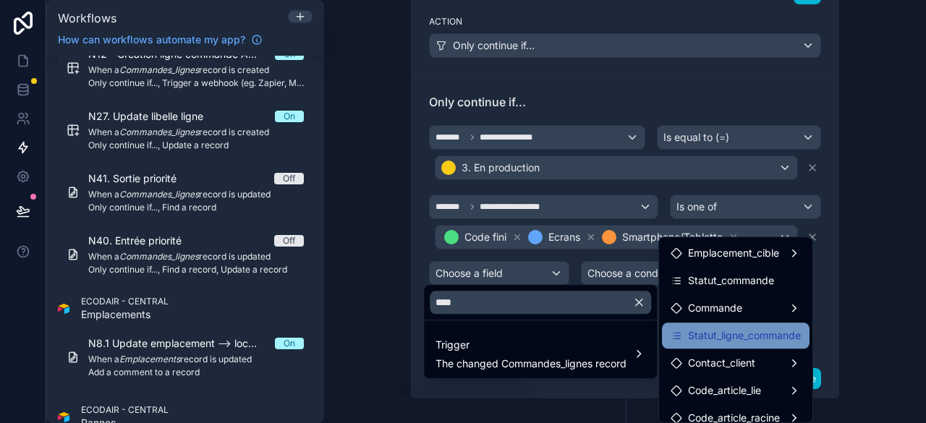
click at [734, 334] on span "Statut_ligne_commande" at bounding box center [744, 335] width 113 height 17
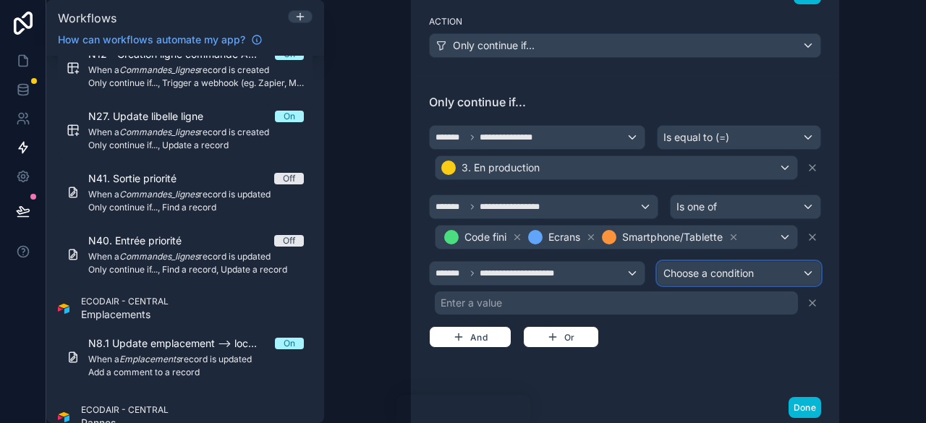
click at [714, 275] on span "Choose a condition" at bounding box center [709, 273] width 90 height 14
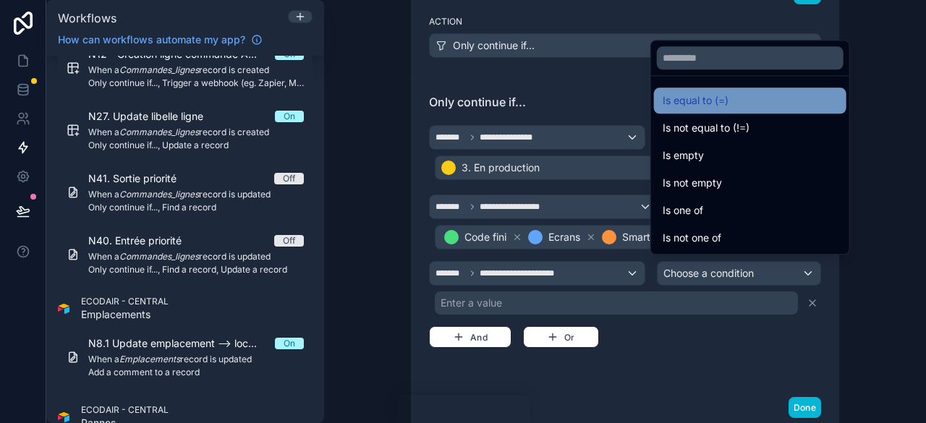
click at [706, 109] on span "Is equal to (=)" at bounding box center [696, 100] width 66 height 17
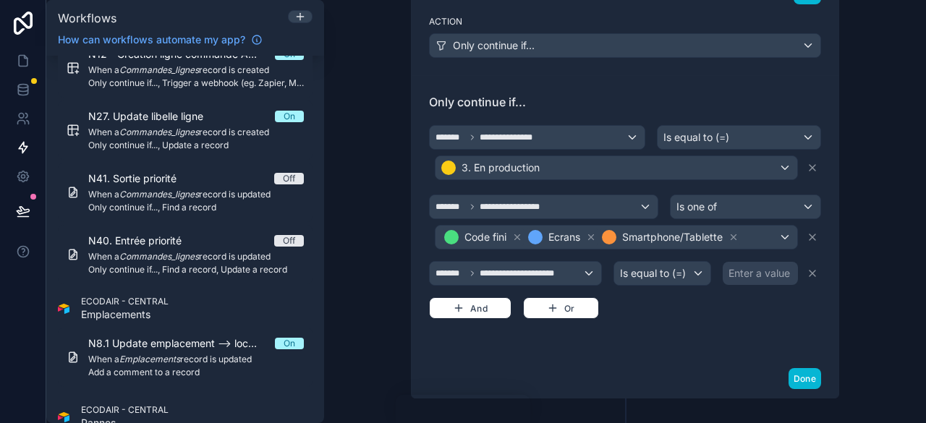
click at [748, 270] on div "Enter a value" at bounding box center [760, 273] width 62 height 14
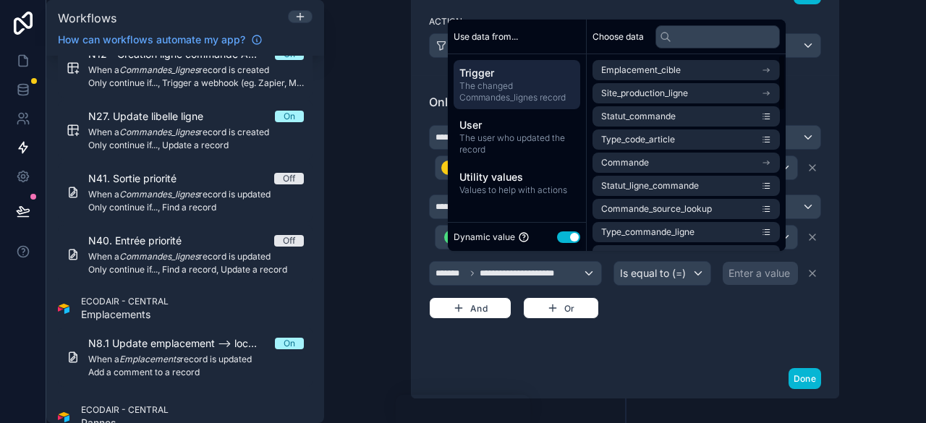
click at [567, 236] on button "Use setting" at bounding box center [568, 238] width 23 height 12
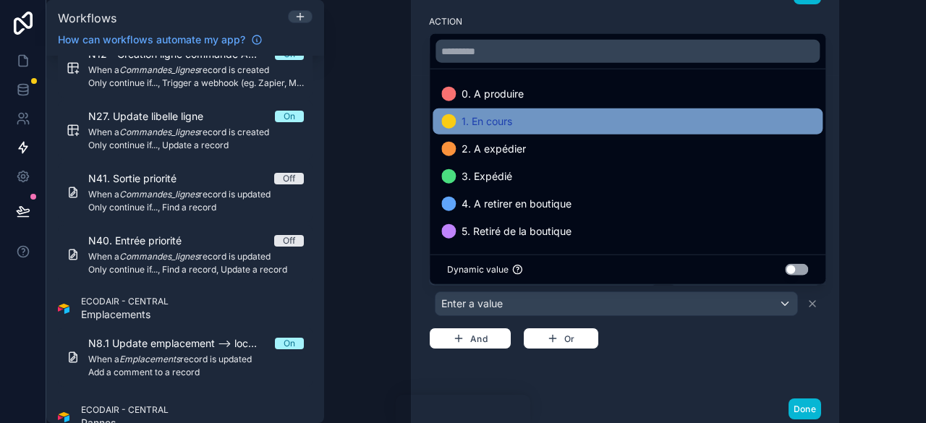
click at [501, 121] on span "1. En cours" at bounding box center [487, 121] width 51 height 17
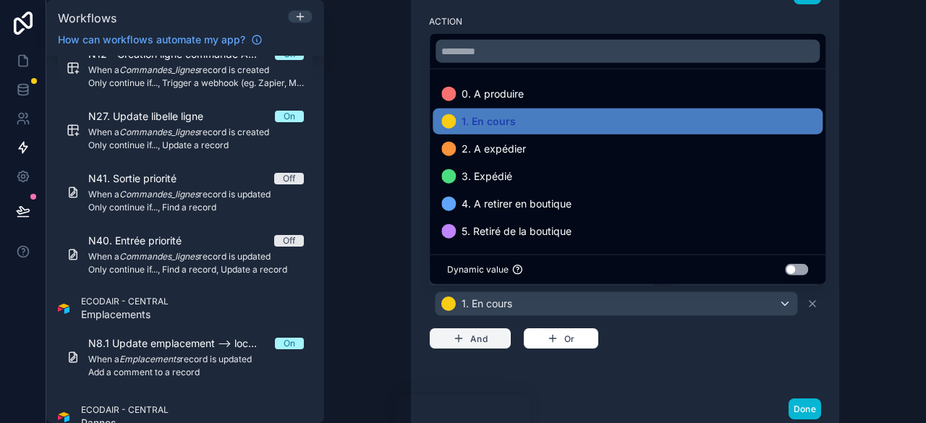
click at [480, 329] on button "And" at bounding box center [470, 339] width 83 height 22
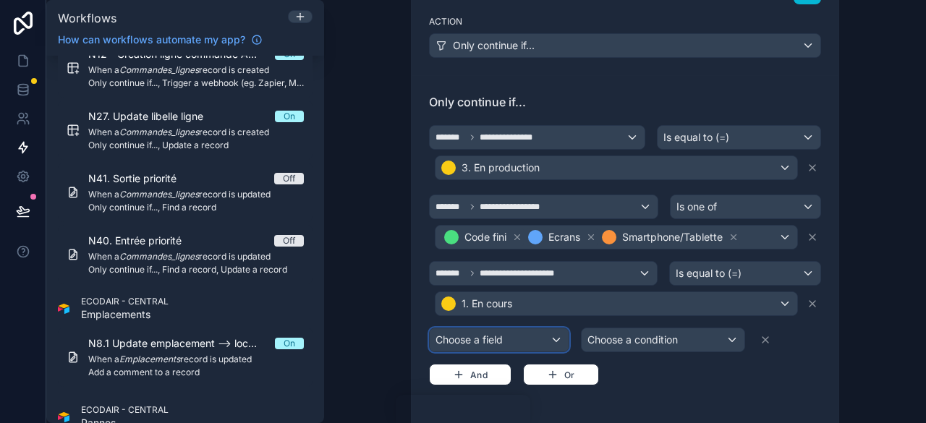
click at [502, 338] on div "Choose a field" at bounding box center [499, 340] width 139 height 23
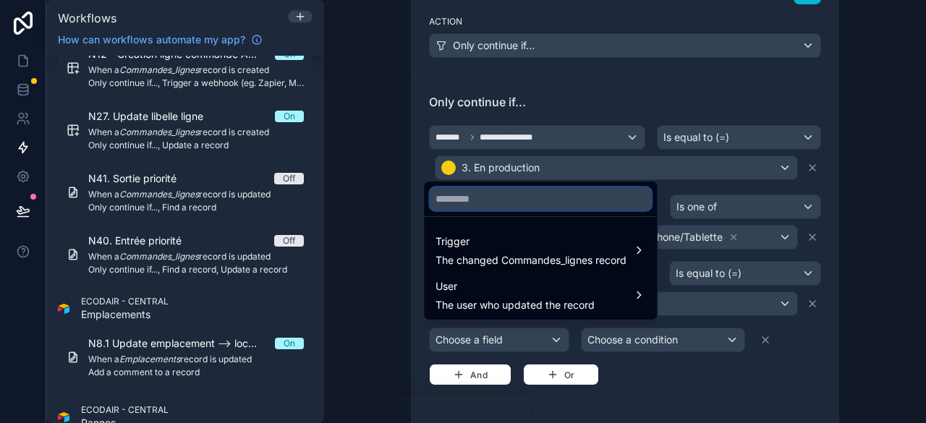
click at [515, 203] on input "text" at bounding box center [540, 198] width 221 height 23
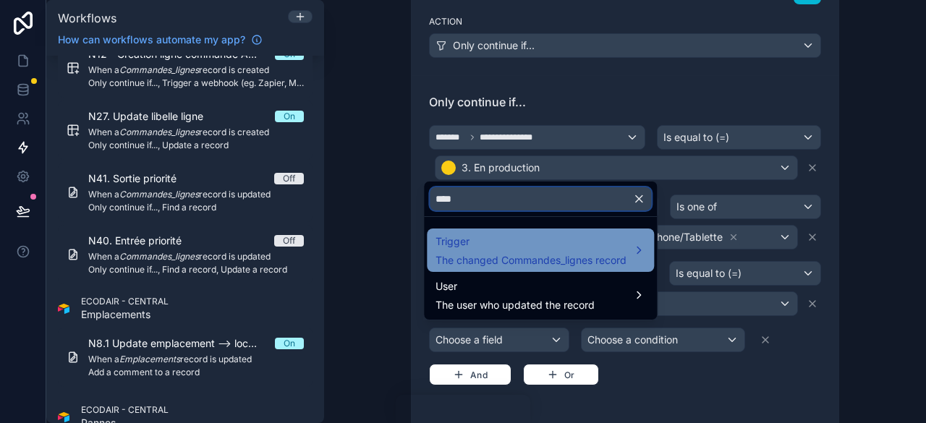
type input "****"
click at [541, 242] on span "Trigger" at bounding box center [531, 241] width 191 height 17
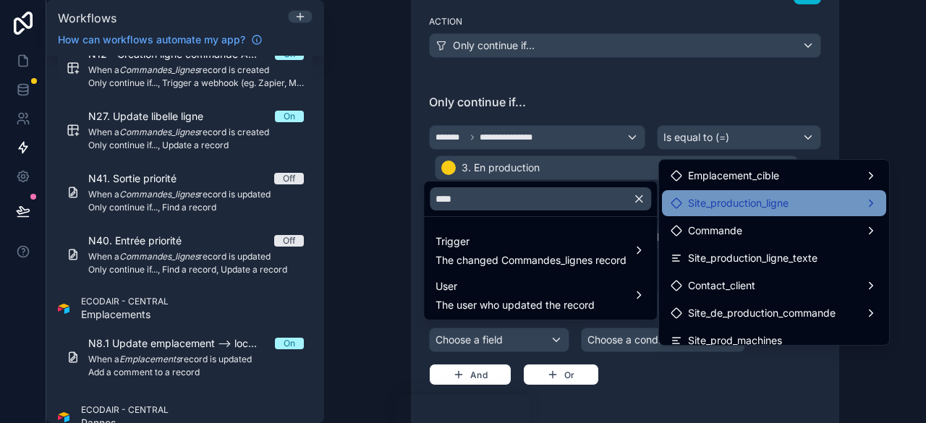
click at [760, 206] on span "Site_production_ligne" at bounding box center [738, 203] width 101 height 17
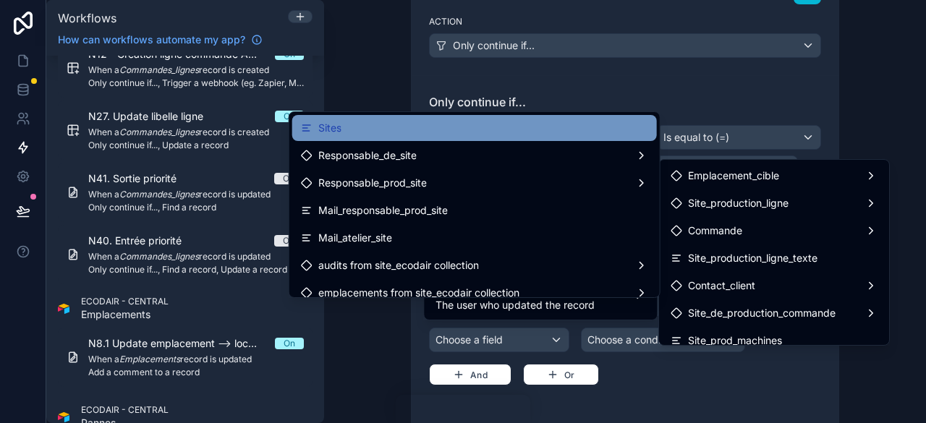
click at [478, 132] on div "Sites" at bounding box center [474, 127] width 347 height 17
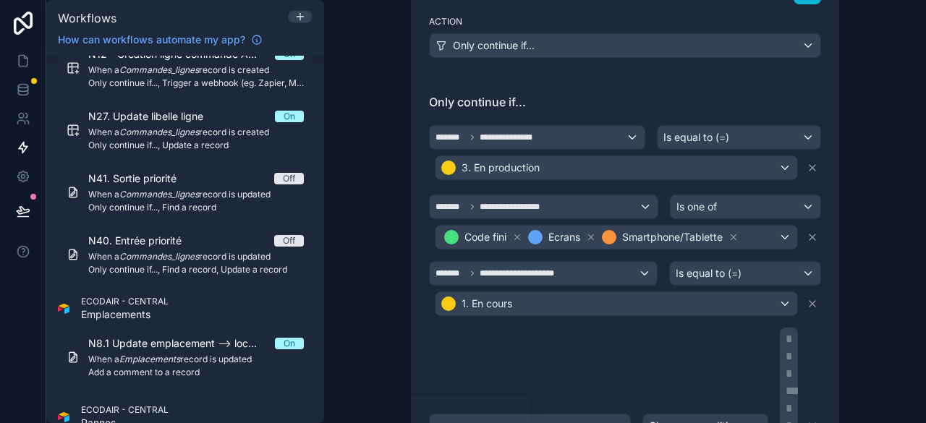
scroll to position [491, 0]
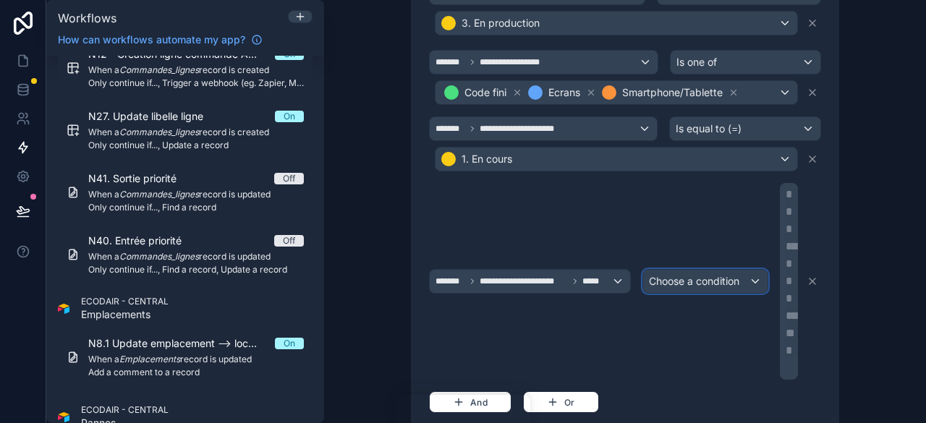
click at [716, 283] on div "Choose a condition" at bounding box center [705, 281] width 124 height 23
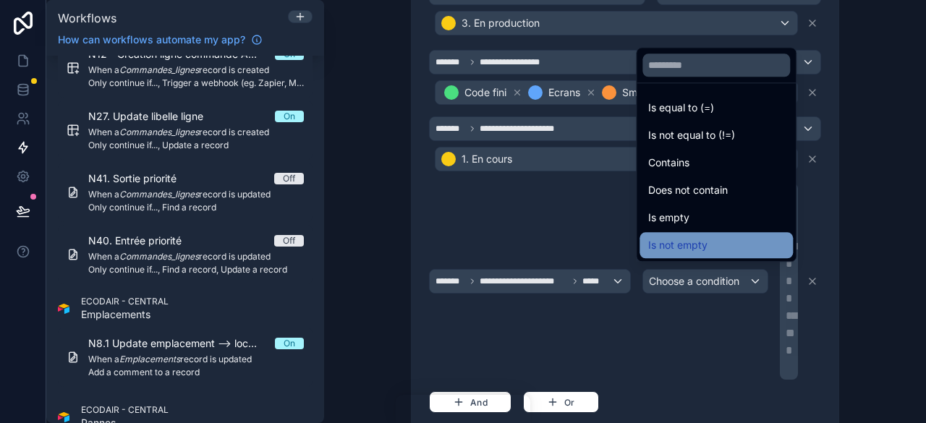
click at [701, 242] on span "Is not empty" at bounding box center [678, 245] width 59 height 17
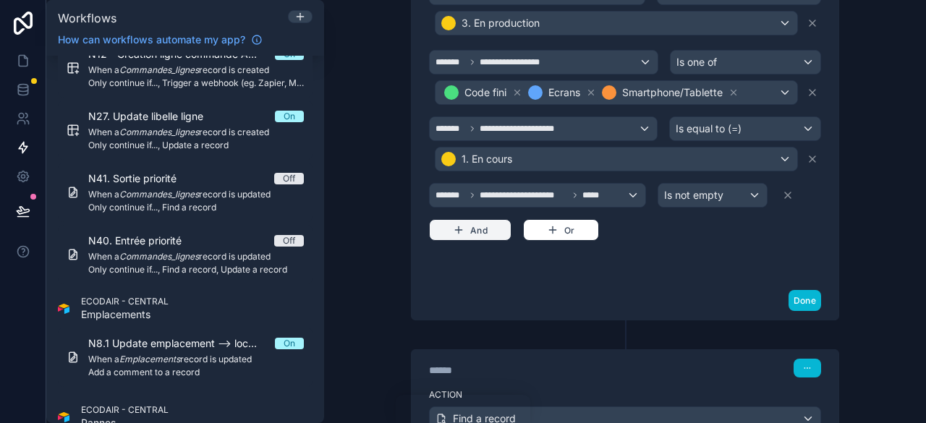
click at [489, 221] on button "And" at bounding box center [470, 230] width 83 height 22
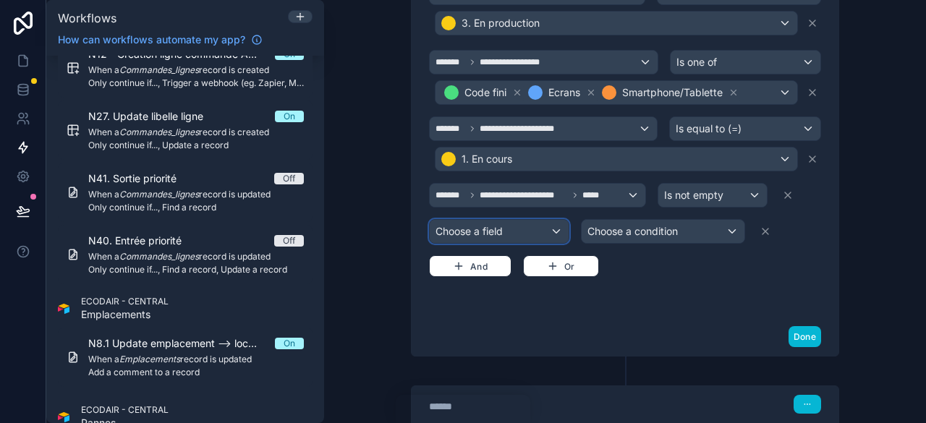
click at [486, 220] on div "Choose a field" at bounding box center [499, 231] width 139 height 23
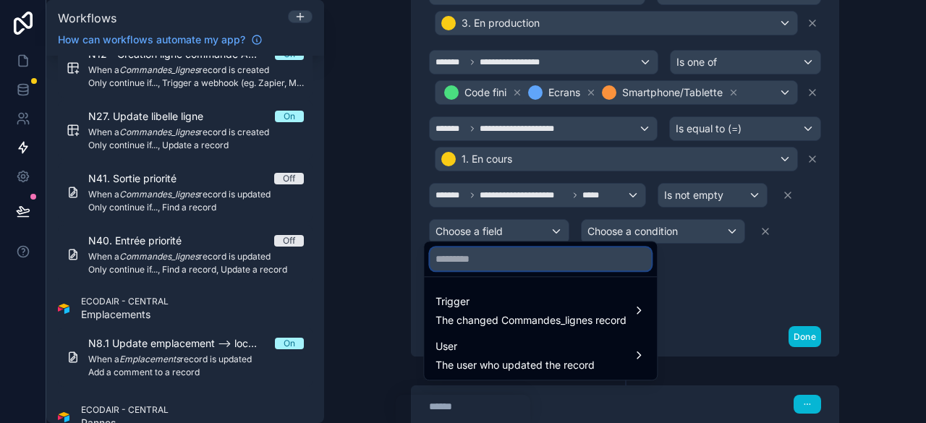
click at [491, 258] on input "text" at bounding box center [540, 259] width 221 height 23
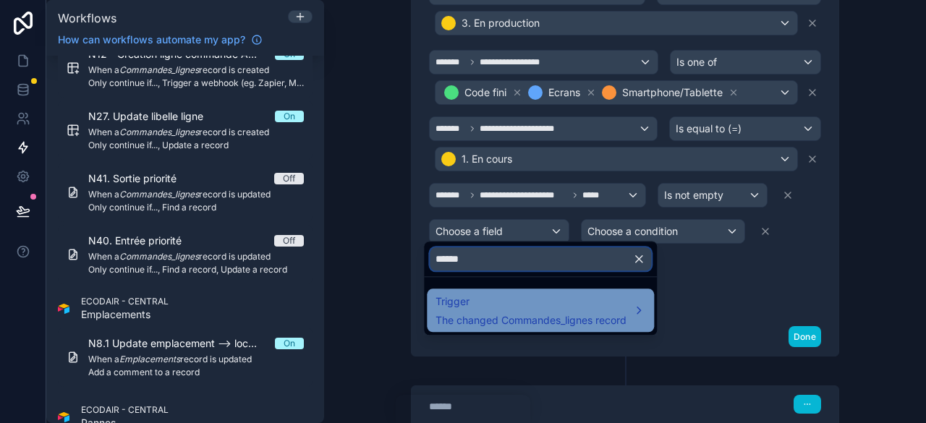
type input "******"
click at [539, 306] on span "Trigger" at bounding box center [531, 301] width 191 height 17
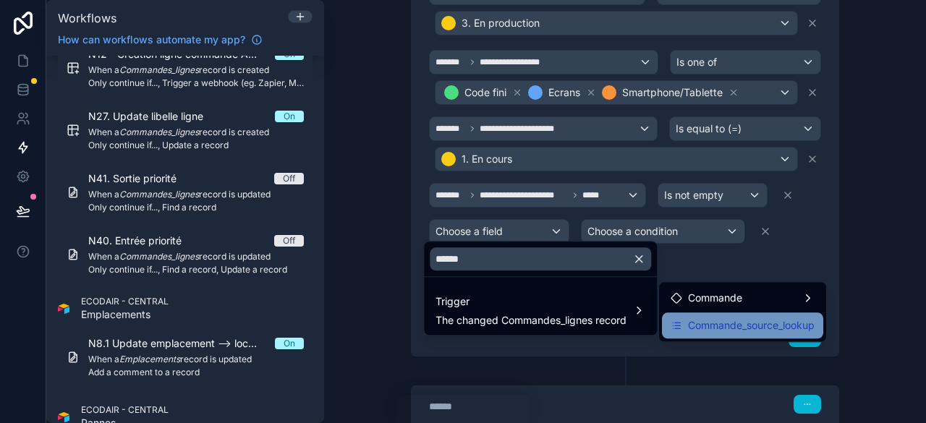
click at [706, 319] on span "Commande_source_lookup" at bounding box center [751, 325] width 127 height 17
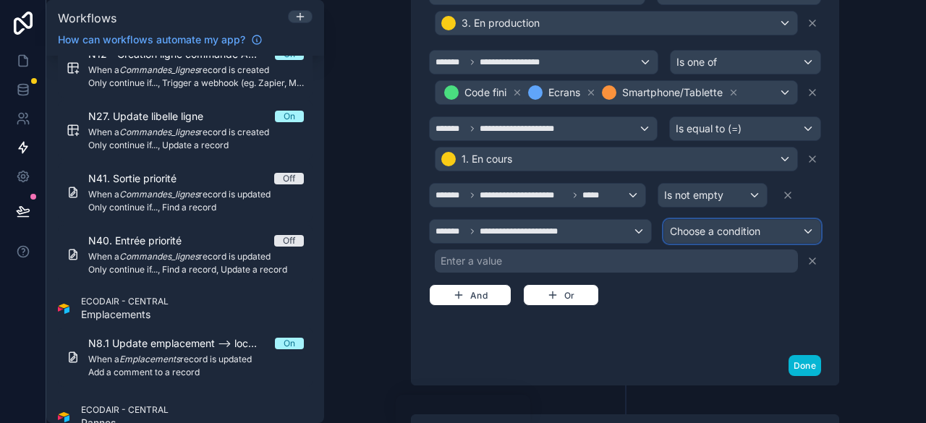
click at [729, 225] on span "Choose a condition" at bounding box center [715, 231] width 90 height 12
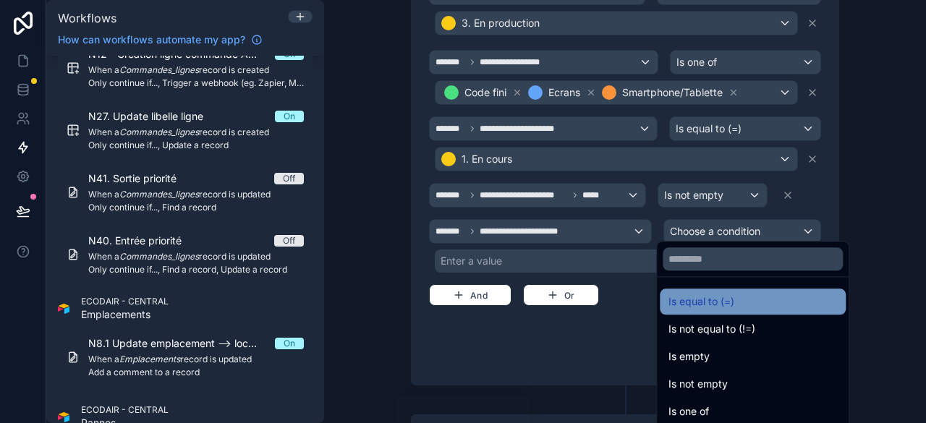
click at [714, 300] on span "Is equal to (=)" at bounding box center [702, 301] width 66 height 17
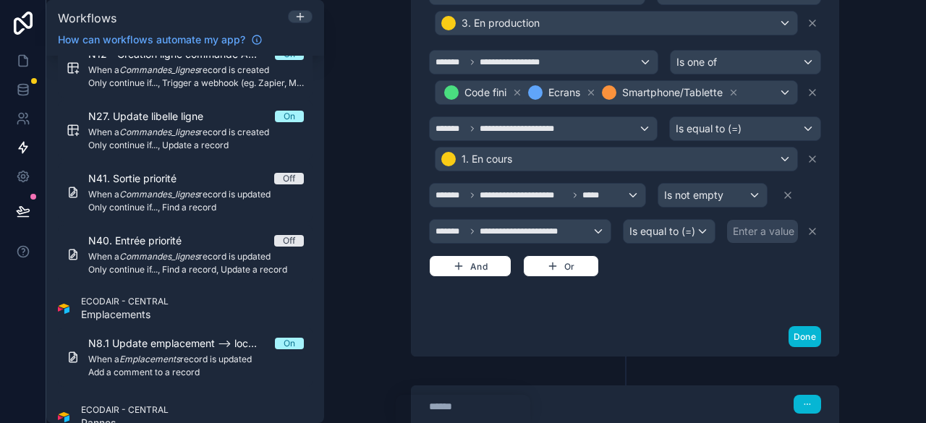
click at [771, 224] on div "Enter a value" at bounding box center [764, 231] width 62 height 14
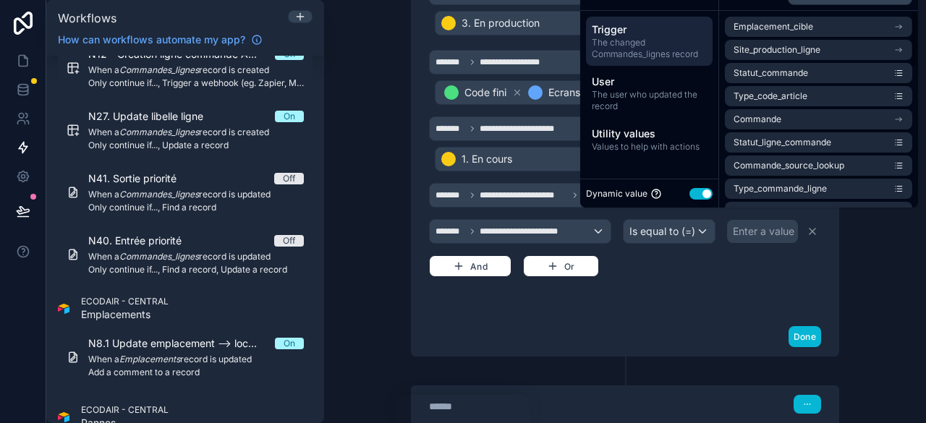
click at [698, 191] on button "Use setting" at bounding box center [701, 194] width 23 height 12
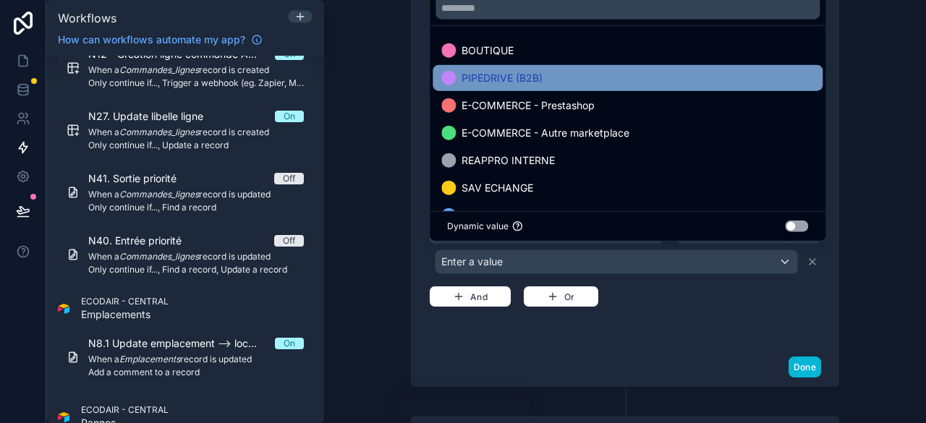
click at [533, 80] on span "PIPEDRIVE (B2B)" at bounding box center [502, 77] width 81 height 17
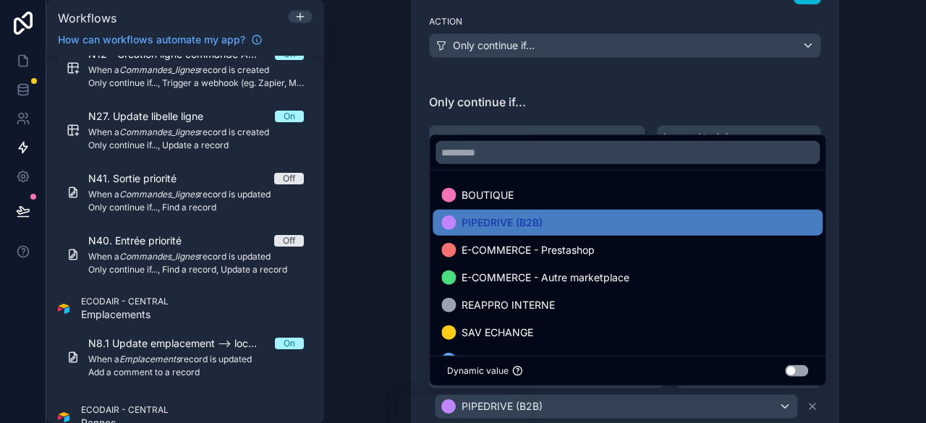
click at [833, 205] on div "**********" at bounding box center [625, 284] width 427 height 418
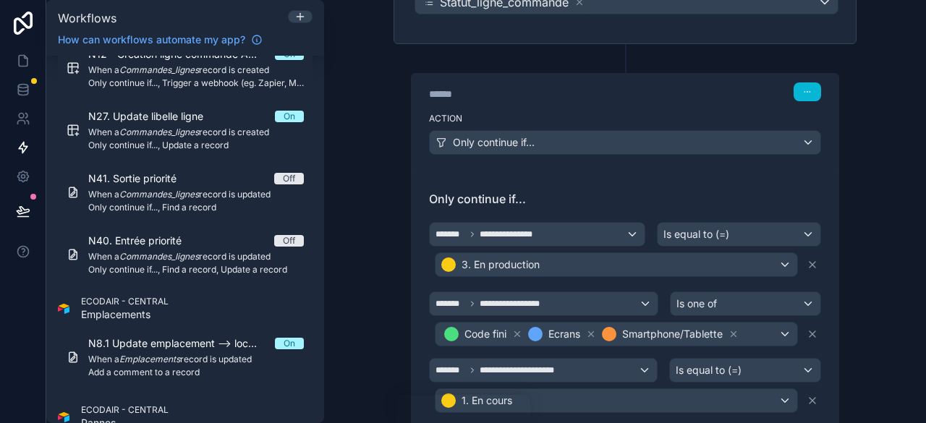
scroll to position [129, 0]
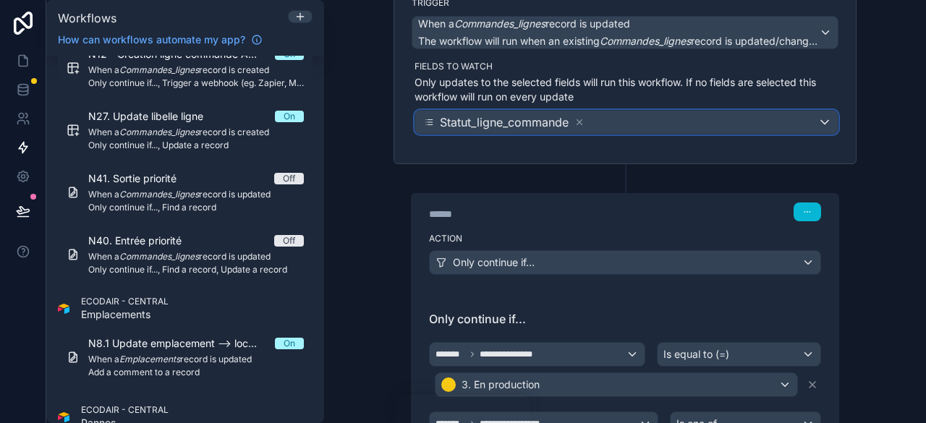
click at [638, 128] on div "Statut_ligne_commande" at bounding box center [626, 122] width 423 height 23
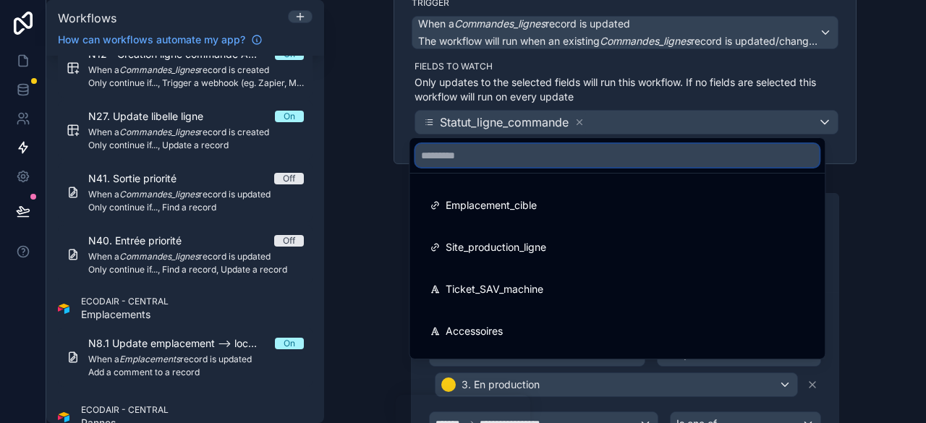
click at [550, 160] on input "text" at bounding box center [617, 155] width 404 height 23
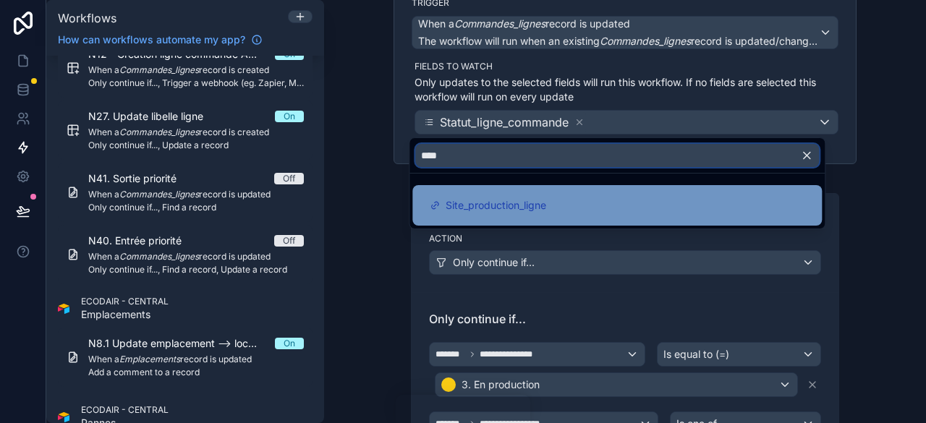
type input "****"
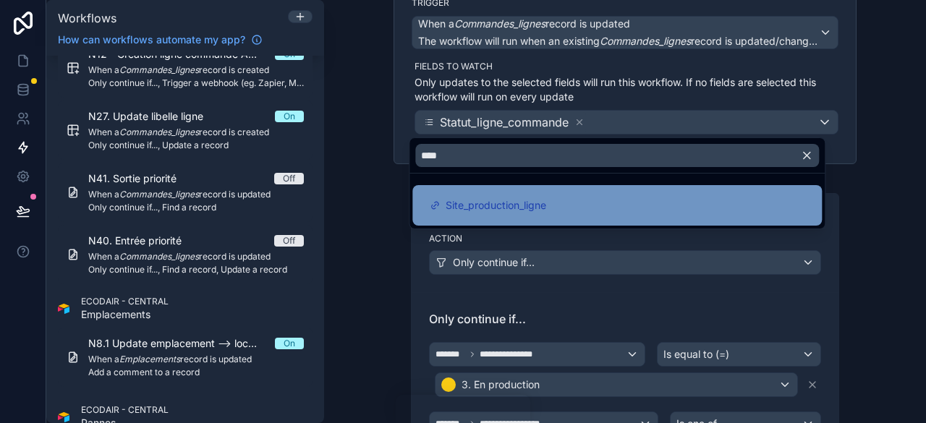
click at [469, 209] on span "Site_production_ligne" at bounding box center [496, 205] width 101 height 17
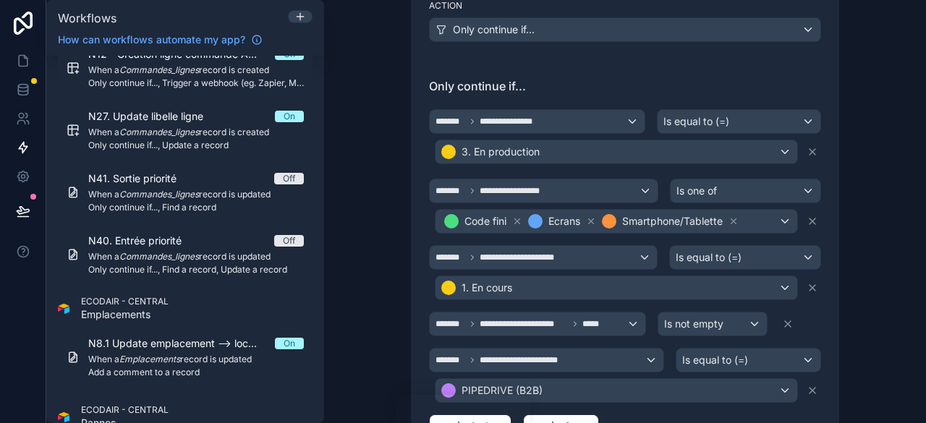
scroll to position [0, 0]
